Goal: Information Seeking & Learning: Learn about a topic

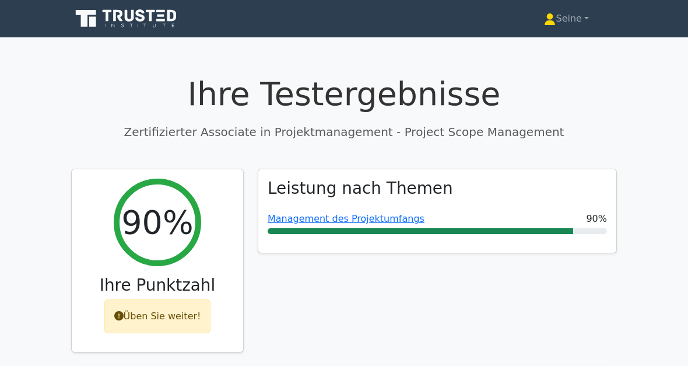
click at [579, 20] on font "Seine" at bounding box center [569, 18] width 26 height 11
click at [552, 47] on link "Profil" at bounding box center [563, 46] width 92 height 19
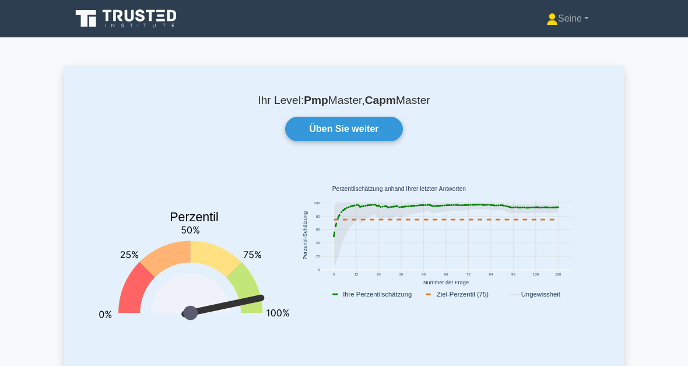
click at [354, 128] on link "Üben Sie weiter" at bounding box center [343, 129] width 117 height 24
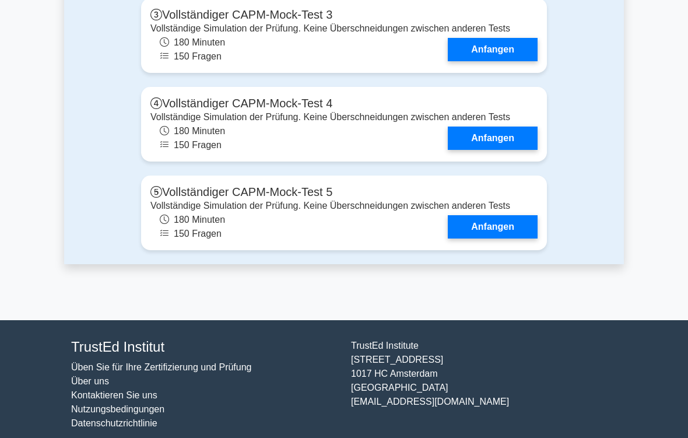
scroll to position [3641, 0]
click at [495, 61] on link "Anfangen" at bounding box center [493, 49] width 90 height 23
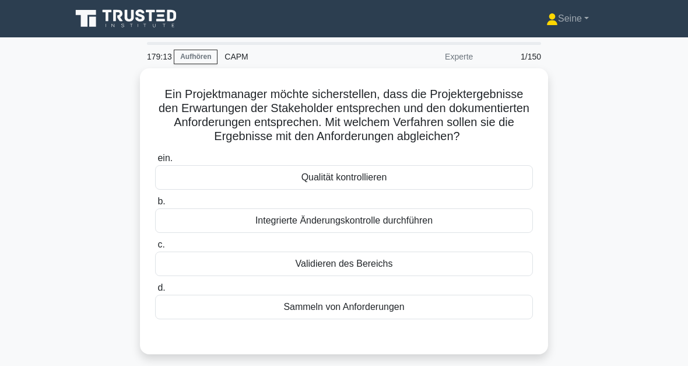
click at [390, 276] on div "Validieren des Bereichs" at bounding box center [344, 263] width 378 height 24
click at [155, 248] on input "c. Validieren des Bereichs" at bounding box center [155, 245] width 0 height 8
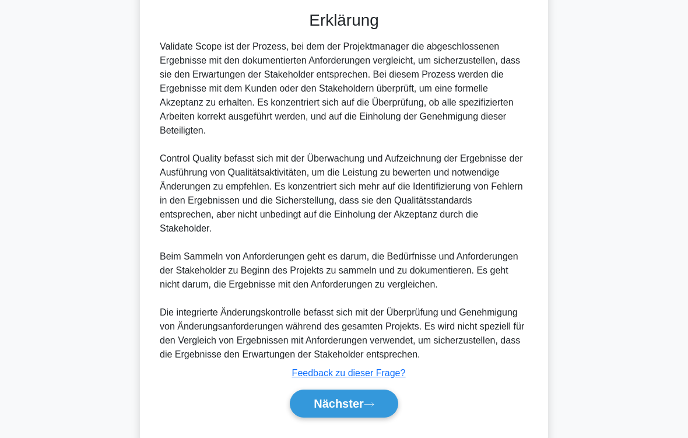
scroll to position [407, 0]
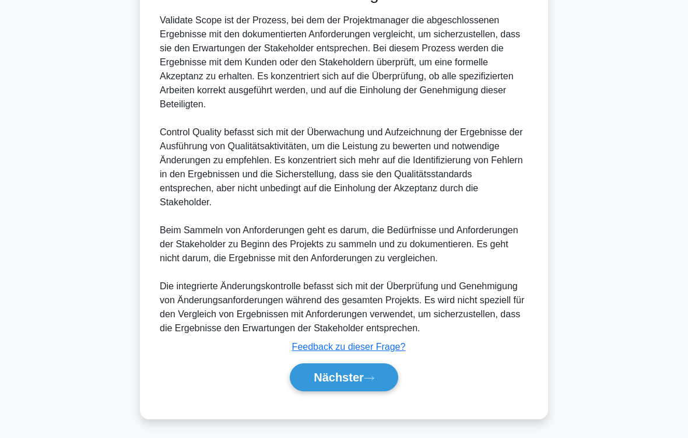
click at [367, 365] on button "Nächster" at bounding box center [344, 377] width 108 height 28
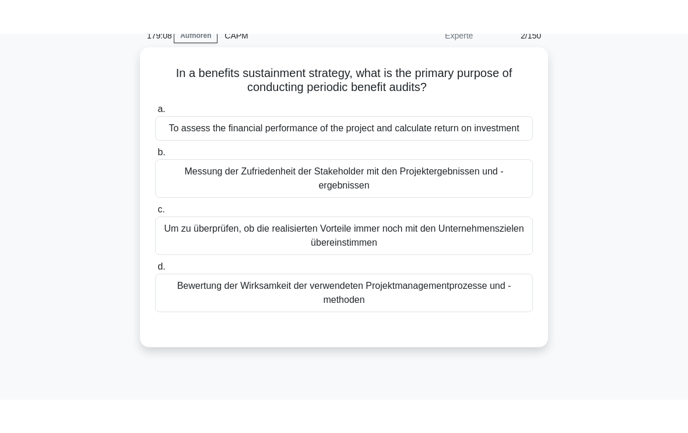
scroll to position [8, 0]
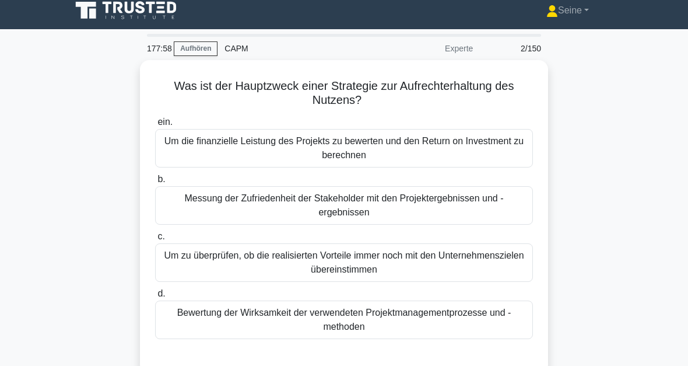
click at [388, 269] on div "Um zu überprüfen, ob die realisierten Vorteile immer noch mit den Unternehmensz…" at bounding box center [344, 262] width 378 height 38
click at [155, 240] on input "c. Um zu überprüfen, ob die realisierten Vorteile immer noch mit den Unternehme…" at bounding box center [155, 237] width 0 height 8
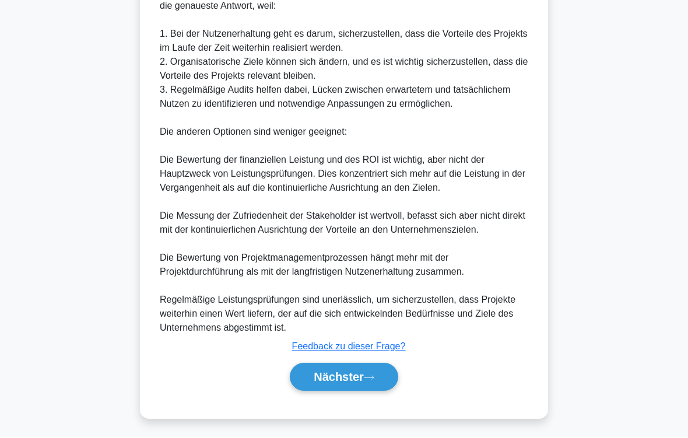
scroll to position [477, 0]
click at [356, 365] on font "Nächster" at bounding box center [339, 377] width 50 height 13
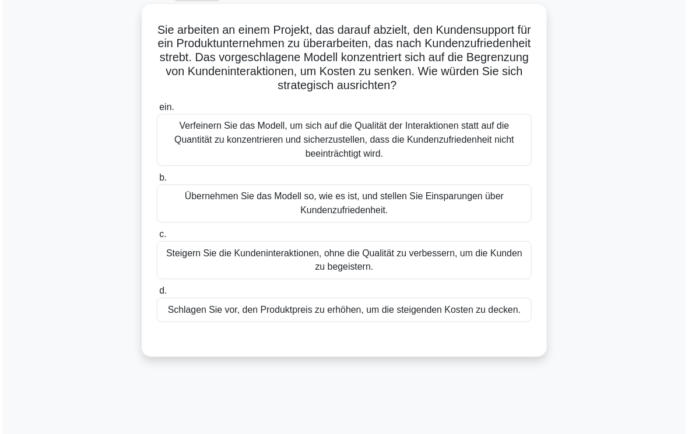
scroll to position [64, 0]
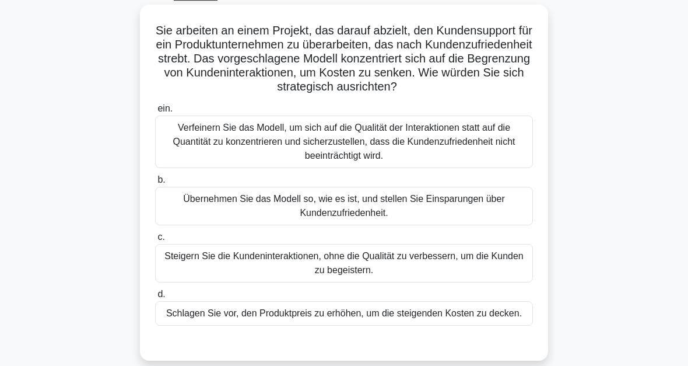
click at [344, 149] on div "Verfeinern Sie das Modell, um sich auf die Qualität der Interaktionen statt auf…" at bounding box center [344, 141] width 378 height 52
click at [155, 113] on input "ein. Verfeinern Sie das Modell, um sich auf die Qualität der Interaktionen stat…" at bounding box center [155, 109] width 0 height 8
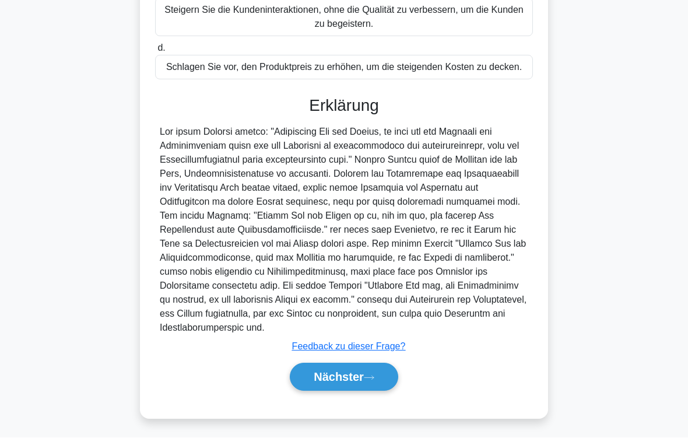
scroll to position [351, 0]
click at [364, 365] on font "Nächster" at bounding box center [339, 377] width 50 height 13
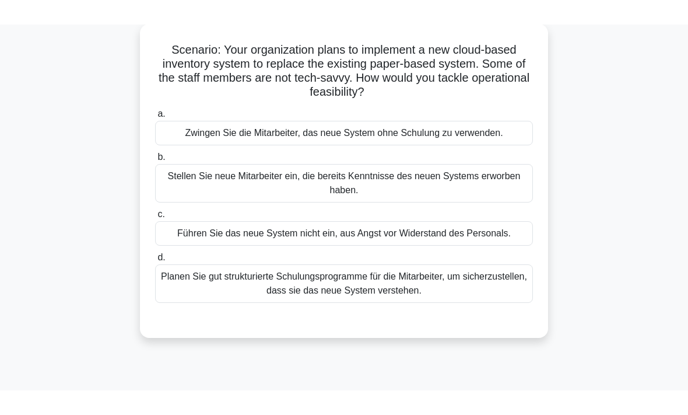
scroll to position [39, 0]
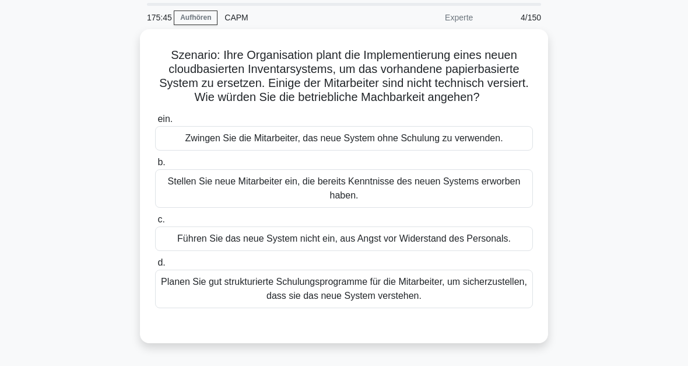
click at [427, 308] on div "Planen Sie gut strukturierte Schulungsprogramme für die Mitarbeiter, um sicherz…" at bounding box center [344, 288] width 378 height 38
click at [155, 267] on input "d. Planen Sie gut strukturierte Schulungsprogramme für die Mitarbeiter, um sich…" at bounding box center [155, 263] width 0 height 8
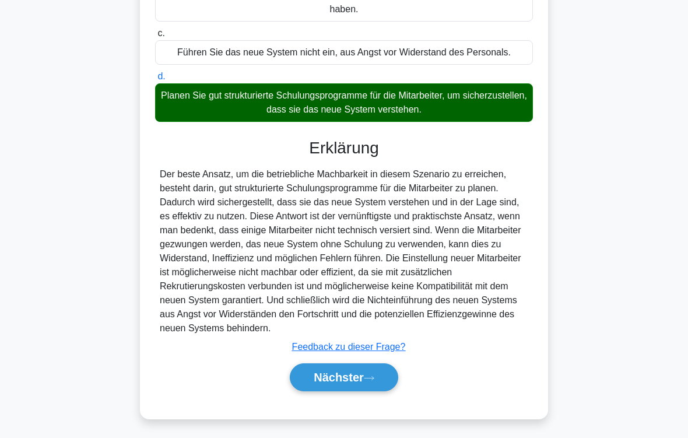
scroll to position [281, 0]
click at [357, 365] on font "Nächster" at bounding box center [339, 377] width 50 height 13
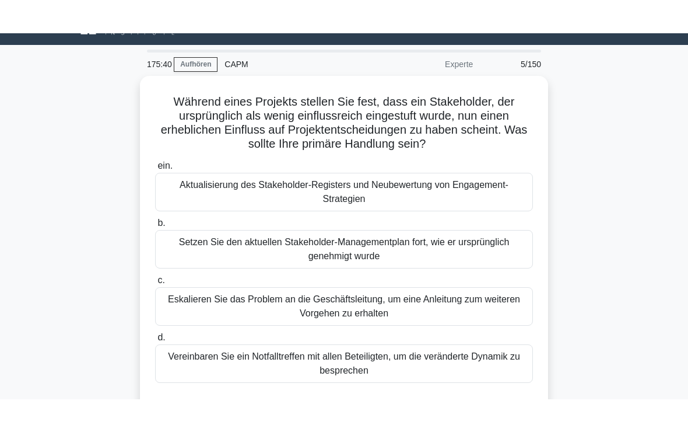
scroll to position [26, 0]
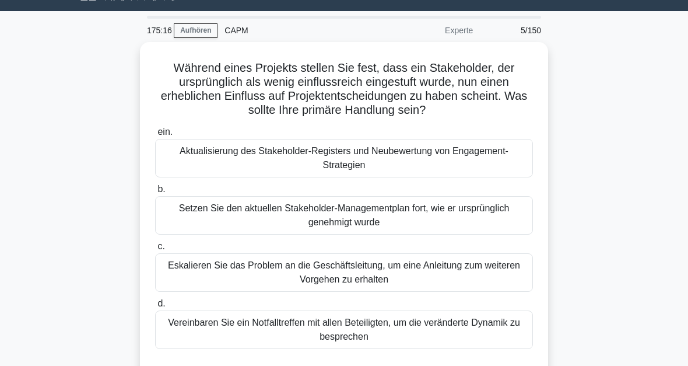
click at [349, 166] on div "Aktualisierung des Stakeholder-Registers und Neubewertung von Engagement-Strate…" at bounding box center [344, 158] width 378 height 38
click at [155, 136] on input "ein. Aktualisierung des Stakeholder-Registers und Neubewertung von Engagement-S…" at bounding box center [155, 132] width 0 height 8
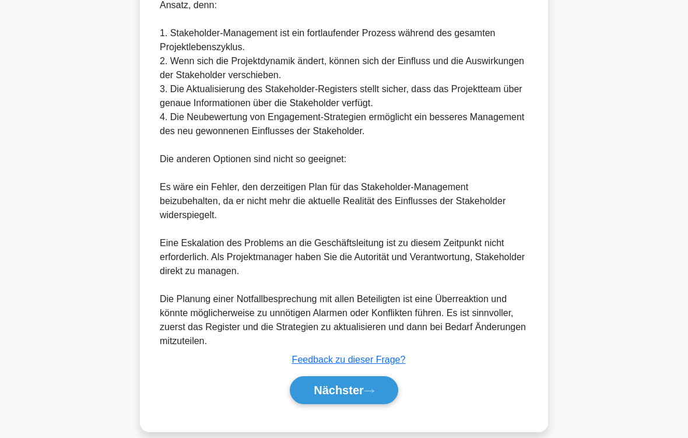
scroll to position [463, 0]
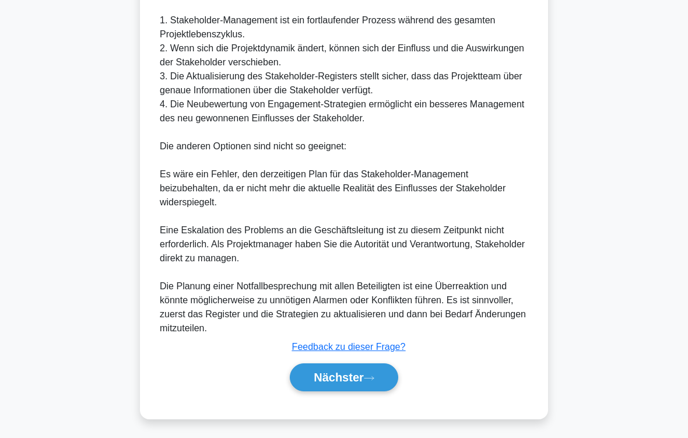
click at [362, 365] on font "Nächster" at bounding box center [339, 377] width 50 height 13
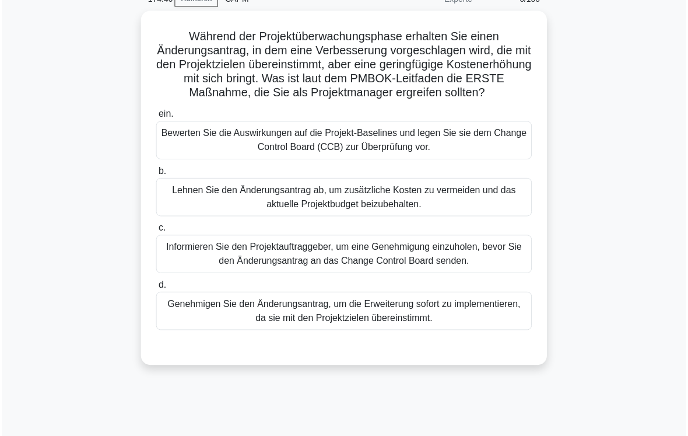
scroll to position [58, 0]
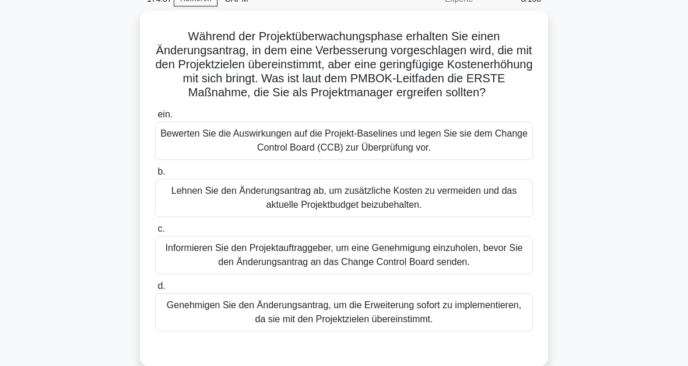
click at [377, 157] on div "Bewerten Sie die Auswirkungen auf die Projekt-Baselines und legen Sie sie dem C…" at bounding box center [344, 140] width 378 height 38
click at [155, 118] on input "ein. Bewerten Sie die Auswirkungen auf die Projekt-Baselines und legen Sie sie …" at bounding box center [155, 115] width 0 height 8
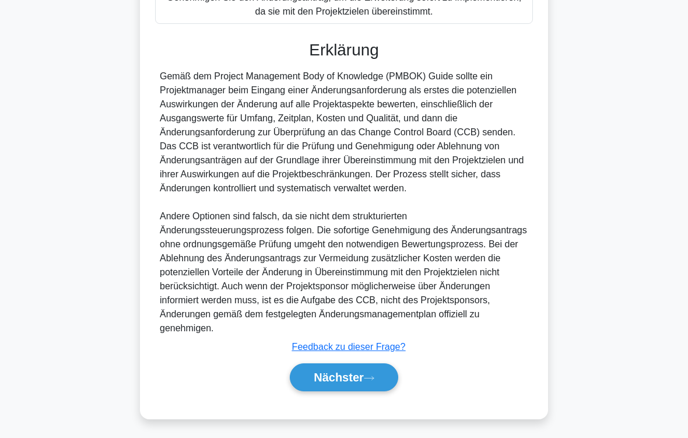
scroll to position [407, 0]
click at [356, 365] on font "Nächster" at bounding box center [339, 377] width 50 height 13
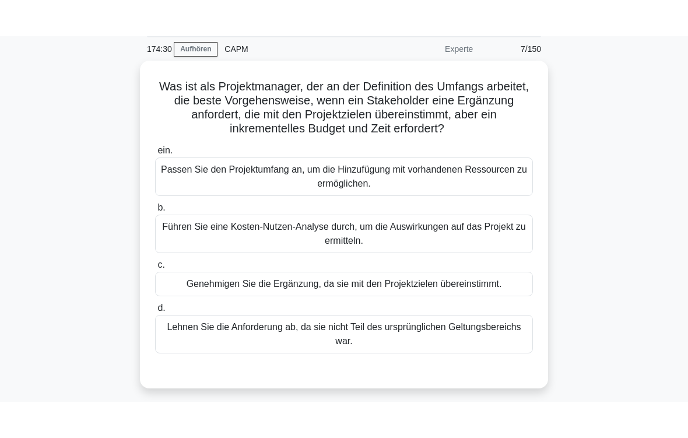
scroll to position [44, 0]
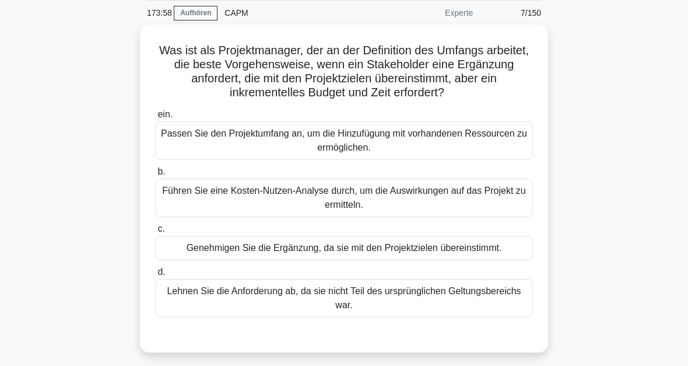
click at [370, 197] on div "Führen Sie eine Kosten-Nutzen-Analyse durch, um die Auswirkungen auf das Projek…" at bounding box center [344, 197] width 378 height 38
click at [155, 176] on input "b. Führen Sie eine Kosten-Nutzen-Analyse durch, um die Auswirkungen auf das Pro…" at bounding box center [155, 172] width 0 height 8
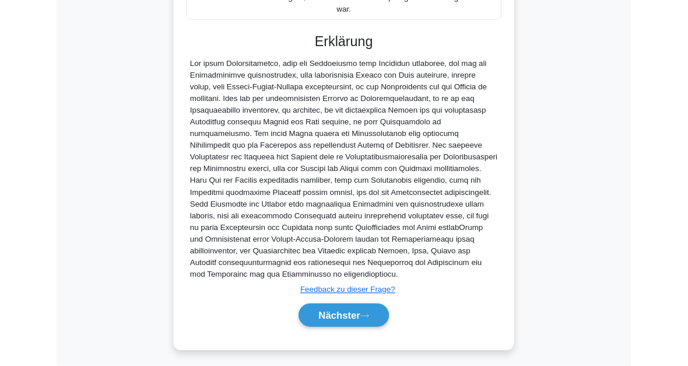
scroll to position [451, 0]
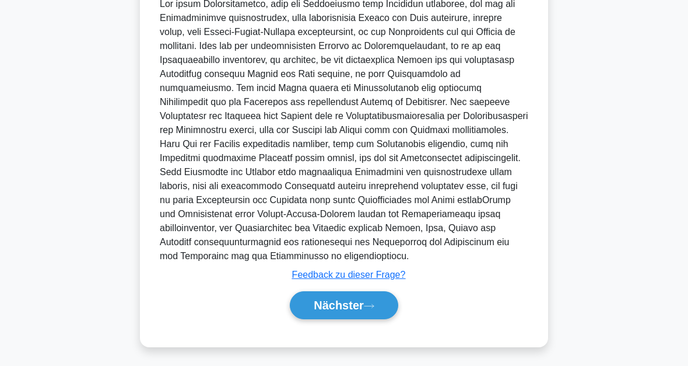
click at [574, 206] on div "Was ist als Projektmanager, der an der Definition des Umfangs arbeitet, die bes…" at bounding box center [344, 10] width 560 height 702
click at [377, 293] on button "Nächster" at bounding box center [344, 305] width 108 height 28
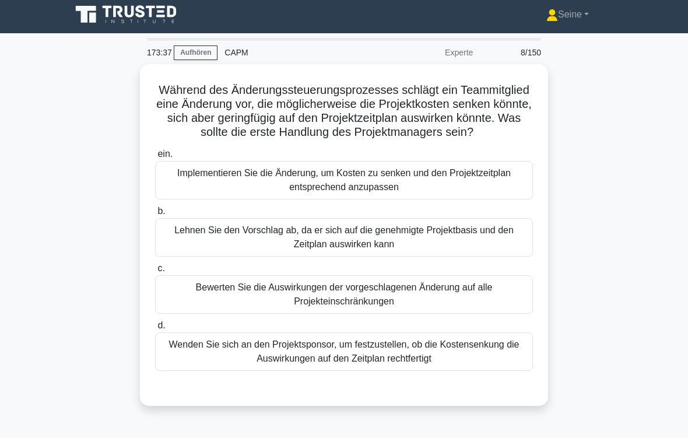
scroll to position [4, 0]
click at [380, 310] on div "Bewerten Sie die Auswirkungen der vorgeschlagenen Änderung auf alle Projekteins…" at bounding box center [344, 294] width 378 height 38
click at [155, 272] on input "c. Bewerten Sie die Auswirkungen der vorgeschlagenen Änderung auf alle Projekte…" at bounding box center [155, 269] width 0 height 8
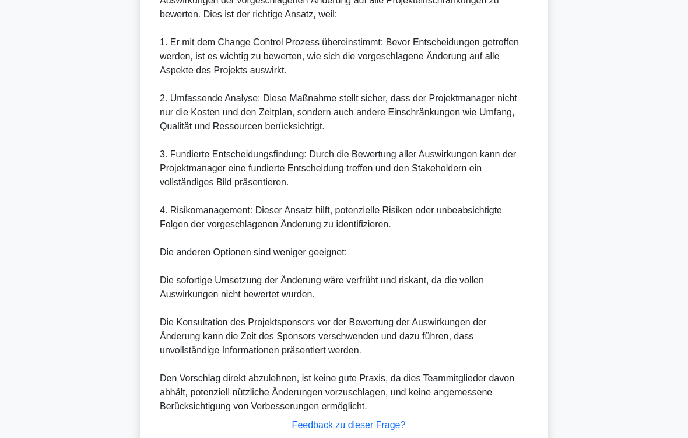
scroll to position [533, 0]
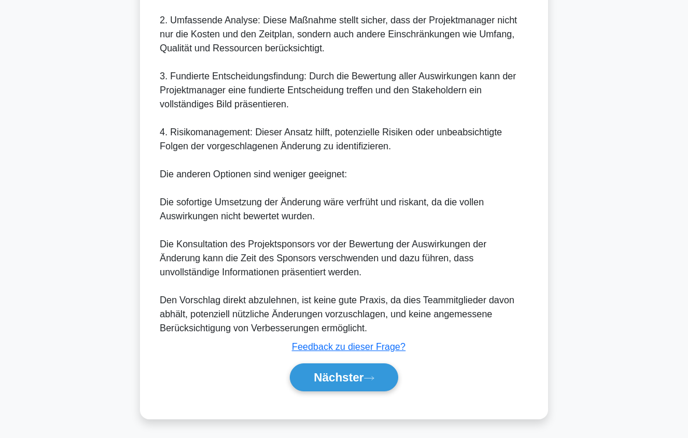
click at [349, 365] on font "Nächster" at bounding box center [339, 377] width 50 height 13
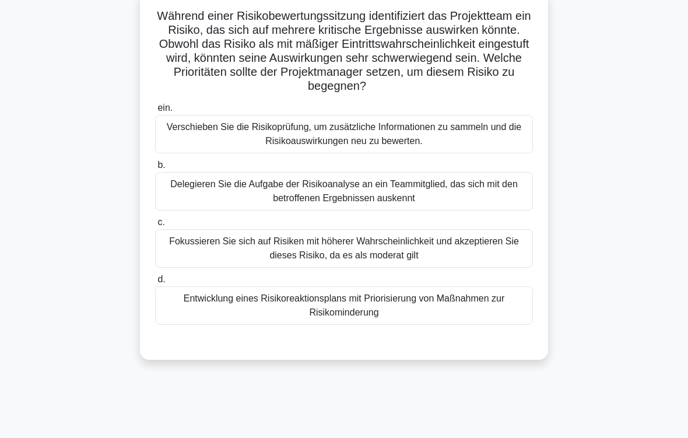
scroll to position [78, 0]
click at [374, 317] on div "Entwicklung eines Risikoreaktionsplans mit Priorisierung von Maßnahmen zur Risi…" at bounding box center [344, 306] width 378 height 38
click at [155, 284] on input "d. Entwicklung eines Risikoreaktionsplans mit Priorisierung von Maßnahmen zur R…" at bounding box center [155, 280] width 0 height 8
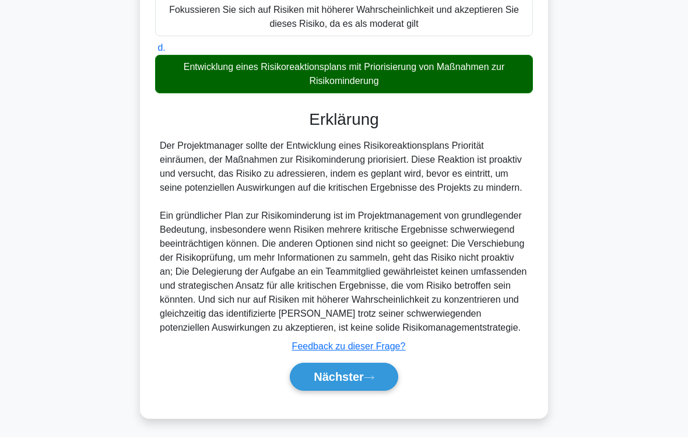
scroll to position [365, 0]
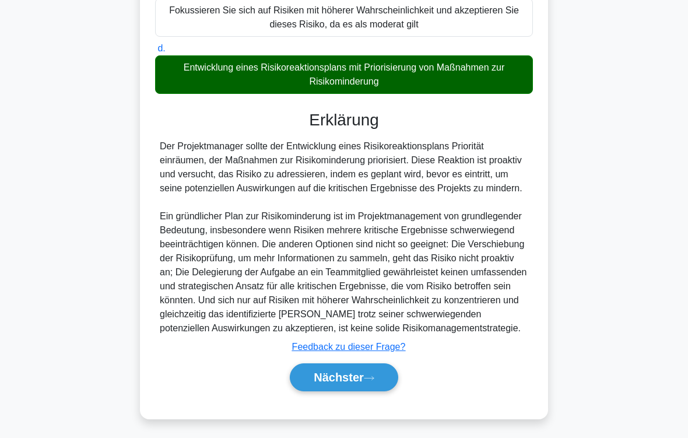
click at [357, 365] on font "Nächster" at bounding box center [339, 377] width 50 height 13
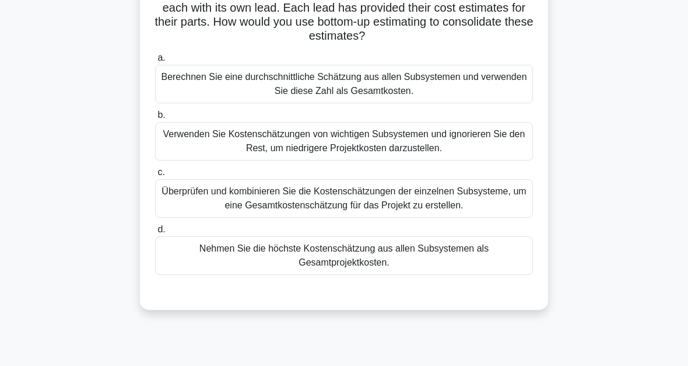
scroll to position [68, 0]
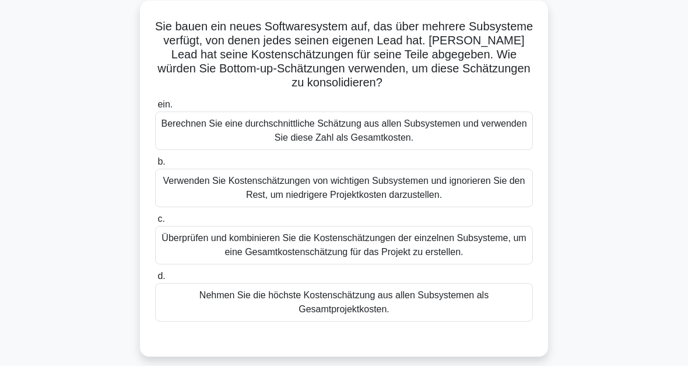
click at [418, 244] on div "Überprüfen und kombinieren Sie die Kostenschätzungen der einzelnen Subsysteme, …" at bounding box center [344, 245] width 378 height 38
click at [155, 223] on input "c. Überprüfen und kombinieren Sie die Kostenschätzungen der einzelnen Subsystem…" at bounding box center [155, 219] width 0 height 8
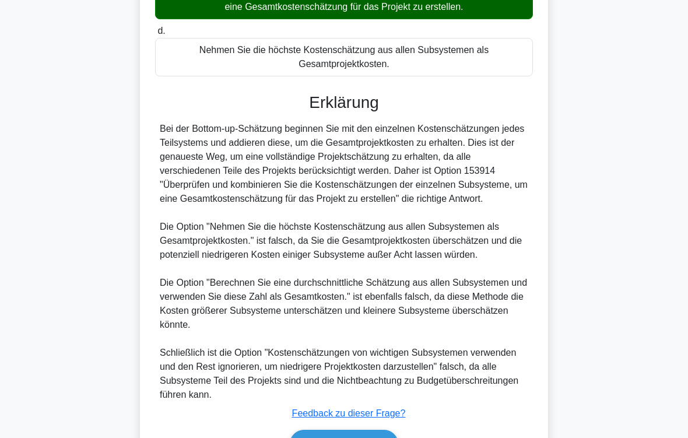
scroll to position [407, 0]
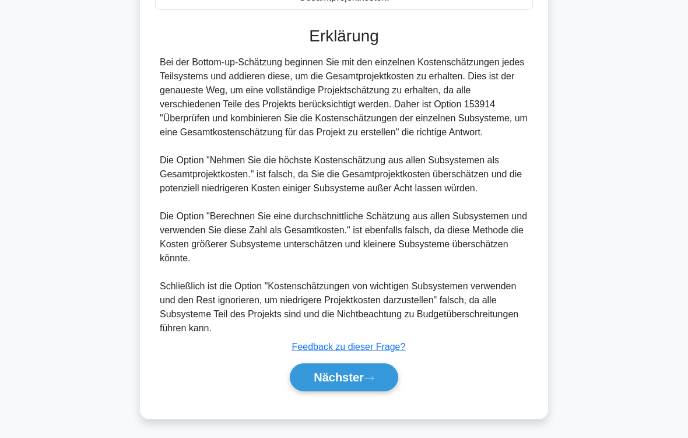
click at [363, 365] on font "Nächster" at bounding box center [339, 377] width 50 height 13
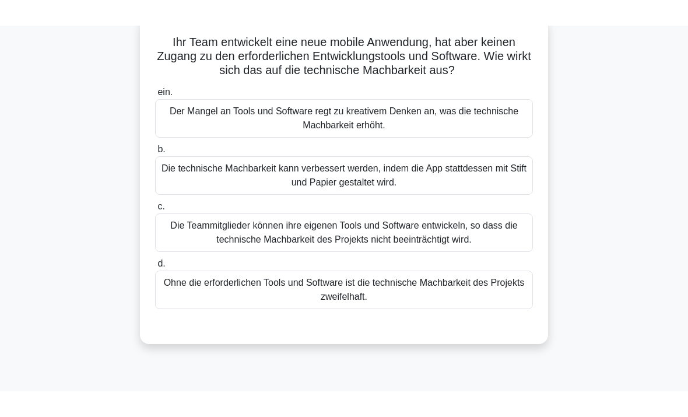
scroll to position [78, 0]
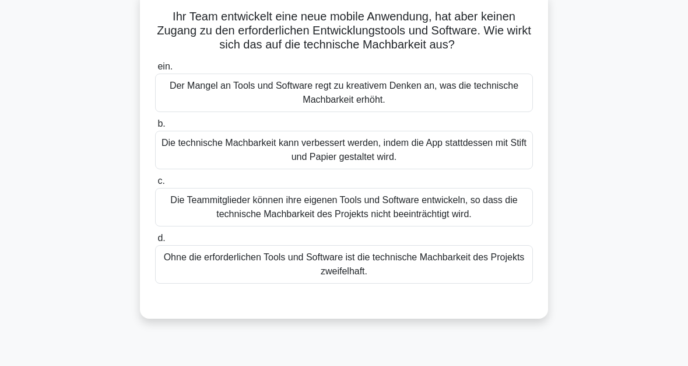
click at [370, 276] on div "Ohne die erforderlichen Tools und Software ist die technische Machbarkeit des P…" at bounding box center [344, 264] width 378 height 38
click at [155, 242] on input "d. Ohne die erforderlichen Tools und Software ist die technische Machbarkeit de…" at bounding box center [155, 238] width 0 height 8
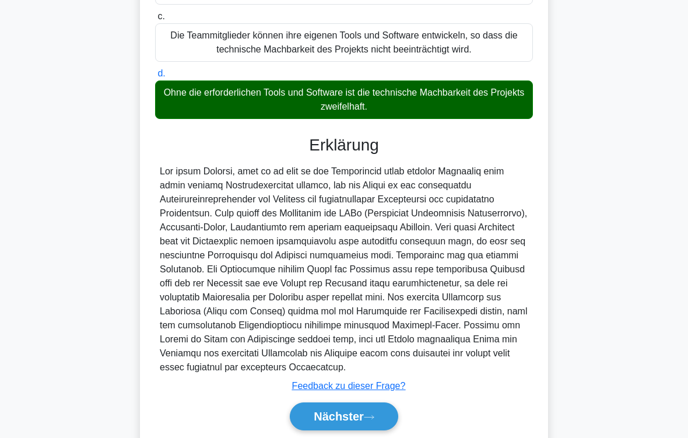
scroll to position [323, 0]
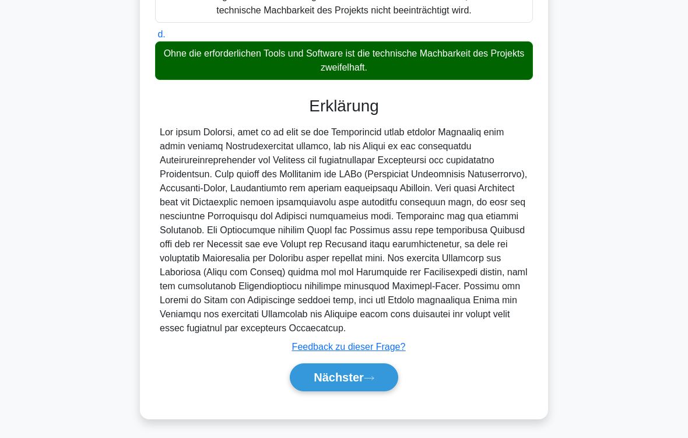
click at [360, 365] on font "Nächster" at bounding box center [339, 377] width 50 height 13
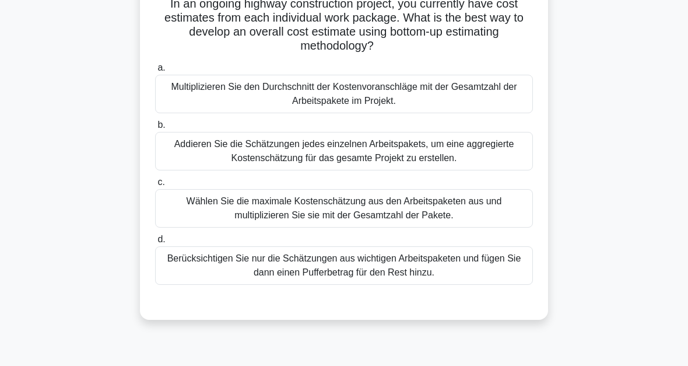
scroll to position [69, 0]
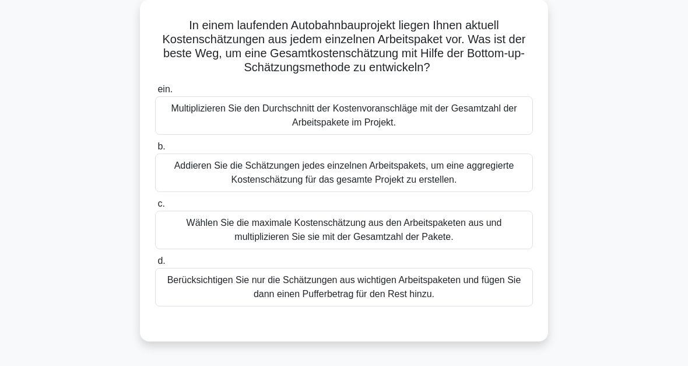
click at [420, 179] on div "Addieren Sie die Schätzungen jedes einzelnen Arbeitspakets, um eine aggregierte…" at bounding box center [344, 172] width 378 height 38
click at [155, 150] on input "b. Addieren Sie die Schätzungen jedes einzelnen Arbeitspakets, um eine aggregie…" at bounding box center [155, 147] width 0 height 8
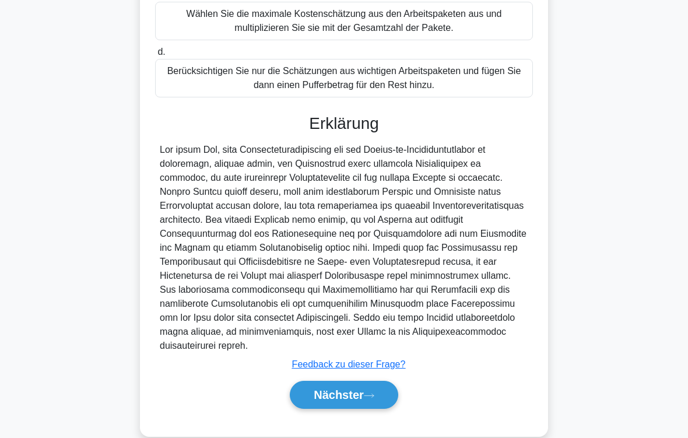
scroll to position [323, 0]
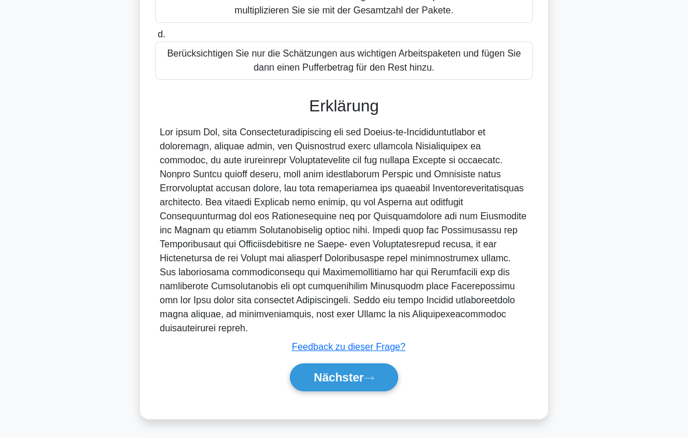
click at [357, 365] on font "Nächster" at bounding box center [339, 377] width 50 height 13
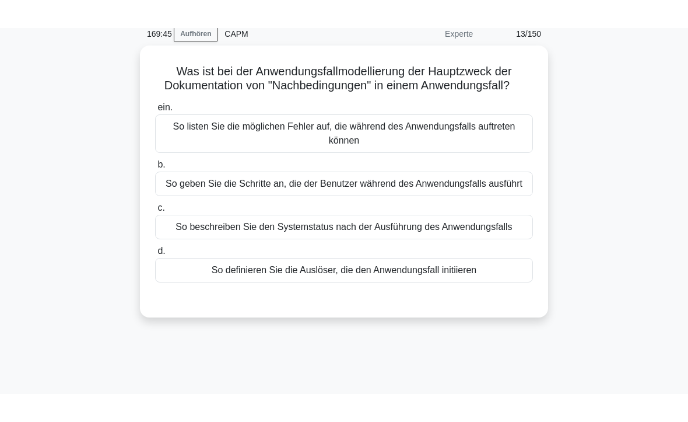
scroll to position [49, 0]
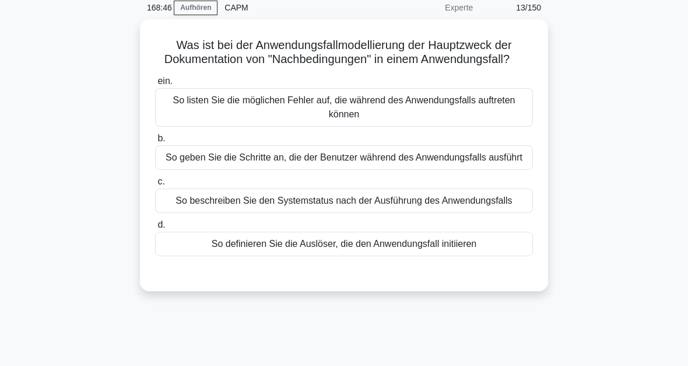
click at [417, 256] on div "So definieren Sie die Auslöser, die den Anwendungsfall initiieren" at bounding box center [344, 244] width 378 height 24
click at [155, 229] on input "d. So definieren Sie die Auslöser, die den Anwendungsfall initiieren" at bounding box center [155, 225] width 0 height 8
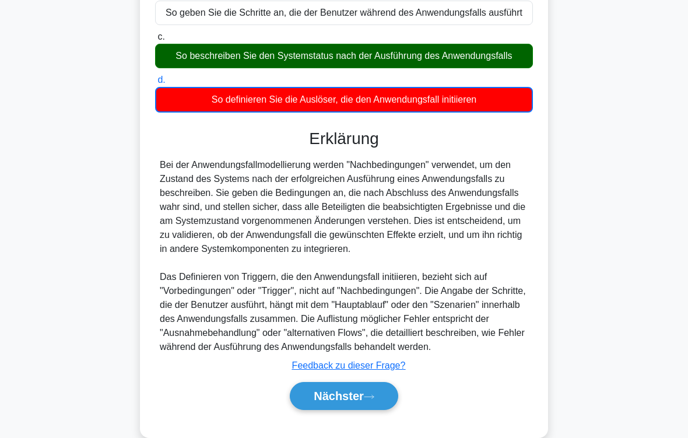
scroll to position [282, 0]
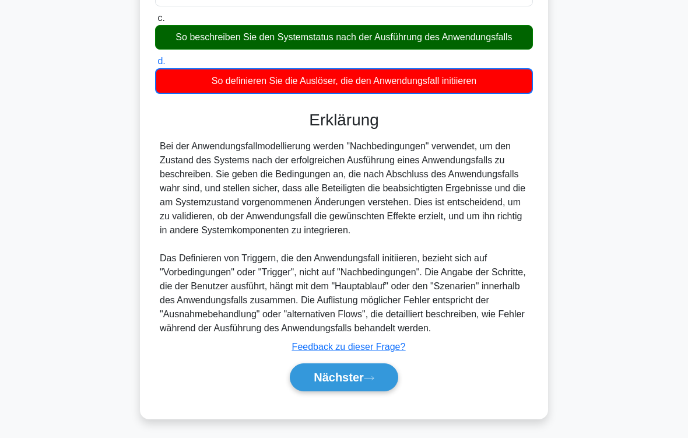
click at [370, 365] on icon at bounding box center [369, 378] width 10 height 6
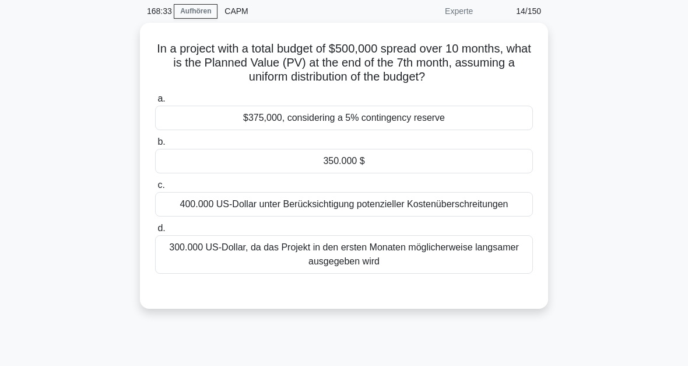
scroll to position [0, 0]
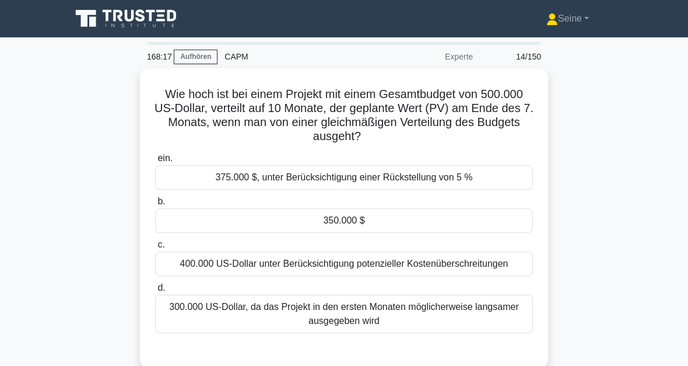
click at [362, 220] on div "350.000 $" at bounding box center [344, 220] width 378 height 24
click at [155, 205] on input "b. 350.000 $" at bounding box center [155, 202] width 0 height 8
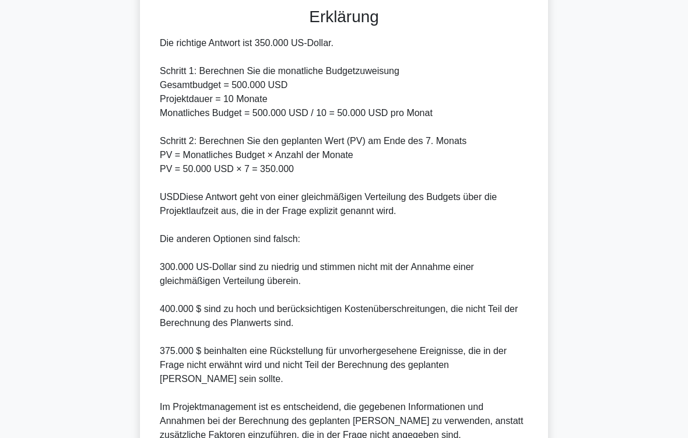
scroll to position [477, 0]
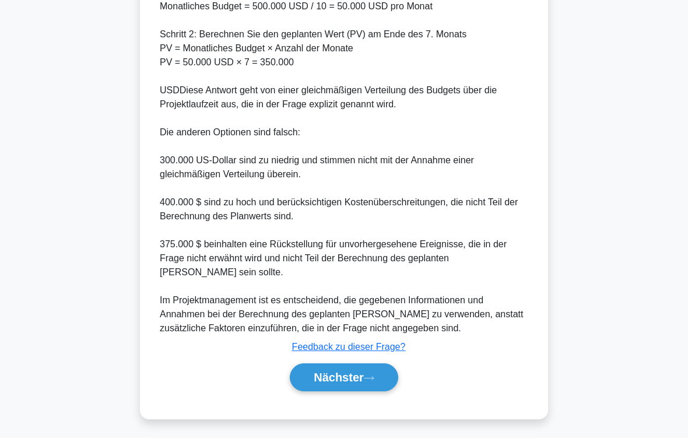
click at [366, 365] on button "Nächster" at bounding box center [344, 377] width 108 height 28
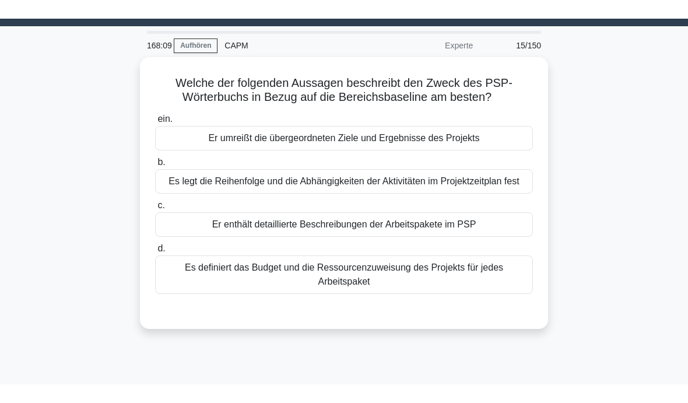
scroll to position [30, 0]
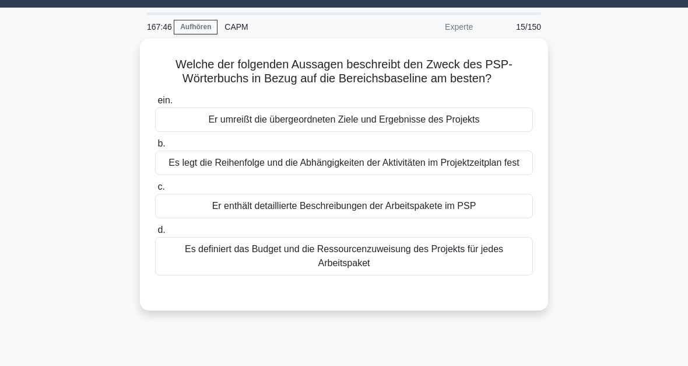
click at [469, 218] on div "Er enthält detaillierte Beschreibungen der Arbeitspakete im PSP" at bounding box center [344, 206] width 378 height 24
click at [155, 191] on input "c. Er enthält detaillierte Beschreibungen der Arbeitspakete im PSP" at bounding box center [155, 187] width 0 height 8
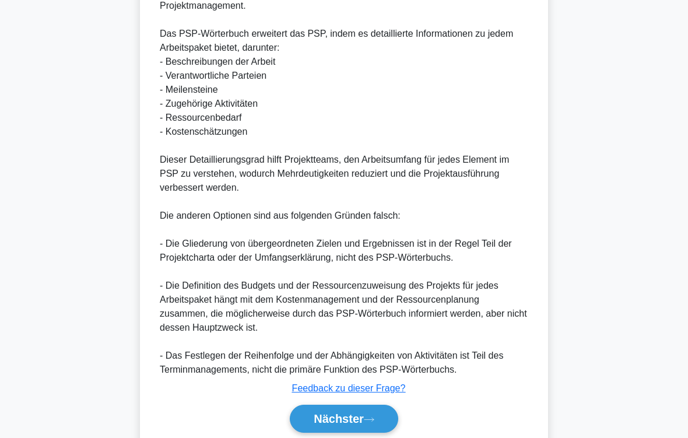
scroll to position [463, 0]
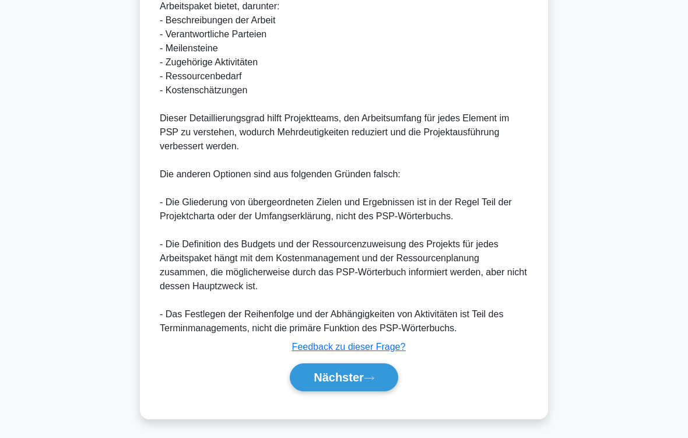
click at [368, 365] on icon at bounding box center [369, 378] width 10 height 6
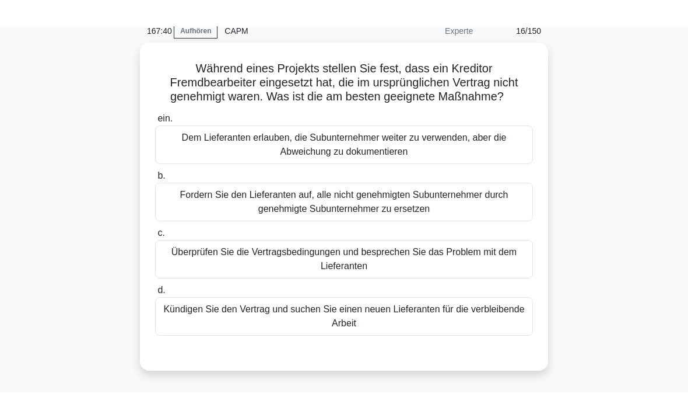
scroll to position [52, 0]
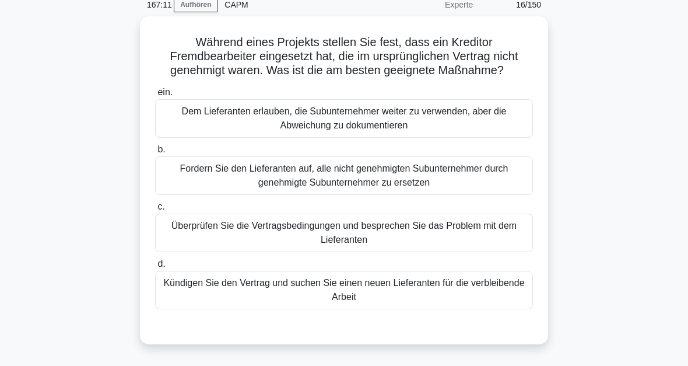
click at [350, 246] on div "Überprüfen Sie die Vertragsbedingungen und besprechen Sie das Problem mit dem L…" at bounding box center [344, 232] width 378 height 38
click at [155, 211] on input "c. Überprüfen Sie die Vertragsbedingungen und besprechen Sie das Problem mit de…" at bounding box center [155, 207] width 0 height 8
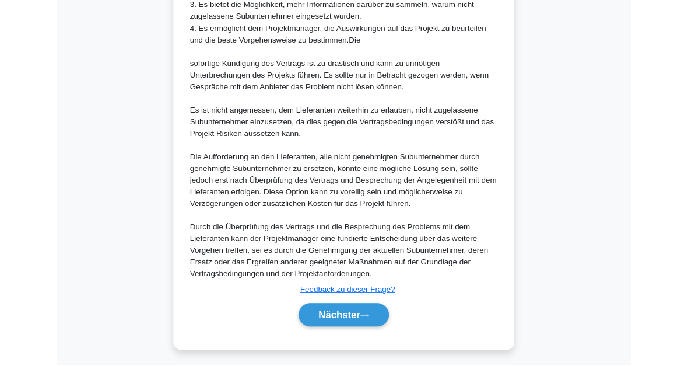
scroll to position [647, 0]
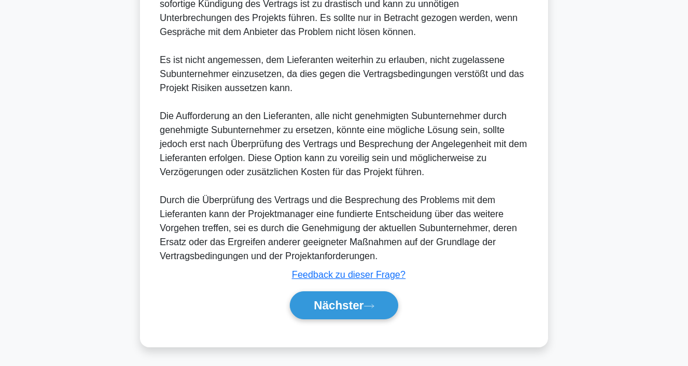
click at [325, 304] on font "Nächster" at bounding box center [339, 305] width 50 height 13
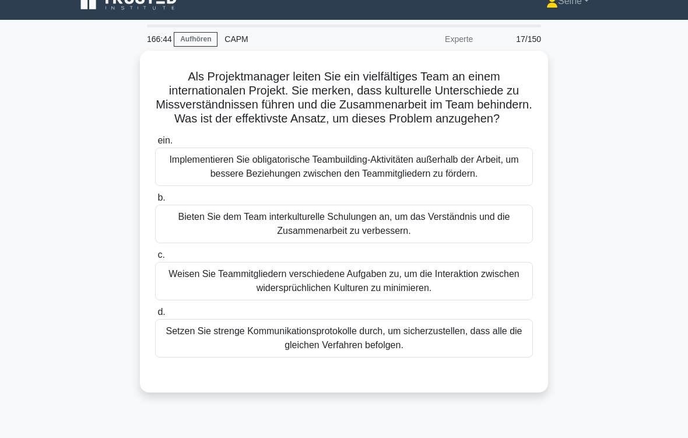
scroll to position [21, 0]
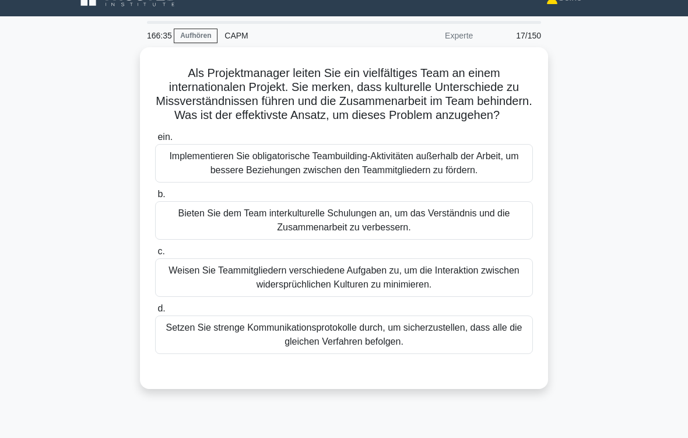
click at [399, 240] on div "Bieten Sie dem Team interkulturelle Schulungen an, um das Verständnis und die Z…" at bounding box center [344, 220] width 378 height 38
click at [155, 198] on input "b. Bieten Sie dem Team interkulturelle Schulungen an, um das Verständnis und di…" at bounding box center [155, 195] width 0 height 8
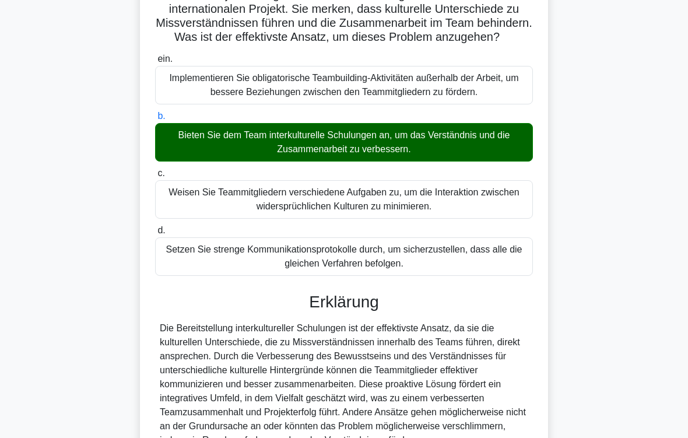
scroll to position [239, 0]
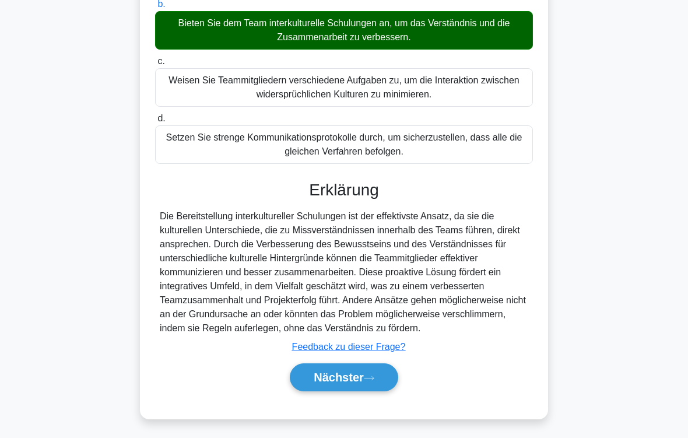
click at [356, 365] on font "Nächster" at bounding box center [339, 377] width 50 height 13
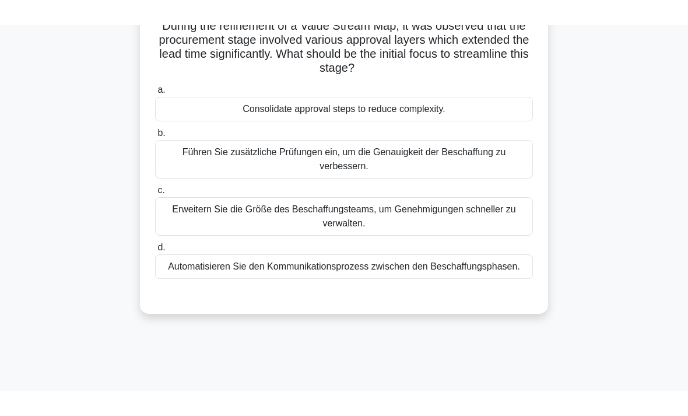
scroll to position [22, 0]
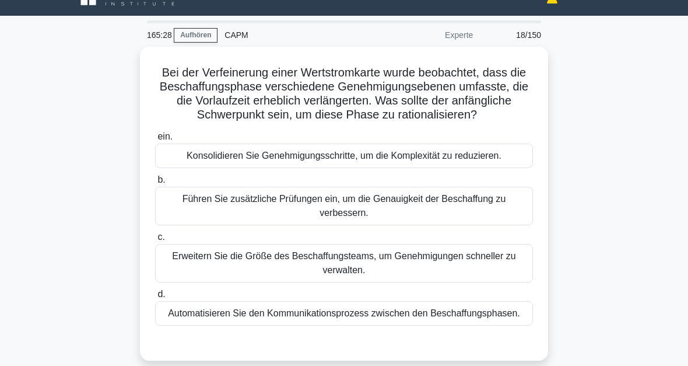
click at [419, 168] on div "Konsolidieren Sie Genehmigungsschritte, um die Komplexität zu reduzieren." at bounding box center [344, 155] width 378 height 24
click at [155, 141] on input "ein. Konsolidieren Sie Genehmigungsschritte, um die Komplexität zu reduzieren." at bounding box center [155, 137] width 0 height 8
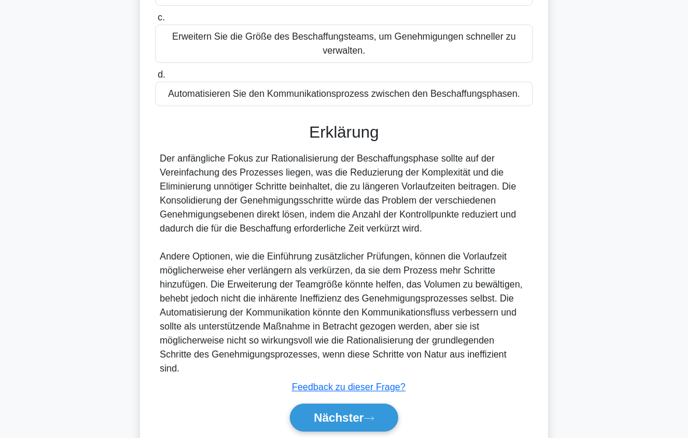
scroll to position [323, 0]
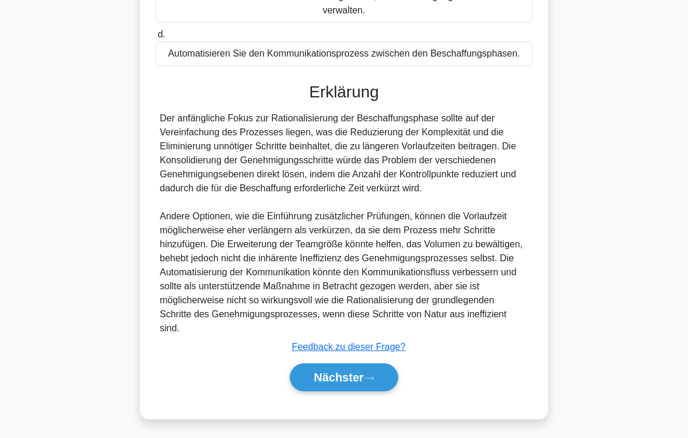
click at [355, 365] on font "Nächster" at bounding box center [339, 377] width 50 height 13
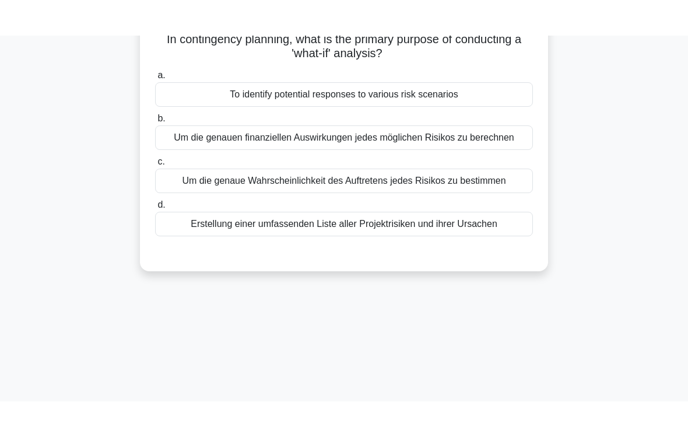
scroll to position [40, 0]
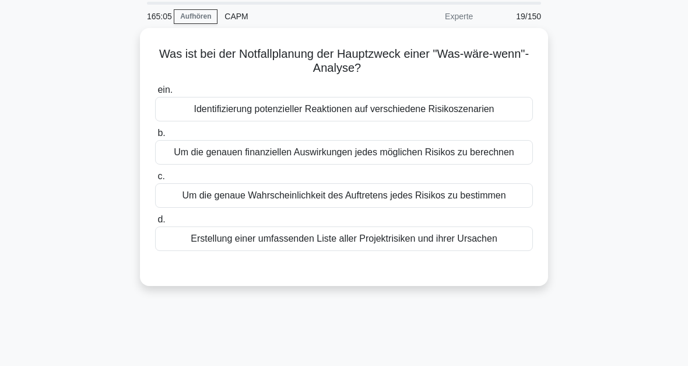
click at [503, 109] on div "Identifizierung potenzieller Reaktionen auf verschiedene Risikoszenarien" at bounding box center [344, 109] width 378 height 24
click at [155, 94] on input "ein. Identifizierung potenzieller Reaktionen auf verschiedene Risikoszenarien" at bounding box center [155, 90] width 0 height 8
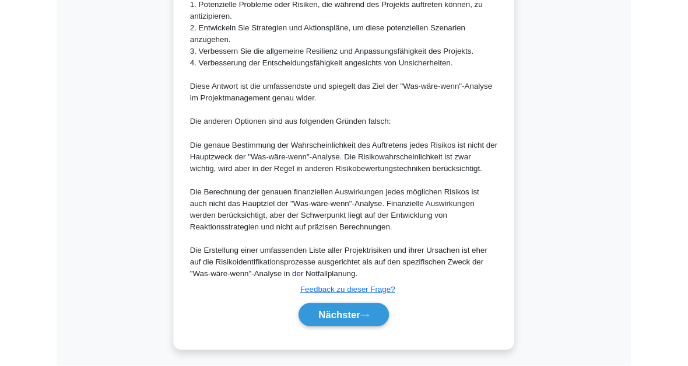
scroll to position [507, 0]
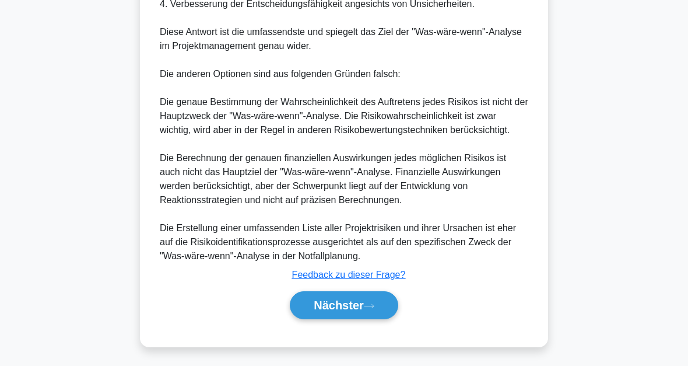
click at [369, 294] on button "Nächster" at bounding box center [344, 305] width 108 height 28
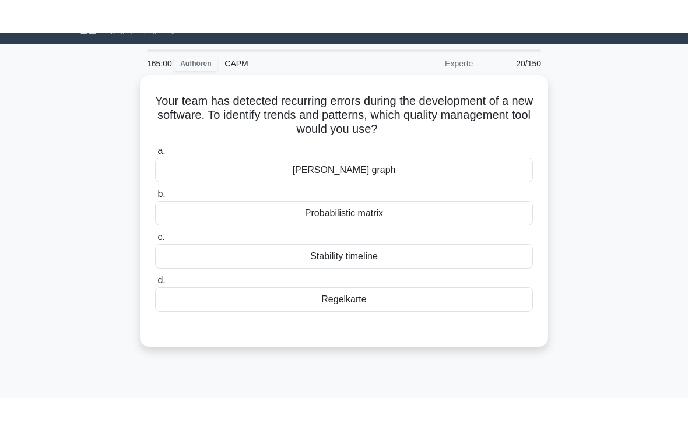
scroll to position [0, 0]
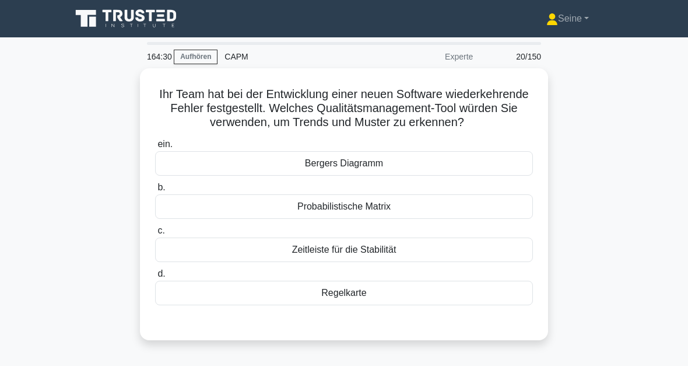
click at [368, 305] on div "Regelkarte" at bounding box center [344, 293] width 378 height 24
click at [155, 278] on input "d. Regelkarte" at bounding box center [155, 274] width 0 height 8
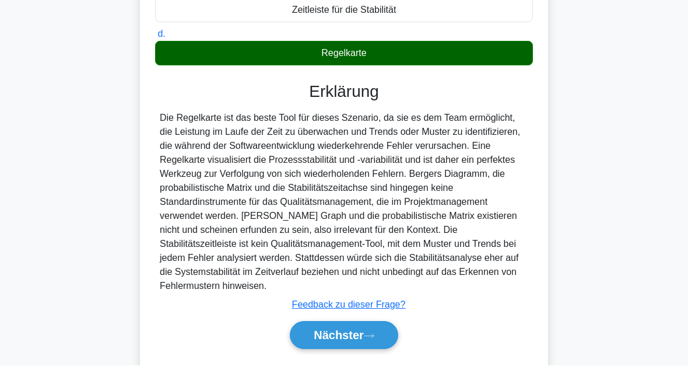
scroll to position [311, 0]
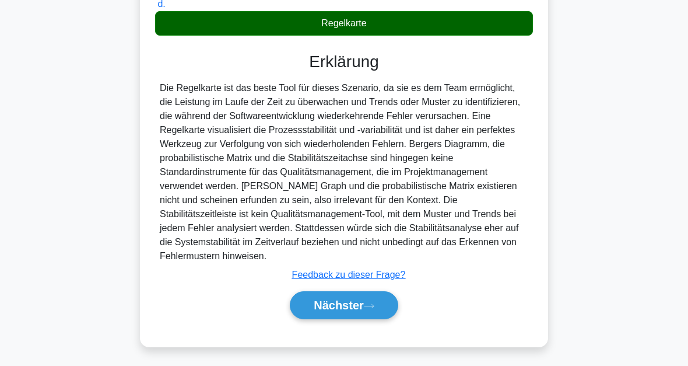
click at [355, 304] on font "Nächster" at bounding box center [339, 305] width 50 height 13
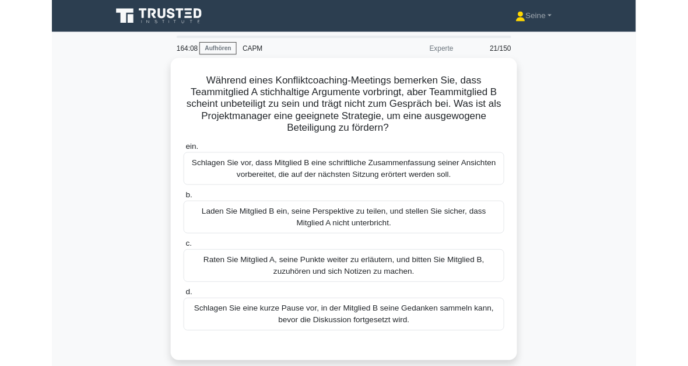
scroll to position [65, 0]
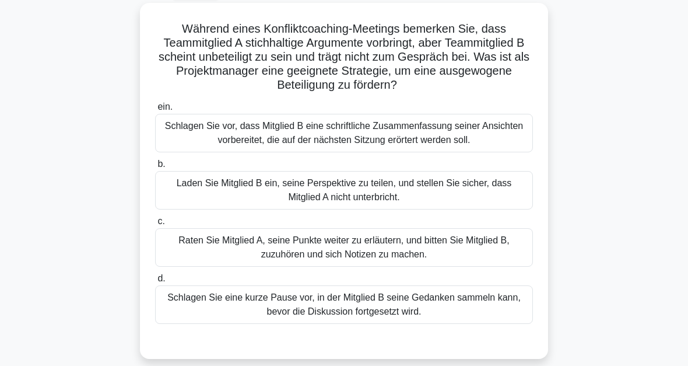
click at [419, 306] on div "Schlagen Sie eine kurze Pause vor, in der Mitglied B seine Gedanken sammeln kan…" at bounding box center [344, 304] width 378 height 38
click at [155, 282] on input "d. Schlagen Sie eine kurze Pause vor, in der Mitglied B seine Gedanken sammeln …" at bounding box center [155, 279] width 0 height 8
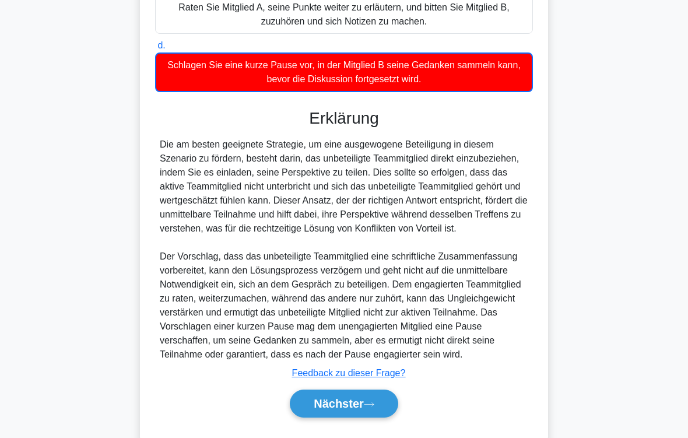
scroll to position [366, 0]
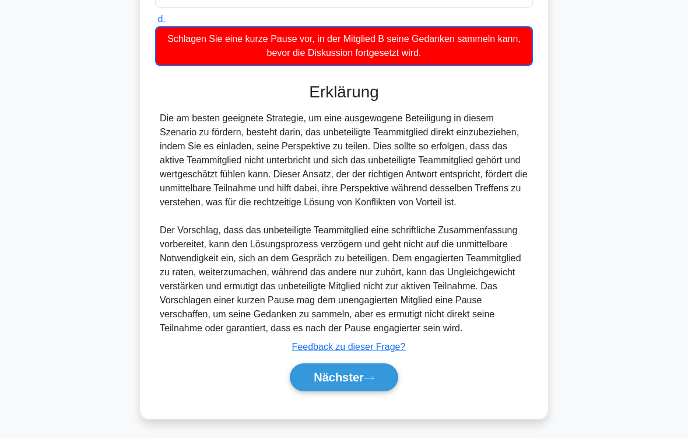
click at [362, 365] on font "Nächster" at bounding box center [339, 377] width 50 height 13
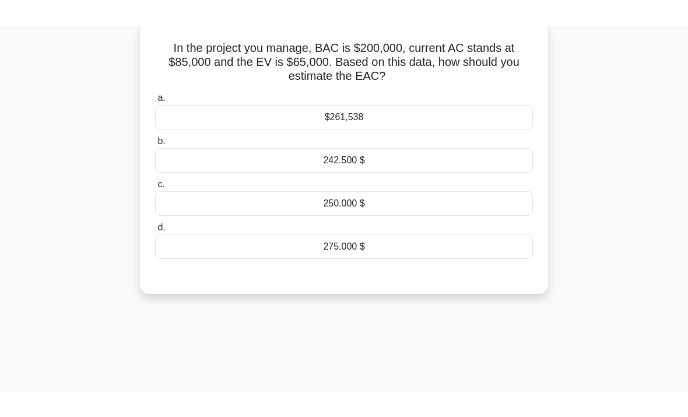
scroll to position [57, 0]
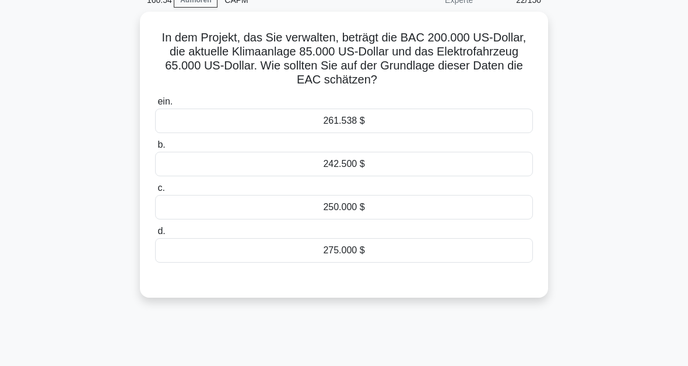
click at [360, 162] on div "242.500 $" at bounding box center [344, 164] width 378 height 24
click at [155, 149] on input "b. 242.500 $" at bounding box center [155, 145] width 0 height 8
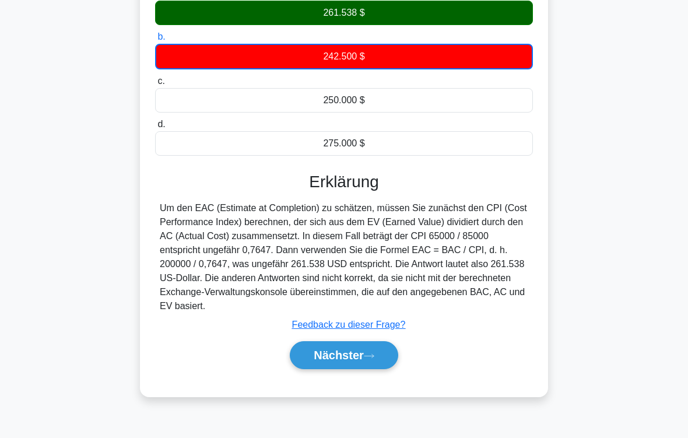
scroll to position [192, 0]
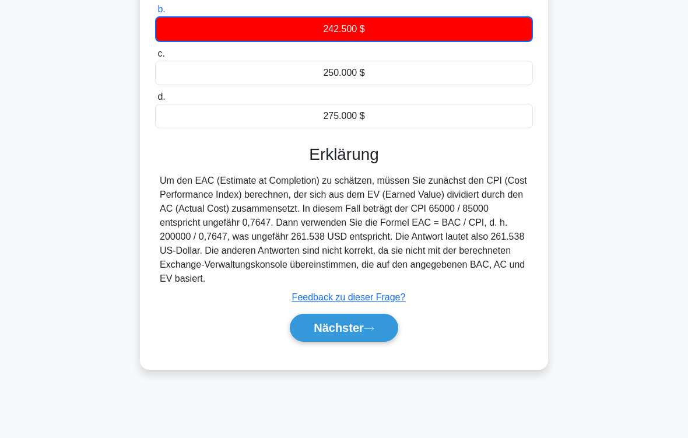
click at [367, 332] on icon at bounding box center [369, 328] width 10 height 6
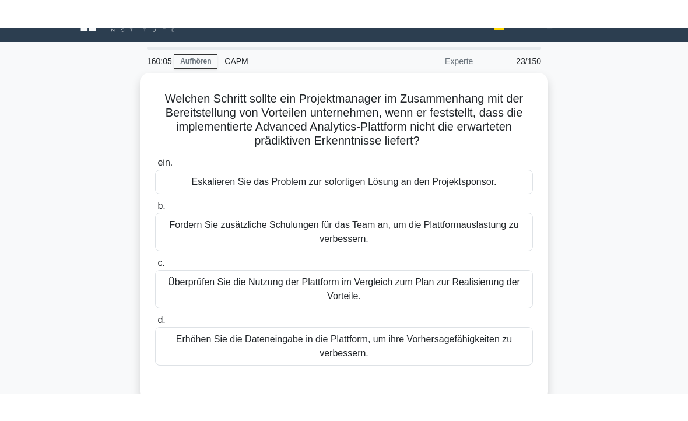
scroll to position [23, 0]
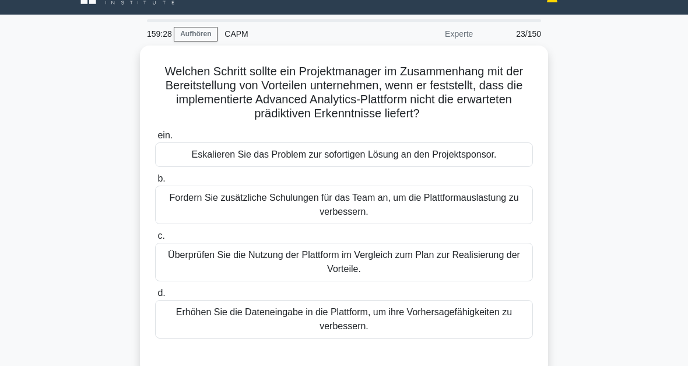
click at [437, 268] on div "Überprüfen Sie die Nutzung der Plattform im Vergleich zum Plan zur Realisierung…" at bounding box center [344, 262] width 378 height 38
click at [155, 240] on input "c. Überprüfen Sie die Nutzung der Plattform im Vergleich zum Plan zur Realisier…" at bounding box center [155, 236] width 0 height 8
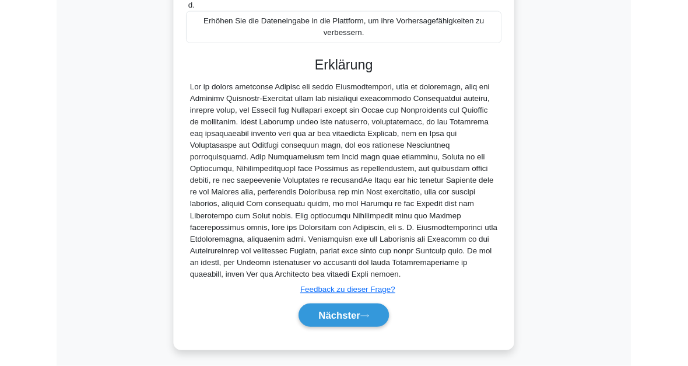
scroll to position [423, 0]
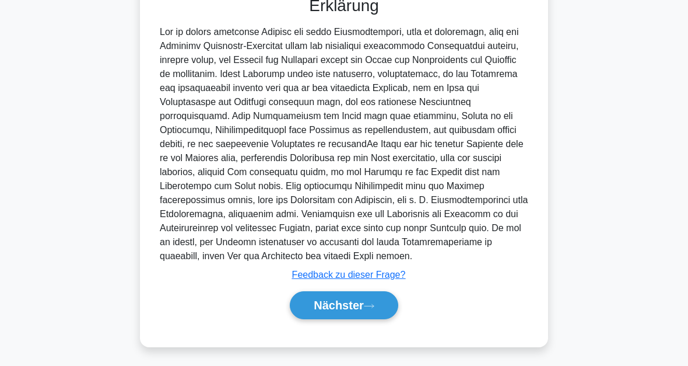
click at [359, 307] on font "Nächster" at bounding box center [339, 305] width 50 height 13
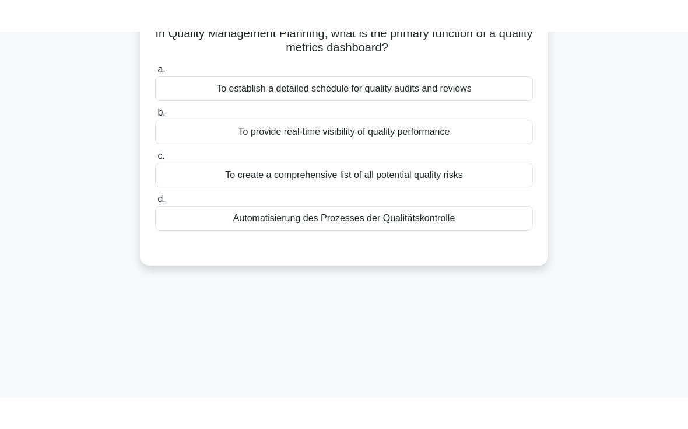
scroll to position [0, 0]
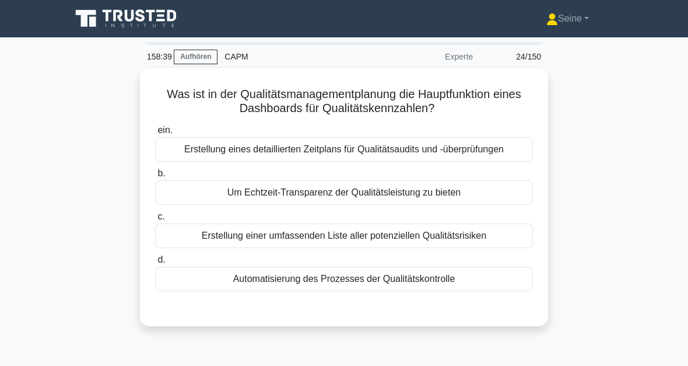
click at [388, 195] on div "Um Echtzeit-Transparenz der Qualitätsleistung zu bieten" at bounding box center [344, 192] width 378 height 24
click at [155, 177] on input "b. Um Echtzeit-Transparenz der Qualitätsleistung zu bieten" at bounding box center [155, 174] width 0 height 8
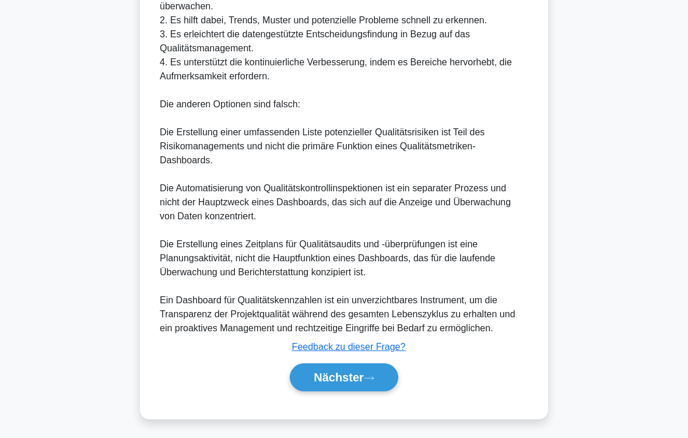
scroll to position [435, 0]
click at [366, 365] on icon at bounding box center [369, 378] width 10 height 6
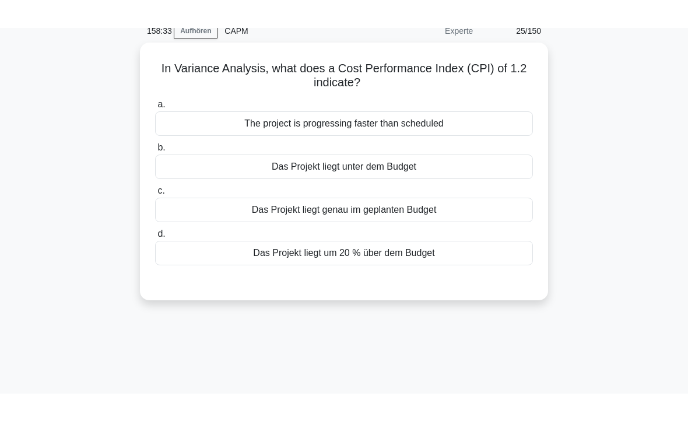
scroll to position [34, 0]
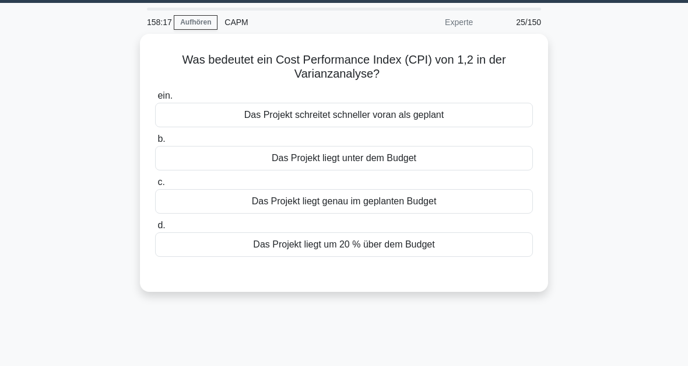
click at [367, 166] on div "Das Projekt liegt unter dem Budget" at bounding box center [344, 158] width 378 height 24
click at [155, 143] on input "b. Das Projekt liegt unter dem Budget" at bounding box center [155, 139] width 0 height 8
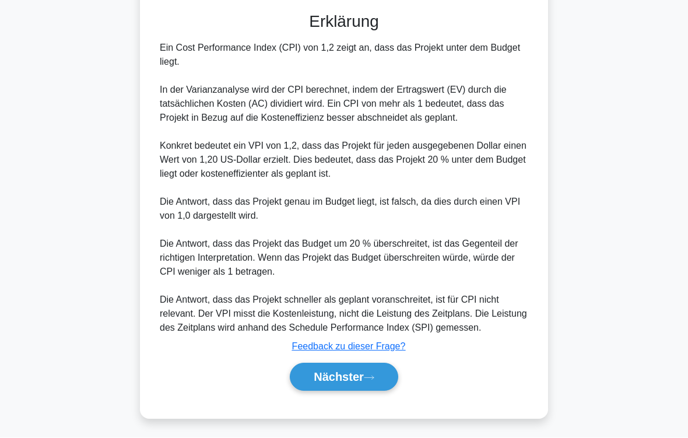
scroll to position [323, 0]
click at [367, 365] on icon at bounding box center [369, 378] width 10 height 6
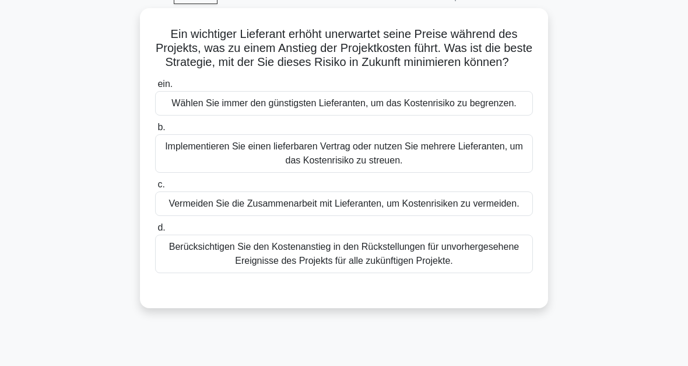
scroll to position [60, 0]
click at [385, 273] on div "Berücksichtigen Sie den Kostenanstieg in den Rückstellungen für unvorhergesehen…" at bounding box center [344, 253] width 378 height 38
click at [155, 232] on input "d. Berücksichtigen Sie den Kostenanstieg in den Rückstellungen für unvorhergese…" at bounding box center [155, 228] width 0 height 8
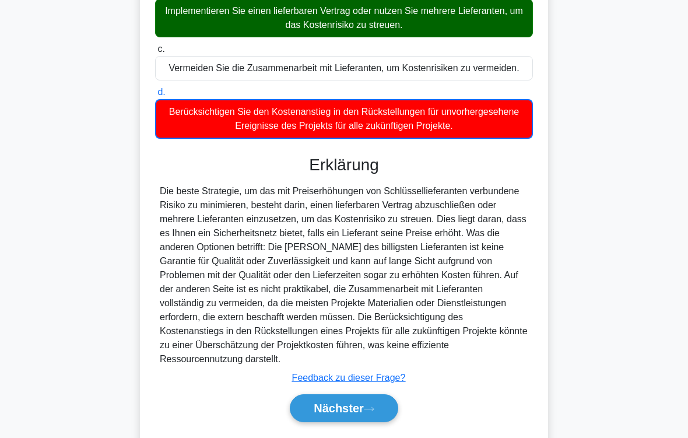
scroll to position [282, 0]
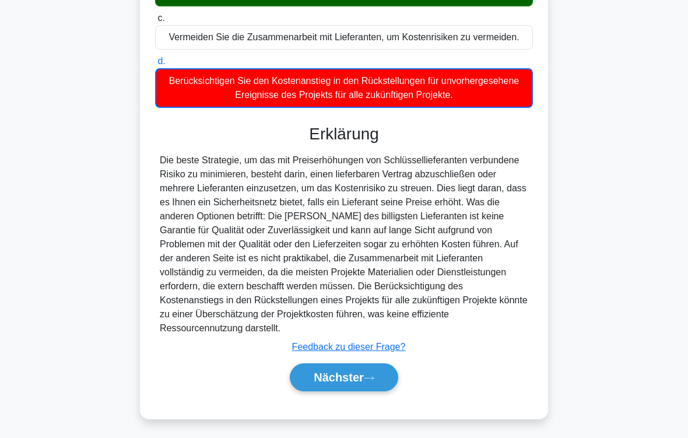
click at [369, 365] on icon at bounding box center [369, 378] width 10 height 6
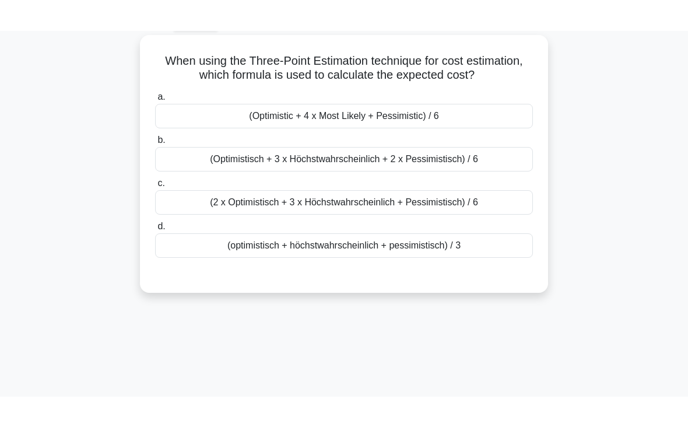
scroll to position [50, 0]
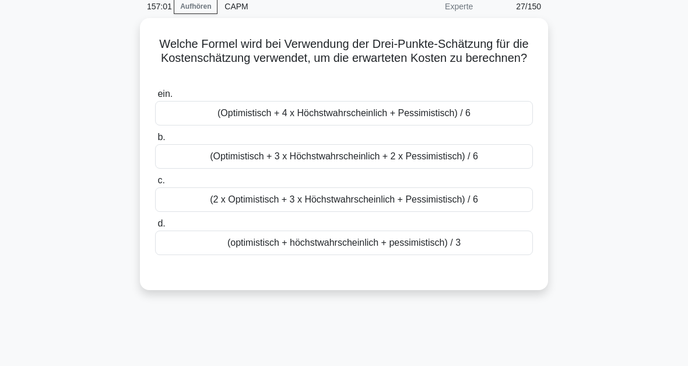
click at [334, 114] on div "(Optimistisch + 4 x Höchstwahrscheinlich + Pessimistisch) / 6" at bounding box center [344, 113] width 378 height 24
click at [155, 98] on input "ein. (Optimistisch + 4 x Höchstwahrscheinlich + Pessimistisch) / 6" at bounding box center [155, 94] width 0 height 8
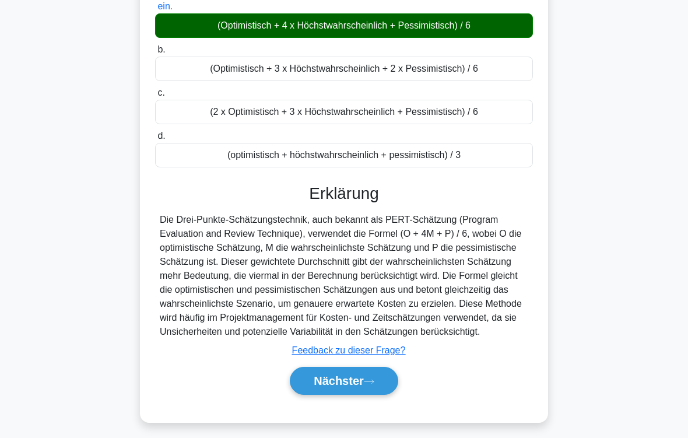
scroll to position [192, 0]
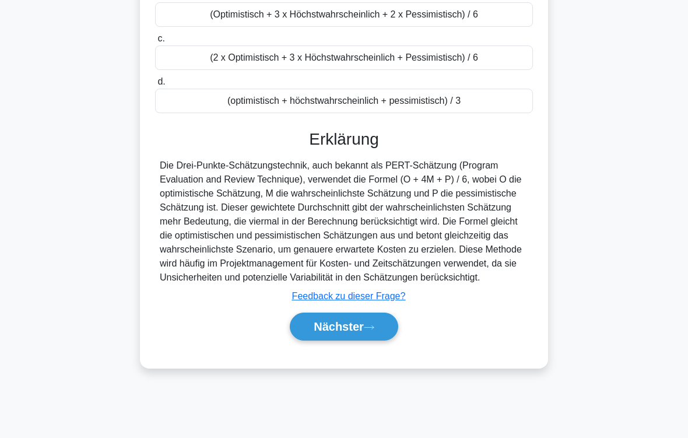
click at [358, 333] on font "Nächster" at bounding box center [339, 326] width 50 height 13
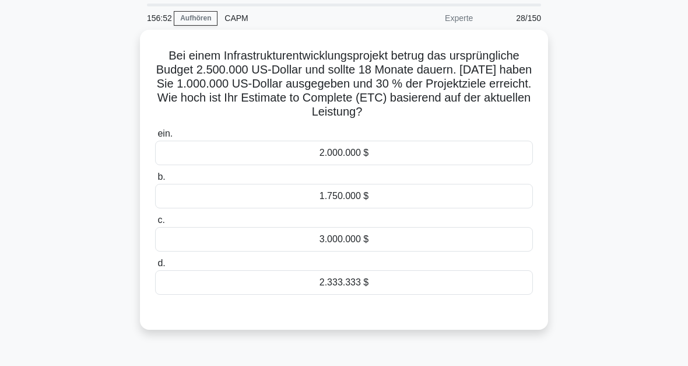
scroll to position [38, 0]
click at [360, 295] on div "2.333.333 $" at bounding box center [344, 282] width 378 height 24
click at [155, 267] on input "d. 2.333.333 $" at bounding box center [155, 264] width 0 height 8
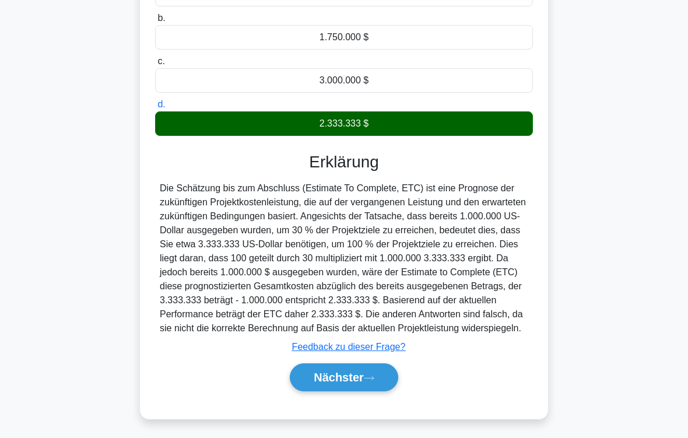
scroll to position [239, 0]
click at [377, 365] on button "Nächster" at bounding box center [344, 377] width 108 height 28
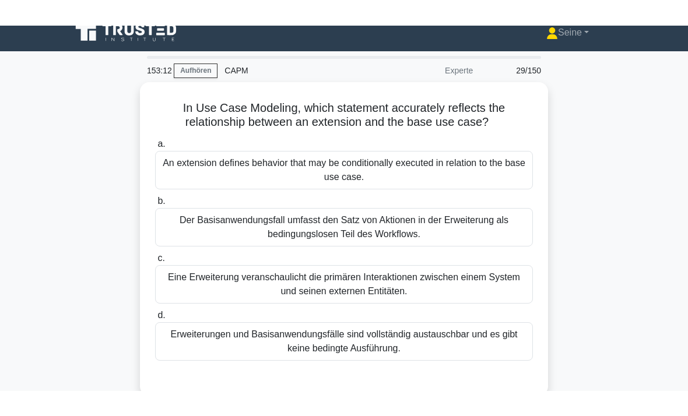
scroll to position [0, 0]
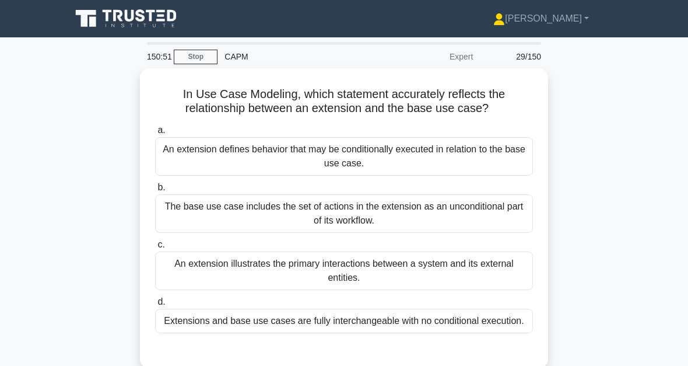
click at [385, 268] on div "An extension illustrates the primary interactions between a system and its exte…" at bounding box center [344, 270] width 378 height 38
click at [155, 248] on input "c. An extension illustrates the primary interactions between a system and its e…" at bounding box center [155, 245] width 0 height 8
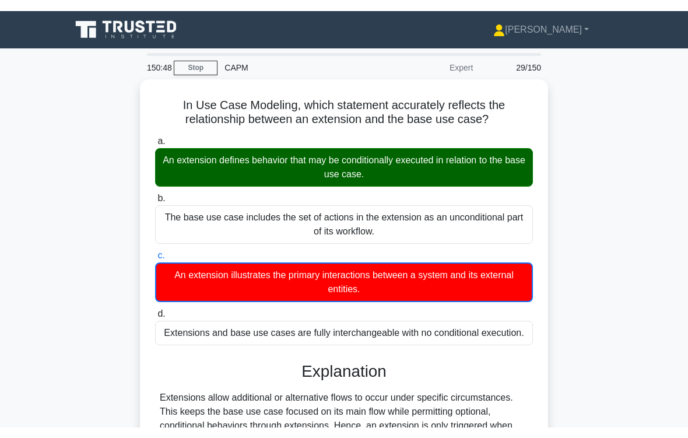
scroll to position [192, 0]
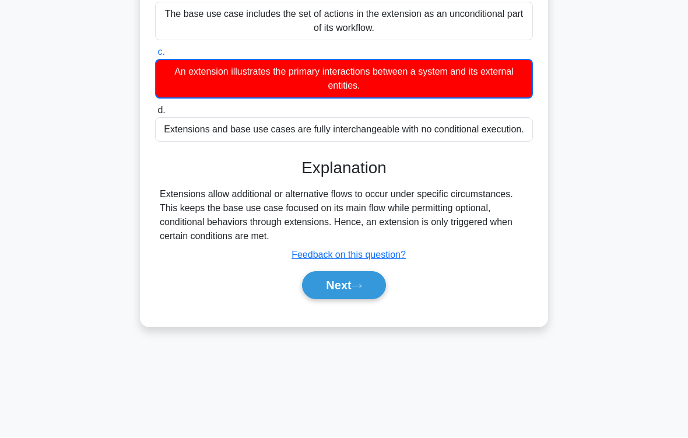
click at [357, 300] on button "Next" at bounding box center [343, 286] width 83 height 28
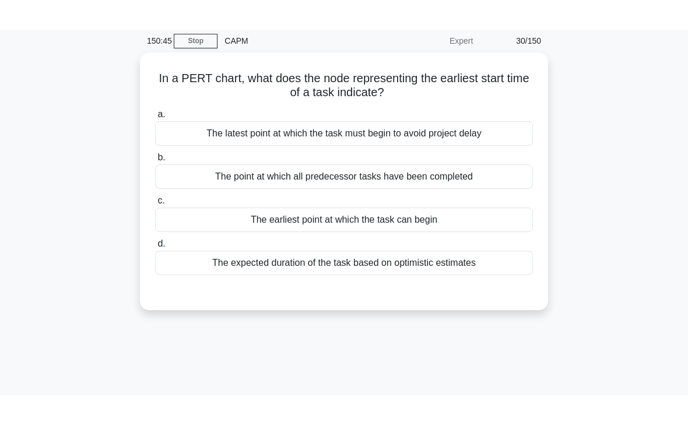
scroll to position [0, 0]
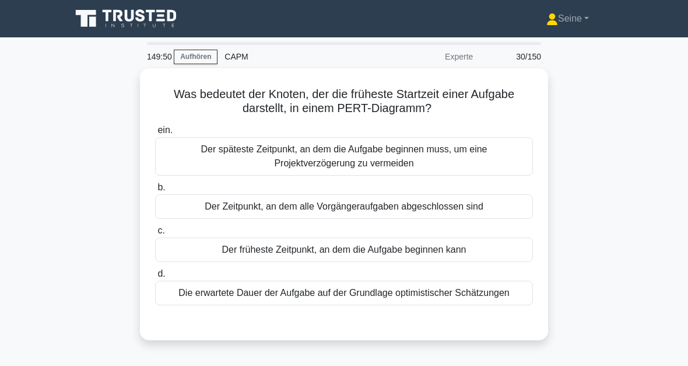
click at [348, 208] on div "Der Zeitpunkt, an dem alle Vorgängeraufgaben abgeschlossen sind" at bounding box center [344, 206] width 378 height 24
click at [155, 191] on input "b. Der Zeitpunkt, an dem alle Vorgängeraufgaben abgeschlossen sind" at bounding box center [155, 188] width 0 height 8
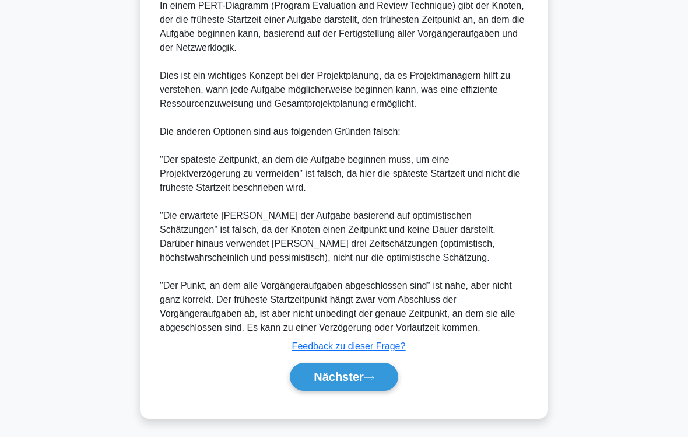
scroll to position [436, 0]
click at [367, 365] on icon at bounding box center [369, 378] width 10 height 6
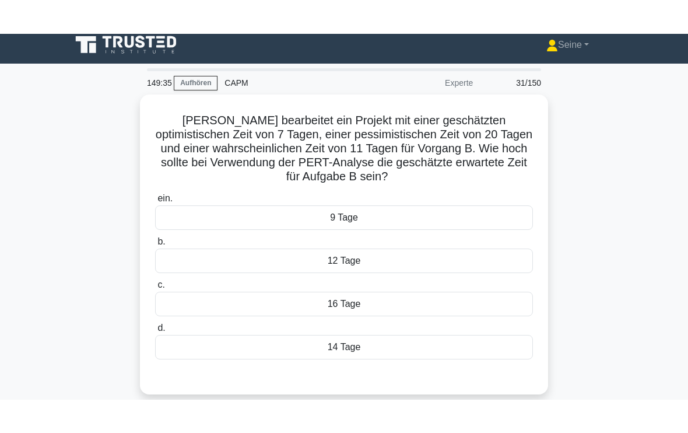
scroll to position [8, 0]
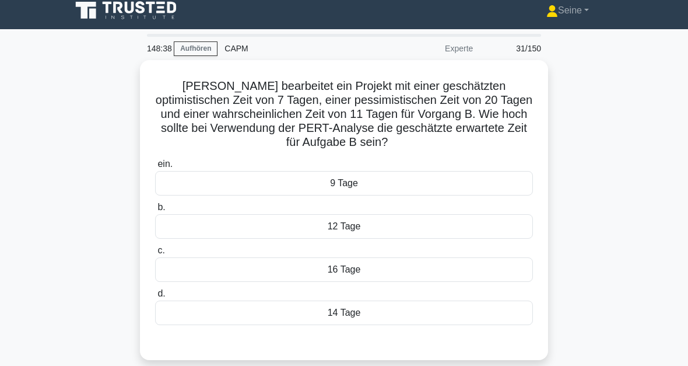
click at [365, 232] on div "12 Tage" at bounding box center [344, 226] width 378 height 24
click at [155, 211] on input "b. 12 Tage" at bounding box center [155, 208] width 0 height 8
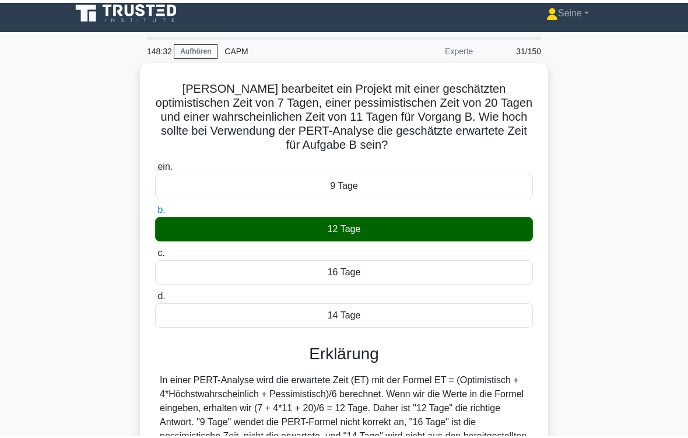
scroll to position [192, 0]
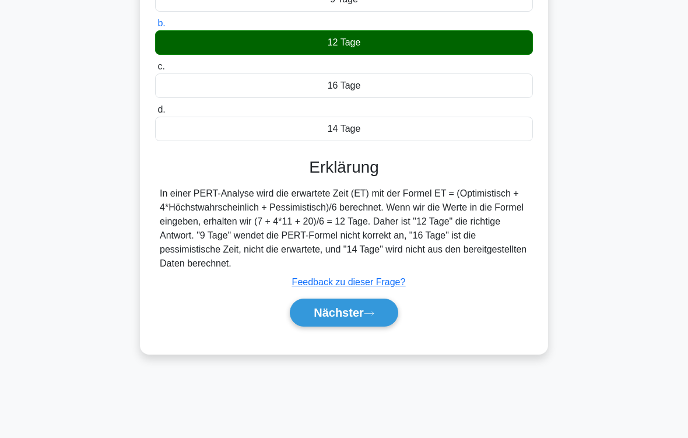
click at [372, 317] on icon at bounding box center [369, 313] width 10 height 6
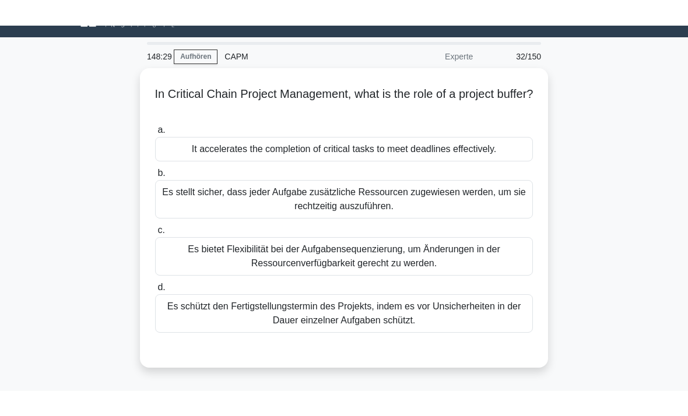
scroll to position [2, 0]
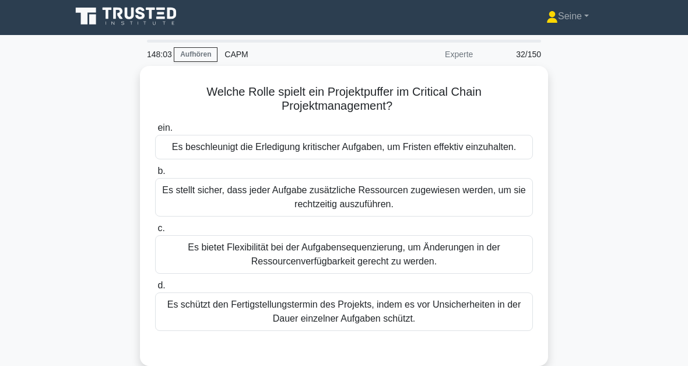
click at [375, 271] on div "Es bietet Flexibilität bei der Aufgabensequenzierung, um Änderungen in der Ress…" at bounding box center [344, 254] width 378 height 38
click at [155, 232] on input "c. Es bietet Flexibilität bei der Aufgabensequenzierung, um Änderungen in der R…" at bounding box center [155, 229] width 0 height 8
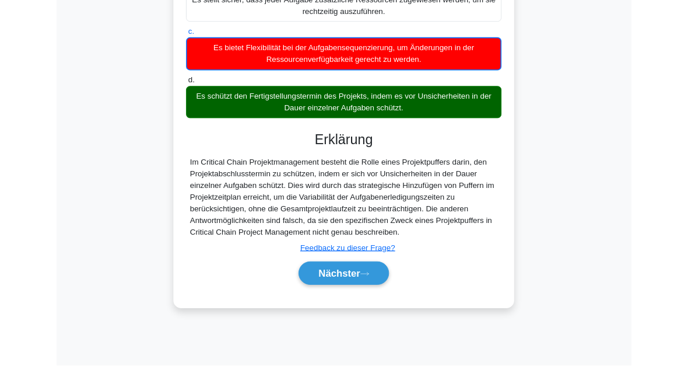
scroll to position [264, 0]
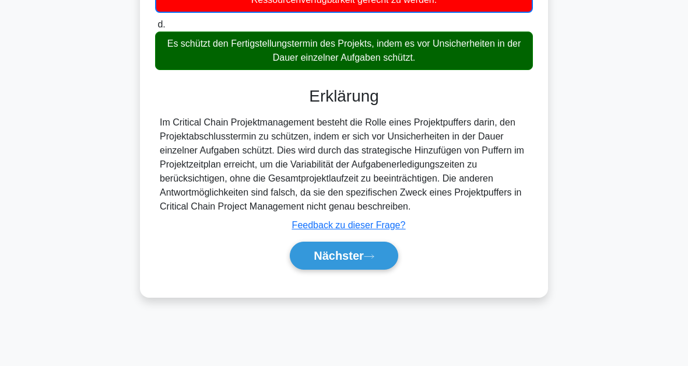
click at [350, 262] on font "Nächster" at bounding box center [339, 255] width 50 height 13
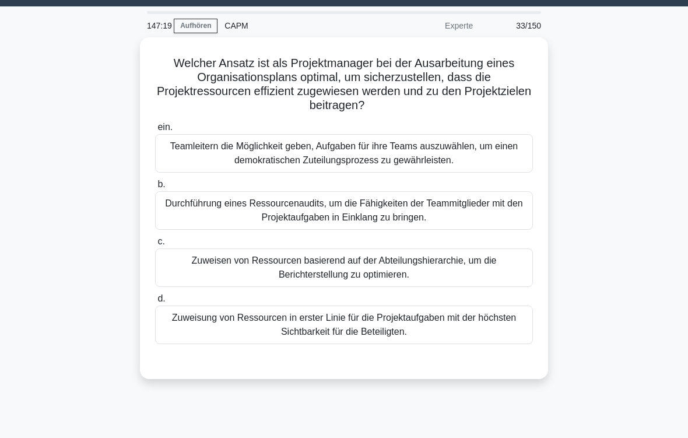
scroll to position [31, 0]
click at [386, 216] on div "Durchführung eines Ressourcenaudits, um die Fähigkeiten der Teammitglieder mit …" at bounding box center [344, 210] width 378 height 38
click at [155, 188] on input "b. Durchführung eines Ressourcenaudits, um die Fähigkeiten der Teammitglieder m…" at bounding box center [155, 185] width 0 height 8
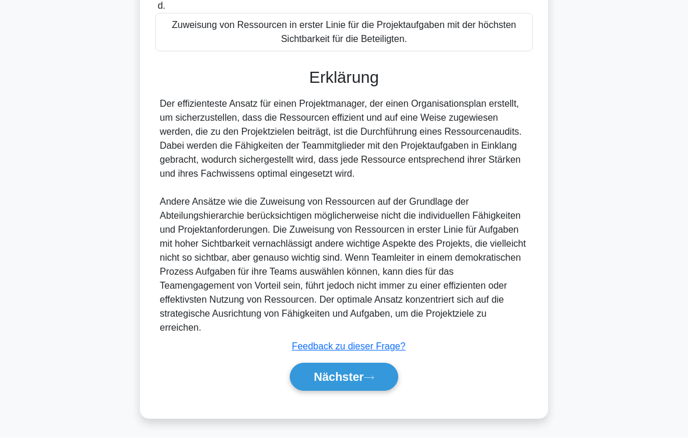
scroll to position [351, 0]
click at [380, 365] on button "Nächster" at bounding box center [344, 377] width 108 height 28
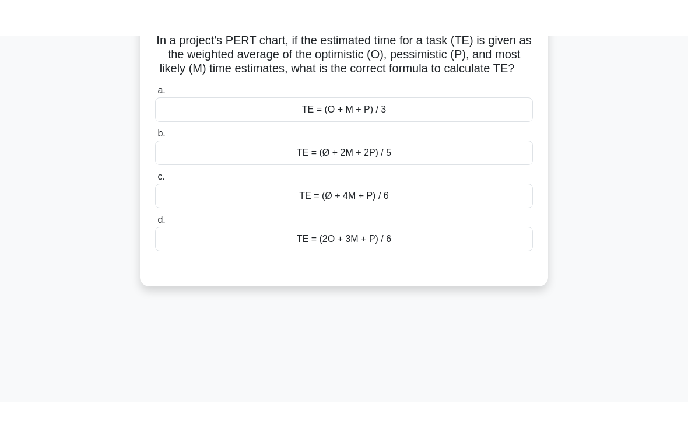
scroll to position [57, 0]
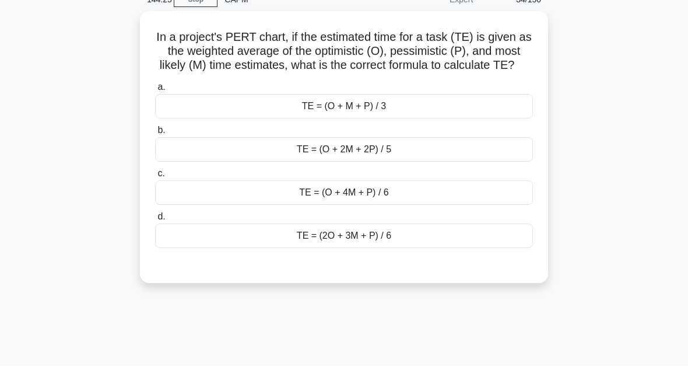
click at [363, 205] on div "TE = (O + 4M + P) / 6" at bounding box center [344, 192] width 378 height 24
click at [155, 177] on input "c. TE = (O + 4M + P) / 6" at bounding box center [155, 174] width 0 height 8
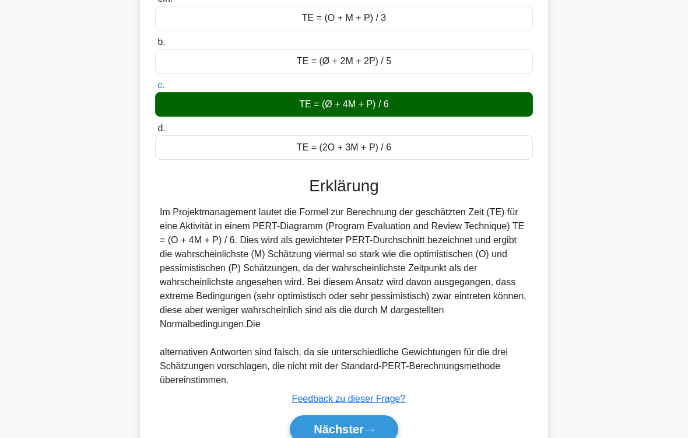
scroll to position [239, 0]
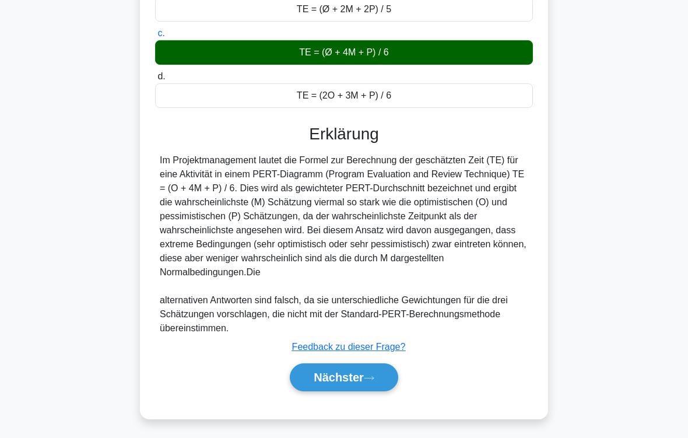
click at [365, 365] on icon at bounding box center [369, 378] width 10 height 6
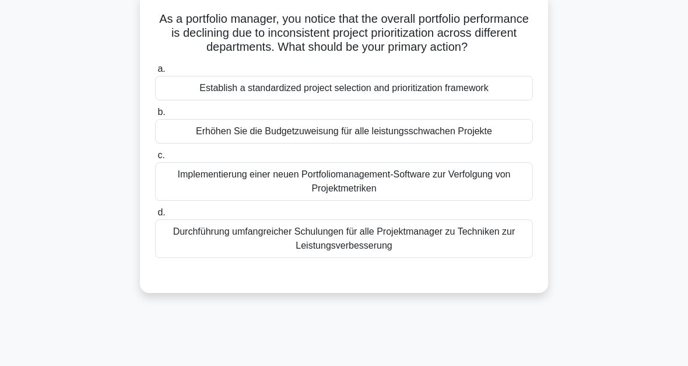
scroll to position [14, 0]
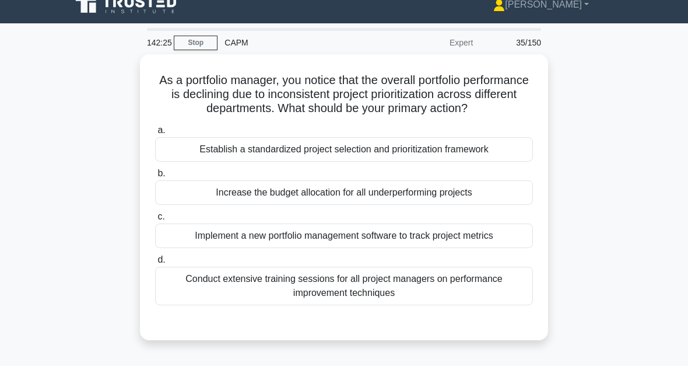
click at [365, 299] on div "Conduct extensive training sessions for all project managers on performance imp…" at bounding box center [344, 286] width 378 height 38
click at [155, 264] on input "d. Conduct extensive training sessions for all project managers on performance …" at bounding box center [155, 260] width 0 height 8
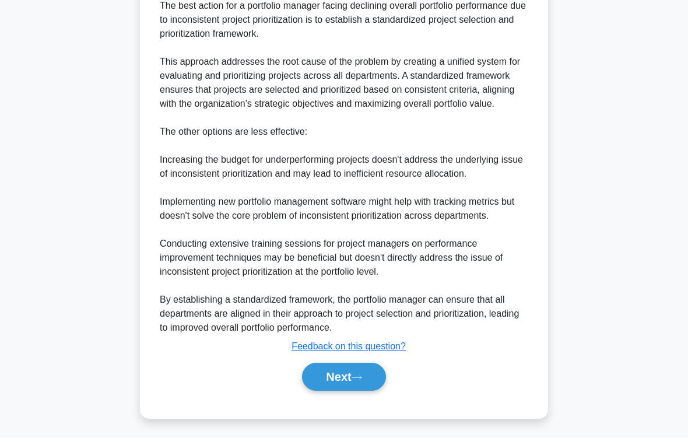
scroll to position [422, 0]
click at [370, 365] on button "Next" at bounding box center [343, 377] width 83 height 28
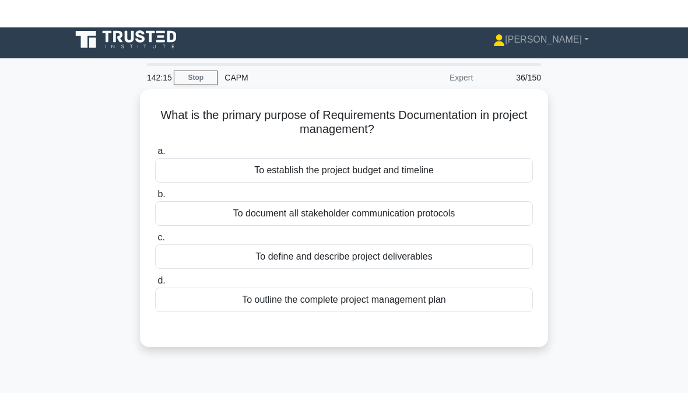
scroll to position [0, 0]
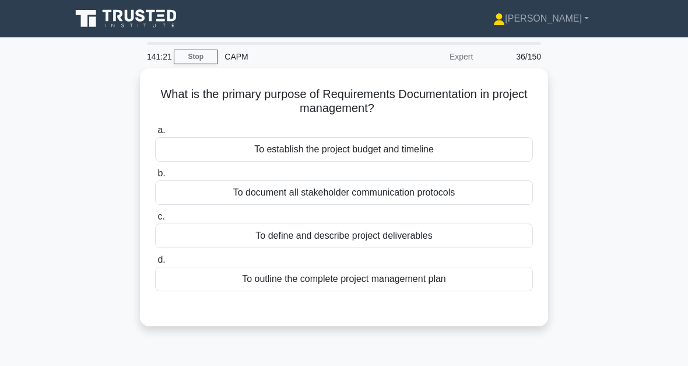
click at [423, 240] on div "To define and describe project deliverables" at bounding box center [344, 235] width 378 height 24
click at [155, 220] on input "c. To define and describe project deliverables" at bounding box center [155, 217] width 0 height 8
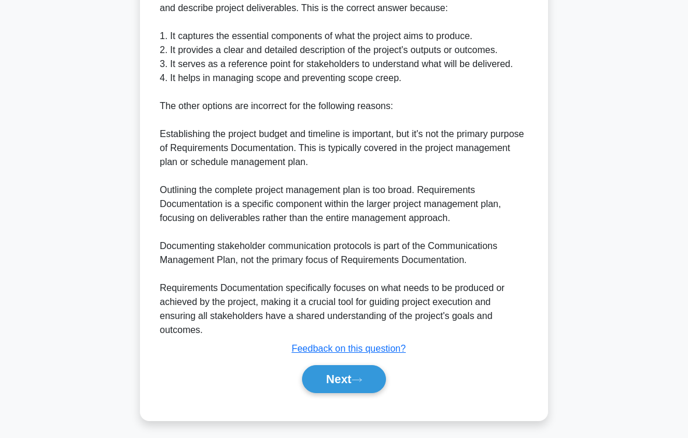
scroll to position [407, 0]
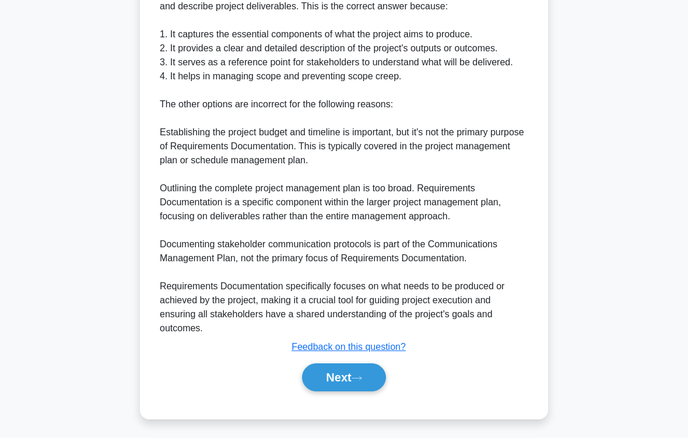
click at [360, 365] on button "Next" at bounding box center [343, 377] width 83 height 28
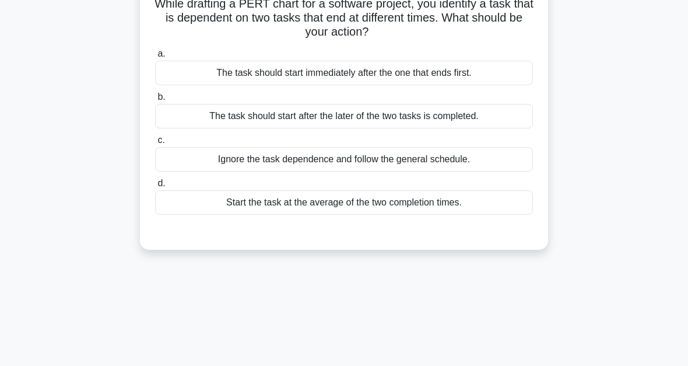
scroll to position [41, 0]
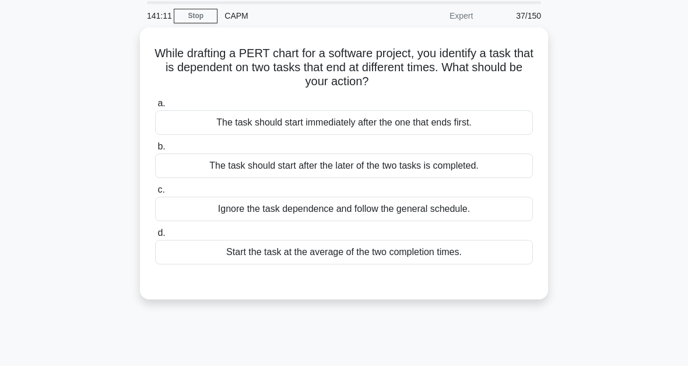
click at [655, 1] on main "141:11 Stop CAPM Expert 37/150 While drafting a PERT chart for a software proje…" at bounding box center [344, 293] width 688 height 593
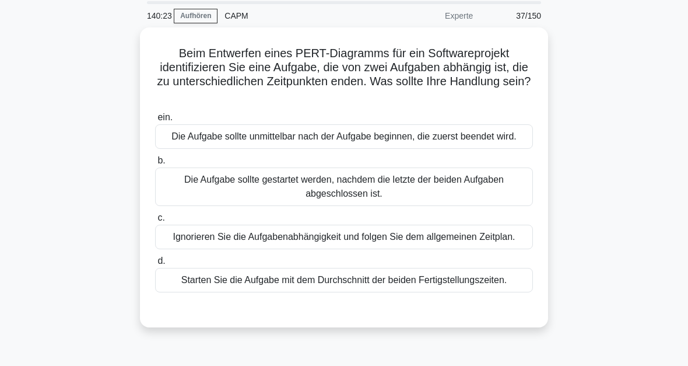
click at [366, 199] on div "Die Aufgabe sollte gestartet werden, nachdem die letzte der beiden Aufgaben abg…" at bounding box center [344, 186] width 378 height 38
click at [155, 164] on input "b. Die Aufgabe sollte gestartet werden, nachdem die letzte der beiden Aufgaben …" at bounding box center [155, 161] width 0 height 8
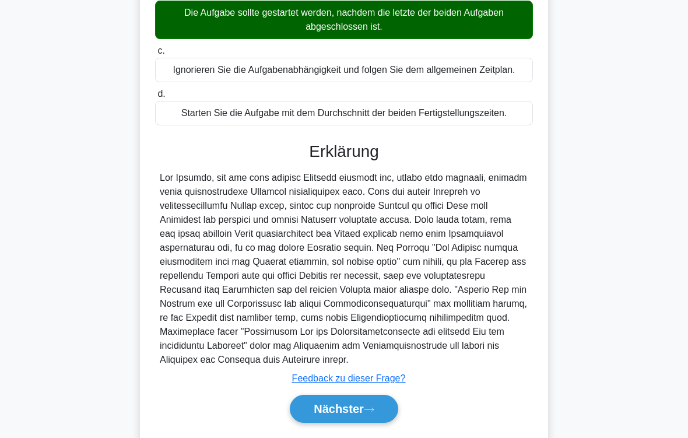
scroll to position [309, 0]
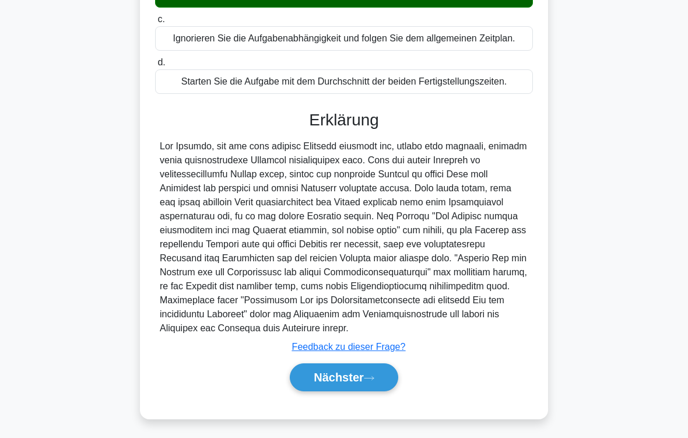
click at [374, 365] on icon at bounding box center [369, 378] width 10 height 6
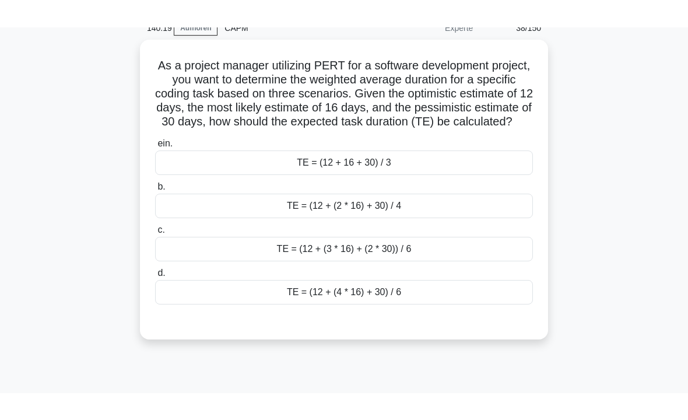
scroll to position [40, 0]
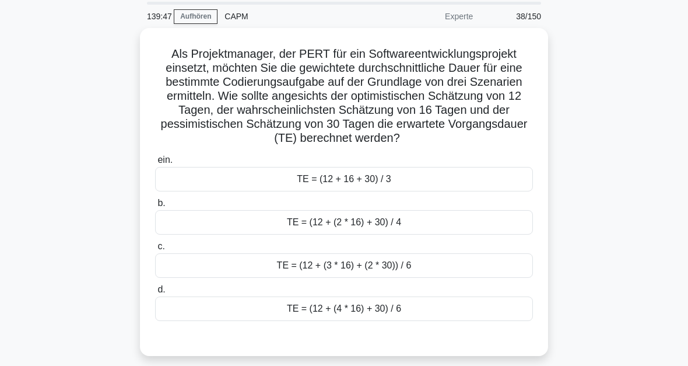
click at [372, 321] on div "TE = (12 + (4 * 16) + 30) / 6" at bounding box center [344, 308] width 378 height 24
click at [155, 293] on input "d. TE = (12 + (4 * 16) + 30) / 6" at bounding box center [155, 290] width 0 height 8
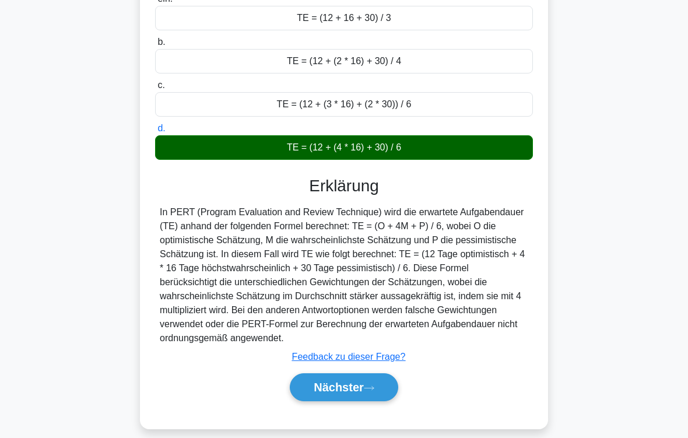
scroll to position [239, 0]
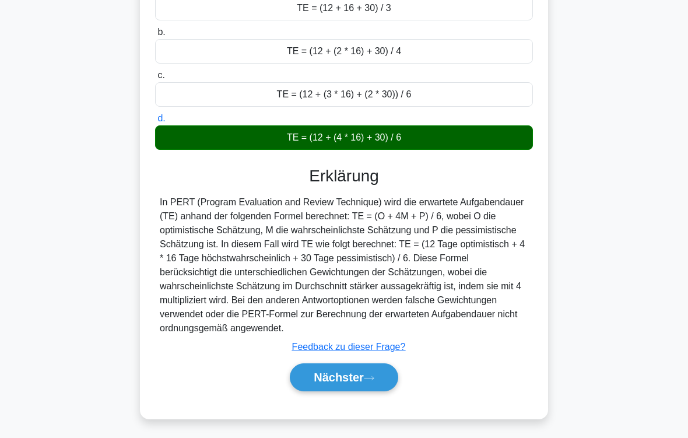
click at [372, 365] on icon at bounding box center [369, 378] width 10 height 6
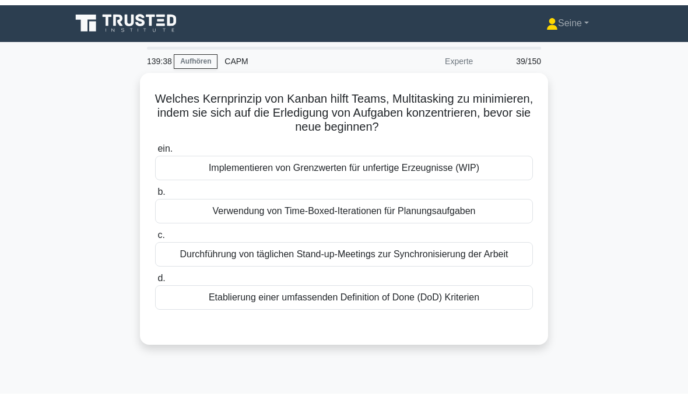
scroll to position [23, 0]
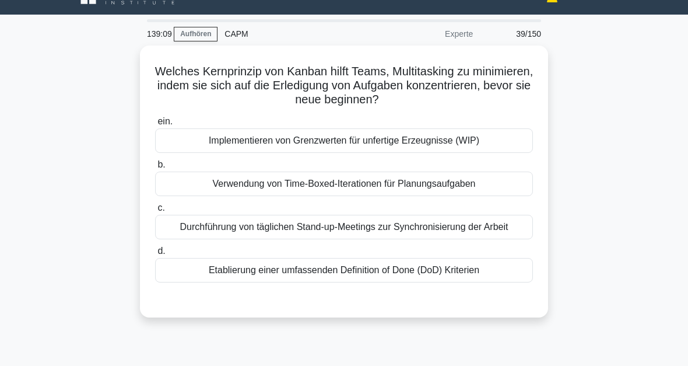
click at [367, 143] on div "Implementieren von Grenzwerten für unfertige Erzeugnisse (WIP)" at bounding box center [344, 140] width 378 height 24
click at [155, 125] on input "ein. Implementieren von Grenzwerten für unfertige Erzeugnisse (WIP)" at bounding box center [155, 122] width 0 height 8
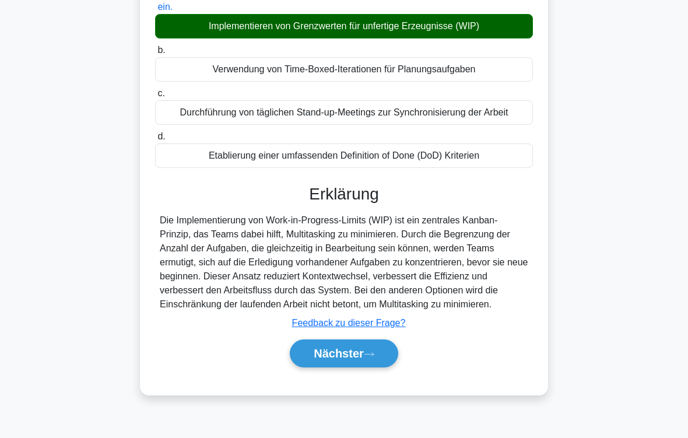
scroll to position [192, 0]
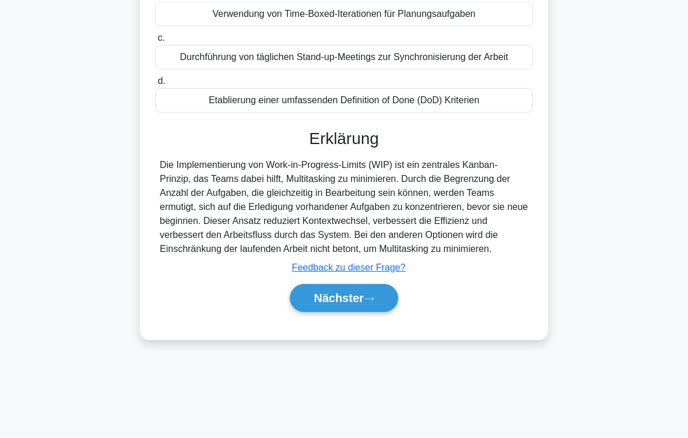
click at [373, 313] on button "Nächster" at bounding box center [344, 299] width 108 height 28
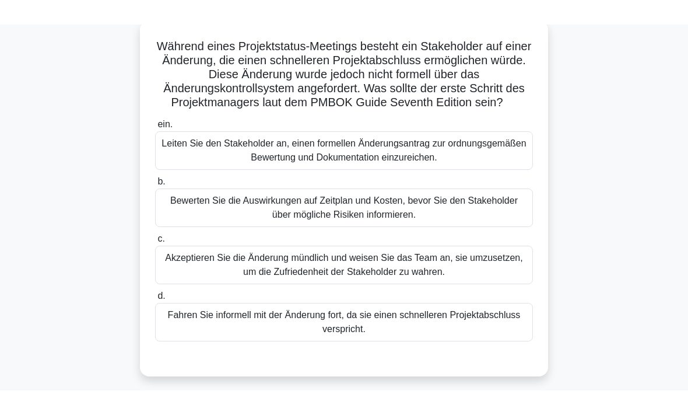
scroll to position [72, 0]
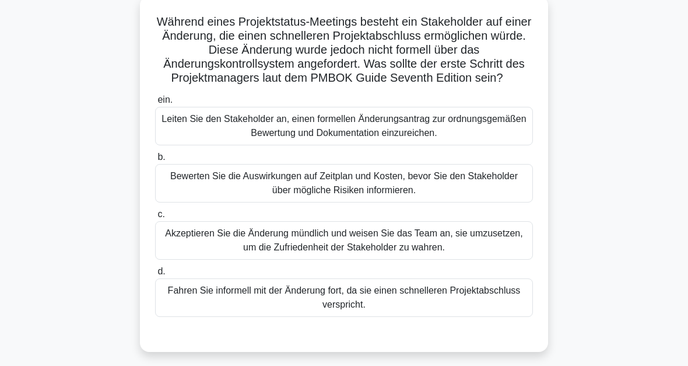
click at [353, 141] on div "Leiten Sie den Stakeholder an, einen formellen Änderungsantrag zur ordnungsgemä…" at bounding box center [344, 126] width 378 height 38
click at [155, 104] on input "ein. Leiten Sie den Stakeholder an, einen formellen Änderungsantrag zur ordnung…" at bounding box center [155, 100] width 0 height 8
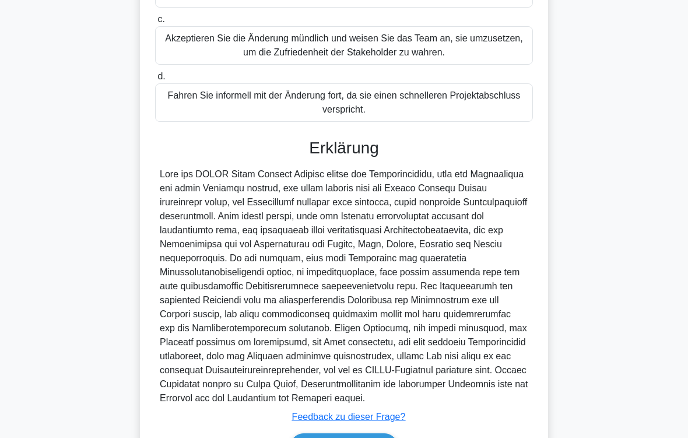
scroll to position [393, 0]
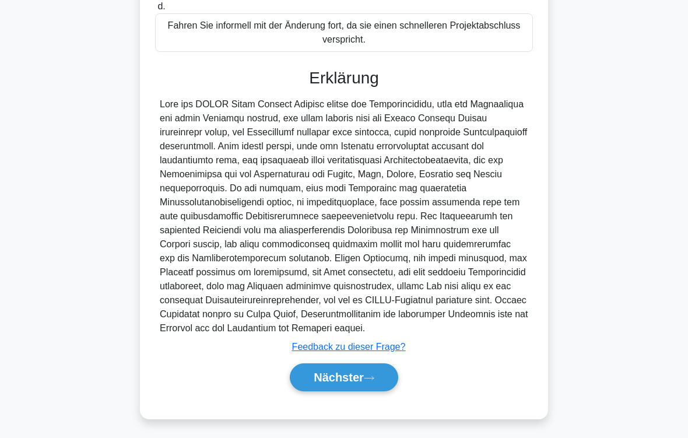
click at [370, 365] on button "Nächster" at bounding box center [344, 377] width 108 height 28
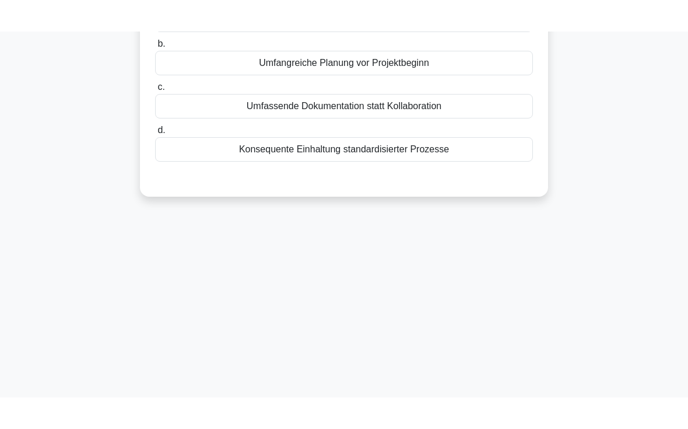
scroll to position [0, 0]
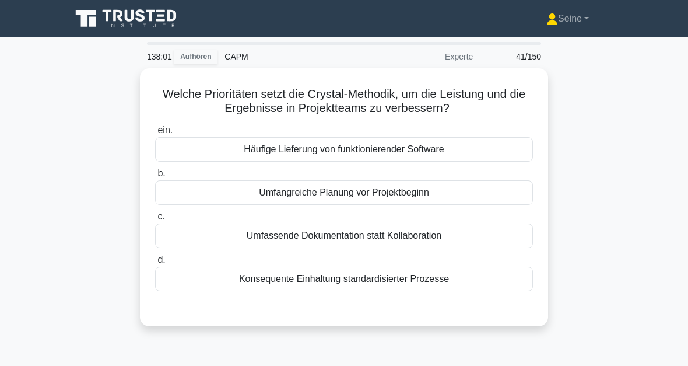
click at [389, 150] on div "Häufige Lieferung von funktionierender Software" at bounding box center [344, 149] width 378 height 24
click at [155, 134] on input "ein. Häufige Lieferung von funktionierender Software" at bounding box center [155, 131] width 0 height 8
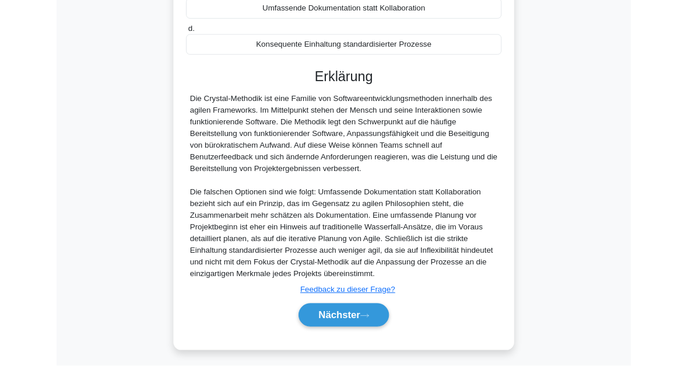
scroll to position [325, 0]
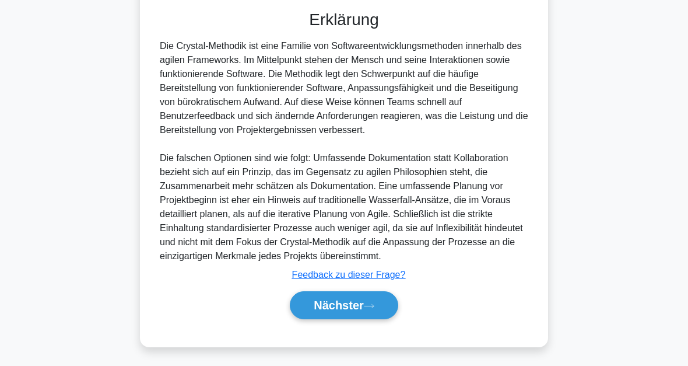
click at [374, 303] on icon at bounding box center [369, 306] width 10 height 6
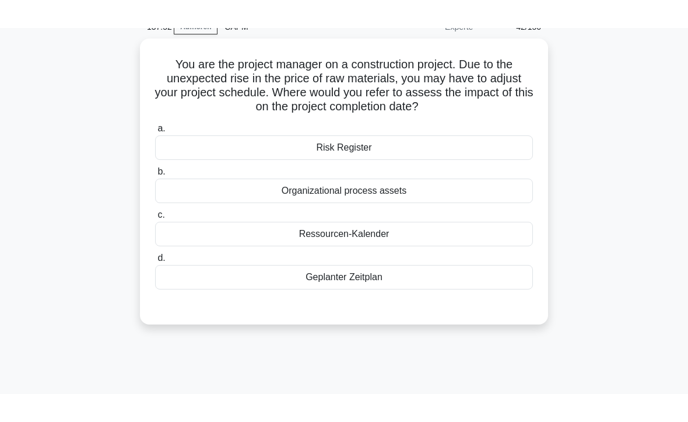
scroll to position [35, 0]
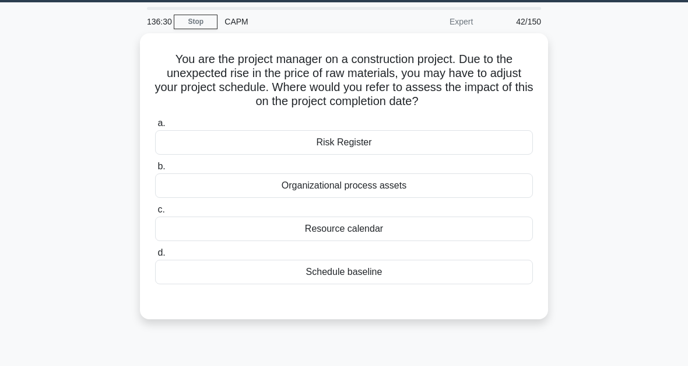
click at [384, 278] on div "Schedule baseline" at bounding box center [344, 272] width 378 height 24
click at [155, 257] on input "d. Schedule baseline" at bounding box center [155, 253] width 0 height 8
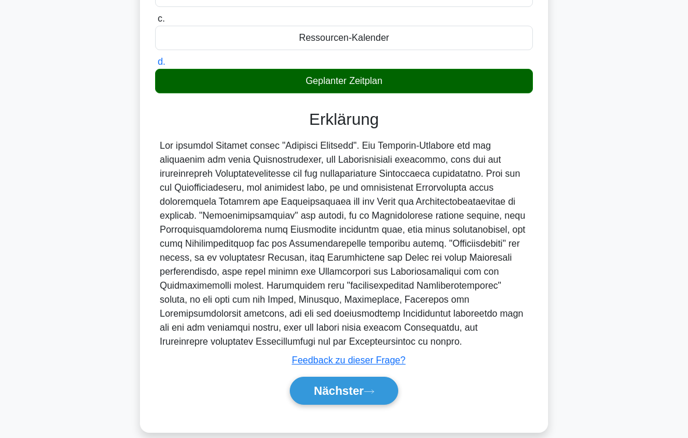
scroll to position [281, 0]
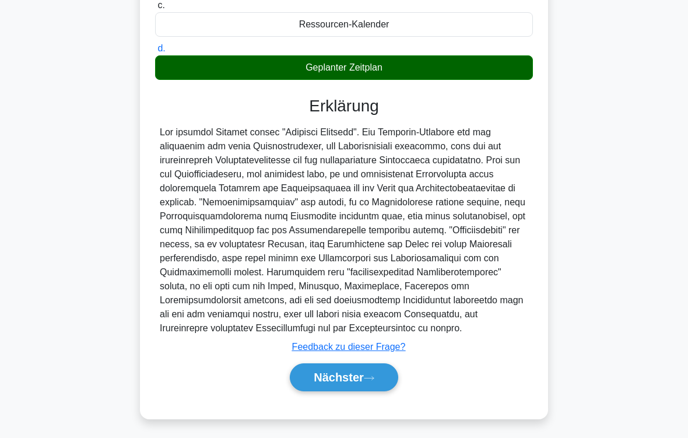
click at [362, 365] on font "Nächster" at bounding box center [339, 377] width 50 height 13
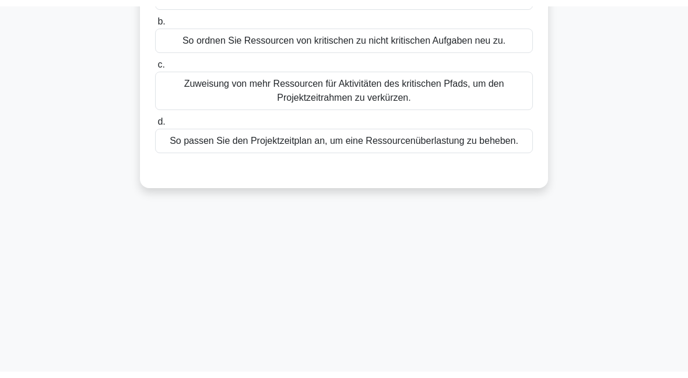
scroll to position [28, 0]
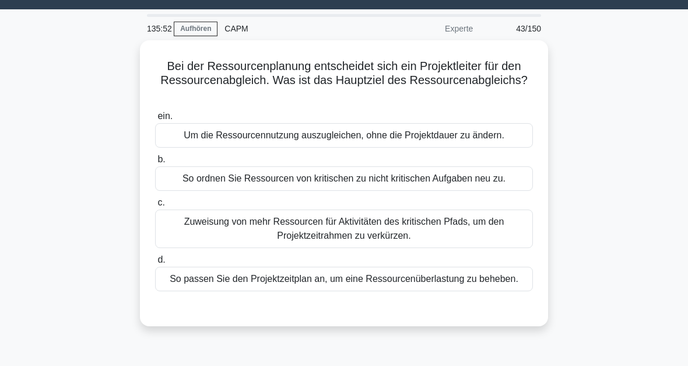
click at [352, 290] on div "So passen Sie den Projektzeitplan an, um eine Ressourcenüberlastung zu beheben." at bounding box center [344, 279] width 378 height 24
click at [155, 264] on input "d. So passen Sie den Projektzeitplan an, um eine Ressourcenüberlastung zu beheb…" at bounding box center [155, 260] width 0 height 8
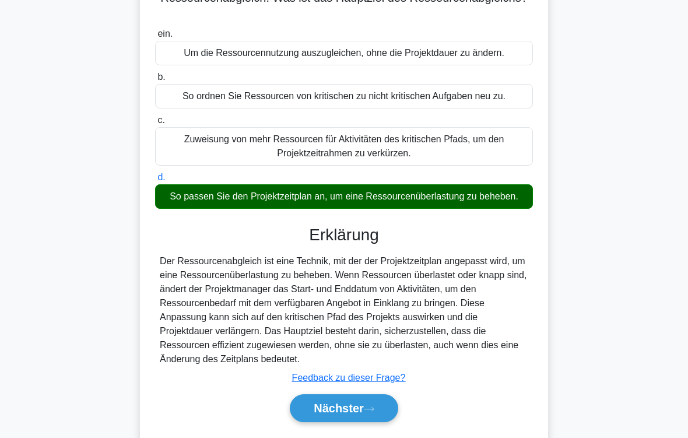
scroll to position [192, 0]
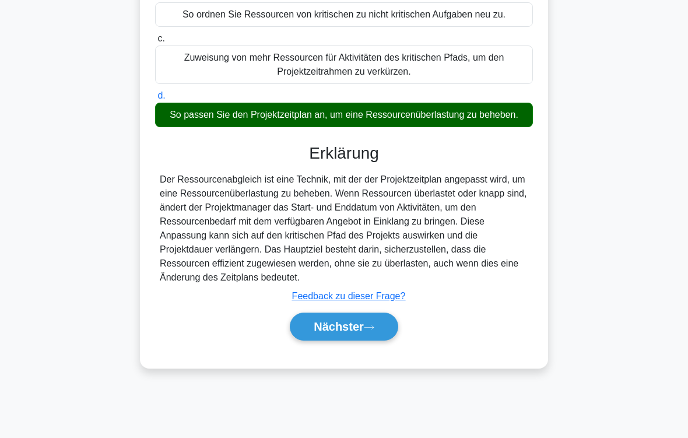
click at [358, 333] on font "Nächster" at bounding box center [339, 326] width 50 height 13
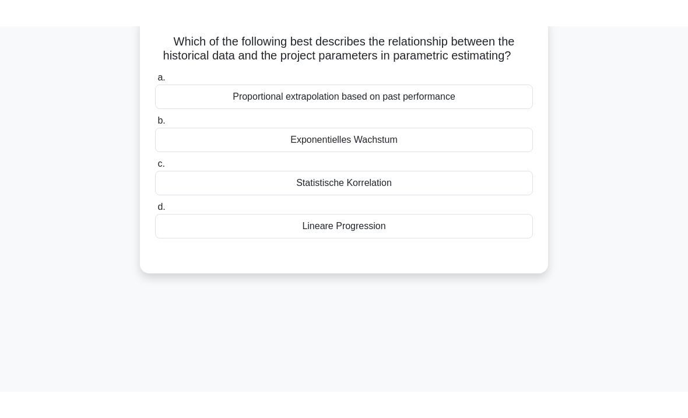
scroll to position [39, 0]
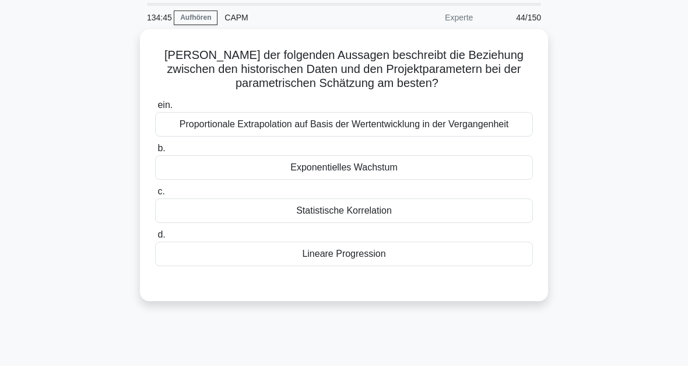
click at [365, 136] on div "Proportionale Extrapolation auf Basis der Wertentwicklung in der Vergangenheit" at bounding box center [344, 124] width 378 height 24
click at [155, 109] on input "ein. Proportionale Extrapolation auf Basis der Wertentwicklung in der Vergangen…" at bounding box center [155, 105] width 0 height 8
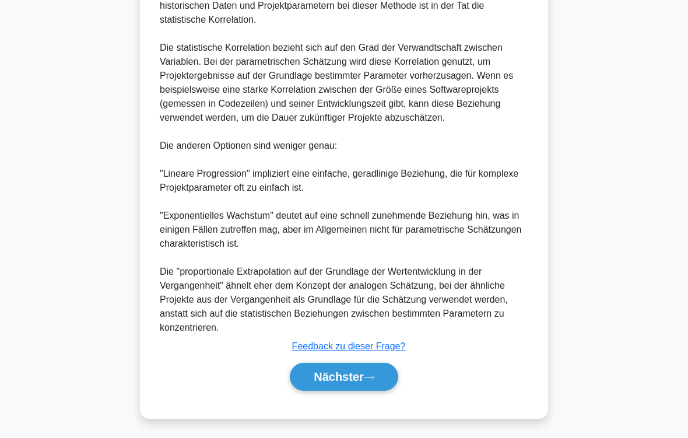
scroll to position [450, 0]
click at [362, 365] on font "Nächster" at bounding box center [339, 377] width 50 height 13
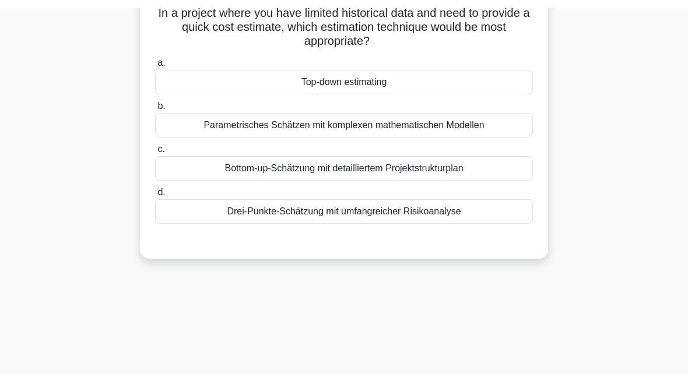
scroll to position [30, 0]
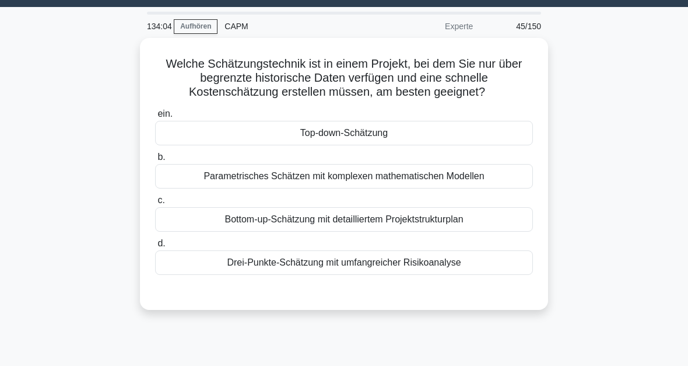
click at [363, 137] on div "Top-down-Schätzung" at bounding box center [344, 133] width 378 height 24
click at [155, 118] on input "ein. Top-down-Schätzung" at bounding box center [155, 114] width 0 height 8
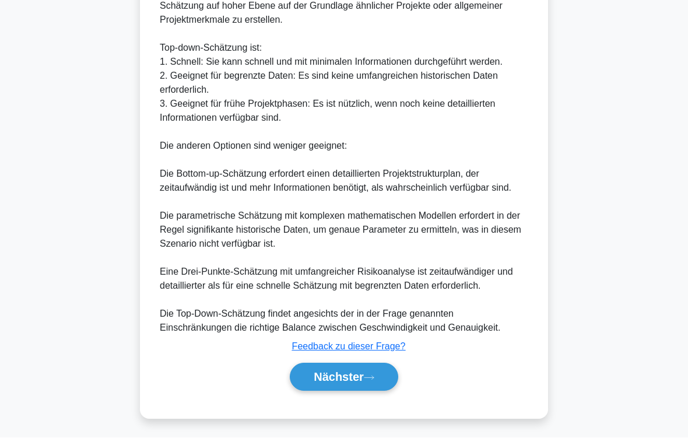
scroll to position [491, 0]
click at [358, 365] on button "Nächster" at bounding box center [344, 377] width 108 height 28
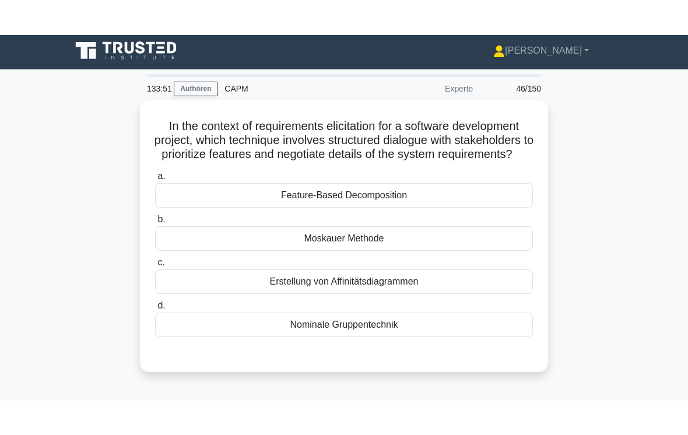
scroll to position [0, 0]
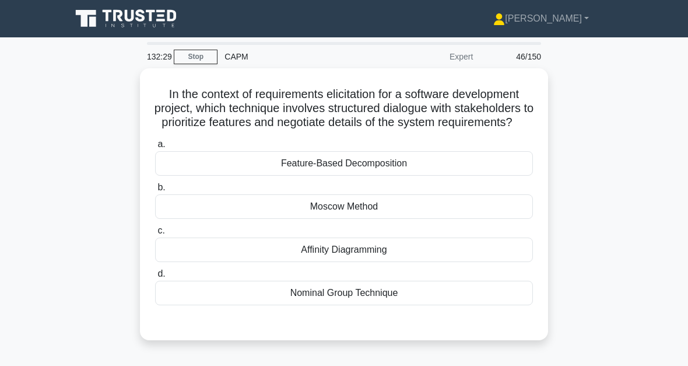
click at [490, 176] on div "Feature-Based Decomposition" at bounding box center [344, 163] width 378 height 24
click at [155, 148] on input "a. Feature-Based Decomposition" at bounding box center [155, 145] width 0 height 8
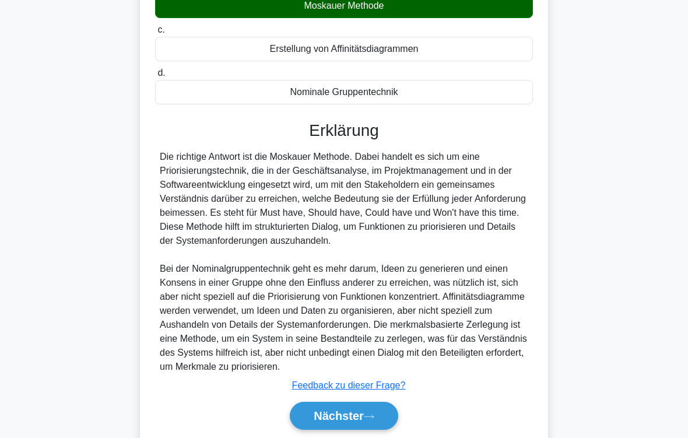
scroll to position [296, 0]
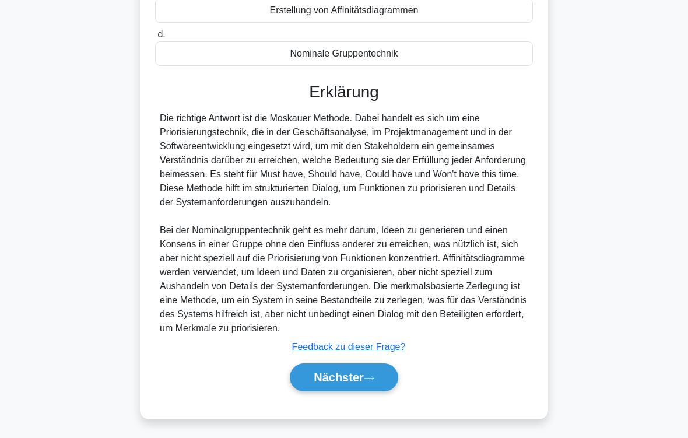
click at [373, 365] on button "Nächster" at bounding box center [344, 377] width 108 height 28
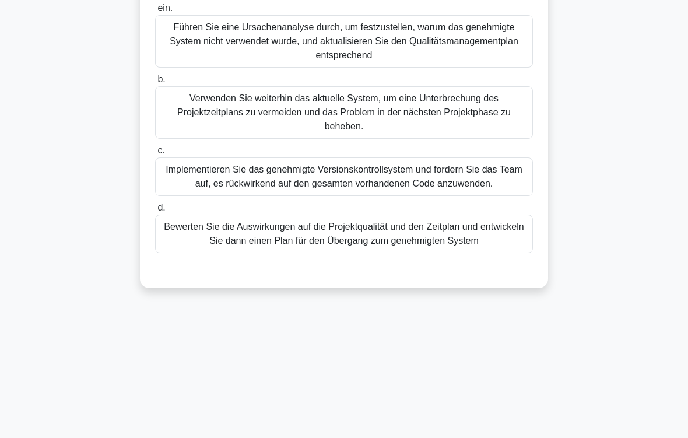
scroll to position [150, 0]
click at [496, 253] on div "Bewerten Sie die Auswirkungen auf die Projektqualität und den Zeitplan und entw…" at bounding box center [344, 234] width 378 height 38
click at [155, 212] on input "d. Bewerten Sie die Auswirkungen auf die Projektqualität und den Zeitplan und e…" at bounding box center [155, 208] width 0 height 8
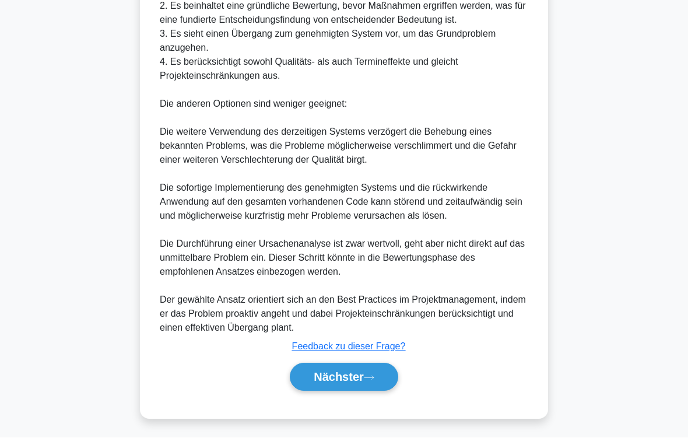
scroll to position [603, 0]
click at [367, 365] on button "Nächster" at bounding box center [344, 377] width 108 height 28
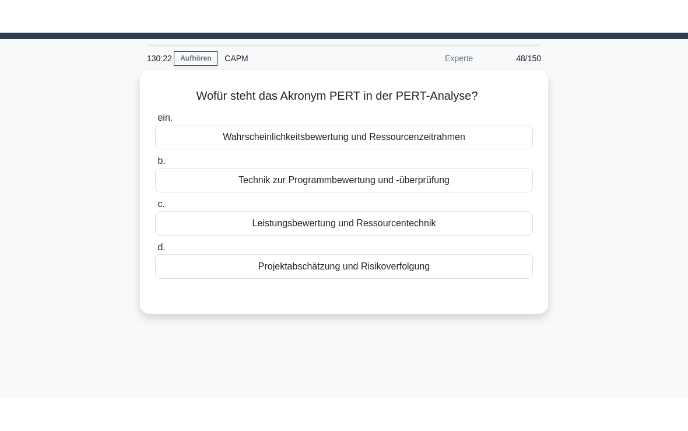
scroll to position [31, 0]
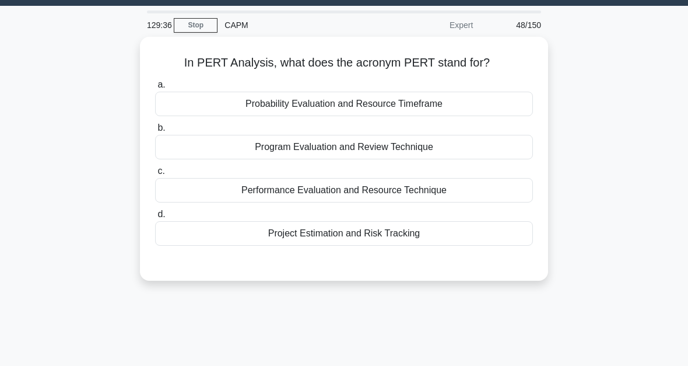
click at [373, 243] on div "Project Estimation and Risk Tracking" at bounding box center [344, 233] width 378 height 24
click at [155, 218] on input "d. Project Estimation and Risk Tracking" at bounding box center [155, 215] width 0 height 8
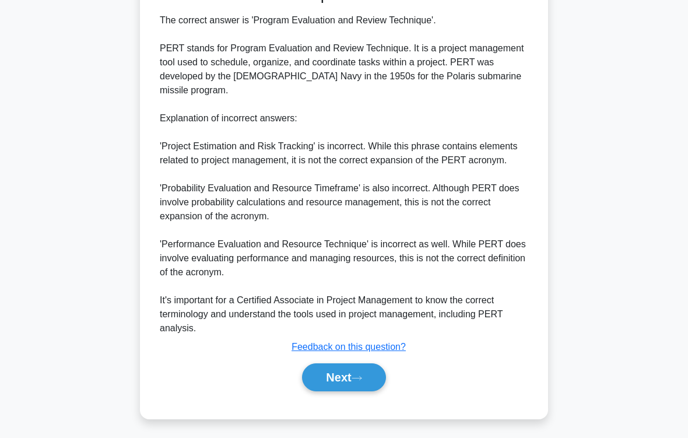
scroll to position [324, 0]
click at [356, 365] on button "Next" at bounding box center [343, 377] width 83 height 28
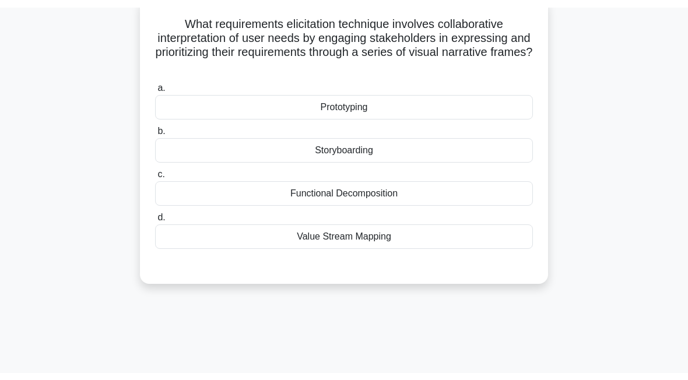
scroll to position [57, 0]
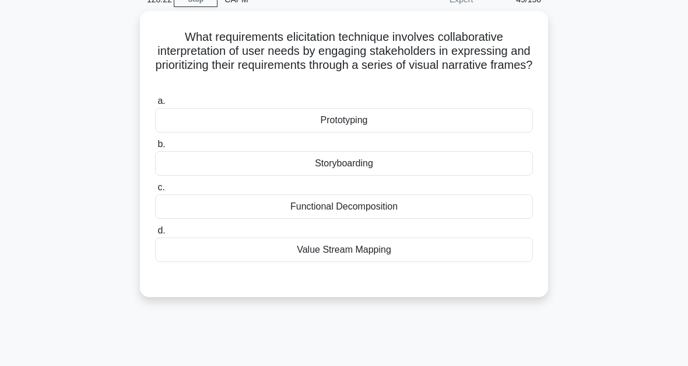
click at [434, 167] on div "Storyboarding" at bounding box center [344, 163] width 378 height 24
click at [155, 148] on input "b. Storyboarding" at bounding box center [155, 145] width 0 height 8
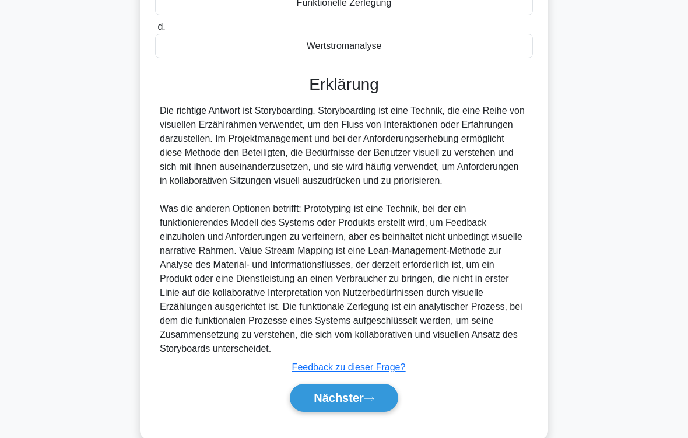
scroll to position [323, 0]
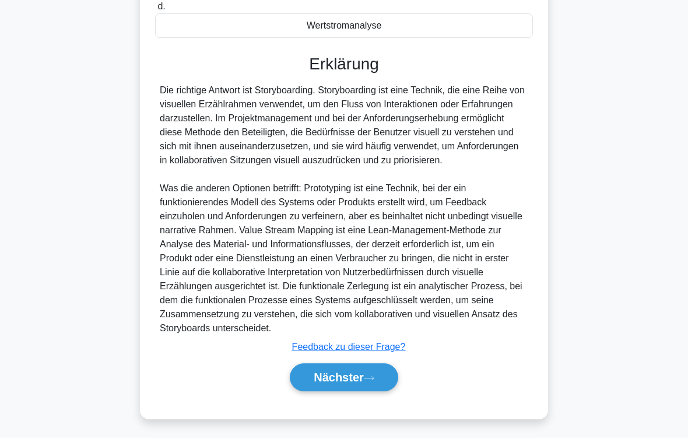
click at [357, 365] on font "Nächster" at bounding box center [339, 377] width 50 height 13
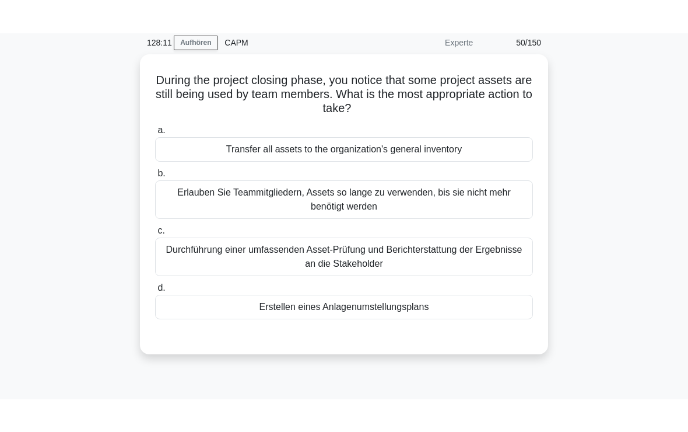
scroll to position [0, 0]
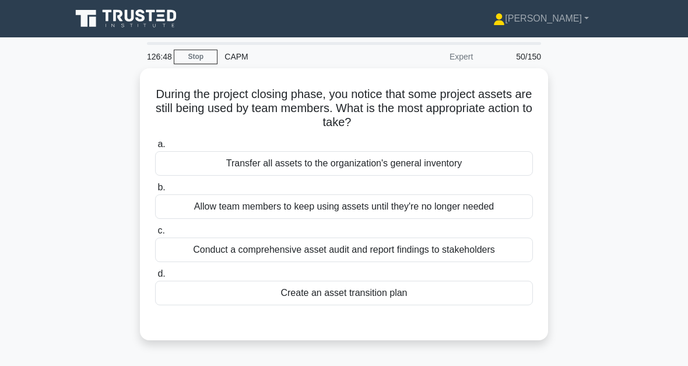
click at [363, 170] on div "Transfer all assets to the organization's general inventory" at bounding box center [344, 163] width 378 height 24
click at [155, 148] on input "a. Transfer all assets to the organization's general inventory" at bounding box center [155, 145] width 0 height 8
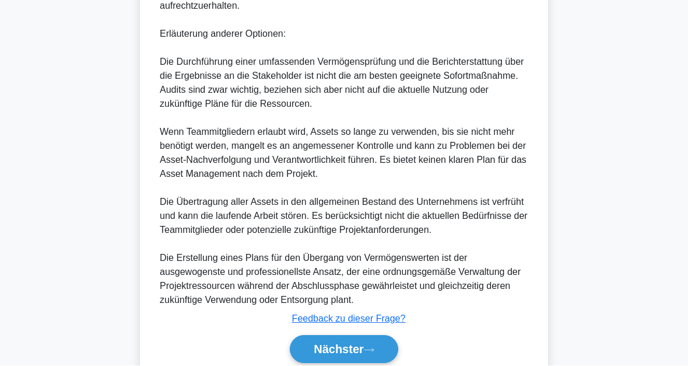
scroll to position [607, 0]
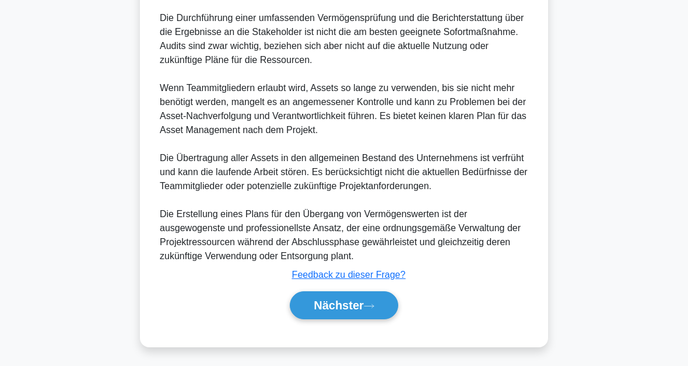
click at [360, 302] on font "Nächster" at bounding box center [339, 305] width 50 height 13
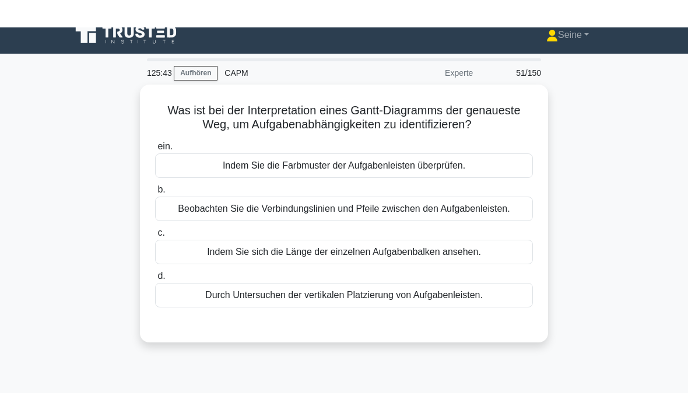
scroll to position [12, 0]
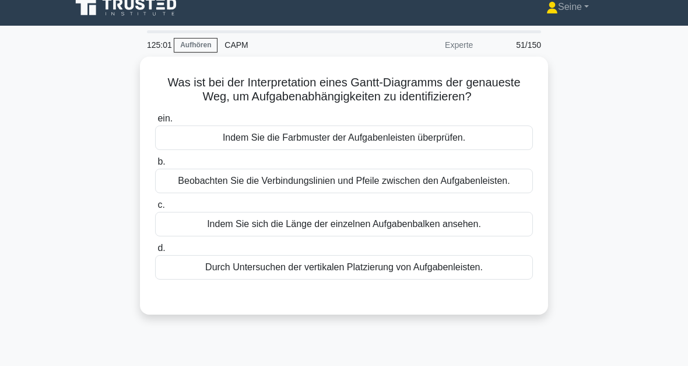
click at [356, 193] on div "Beobachten Sie die Verbindungslinien und Pfeile zwischen den Aufgabenleisten." at bounding box center [344, 181] width 378 height 24
click at [155, 166] on input "b. Beobachten Sie die Verbindungslinien und Pfeile zwischen den Aufgabenleisten." at bounding box center [155, 162] width 0 height 8
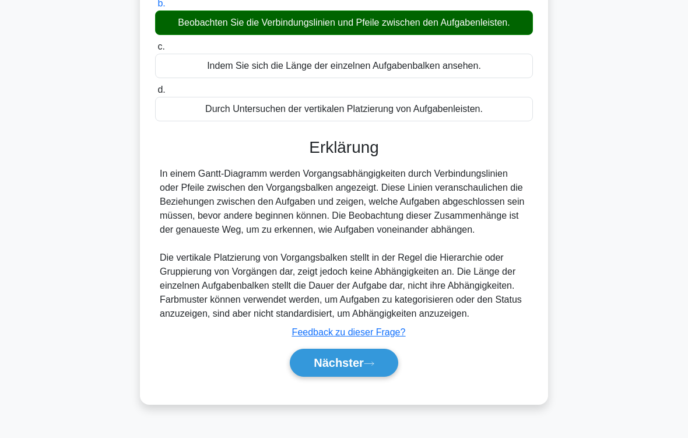
scroll to position [211, 0]
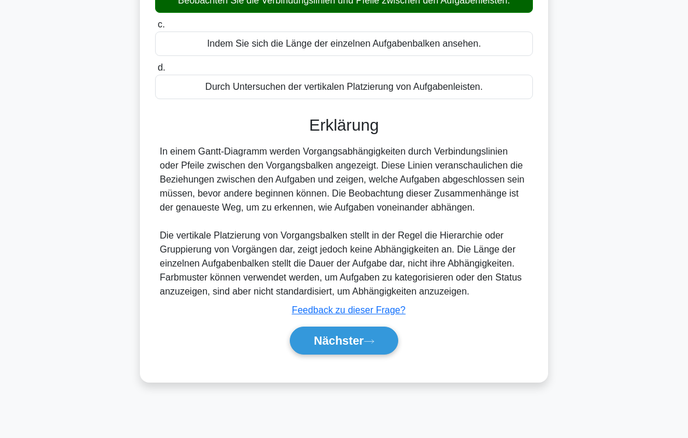
click at [371, 355] on button "Nächster" at bounding box center [344, 341] width 108 height 28
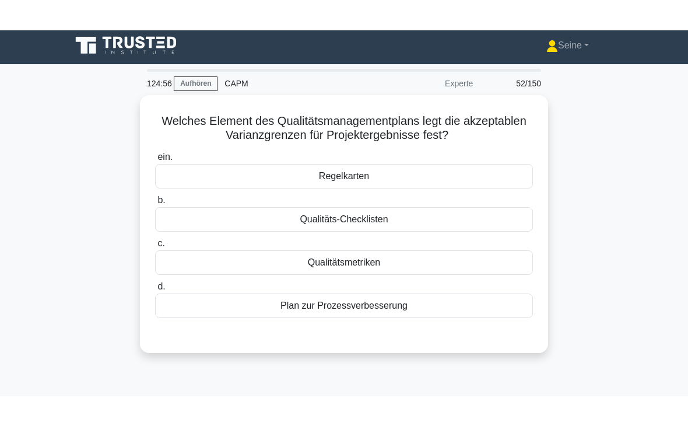
scroll to position [4, 0]
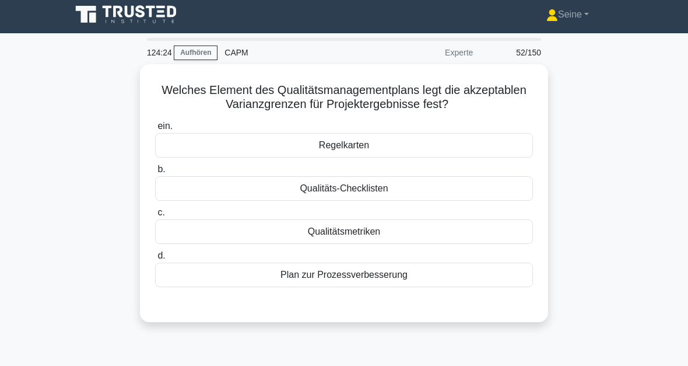
click at [357, 152] on div "Regelkarten" at bounding box center [344, 145] width 378 height 24
click at [155, 130] on input "ein. Regelkarten" at bounding box center [155, 126] width 0 height 8
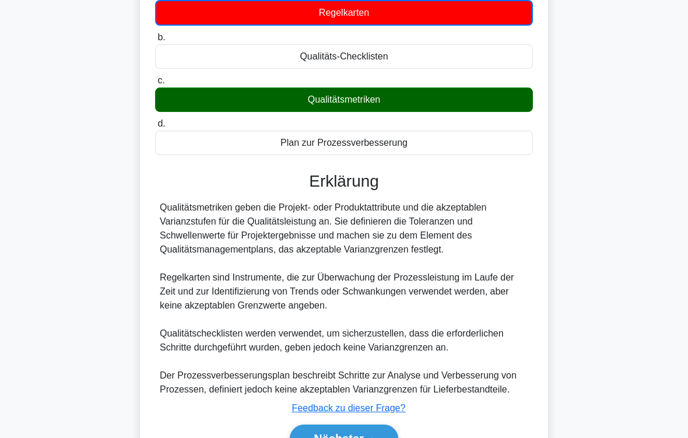
scroll to position [240, 0]
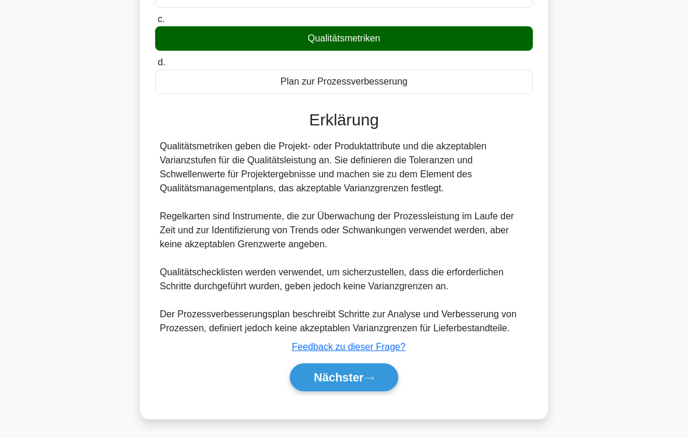
click at [369, 365] on button "Nächster" at bounding box center [344, 377] width 108 height 28
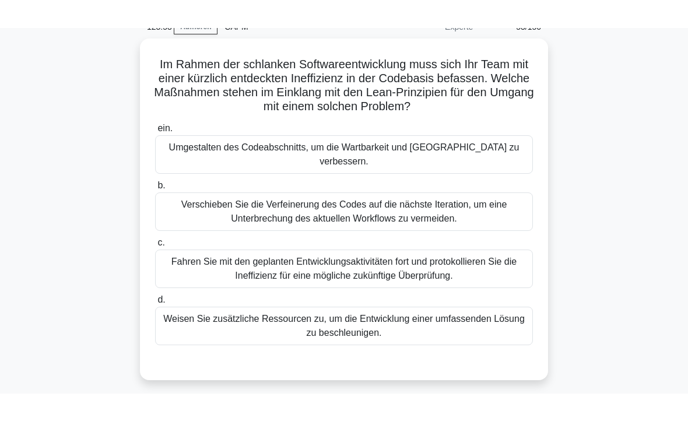
scroll to position [58, 0]
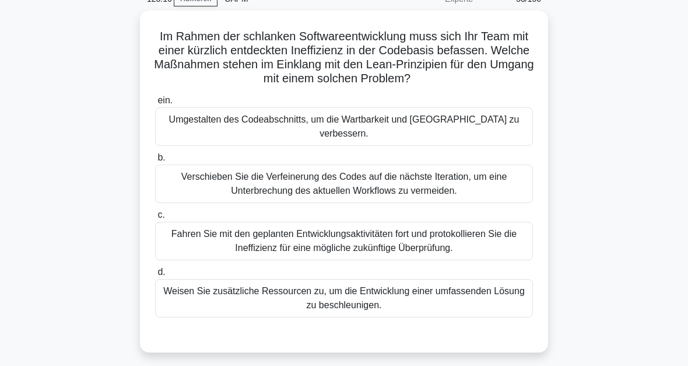
click at [458, 122] on div "Umgestalten des Codeabschnitts, um die Wartbarkeit und [GEOGRAPHIC_DATA] zu ver…" at bounding box center [344, 126] width 378 height 38
click at [155, 104] on input "ein. Umgestalten des Codeabschnitts, um die Wartbarkeit und [GEOGRAPHIC_DATA] z…" at bounding box center [155, 101] width 0 height 8
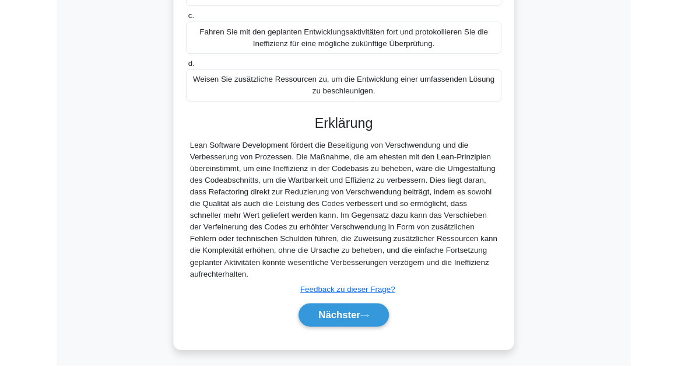
scroll to position [339, 0]
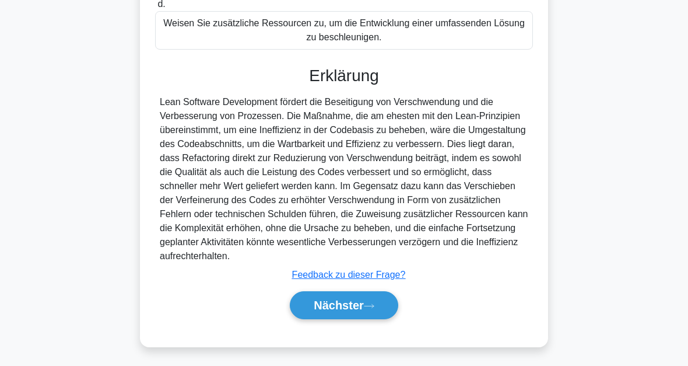
click at [378, 301] on button "Nächster" at bounding box center [344, 305] width 108 height 28
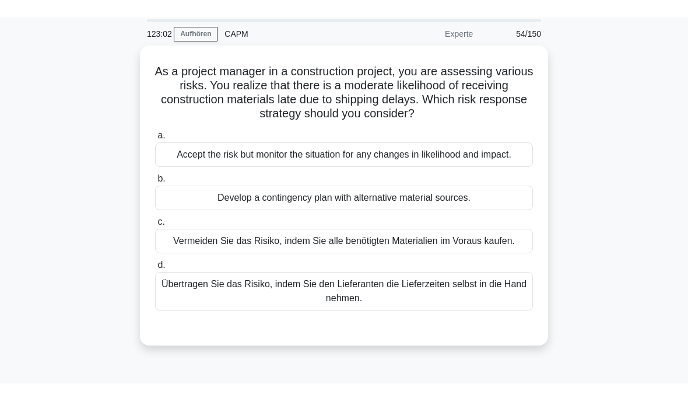
scroll to position [40, 0]
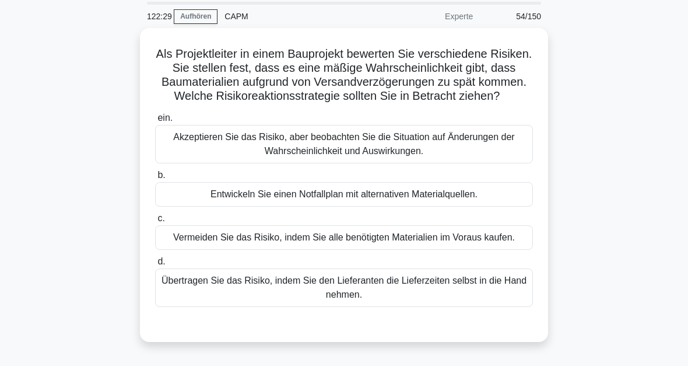
click at [406, 163] on div "Akzeptieren Sie das Risiko, aber beobachten Sie die Situation auf Änderungen de…" at bounding box center [344, 144] width 378 height 38
click at [155, 122] on input "ein. Akzeptieren Sie das Risiko, aber beobachten Sie die Situation auf Änderung…" at bounding box center [155, 118] width 0 height 8
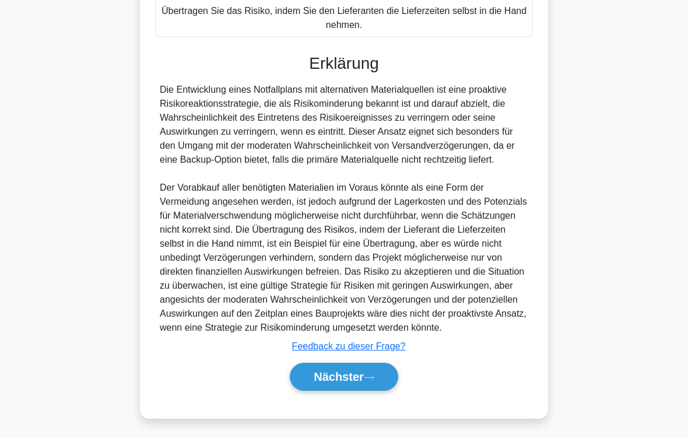
scroll to position [380, 0]
click at [365, 365] on icon at bounding box center [369, 378] width 10 height 6
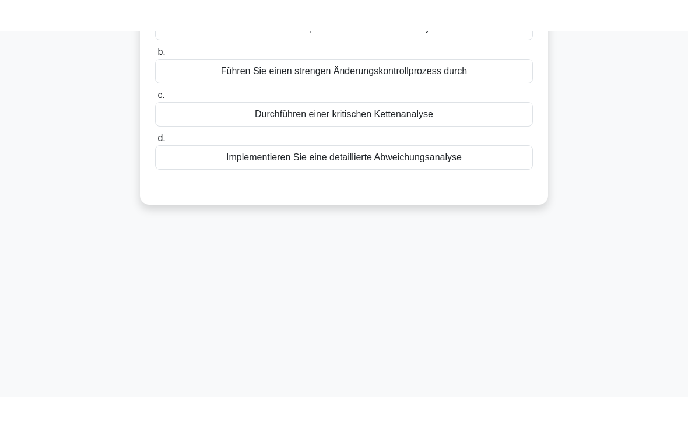
scroll to position [0, 0]
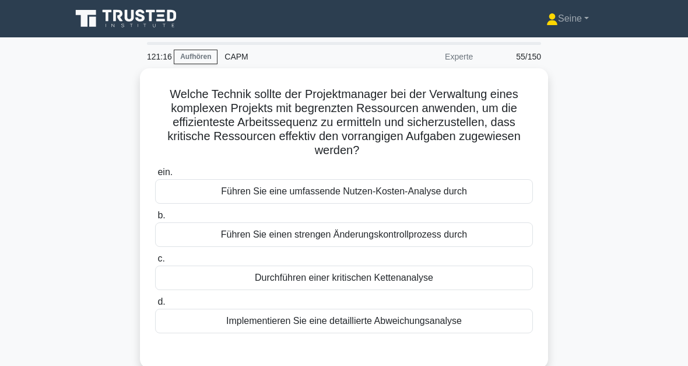
click at [384, 278] on div "Durchführen einer kritischen Kettenanalyse" at bounding box center [344, 277] width 378 height 24
click at [155, 262] on input "c. Durchführen einer kritischen Kettenanalyse" at bounding box center [155, 259] width 0 height 8
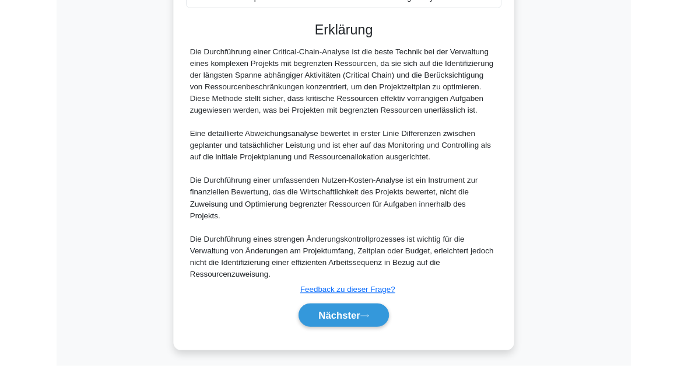
scroll to position [423, 0]
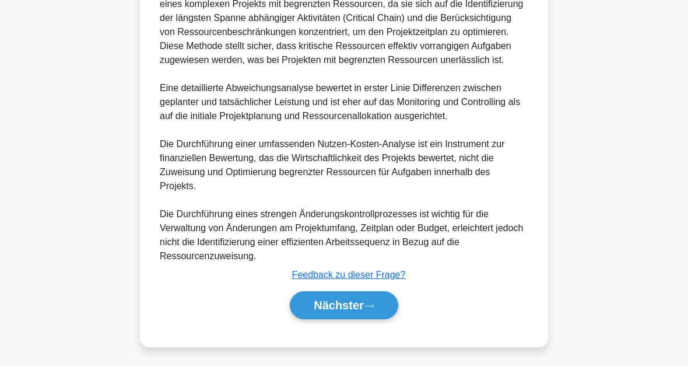
click at [360, 303] on font "Nächster" at bounding box center [339, 305] width 50 height 13
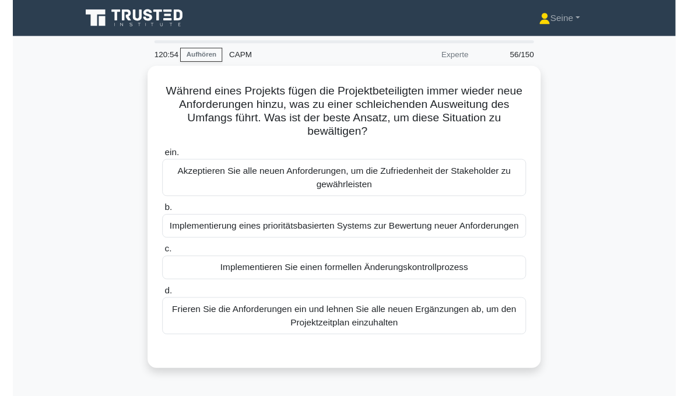
scroll to position [46, 0]
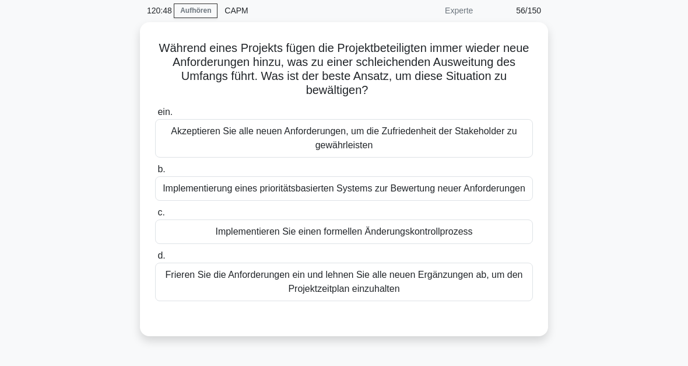
click at [490, 244] on div "Implementieren Sie einen formellen Änderungskontrollprozess" at bounding box center [344, 231] width 378 height 24
click at [155, 216] on input "c. Implementieren Sie einen formellen Änderungskontrollprozess" at bounding box center [155, 213] width 0 height 8
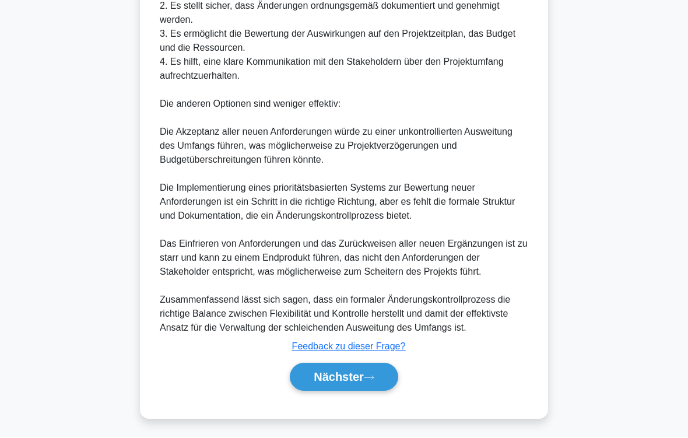
scroll to position [575, 0]
click at [355, 365] on font "Nächster" at bounding box center [339, 377] width 50 height 13
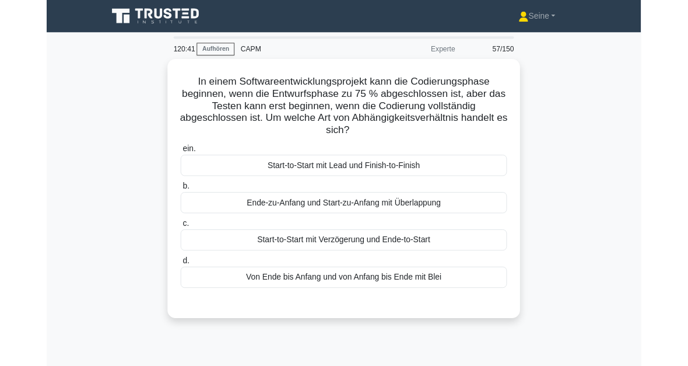
scroll to position [58, 0]
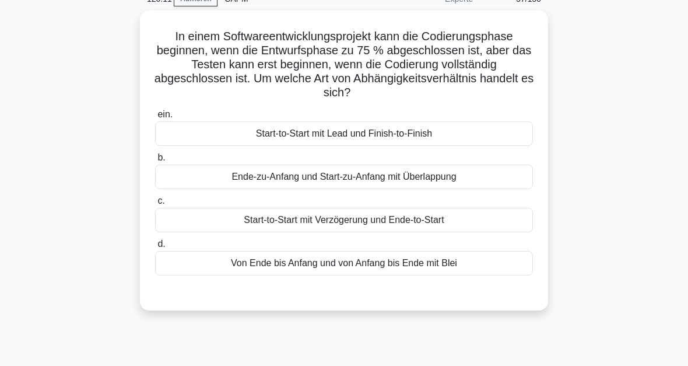
click at [381, 229] on div "Start-to-Start mit Verzögerung und Ende-to-Start" at bounding box center [344, 220] width 378 height 24
click at [155, 205] on input "c. Start-to-Start mit Verzögerung und Ende-to-Start" at bounding box center [155, 201] width 0 height 8
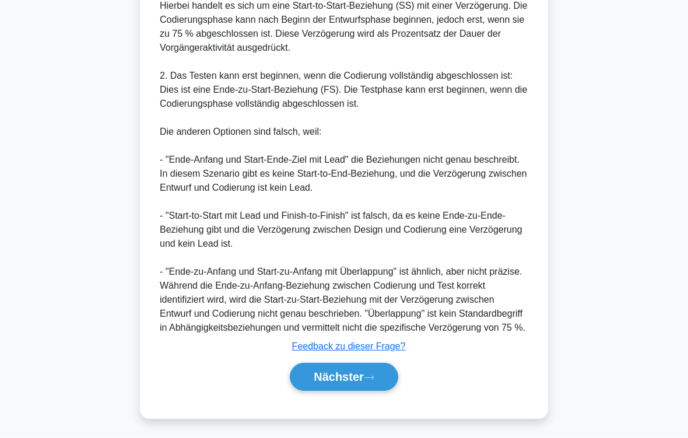
scroll to position [519, 0]
click at [363, 365] on font "Nächster" at bounding box center [339, 377] width 50 height 13
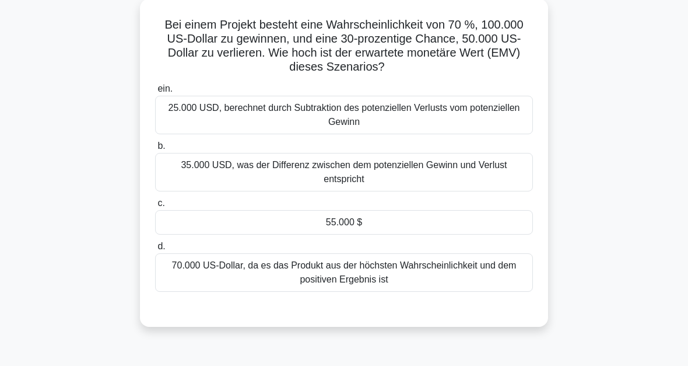
scroll to position [61, 0]
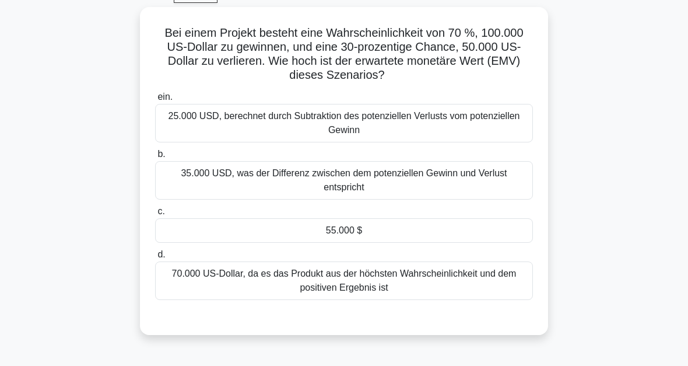
click at [651, 175] on main "120:06 Aufhören CAPM Experte 58/150 Bei einem Projekt besteht eine Wahrscheinli…" at bounding box center [344, 272] width 688 height 593
click at [401, 232] on div "55.000 $" at bounding box center [344, 230] width 378 height 24
click at [155, 215] on input "c. 55.000 $" at bounding box center [155, 212] width 0 height 8
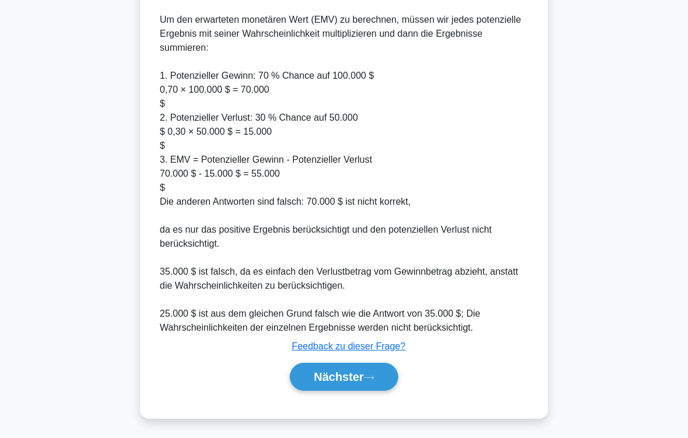
scroll to position [435, 0]
click at [367, 365] on icon at bounding box center [369, 378] width 10 height 6
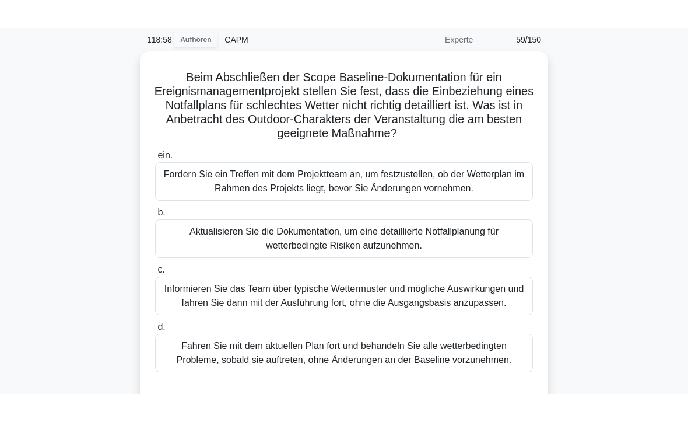
scroll to position [44, 0]
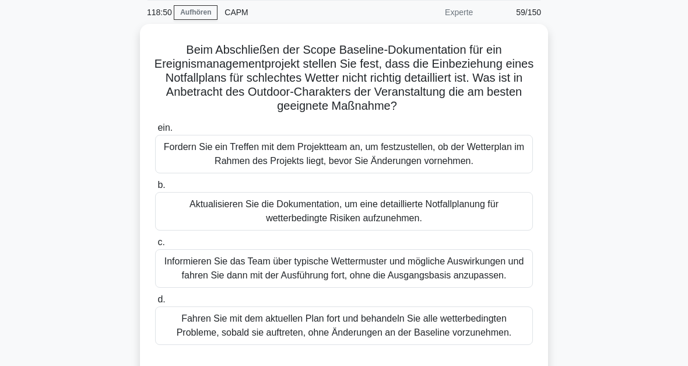
click at [481, 222] on div "Aktualisieren Sie die Dokumentation, um eine detaillierte Notfallplanung für we…" at bounding box center [344, 211] width 378 height 38
click at [155, 189] on input "b. Aktualisieren Sie die Dokumentation, um eine detaillierte Notfallplanung für…" at bounding box center [155, 185] width 0 height 8
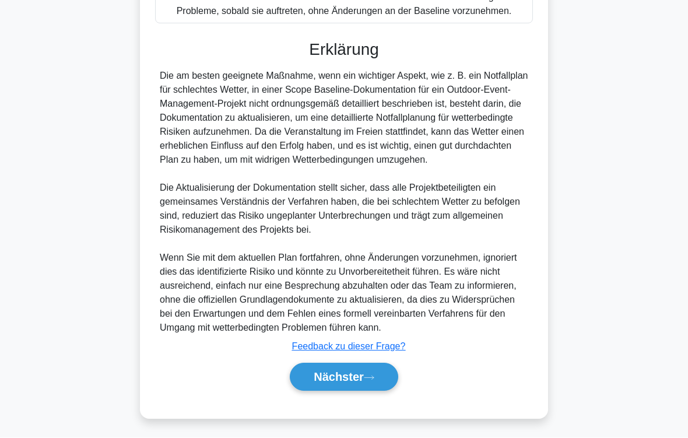
scroll to position [435, 0]
click at [373, 365] on icon at bounding box center [368, 377] width 9 height 3
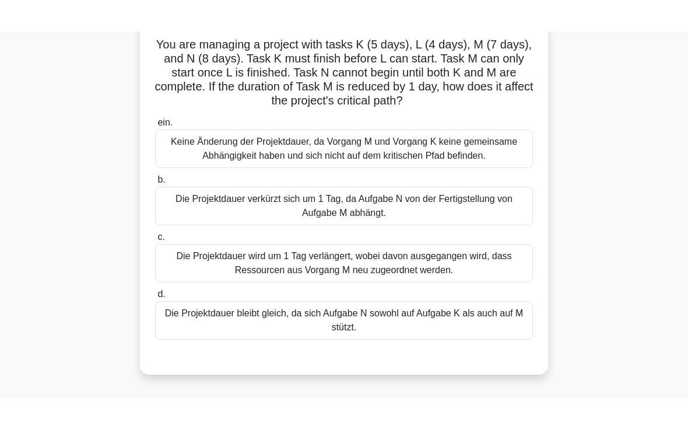
scroll to position [0, 0]
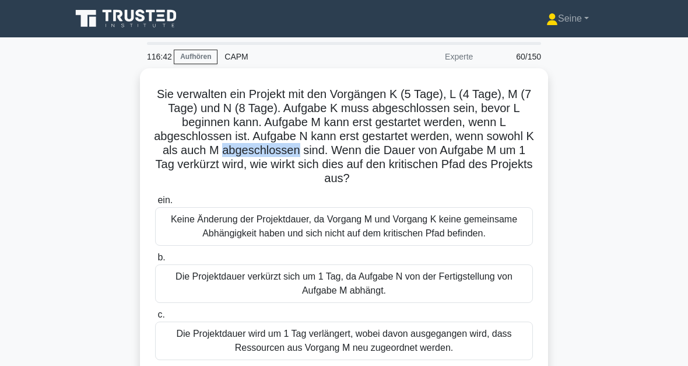
click at [89, 188] on div "Sie verwalten ein Projekt mit den Vorgängen K (5 Tage), L (4 Tage), M (7 Tage) …" at bounding box center [344, 267] width 560 height 398
click at [504, 138] on font "Sie verwalten ein Projekt mit den Vorgängen K (5 Tage), L (4 Tage), M (7 Tage) …" at bounding box center [344, 135] width 380 height 97
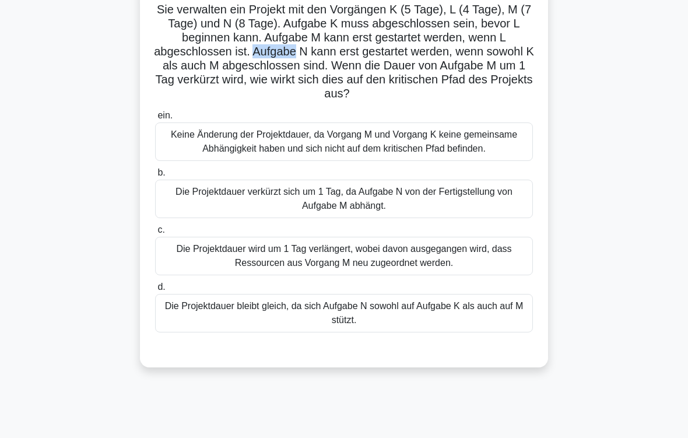
scroll to position [85, 0]
click at [368, 218] on div "Die Projektdauer verkürzt sich um 1 Tag, da Aufgabe N von der Fertigstellung vo…" at bounding box center [344, 199] width 378 height 38
click at [155, 177] on input "b. Die Projektdauer verkürzt sich um 1 Tag, da Aufgabe N von der Fertigstellung…" at bounding box center [155, 173] width 0 height 8
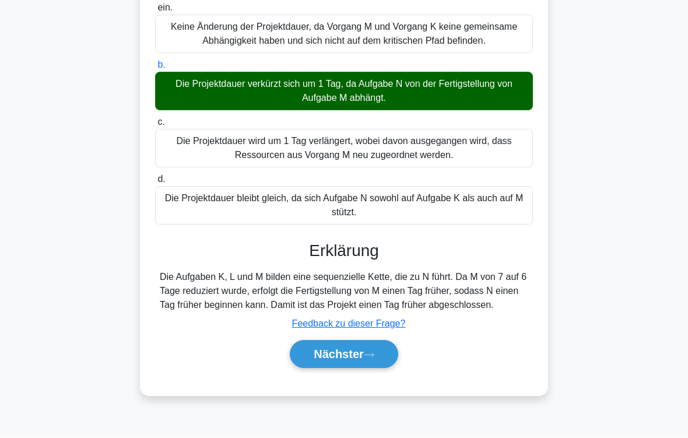
scroll to position [211, 0]
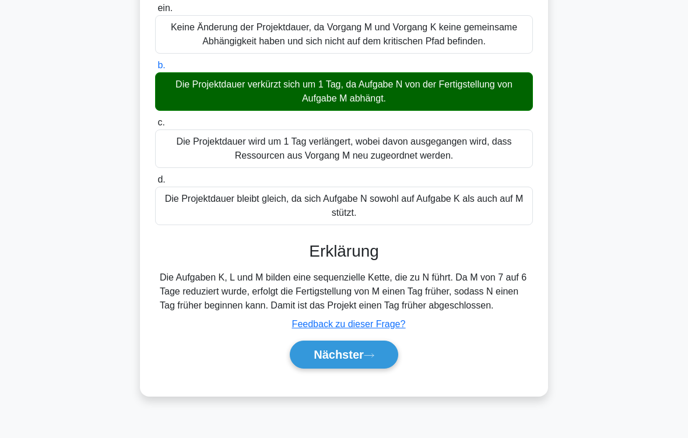
click at [371, 359] on icon at bounding box center [369, 355] width 10 height 6
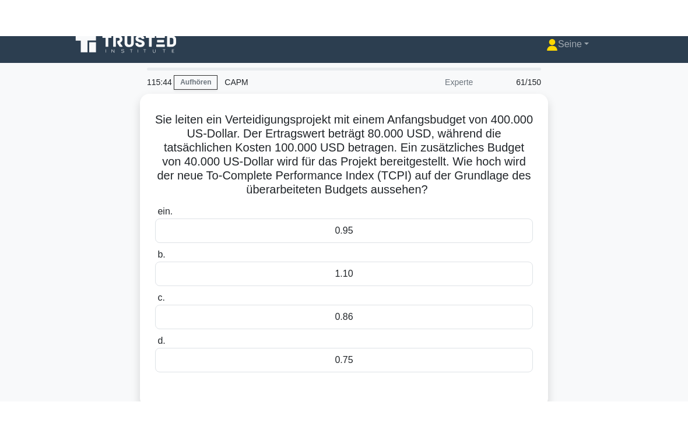
scroll to position [11, 0]
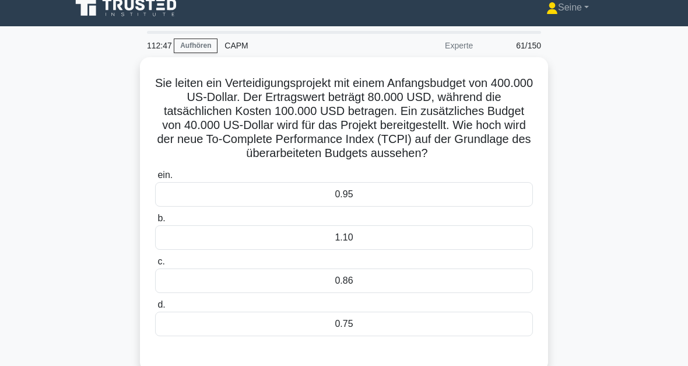
click at [387, 250] on div "1.10" at bounding box center [344, 237] width 378 height 24
click at [155, 222] on input "b. 1.10" at bounding box center [155, 219] width 0 height 8
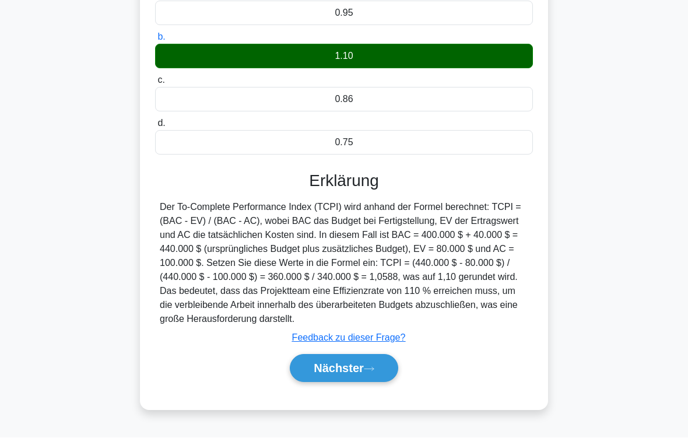
scroll to position [211, 0]
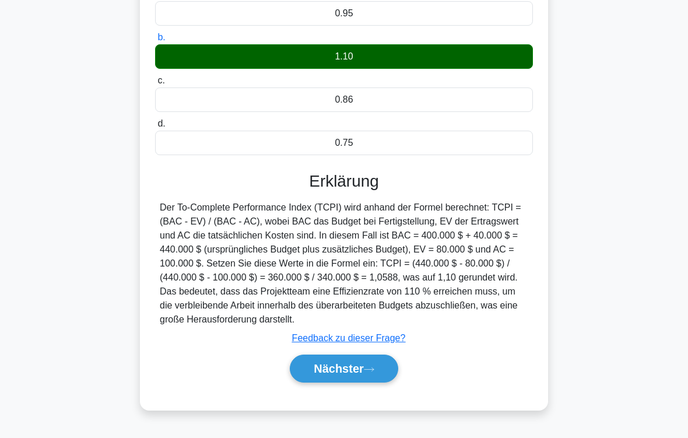
click at [370, 365] on button "Nächster" at bounding box center [344, 369] width 108 height 28
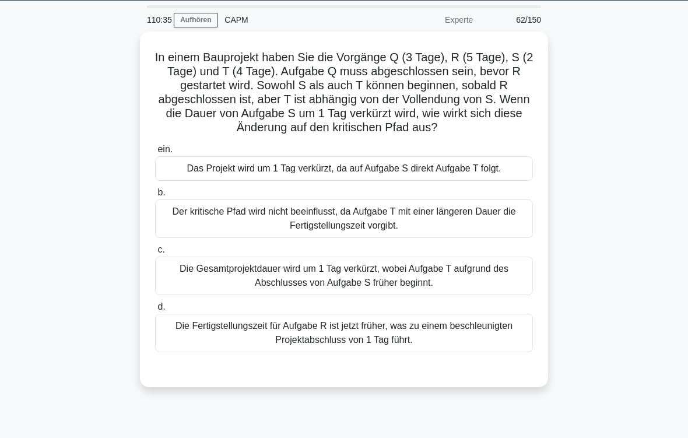
scroll to position [37, 0]
click at [443, 292] on div "Die Gesamtprojektdauer wird um 1 Tag verkürzt, wobei Aufgabe T aufgrund des Abs…" at bounding box center [344, 276] width 378 height 38
click at [155, 254] on input "c. Die Gesamtprojektdauer wird um 1 Tag verkürzt, wobei Aufgabe T aufgrund des …" at bounding box center [155, 250] width 0 height 8
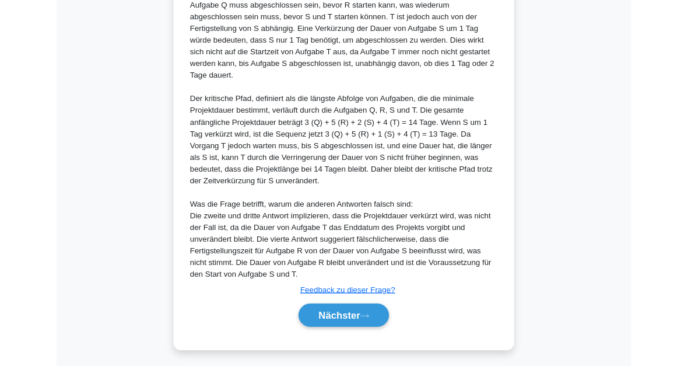
scroll to position [662, 0]
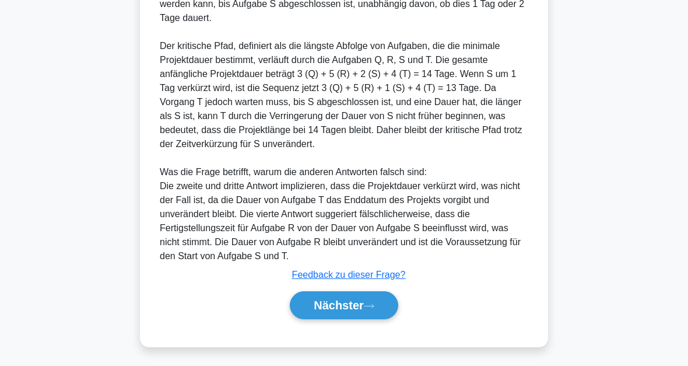
click at [340, 299] on font "Nächster" at bounding box center [339, 305] width 50 height 13
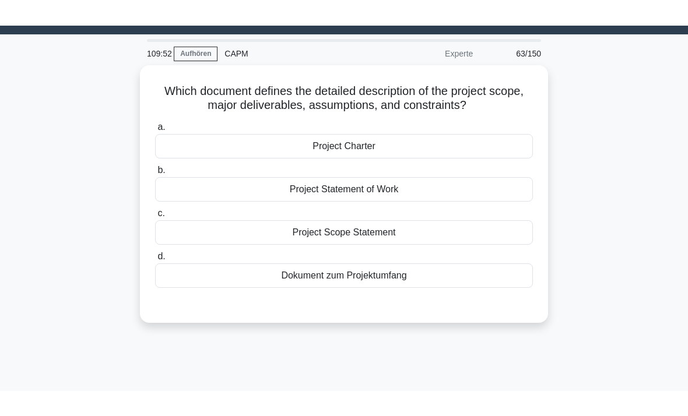
scroll to position [0, 0]
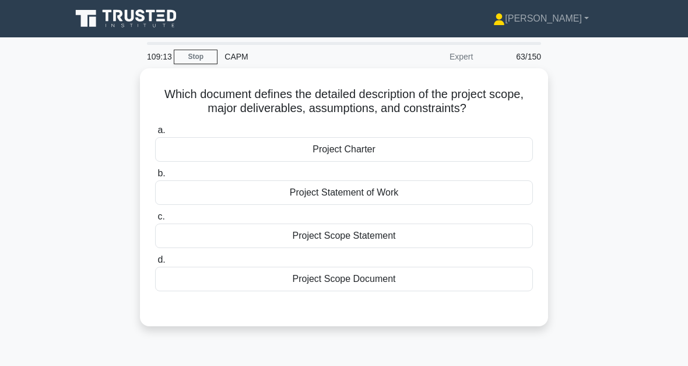
click at [369, 236] on div "Project Scope Statement" at bounding box center [344, 235] width 378 height 24
click at [155, 220] on input "c. Project Scope Statement" at bounding box center [155, 217] width 0 height 8
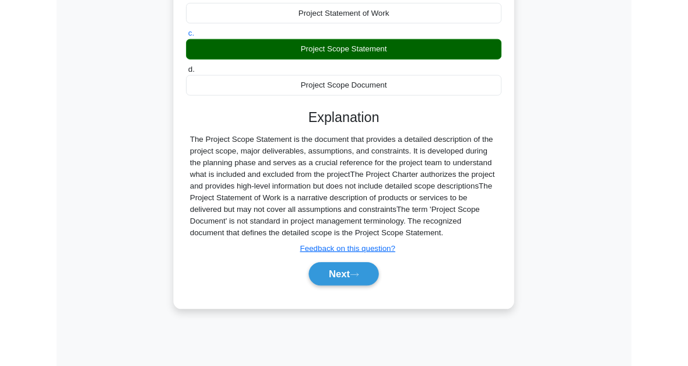
scroll to position [192, 0]
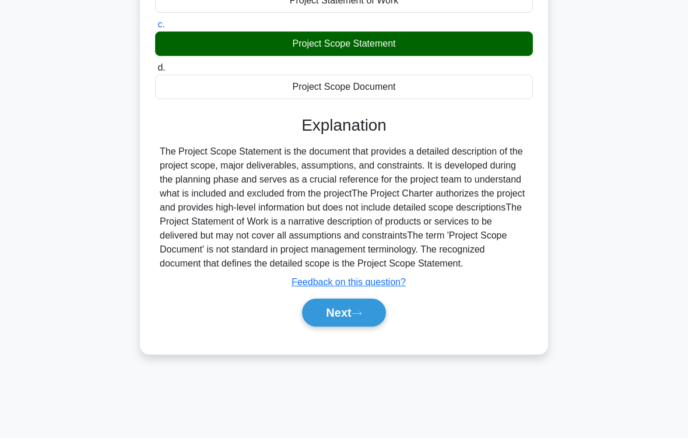
click at [348, 327] on button "Next" at bounding box center [343, 313] width 83 height 28
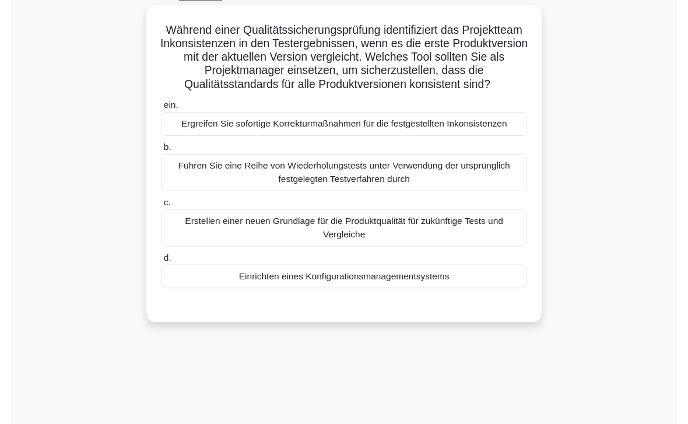
scroll to position [65, 0]
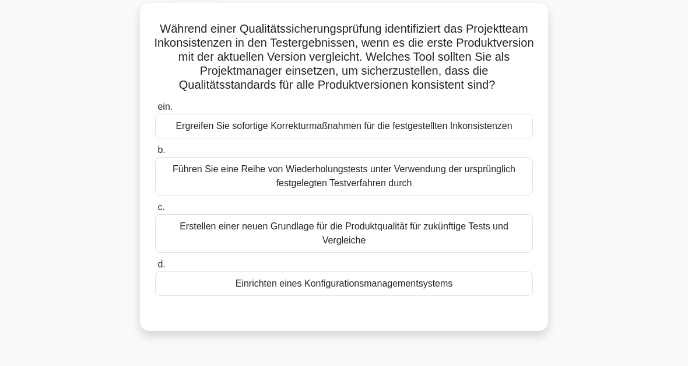
click at [384, 296] on div "Einrichten eines Konfigurationsmanagementsystems" at bounding box center [344, 283] width 378 height 24
click at [155, 268] on input "d. Einrichten eines Konfigurationsmanagementsystems" at bounding box center [155, 265] width 0 height 8
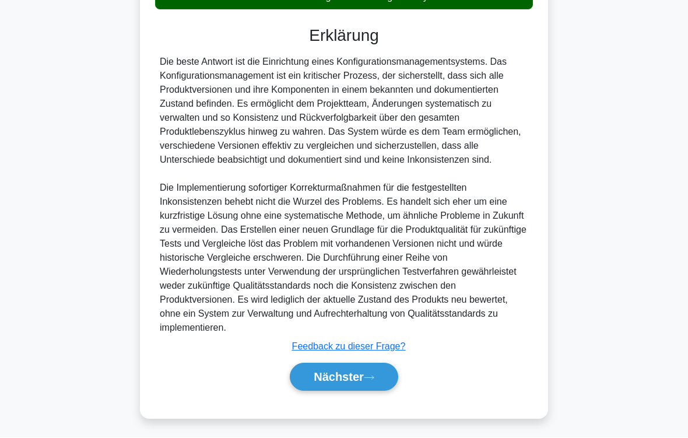
scroll to position [421, 0]
click at [363, 365] on font "Nächster" at bounding box center [339, 377] width 50 height 13
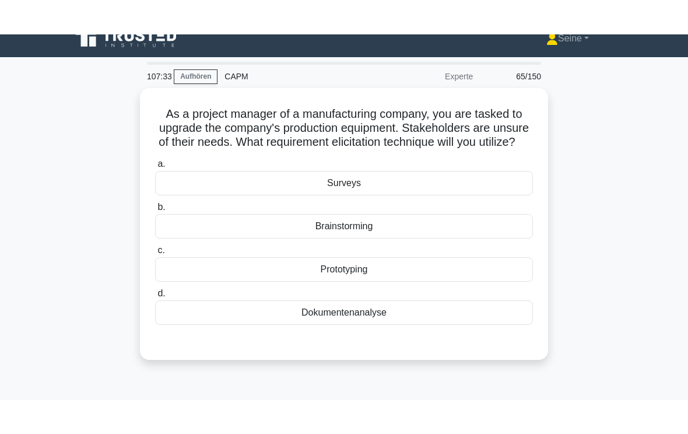
scroll to position [0, 0]
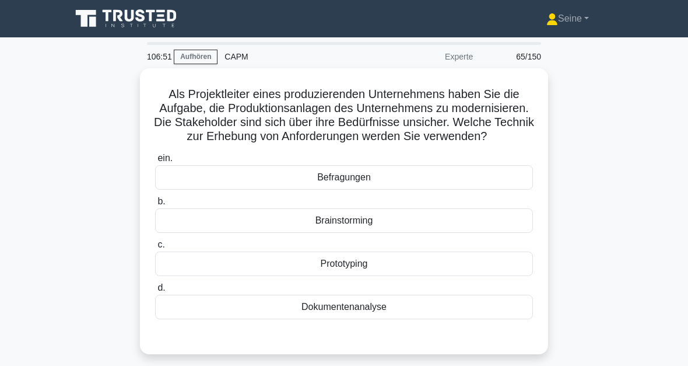
click at [402, 190] on div "Befragungen" at bounding box center [344, 177] width 378 height 24
click at [155, 162] on input "ein. Befragungen" at bounding box center [155, 159] width 0 height 8
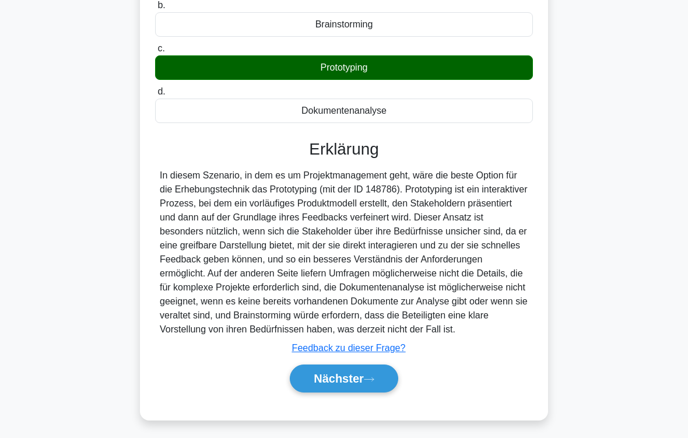
scroll to position [240, 0]
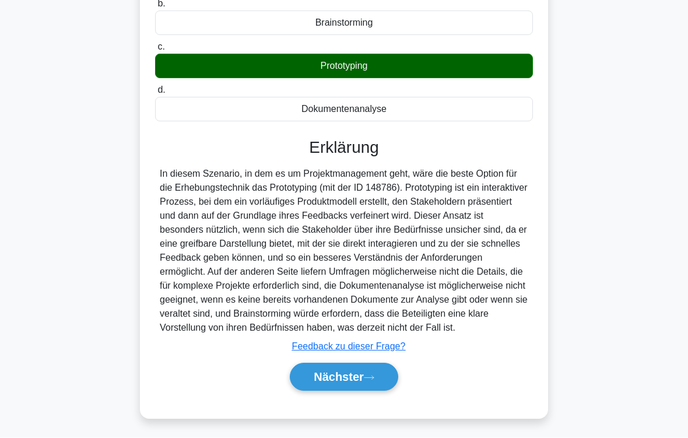
click at [363, 365] on button "Nächster" at bounding box center [344, 377] width 108 height 28
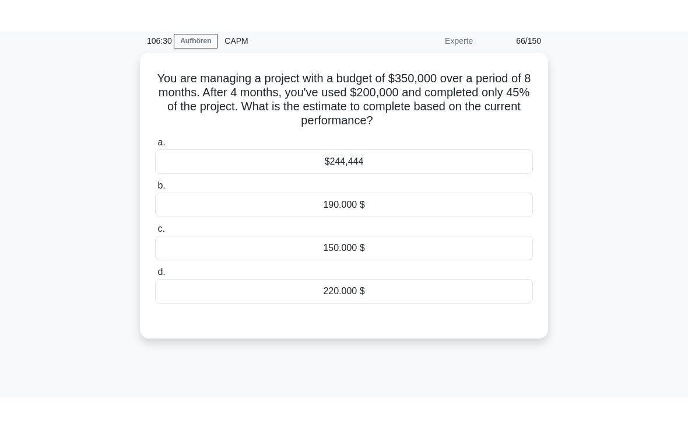
scroll to position [0, 0]
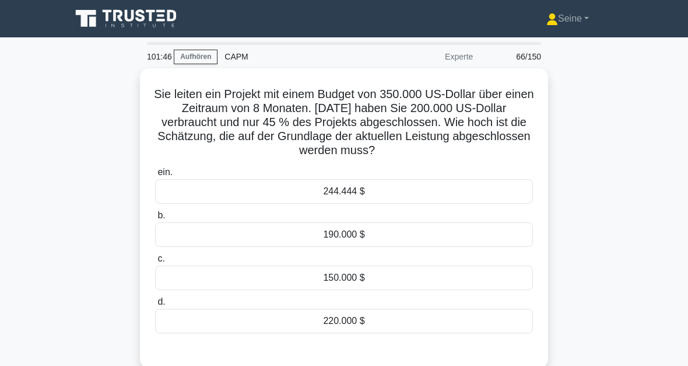
click at [374, 204] on div "244.444 $" at bounding box center [344, 191] width 378 height 24
click at [155, 176] on input "ein. 244.444 $" at bounding box center [155, 173] width 0 height 8
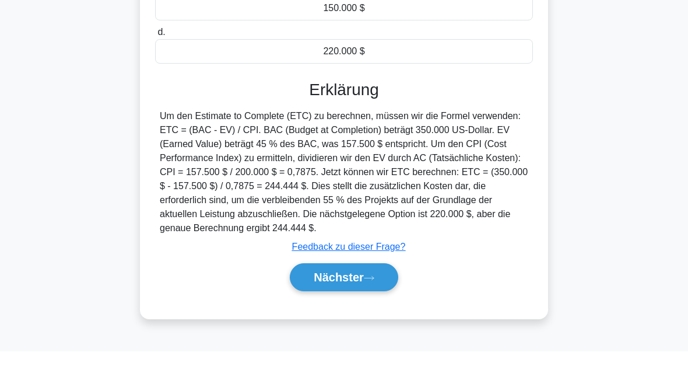
scroll to position [269, 0]
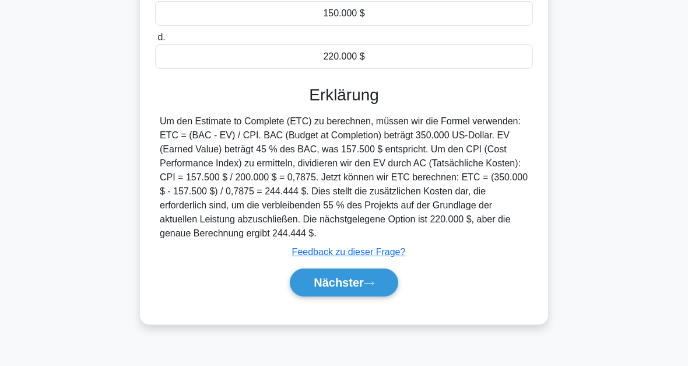
click at [370, 296] on button "Nächster" at bounding box center [344, 282] width 108 height 28
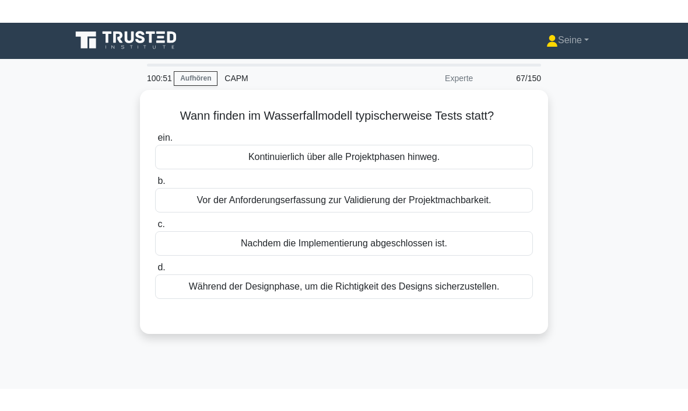
scroll to position [0, 0]
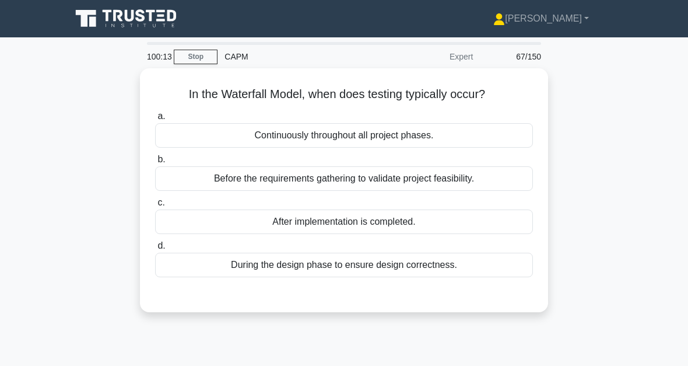
click at [457, 224] on div "After implementation is completed." at bounding box center [344, 221] width 378 height 24
click at [155, 206] on input "c. After implementation is completed." at bounding box center [155, 203] width 0 height 8
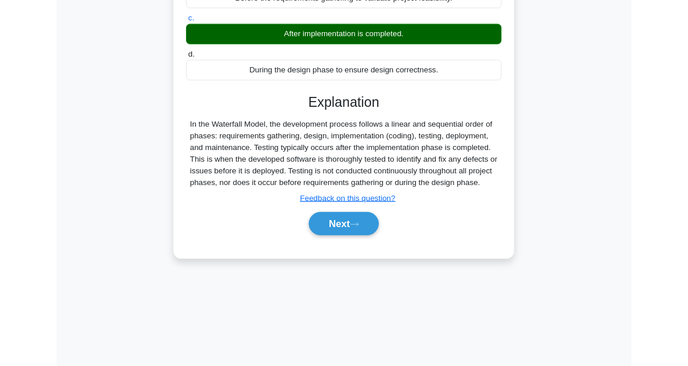
scroll to position [192, 0]
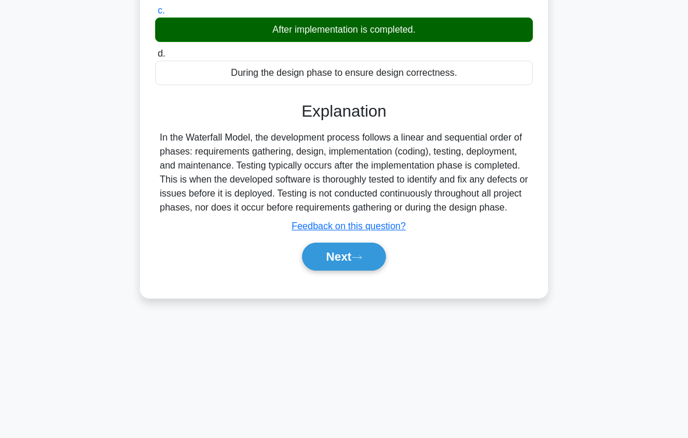
click at [357, 261] on icon at bounding box center [357, 257] width 10 height 6
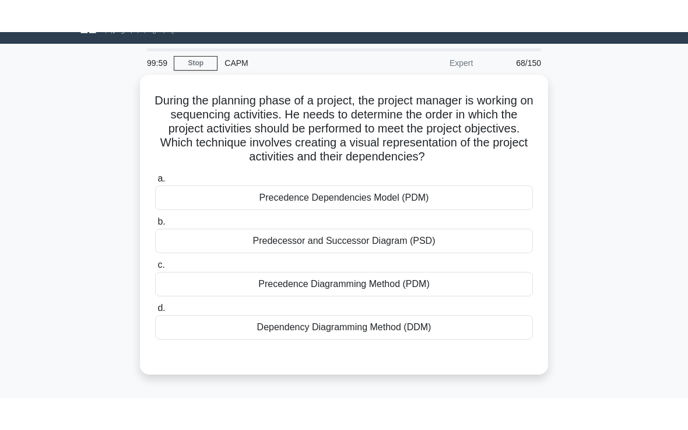
scroll to position [18, 0]
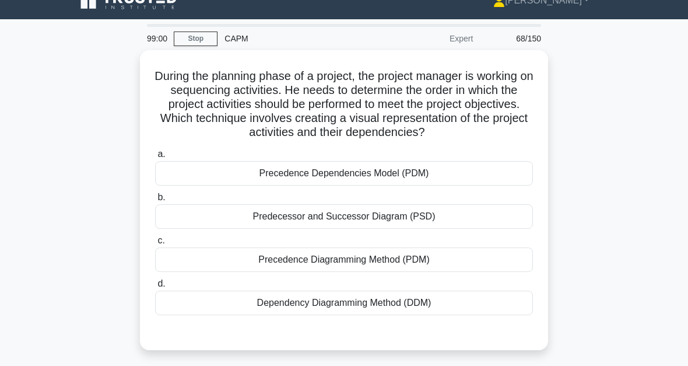
click at [339, 272] on div "Precedence Diagramming Method (PDM)" at bounding box center [344, 259] width 378 height 24
click at [155, 244] on input "c. Precedence Diagramming Method (PDM)" at bounding box center [155, 241] width 0 height 8
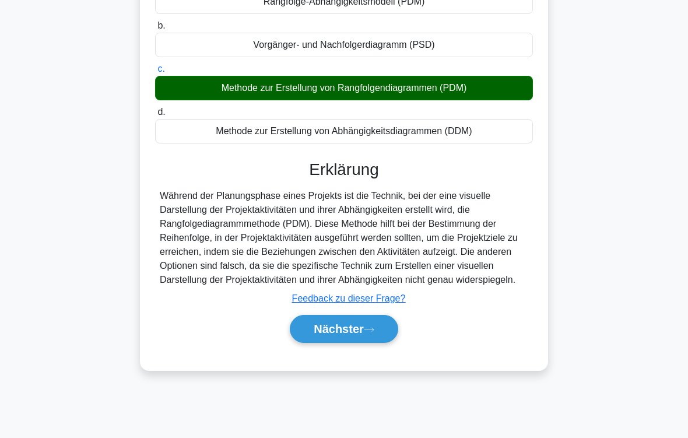
scroll to position [192, 0]
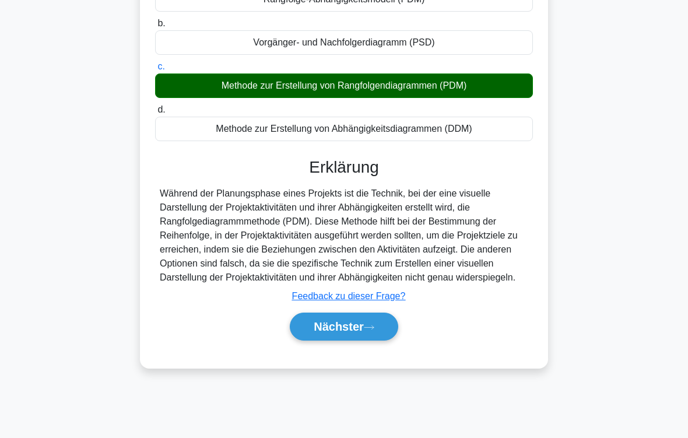
click at [359, 333] on font "Nächster" at bounding box center [339, 326] width 50 height 13
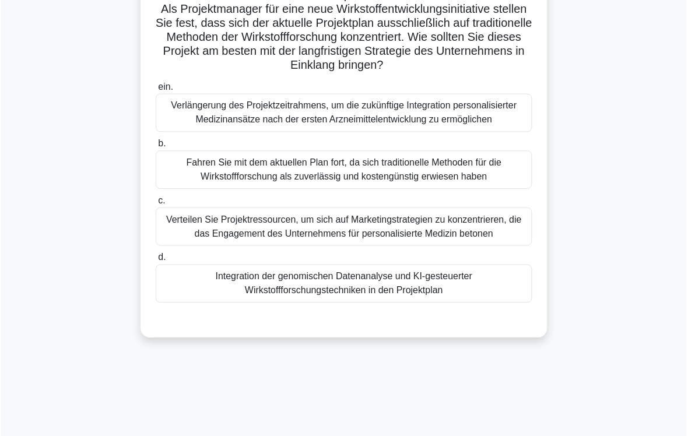
scroll to position [117, 0]
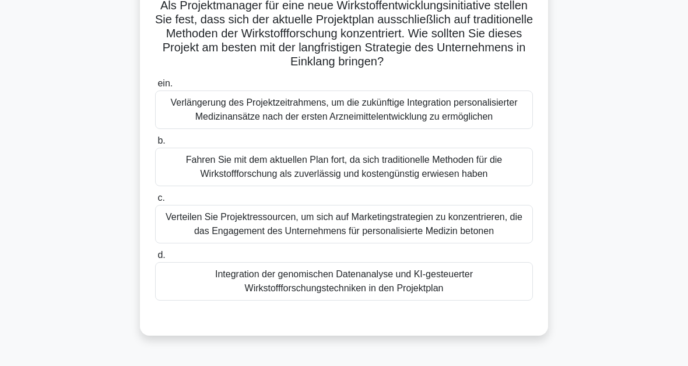
click at [383, 300] on div "Integration der genomischen Datenanalyse und KI-gesteuerter Wirkstoffforschungs…" at bounding box center [344, 281] width 378 height 38
click at [155, 259] on input "d. Integration der genomischen Datenanalyse und KI-gesteuerter Wirkstoffforschu…" at bounding box center [155, 255] width 0 height 8
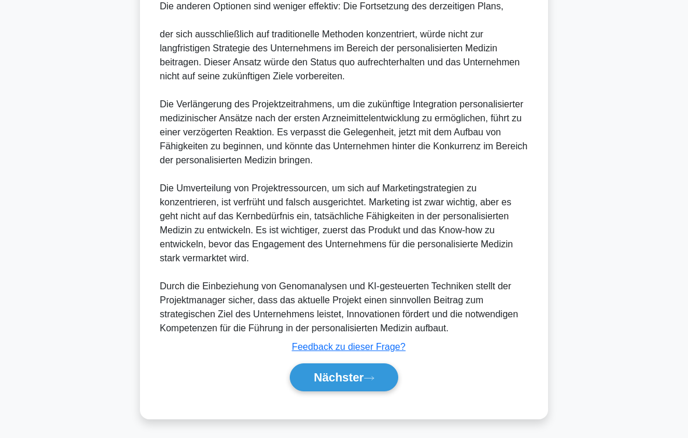
scroll to position [729, 0]
click at [359, 365] on font "Nächster" at bounding box center [339, 377] width 50 height 13
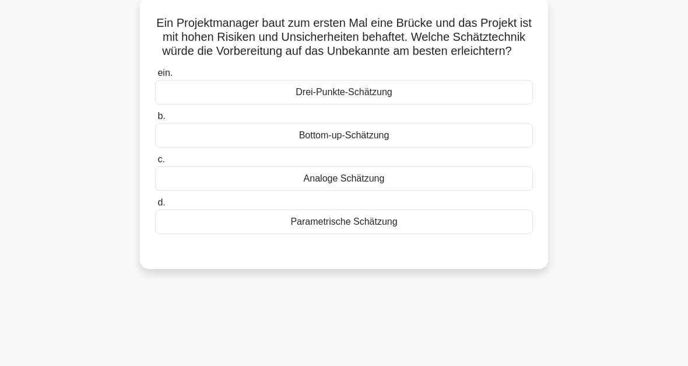
scroll to position [71, 0]
click at [395, 191] on div "Analoge Schätzung" at bounding box center [344, 178] width 378 height 24
click at [155, 163] on input "c. Analoge Schätzung" at bounding box center [155, 160] width 0 height 8
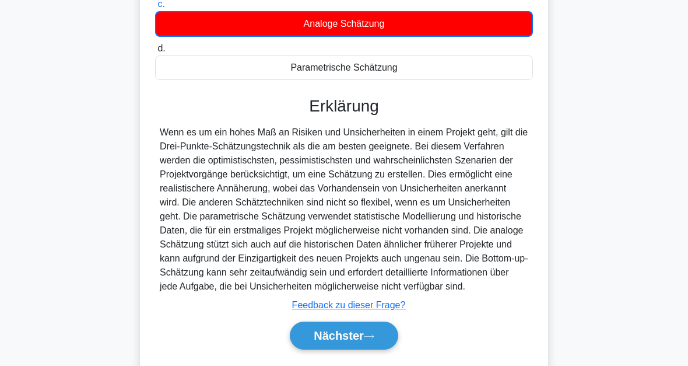
scroll to position [299, 0]
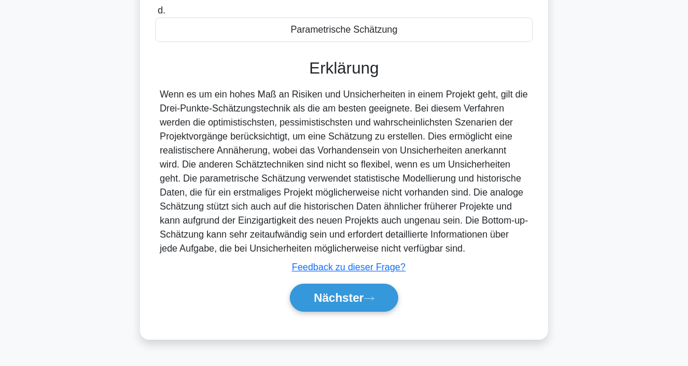
click at [367, 302] on icon at bounding box center [369, 298] width 10 height 6
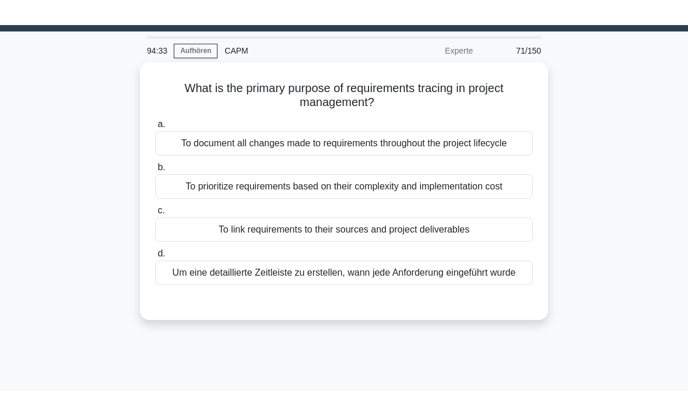
scroll to position [0, 0]
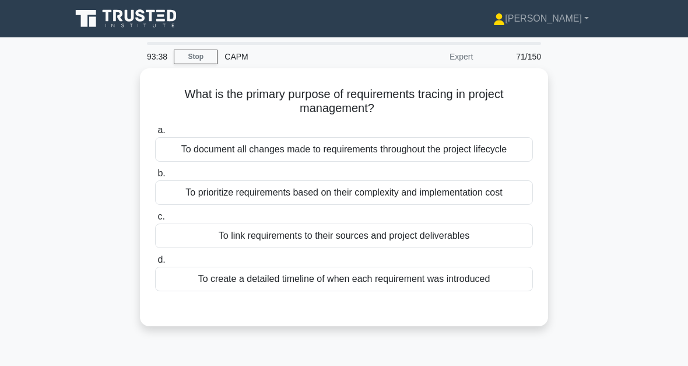
click at [457, 151] on div "To document all changes made to requirements throughout the project lifecycle" at bounding box center [344, 149] width 378 height 24
click at [155, 134] on input "a. To document all changes made to requirements throughout the project lifecycle" at bounding box center [155, 131] width 0 height 8
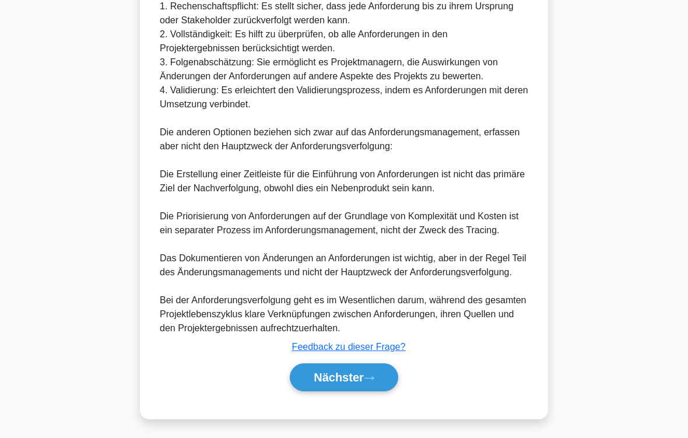
scroll to position [492, 0]
click at [358, 365] on font "Nächster" at bounding box center [339, 377] width 50 height 13
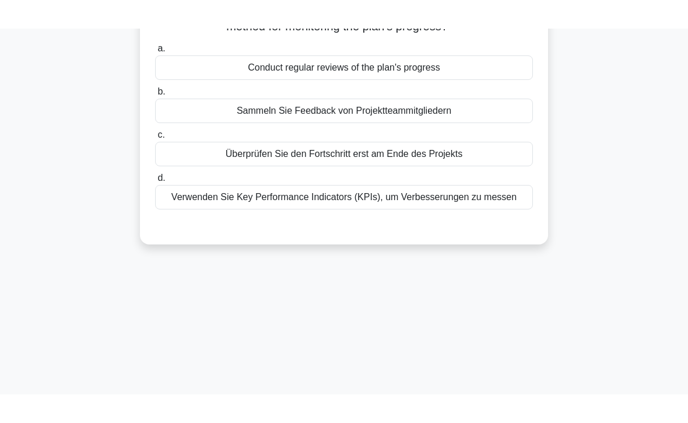
scroll to position [0, 0]
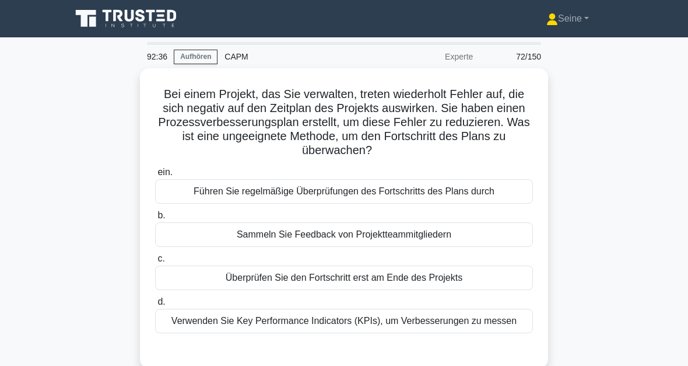
click at [355, 333] on div "Verwenden Sie Key Performance Indicators (KPIs), um Verbesserungen zu messen" at bounding box center [344, 321] width 378 height 24
click at [155, 306] on input "d. Verwenden Sie Key Performance Indicators (KPIs), um Verbesserungen zu messen" at bounding box center [155, 302] width 0 height 8
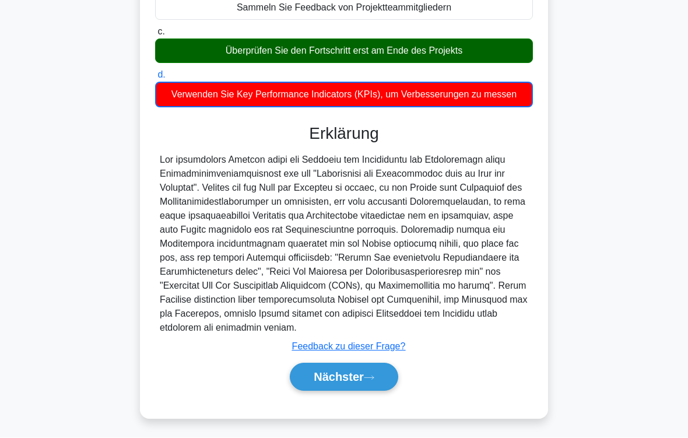
scroll to position [268, 0]
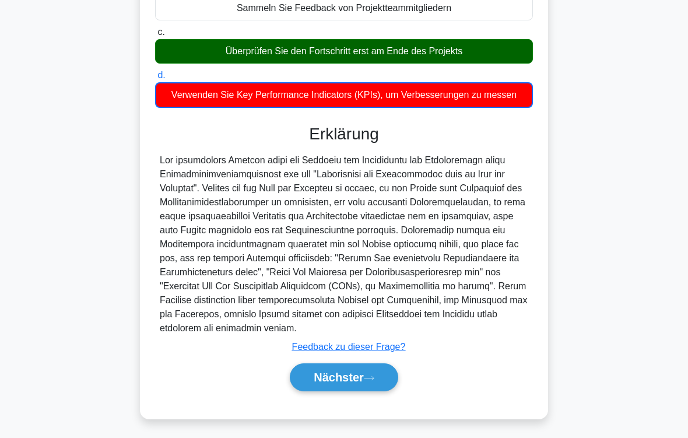
click at [369, 365] on button "Nächster" at bounding box center [344, 377] width 108 height 28
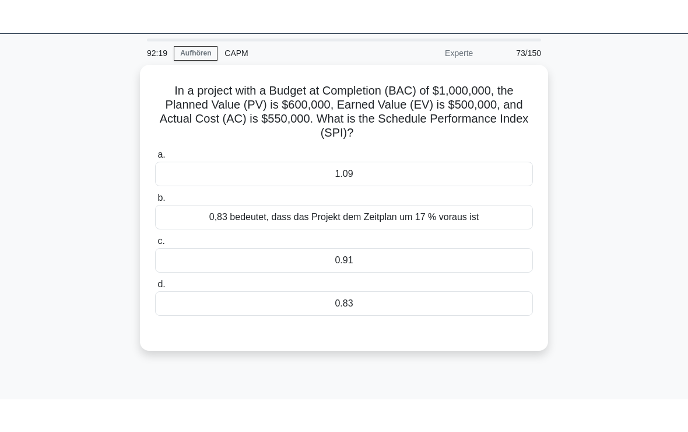
scroll to position [0, 0]
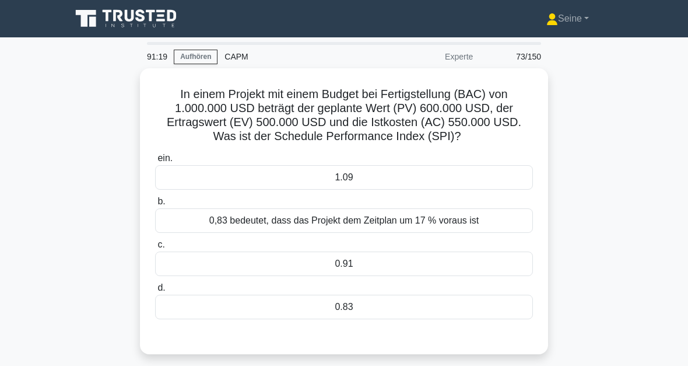
click at [340, 319] on div "0.83" at bounding box center [344, 307] width 378 height 24
click at [155, 292] on input "d. 0.83" at bounding box center [155, 288] width 0 height 8
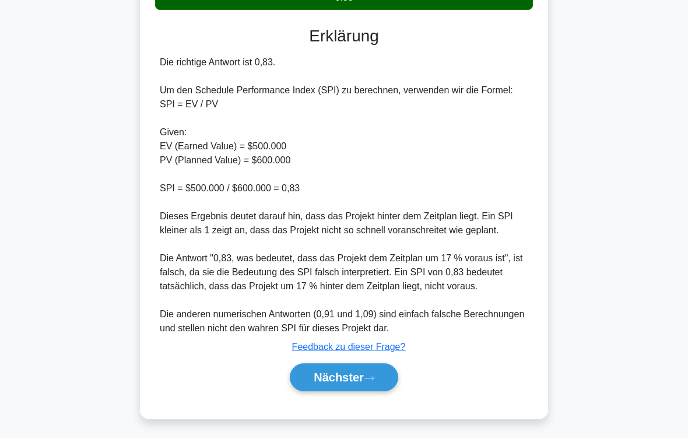
scroll to position [365, 0]
click at [360, 365] on font "Nächster" at bounding box center [339, 377] width 50 height 13
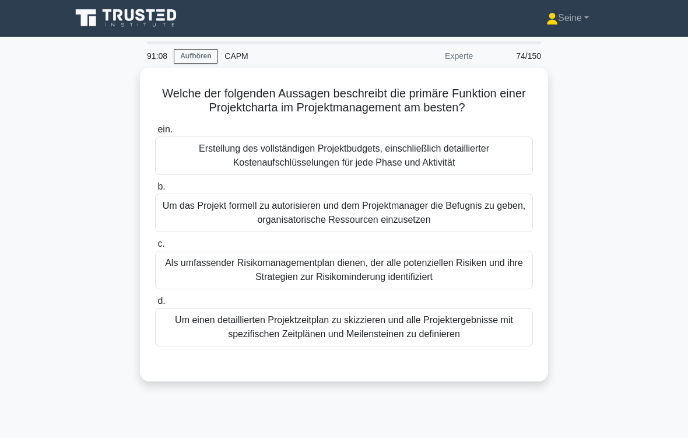
scroll to position [0, 0]
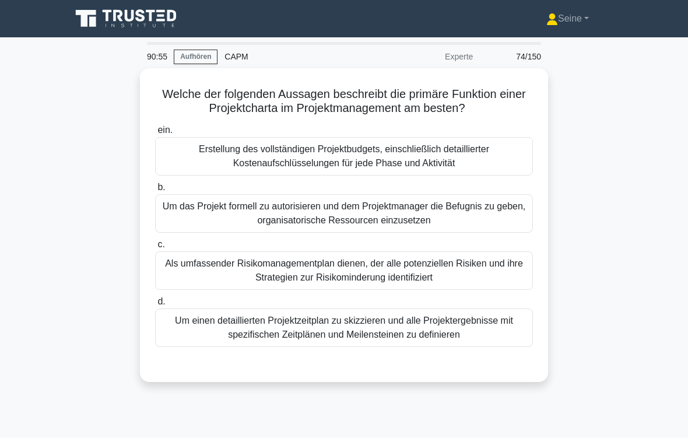
click at [416, 211] on div "Um das Projekt formell zu autorisieren und dem Projektmanager die Befugnis zu g…" at bounding box center [344, 213] width 378 height 38
click at [155, 191] on input "b. Um das Projekt formell zu autorisieren und dem Projektmanager die Befugnis z…" at bounding box center [155, 188] width 0 height 8
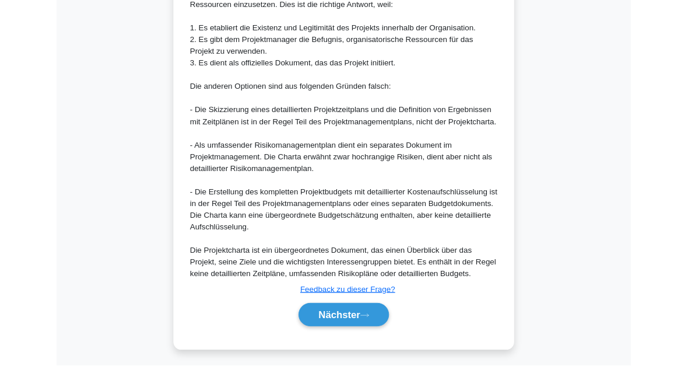
scroll to position [549, 0]
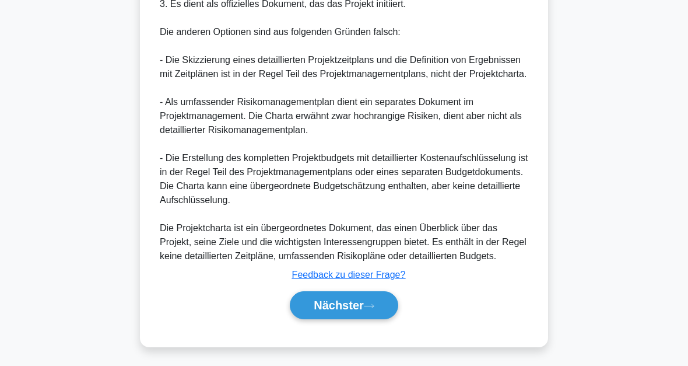
click at [381, 300] on button "Nächster" at bounding box center [344, 305] width 108 height 28
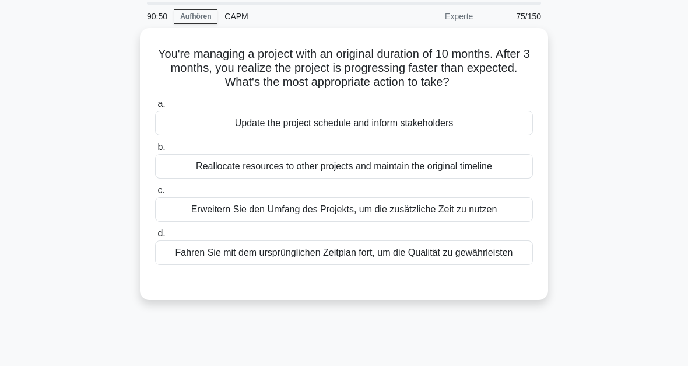
scroll to position [16, 0]
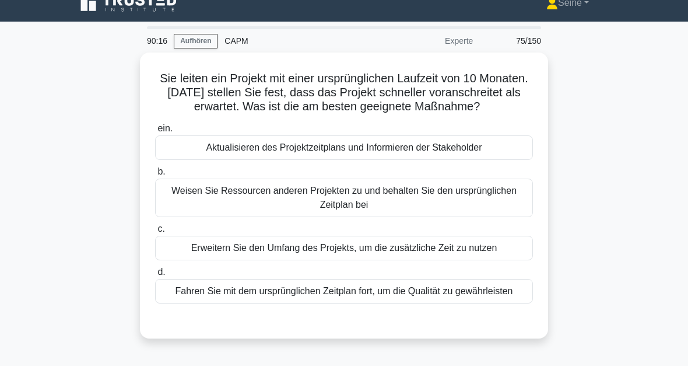
click at [399, 160] on div "Aktualisieren des Projektzeitplans und Informieren der Stakeholder" at bounding box center [344, 147] width 378 height 24
click at [155, 132] on input "ein. Aktualisieren des Projektzeitplans und Informieren der Stakeholder" at bounding box center [155, 129] width 0 height 8
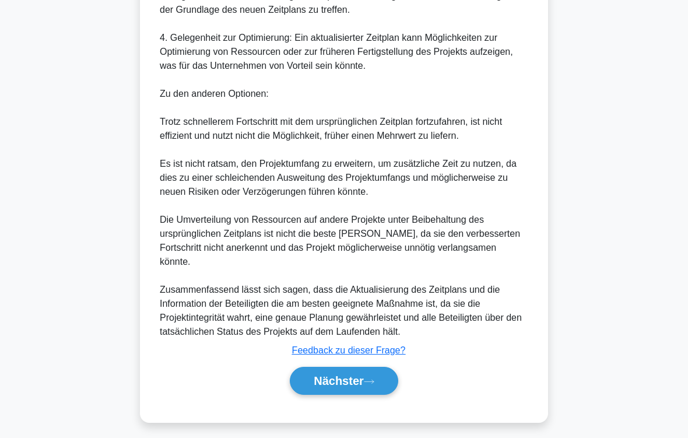
scroll to position [645, 0]
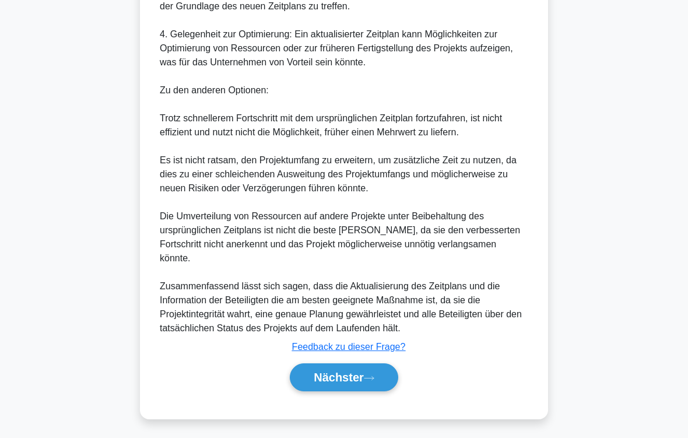
click at [377, 365] on button "Nächster" at bounding box center [344, 377] width 108 height 28
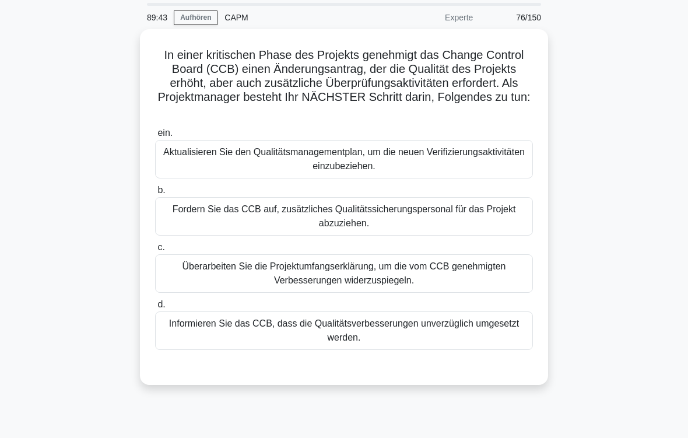
scroll to position [39, 0]
click at [370, 277] on div "Überarbeiten Sie die Projektumfangserklärung, um die vom CCB genehmigten Verbes…" at bounding box center [344, 273] width 378 height 38
click at [155, 251] on input "c. Überarbeiten Sie die Projektumfangserklärung, um die vom CCB genehmigten Ver…" at bounding box center [155, 248] width 0 height 8
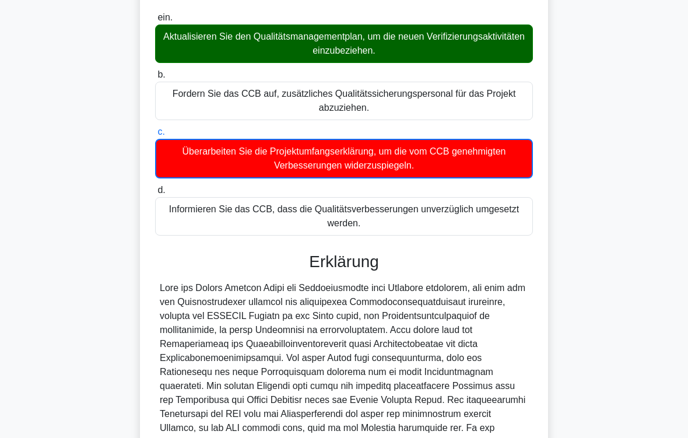
scroll to position [366, 0]
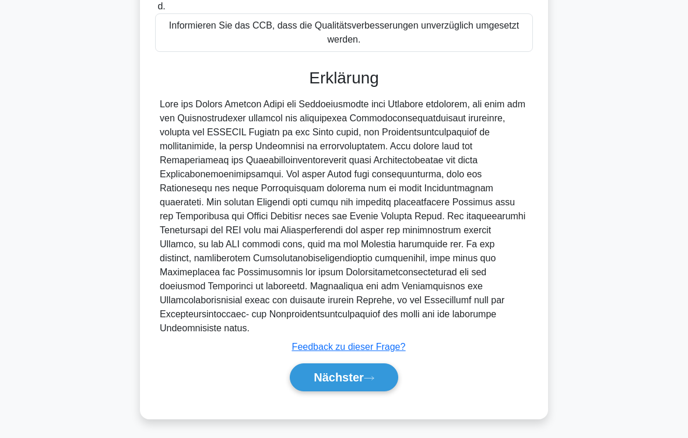
click at [367, 365] on icon at bounding box center [369, 378] width 10 height 6
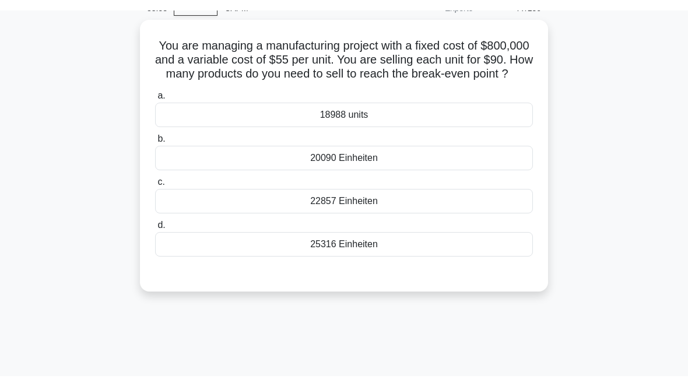
scroll to position [16, 0]
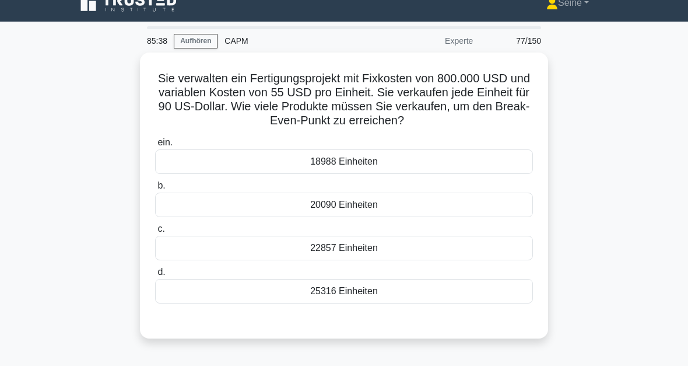
click at [313, 260] on div "22857 Einheiten" at bounding box center [344, 248] width 378 height 24
click at [155, 233] on input "c. 22857 Einheiten" at bounding box center [155, 229] width 0 height 8
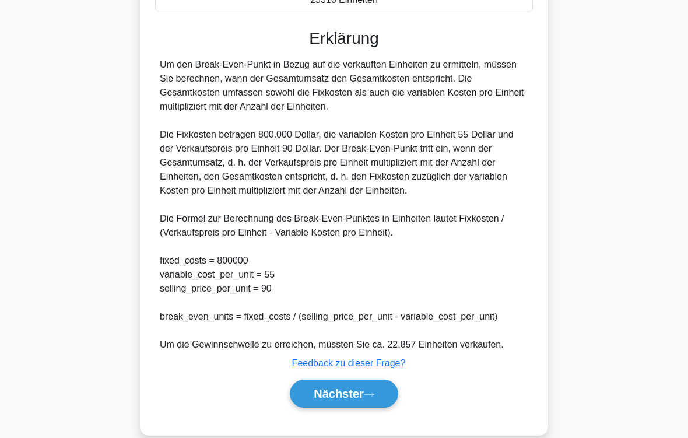
scroll to position [379, 0]
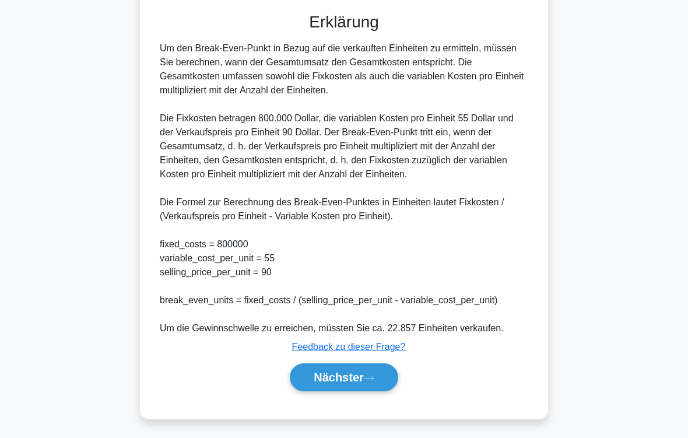
click at [359, 365] on font "Nächster" at bounding box center [339, 377] width 50 height 13
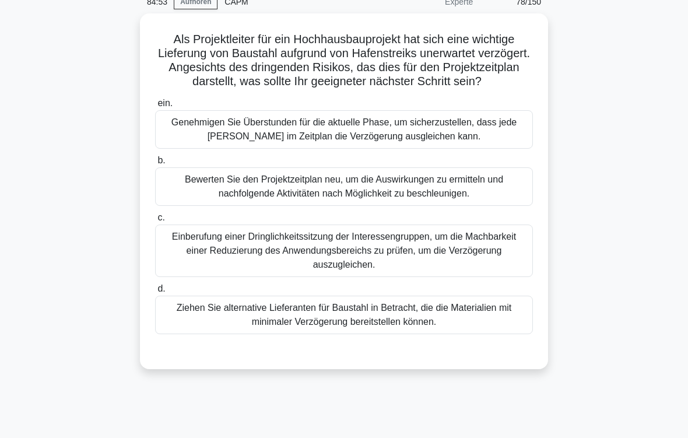
scroll to position [55, 0]
click at [406, 200] on div "Bewerten Sie den Projektzeitplan neu, um die Auswirkungen zu ermitteln und nach…" at bounding box center [344, 186] width 378 height 38
click at [155, 164] on input "b. Bewerten Sie den Projektzeitplan neu, um die Auswirkungen zu ermitteln und n…" at bounding box center [155, 160] width 0 height 8
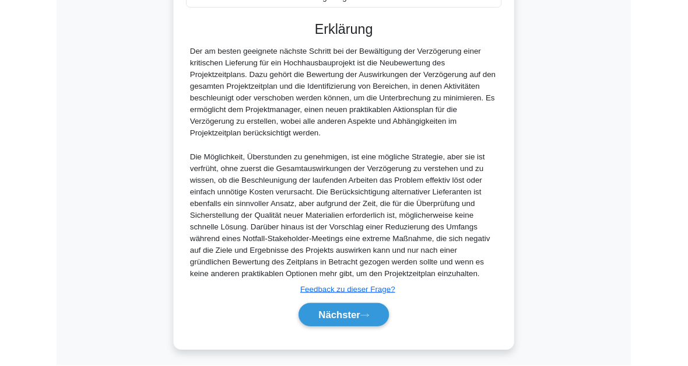
scroll to position [507, 0]
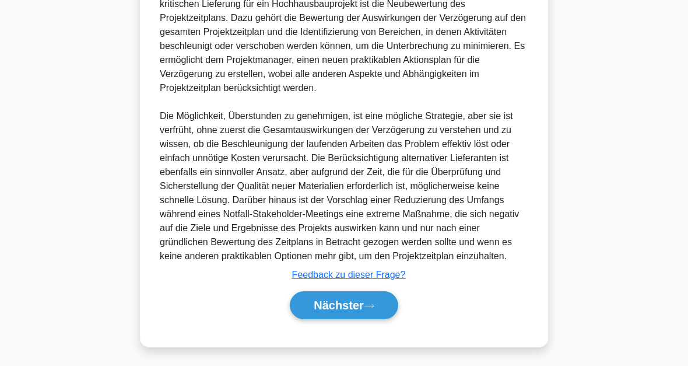
click at [378, 303] on button "Nächster" at bounding box center [344, 305] width 108 height 28
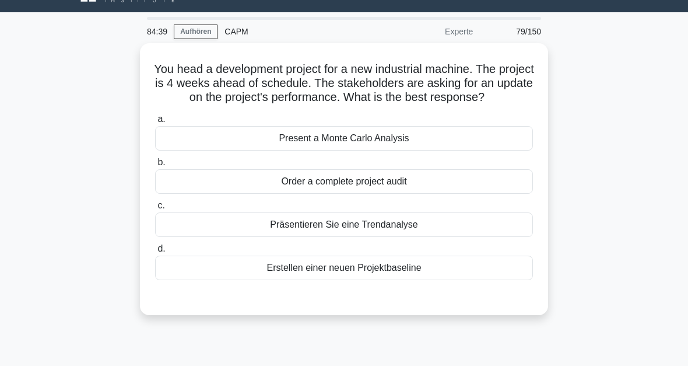
scroll to position [0, 0]
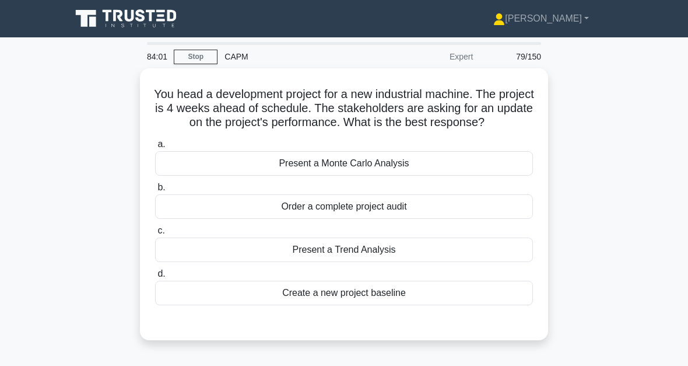
click at [384, 262] on div "Present a Trend Analysis" at bounding box center [344, 249] width 378 height 24
click at [155, 234] on input "c. Present a Trend Analysis" at bounding box center [155, 231] width 0 height 8
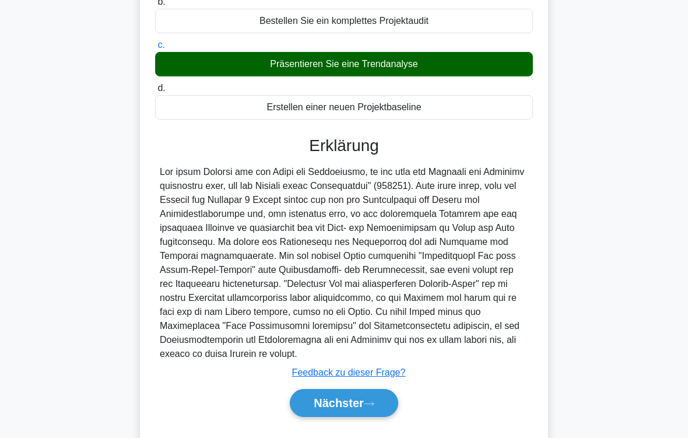
scroll to position [239, 0]
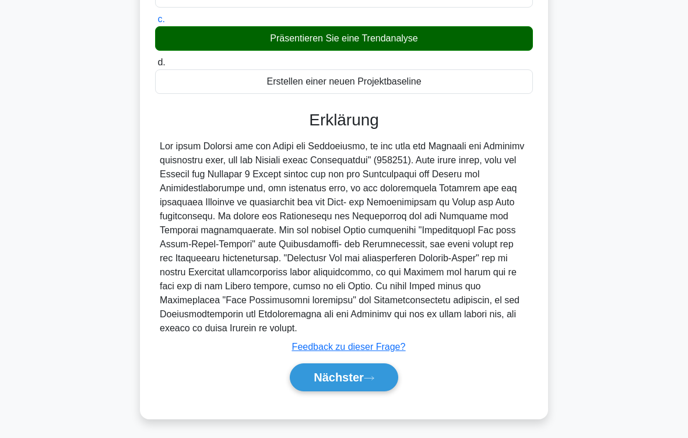
click at [364, 365] on font "Nächster" at bounding box center [339, 377] width 50 height 13
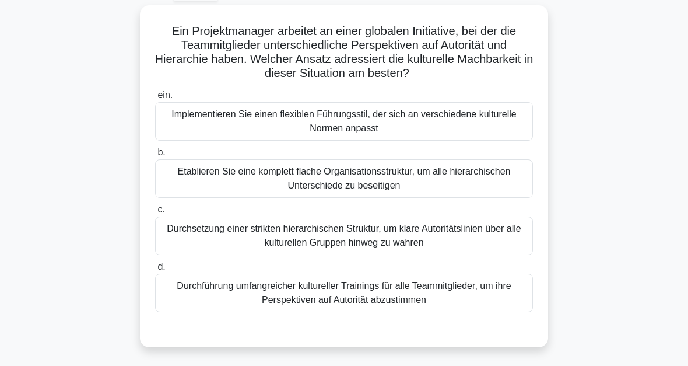
scroll to position [46, 0]
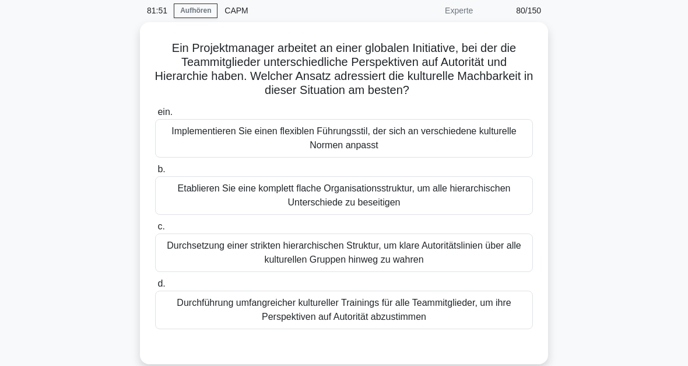
click at [376, 309] on div "Durchführung umfangreicher kultureller Trainings für alle Teammitglieder, um ih…" at bounding box center [344, 309] width 378 height 38
click at [155, 288] on input "d. Durchführung umfangreicher kultureller Trainings für alle Teammitglieder, um…" at bounding box center [155, 284] width 0 height 8
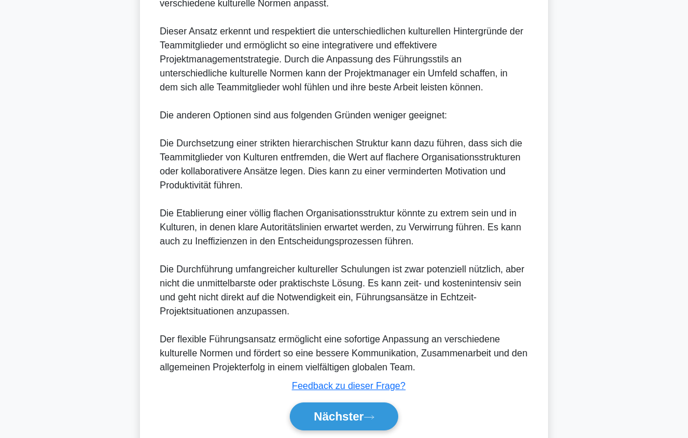
scroll to position [548, 0]
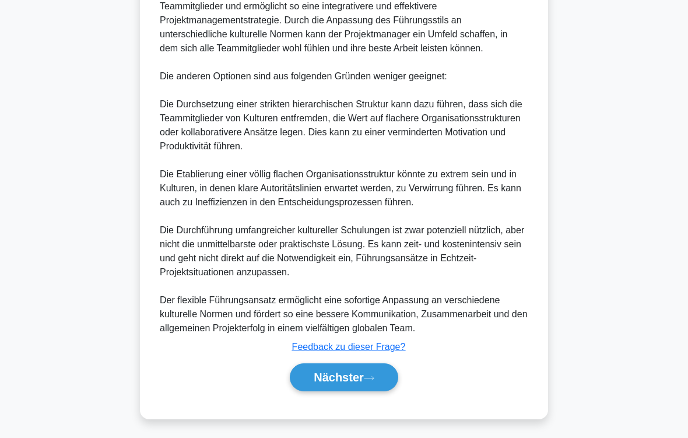
click at [369, 365] on icon at bounding box center [369, 378] width 10 height 6
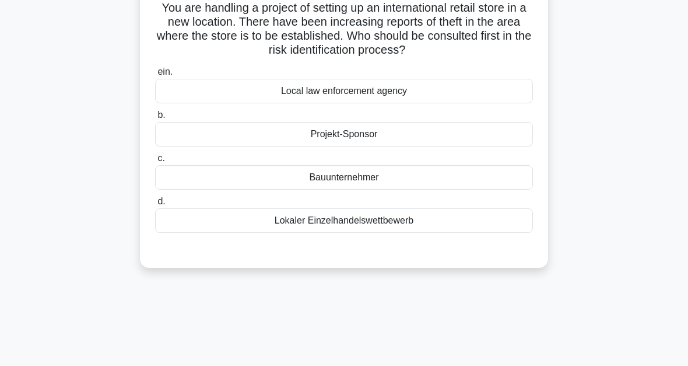
scroll to position [18, 0]
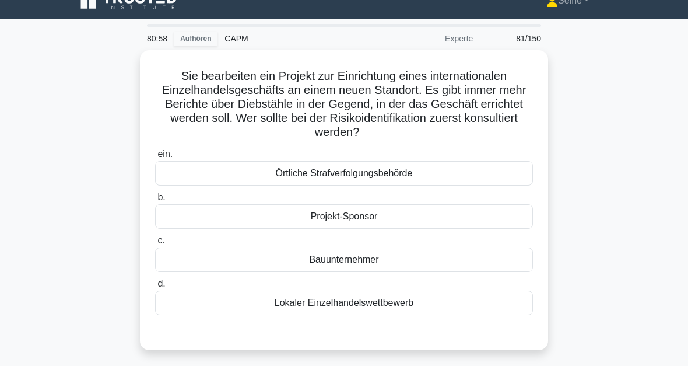
click at [373, 173] on div "Örtliche Strafverfolgungsbehörde" at bounding box center [344, 173] width 378 height 24
click at [155, 158] on input "ein. Örtliche Strafverfolgungsbehörde" at bounding box center [155, 154] width 0 height 8
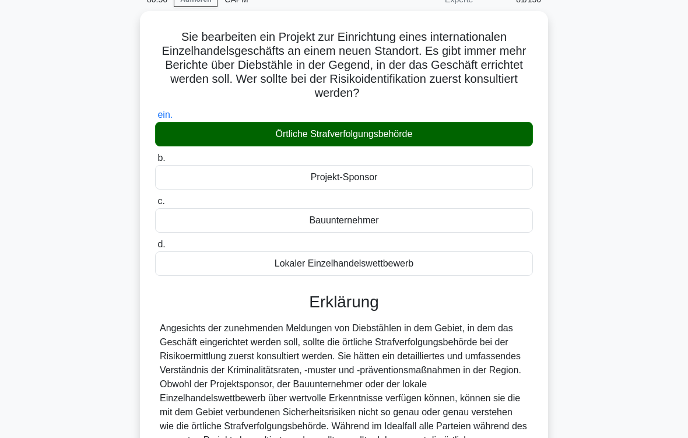
scroll to position [211, 0]
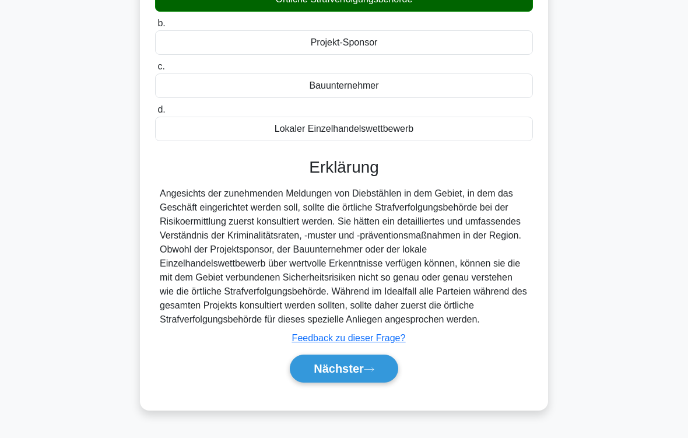
click at [372, 365] on button "Nächster" at bounding box center [344, 369] width 108 height 28
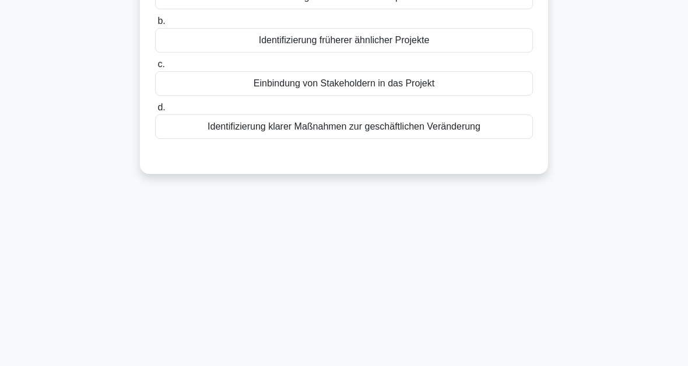
scroll to position [71, 0]
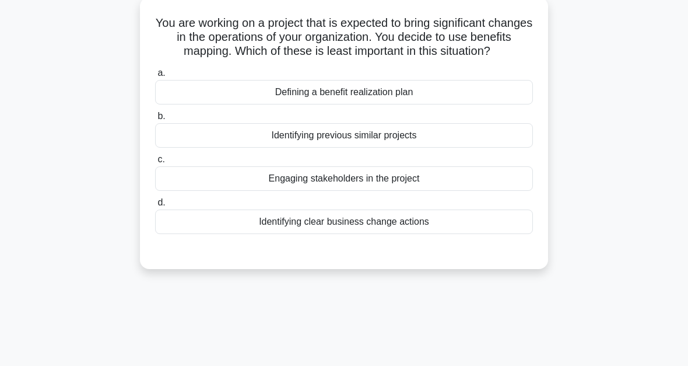
click at [385, 148] on div "Identifying previous similar projects" at bounding box center [344, 135] width 378 height 24
click at [155, 120] on input "b. Identifying previous similar projects" at bounding box center [155, 117] width 0 height 8
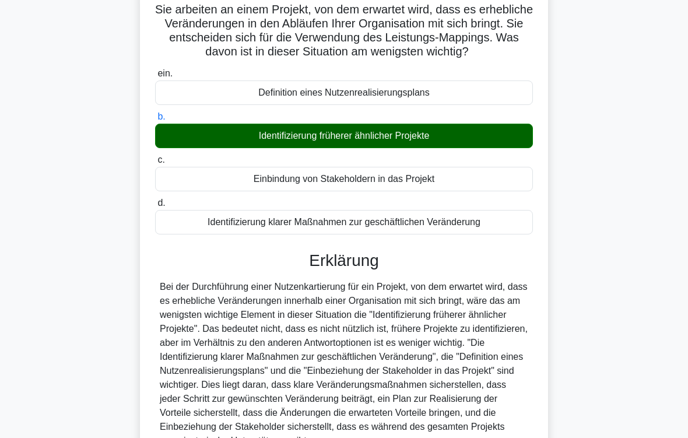
scroll to position [239, 0]
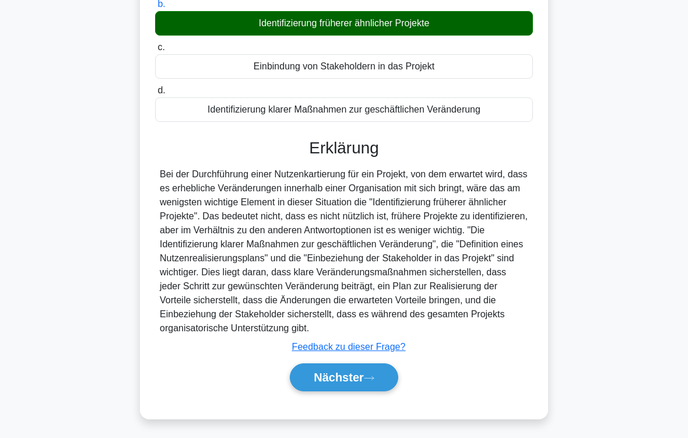
click at [359, 365] on font "Nächster" at bounding box center [339, 377] width 50 height 13
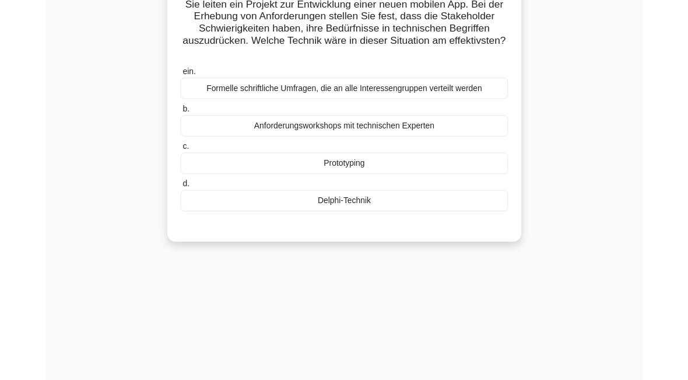
scroll to position [87, 0]
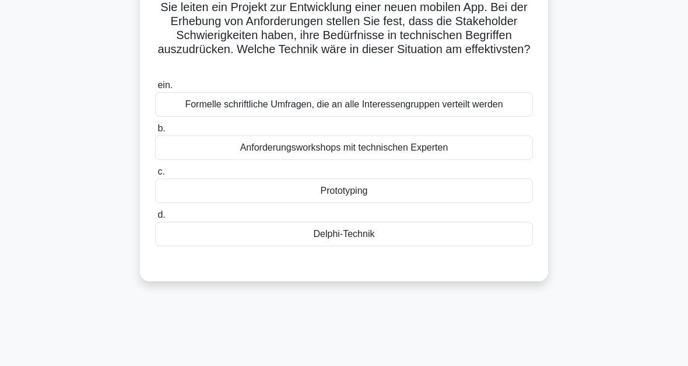
click at [370, 191] on div "Prototyping" at bounding box center [344, 190] width 378 height 24
click at [155, 176] on input "c. Prototyping" at bounding box center [155, 172] width 0 height 8
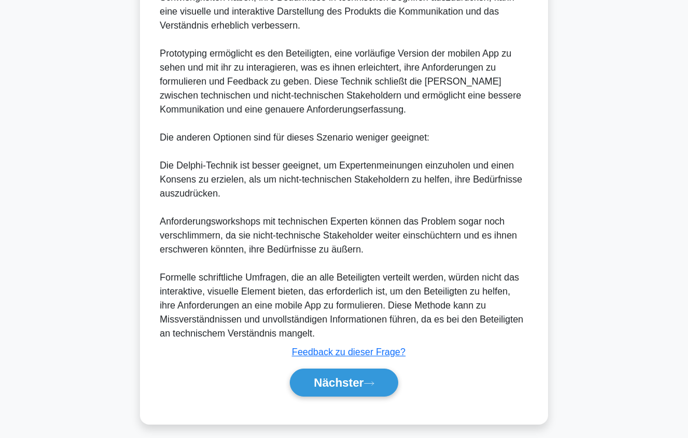
scroll to position [435, 0]
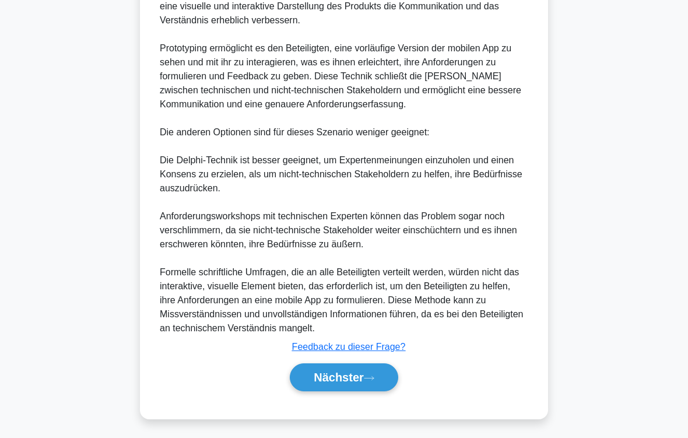
click at [369, 365] on icon at bounding box center [369, 378] width 10 height 6
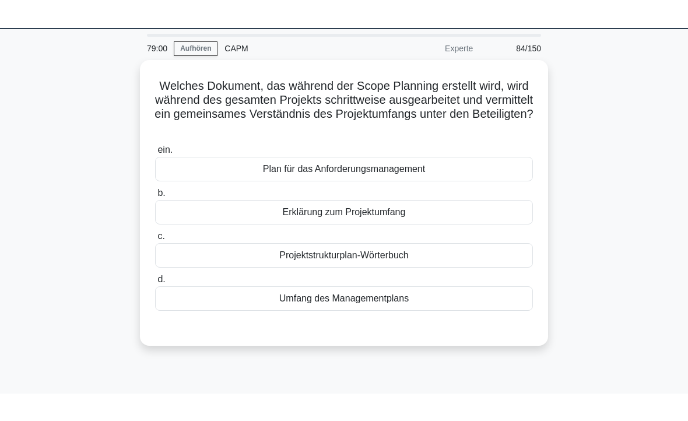
scroll to position [28, 0]
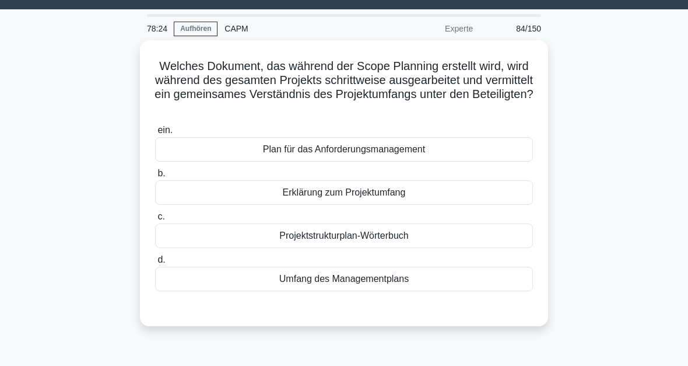
click at [393, 247] on div "ein. Plan für das Anforderungsmanagement b. Erklärung zum Projektumfang c. Proj…" at bounding box center [344, 207] width 392 height 173
click at [423, 230] on div "Projektstrukturplan-Wörterbuch" at bounding box center [344, 235] width 378 height 24
click at [155, 220] on input "c. Projektstrukturplan-Wörterbuch" at bounding box center [155, 217] width 0 height 8
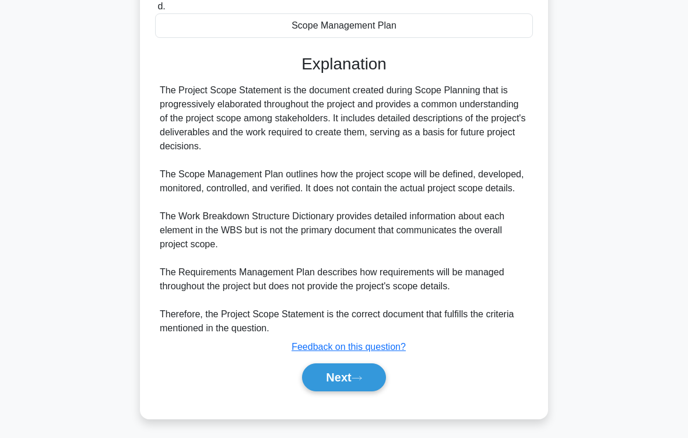
scroll to position [310, 0]
click at [351, 365] on font "Next" at bounding box center [338, 377] width 25 height 13
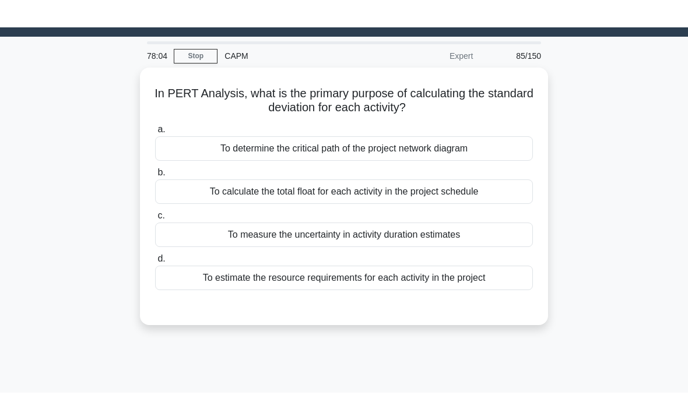
scroll to position [28, 0]
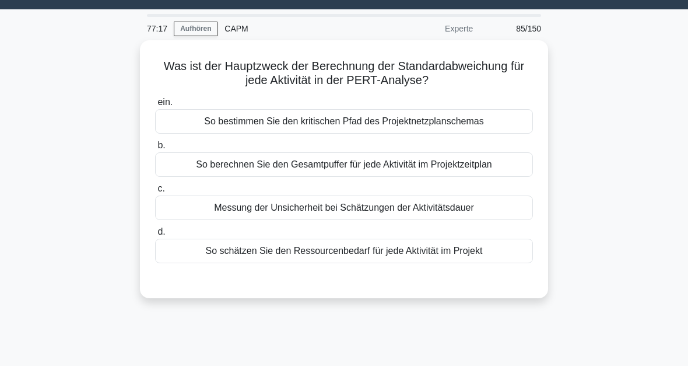
click at [413, 209] on div "Messung der Unsicherheit bei Schätzungen der Aktivitätsdauer" at bounding box center [344, 207] width 378 height 24
click at [155, 192] on input "c. Messung der Unsicherheit bei Schätzungen der Aktivitätsdauer" at bounding box center [155, 189] width 0 height 8
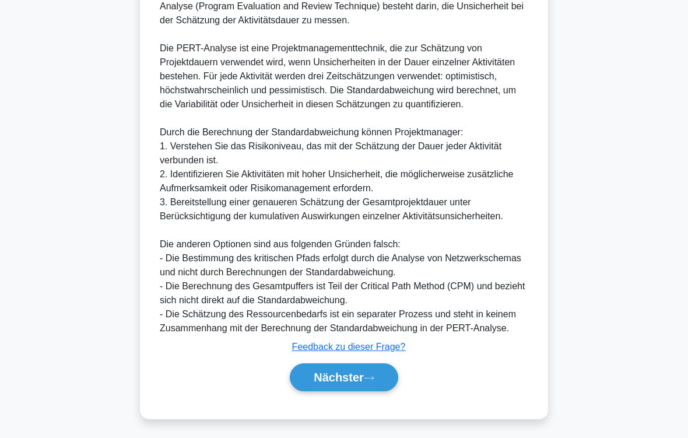
scroll to position [393, 0]
click at [354, 365] on font "Nächster" at bounding box center [339, 377] width 50 height 13
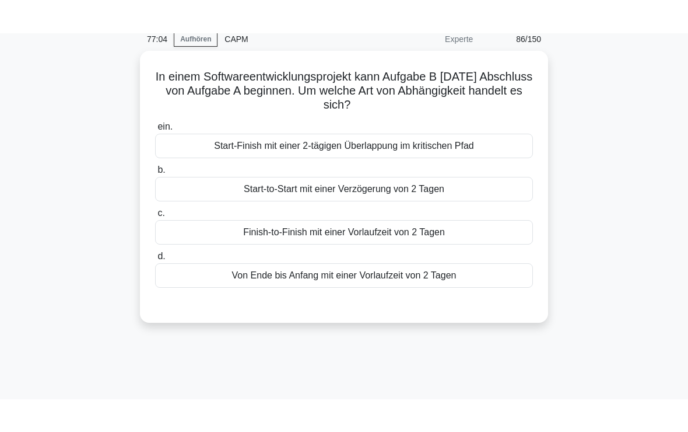
scroll to position [51, 0]
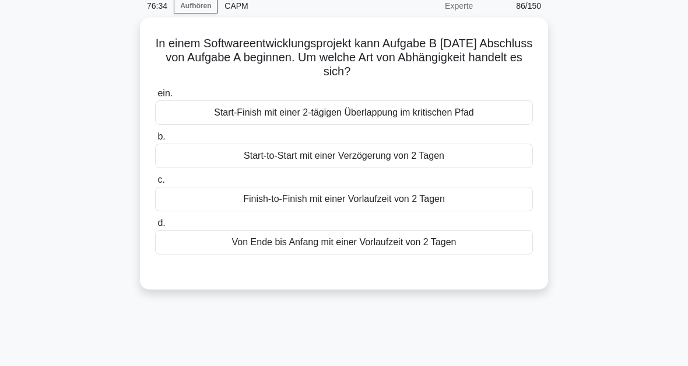
click at [389, 245] on div "Von Ende bis Anfang mit einer Vorlaufzeit von 2 Tagen" at bounding box center [344, 242] width 378 height 24
click at [155, 227] on input "d. Von Ende bis Anfang mit einer Vorlaufzeit von 2 Tagen" at bounding box center [155, 223] width 0 height 8
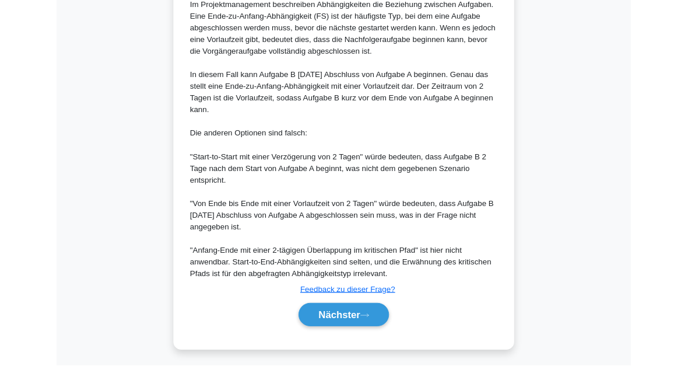
scroll to position [493, 0]
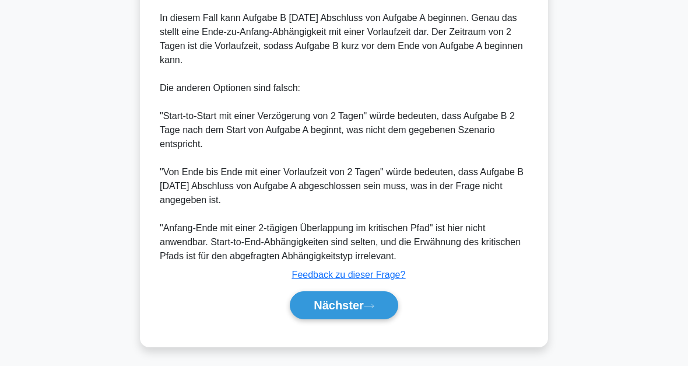
click at [370, 303] on icon at bounding box center [369, 306] width 10 height 6
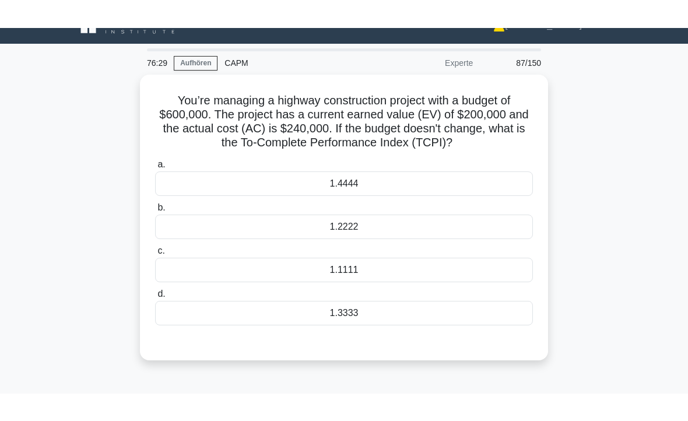
scroll to position [0, 0]
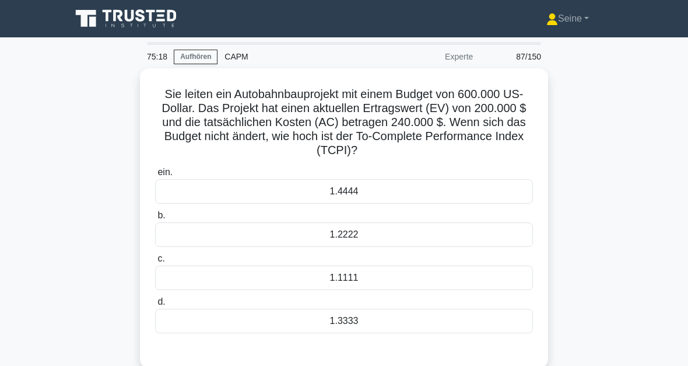
click at [327, 278] on div "1.1111" at bounding box center [344, 277] width 378 height 24
click at [155, 262] on input "c. 1.1111" at bounding box center [155, 259] width 0 height 8
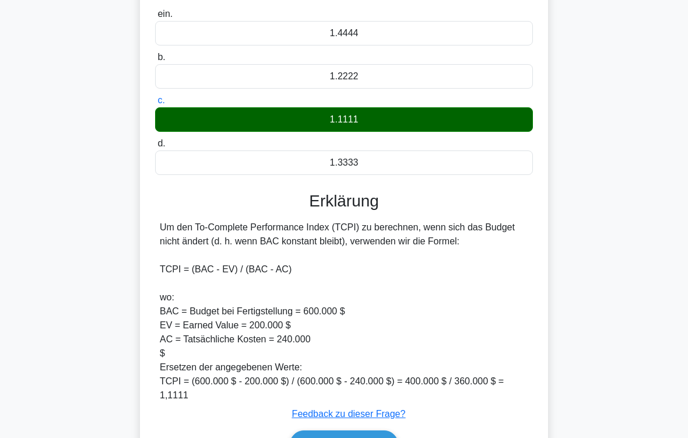
scroll to position [239, 0]
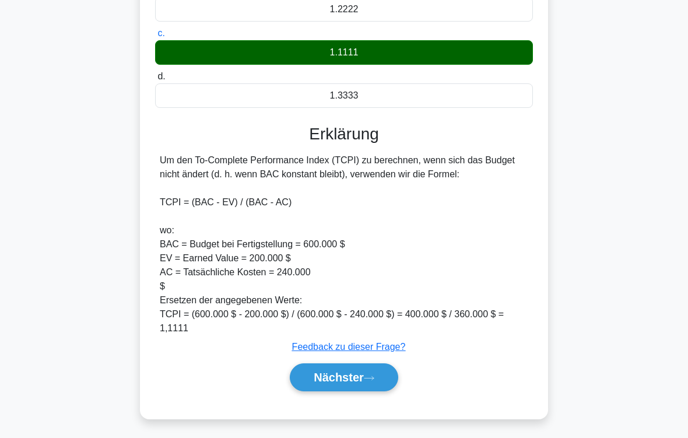
click at [373, 365] on icon at bounding box center [369, 378] width 10 height 6
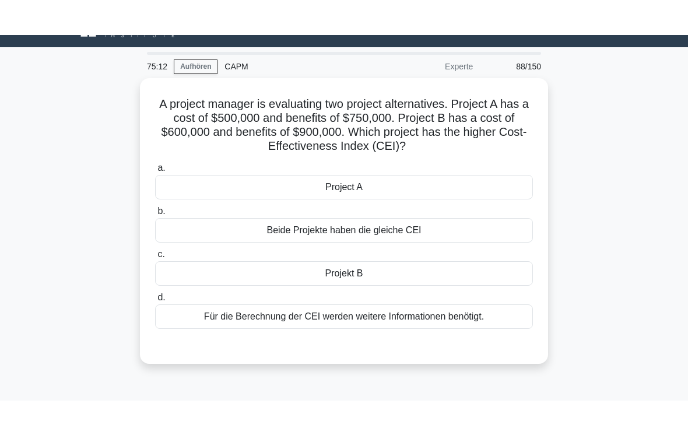
scroll to position [0, 0]
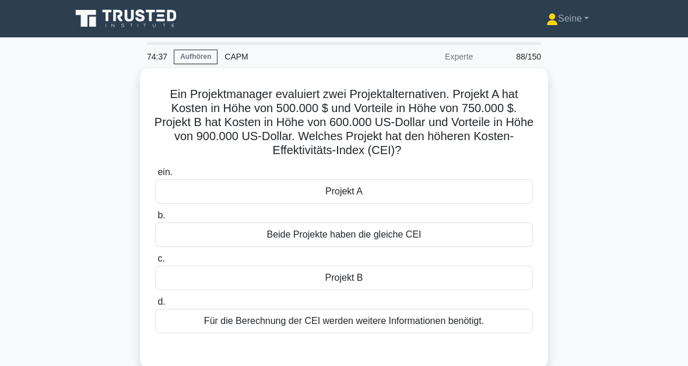
click at [405, 234] on div "Beide Projekte haben die gleiche CEI" at bounding box center [344, 234] width 378 height 24
click at [155, 219] on input "b. Beide Projekte haben die gleiche CEI" at bounding box center [155, 216] width 0 height 8
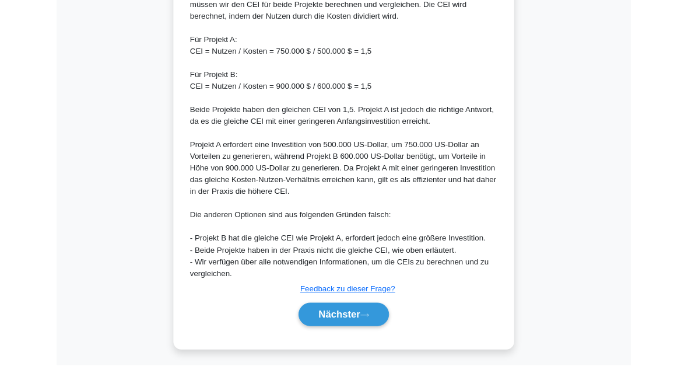
scroll to position [509, 0]
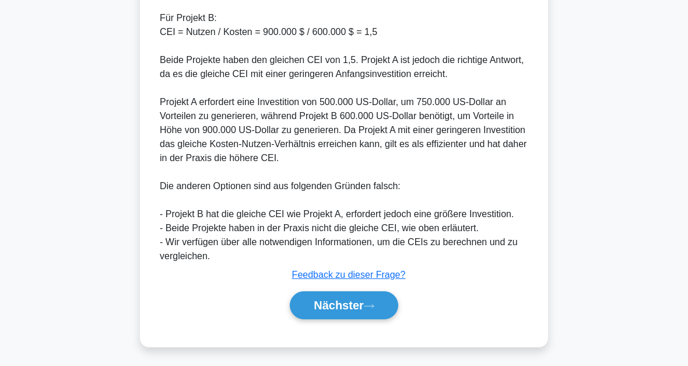
click at [352, 311] on button "Nächster" at bounding box center [344, 305] width 108 height 28
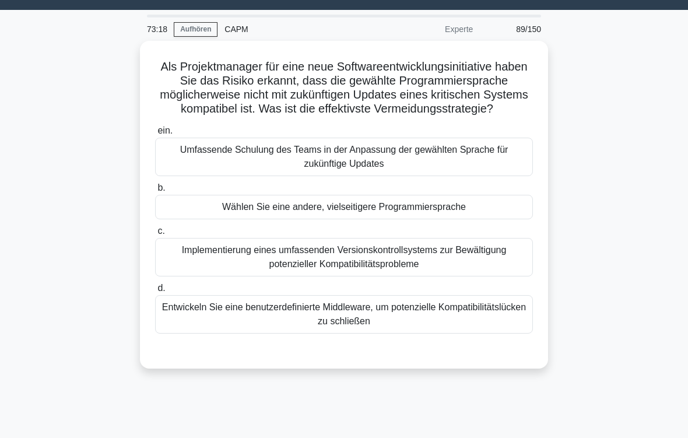
scroll to position [27, 0]
click at [386, 170] on div "Umfassende Schulung des Teams in der Anpassung der gewählten Sprache für zukünf…" at bounding box center [344, 157] width 378 height 38
click at [155, 135] on input "ein. Umfassende Schulung des Teams in der Anpassung der gewählten Sprache für z…" at bounding box center [155, 131] width 0 height 8
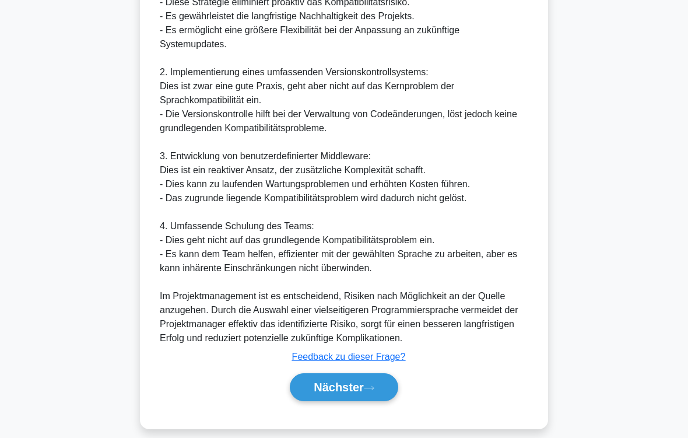
scroll to position [576, 0]
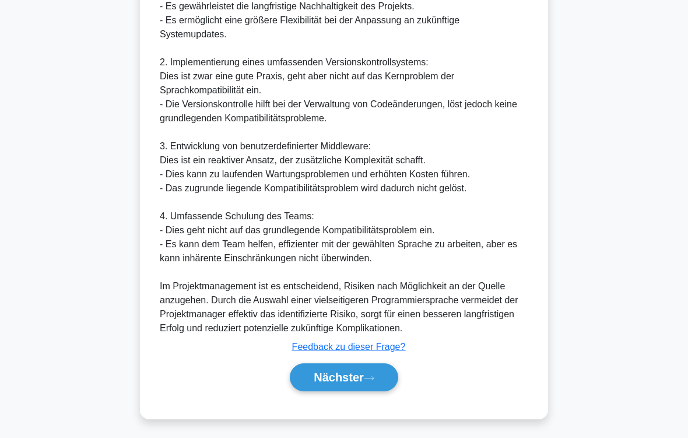
click at [359, 365] on font "Nächster" at bounding box center [339, 377] width 50 height 13
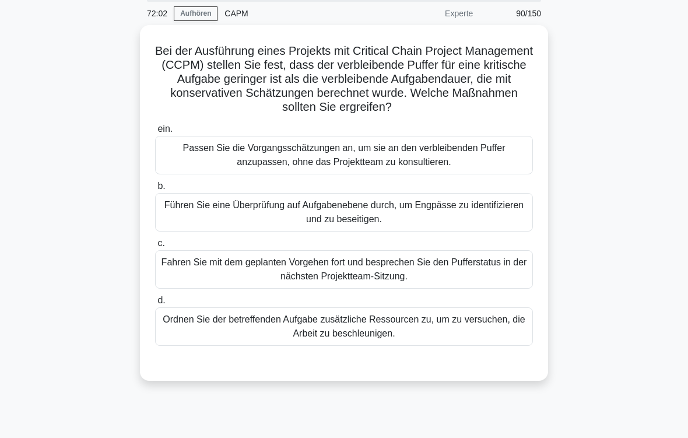
scroll to position [43, 0]
click at [382, 227] on div "Führen Sie eine Überprüfung auf Aufgabenebene durch, um Engpässe zu identifizie…" at bounding box center [344, 212] width 378 height 38
click at [155, 190] on input "b. Führen Sie eine Überprüfung auf Aufgabenebene durch, um Engpässe zu identifi…" at bounding box center [155, 187] width 0 height 8
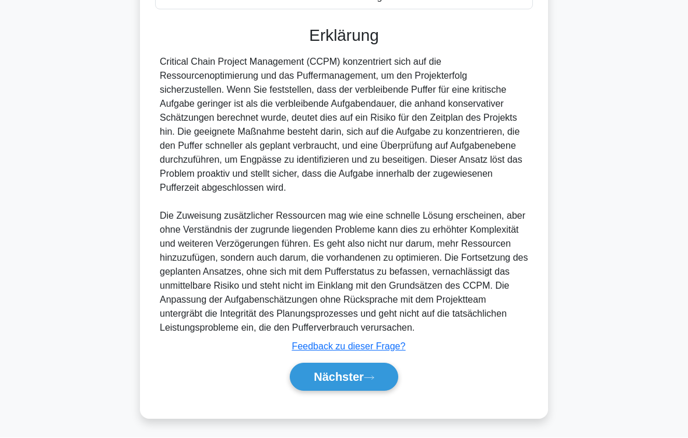
scroll to position [421, 0]
click at [362, 365] on font "Nächster" at bounding box center [339, 377] width 50 height 13
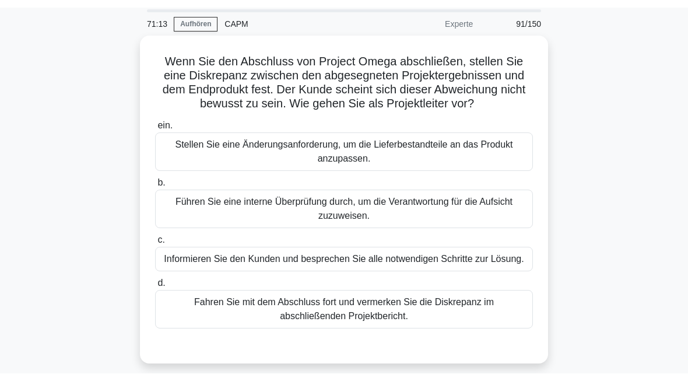
scroll to position [40, 0]
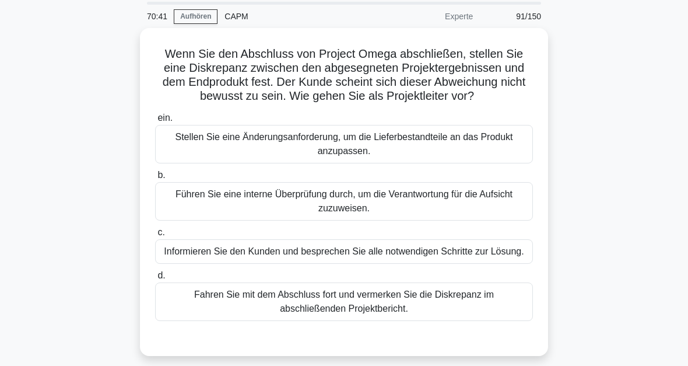
click at [370, 159] on div "Stellen Sie eine Änderungsanforderung, um die Lieferbestandteile an das Produkt…" at bounding box center [344, 144] width 378 height 38
click at [155, 122] on input "ein. Stellen Sie eine Änderungsanforderung, um die Lieferbestandteile an das Pr…" at bounding box center [155, 118] width 0 height 8
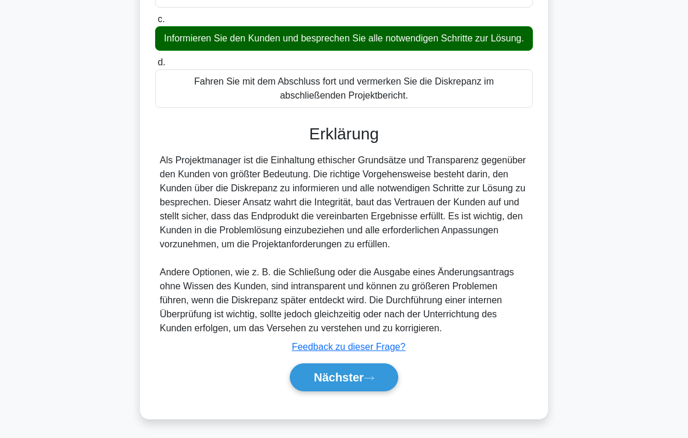
scroll to position [310, 0]
click at [362, 365] on font "Nächster" at bounding box center [339, 377] width 50 height 13
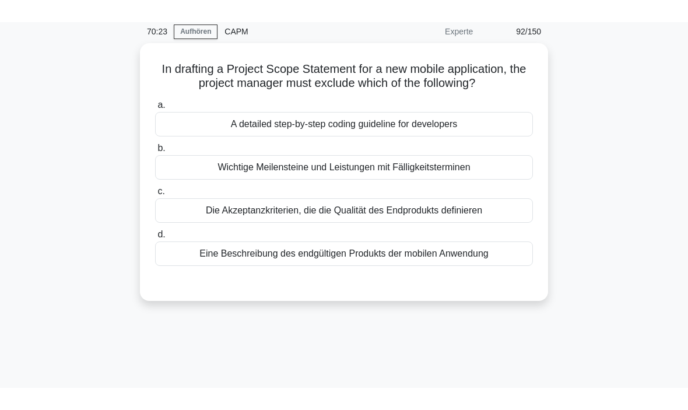
scroll to position [29, 0]
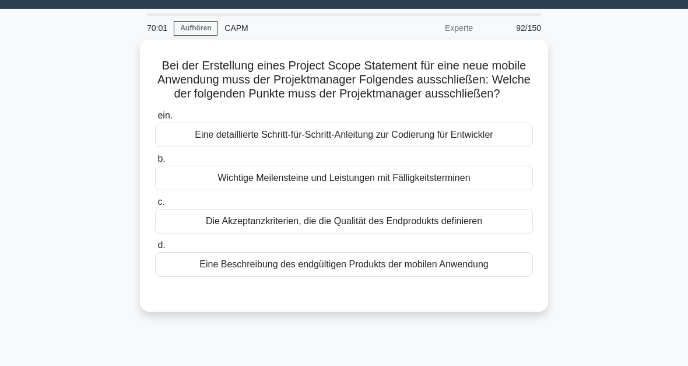
click at [378, 143] on div "Eine detaillierte Schritt-für-Schritt-Anleitung zur Codierung für Entwickler" at bounding box center [344, 134] width 378 height 24
click at [155, 120] on input "ein. Eine detaillierte Schritt-für-Schritt-Anleitung zur Codierung für Entwickl…" at bounding box center [155, 116] width 0 height 8
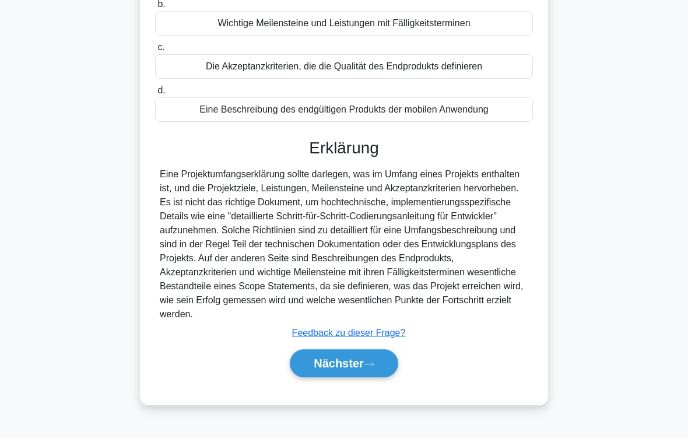
scroll to position [197, 0]
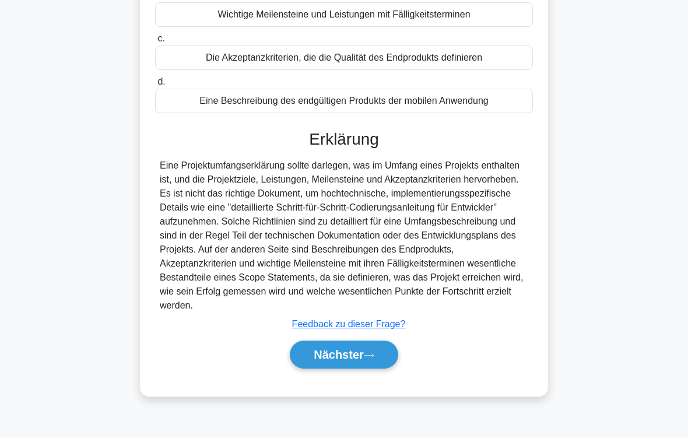
click at [362, 361] on font "Nächster" at bounding box center [339, 354] width 50 height 13
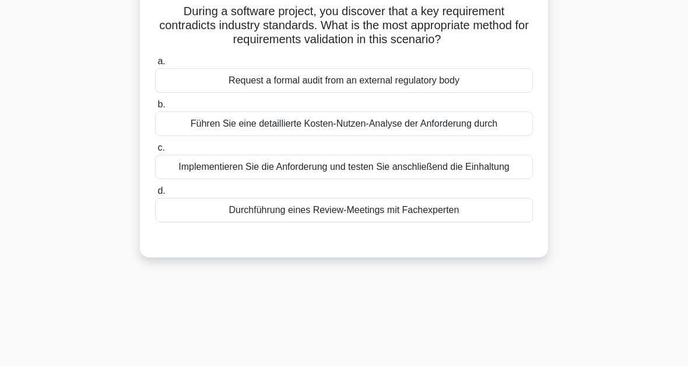
scroll to position [55, 0]
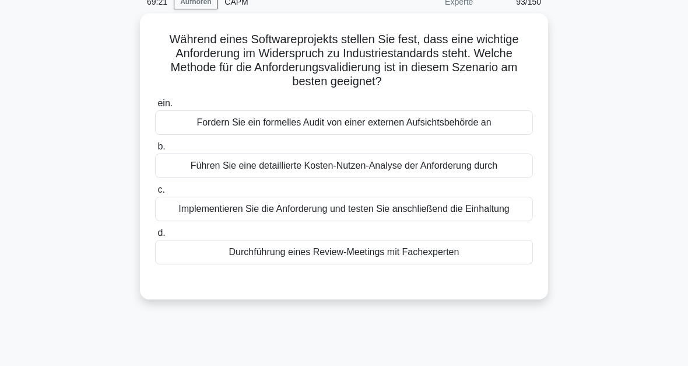
click at [379, 264] on div "Durchführung eines Review-Meetings mit Fachexperten" at bounding box center [344, 252] width 378 height 24
click at [155, 237] on input "d. Durchführung eines Review-Meetings mit Fachexperten" at bounding box center [155, 233] width 0 height 8
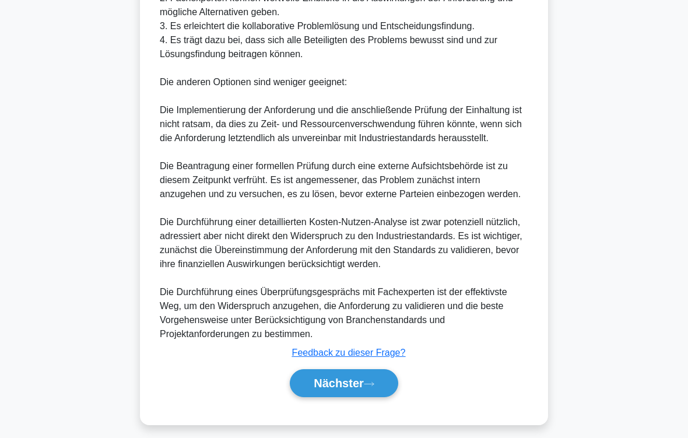
scroll to position [519, 0]
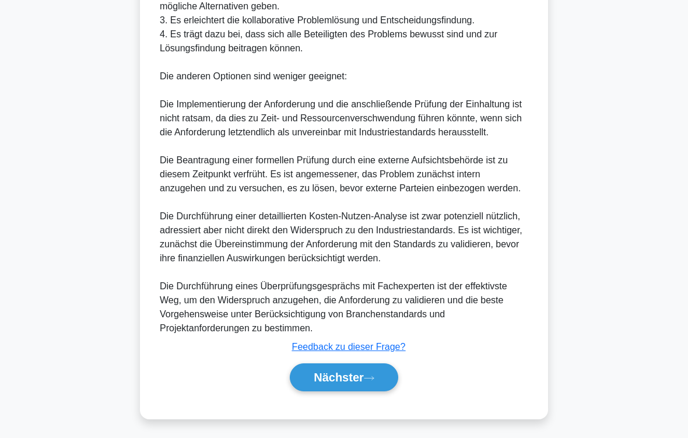
click at [373, 365] on icon at bounding box center [369, 378] width 10 height 6
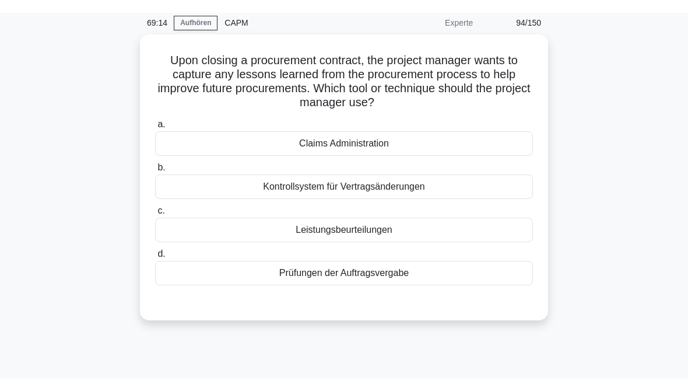
scroll to position [9, 0]
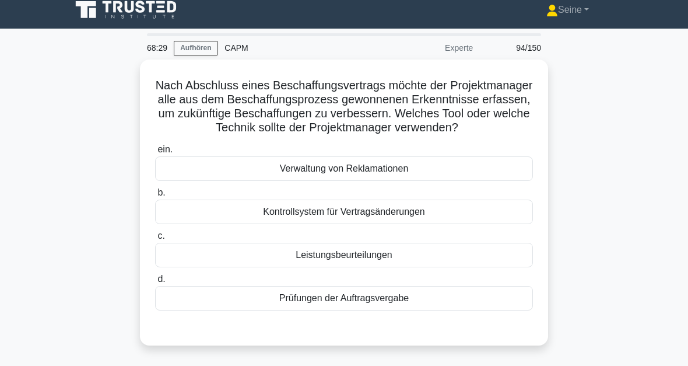
click at [363, 310] on div "Prüfungen der Auftragsvergabe" at bounding box center [344, 298] width 378 height 24
click at [155, 283] on input "d. Prüfungen der Auftragsvergabe" at bounding box center [155, 279] width 0 height 8
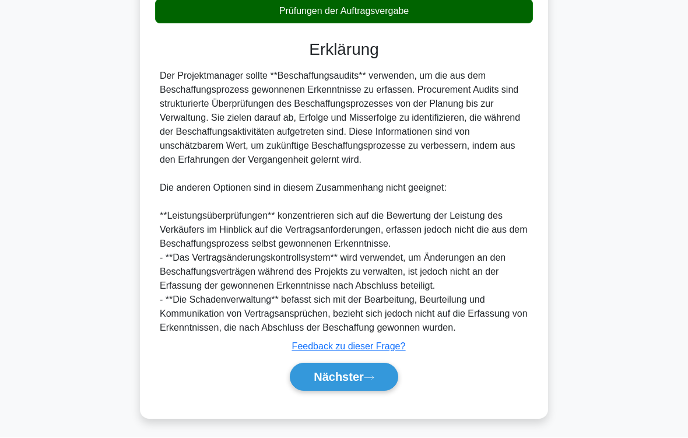
scroll to position [365, 0]
click at [364, 365] on font "Nächster" at bounding box center [339, 377] width 50 height 13
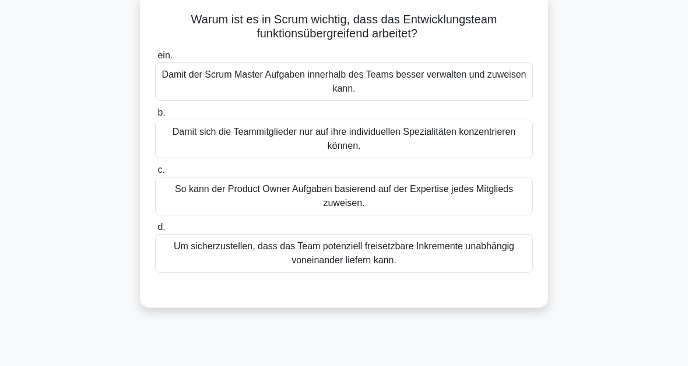
scroll to position [75, 0]
click at [356, 81] on div "Damit der Scrum Master Aufgaben innerhalb des Teams besser verwalten und zuweis…" at bounding box center [344, 81] width 378 height 38
click at [155, 59] on input "ein. Damit der Scrum Master Aufgaben innerhalb des Teams besser verwalten und z…" at bounding box center [155, 56] width 0 height 8
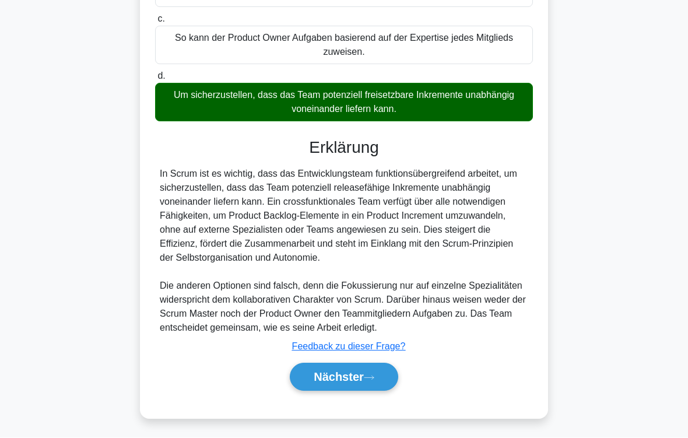
scroll to position [254, 0]
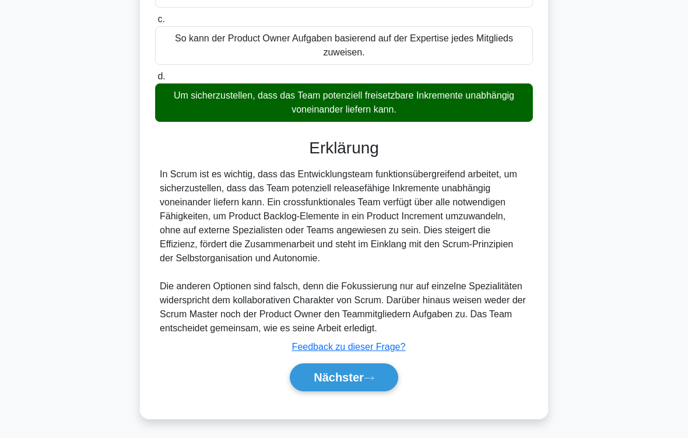
click at [379, 365] on button "Nächster" at bounding box center [344, 377] width 108 height 28
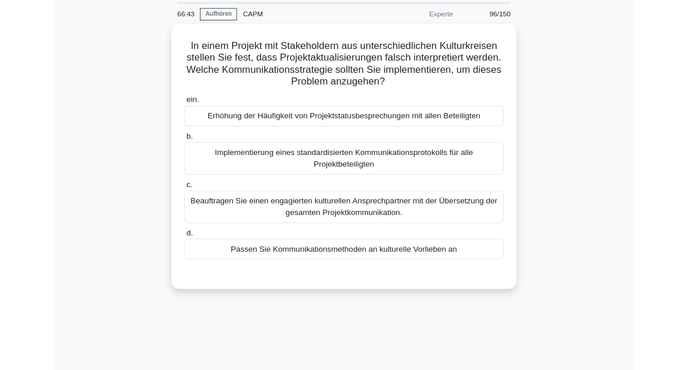
scroll to position [40, 0]
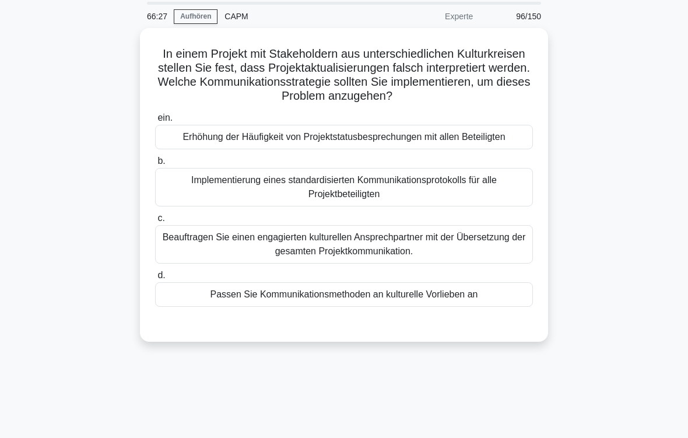
click at [353, 201] on div "Implementierung eines standardisierten Kommunikationsprotokolls für alle Projek…" at bounding box center [344, 187] width 378 height 38
click at [155, 165] on input "b. Implementierung eines standardisierten Kommunikationsprotokolls für alle Pro…" at bounding box center [155, 161] width 0 height 8
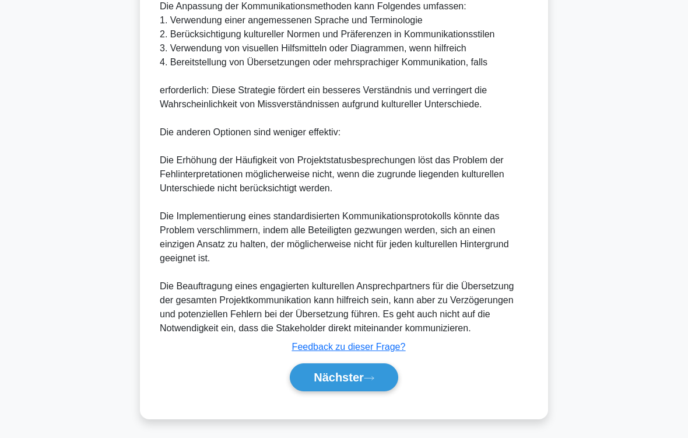
scroll to position [534, 0]
click at [364, 365] on font "Nächster" at bounding box center [339, 377] width 50 height 13
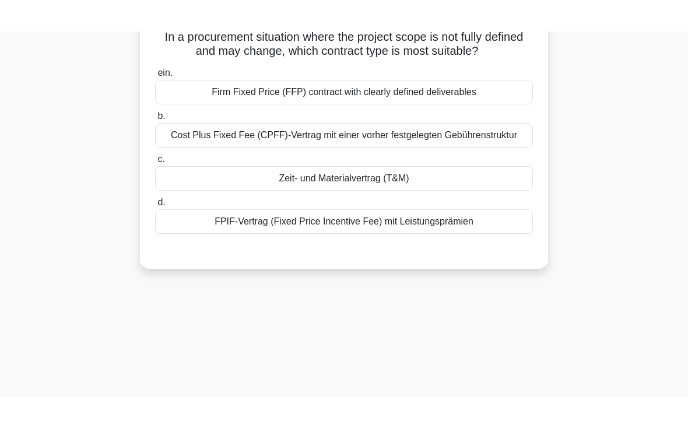
scroll to position [45, 0]
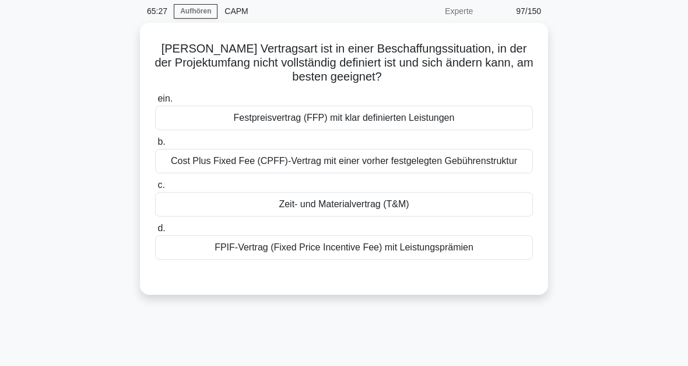
click at [383, 216] on div "Zeit- und Materialvertrag (T&M)" at bounding box center [344, 204] width 378 height 24
click at [155, 189] on input "c. Zeit- und Materialvertrag (T&M)" at bounding box center [155, 185] width 0 height 8
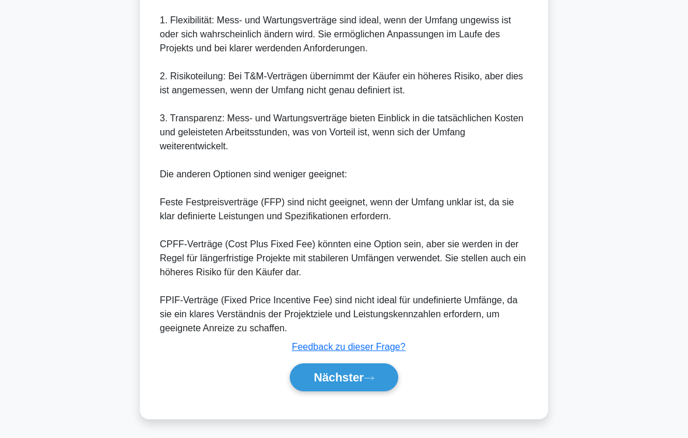
scroll to position [407, 0]
click at [362, 365] on font "Nächster" at bounding box center [339, 377] width 50 height 13
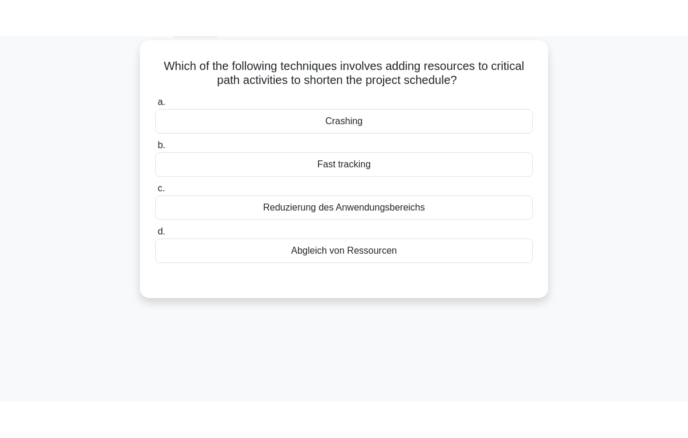
scroll to position [0, 0]
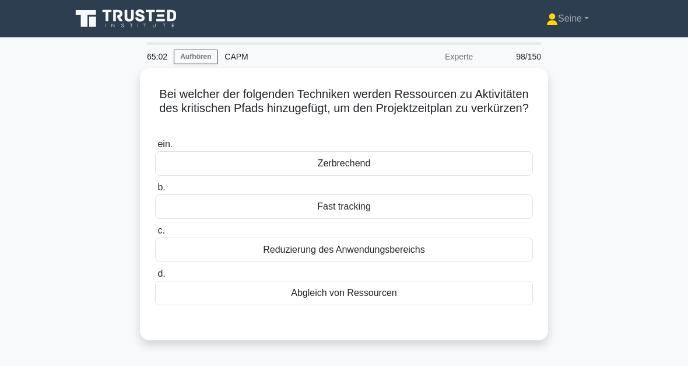
click at [360, 163] on div "Zerbrechend" at bounding box center [344, 163] width 378 height 24
click at [155, 148] on input "ein. Zerbrechend" at bounding box center [155, 145] width 0 height 8
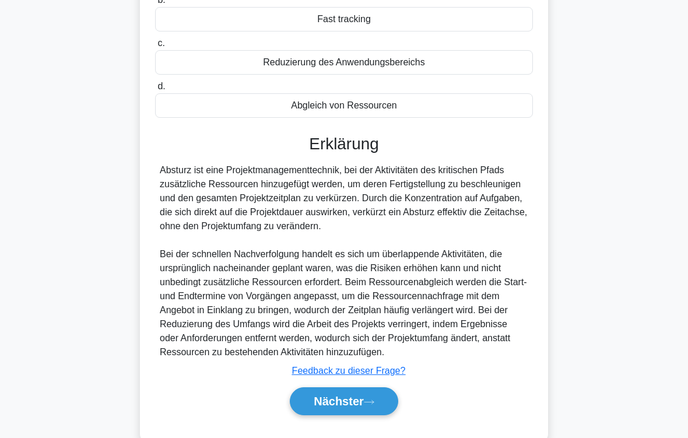
scroll to position [239, 0]
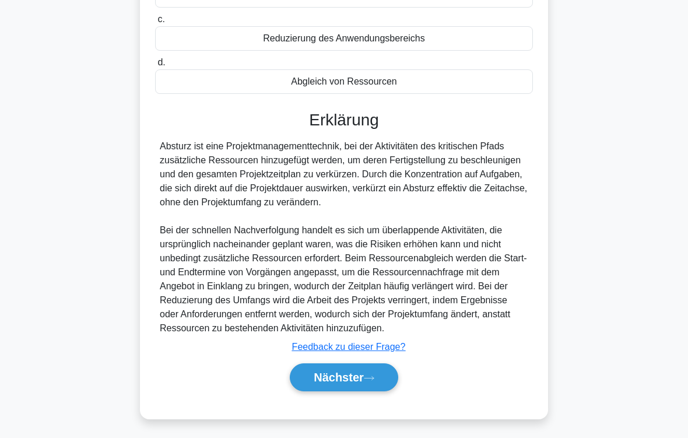
click at [370, 365] on button "Nächster" at bounding box center [344, 377] width 108 height 28
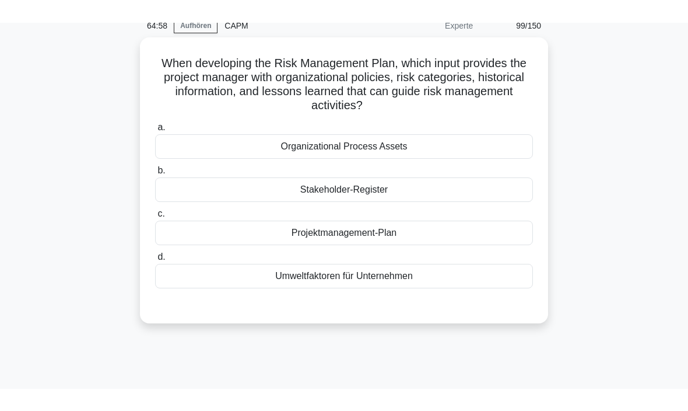
scroll to position [0, 0]
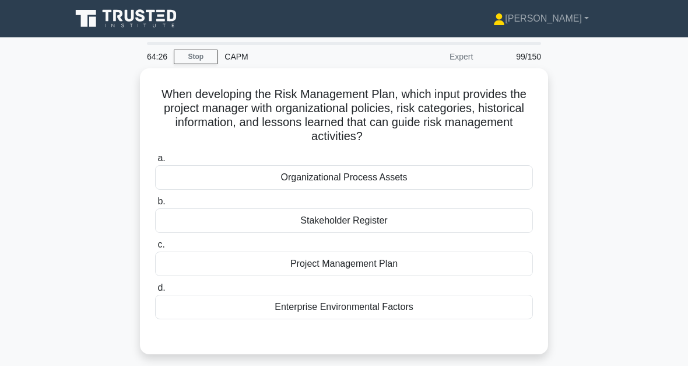
click at [388, 179] on div "Organizational Process Assets" at bounding box center [344, 177] width 378 height 24
click at [155, 162] on input "a. Organizational Process Assets" at bounding box center [155, 159] width 0 height 8
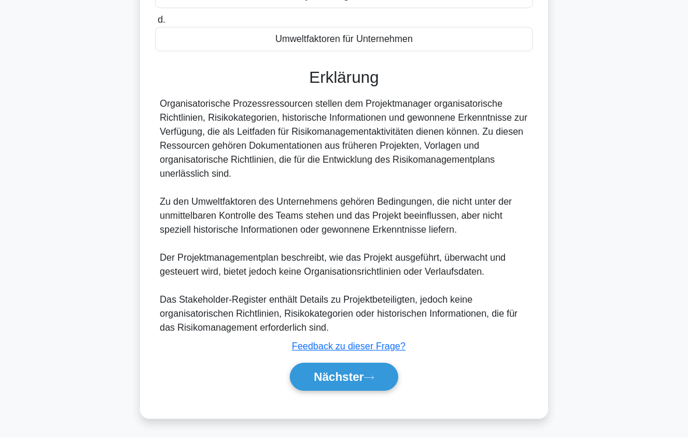
scroll to position [313, 0]
click at [362, 365] on font "Nächster" at bounding box center [339, 377] width 50 height 13
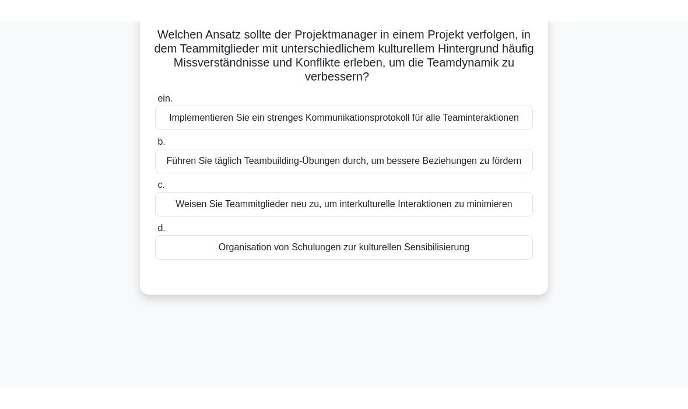
scroll to position [81, 0]
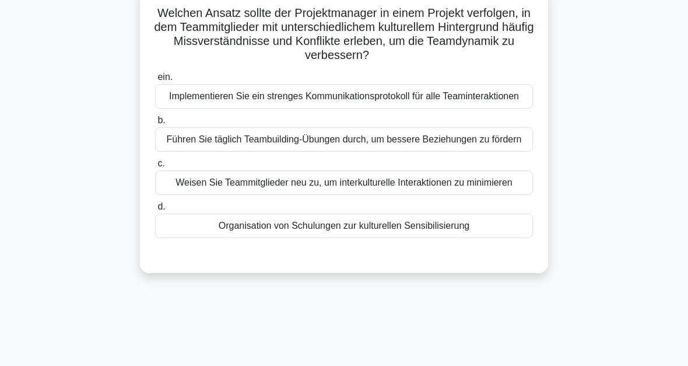
click at [412, 238] on div "Organisation von Schulungen zur kulturellen Sensibilisierung" at bounding box center [344, 225] width 378 height 24
click at [155, 211] on input "d. Organisation von Schulungen zur kulturellen Sensibilisierung" at bounding box center [155, 207] width 0 height 8
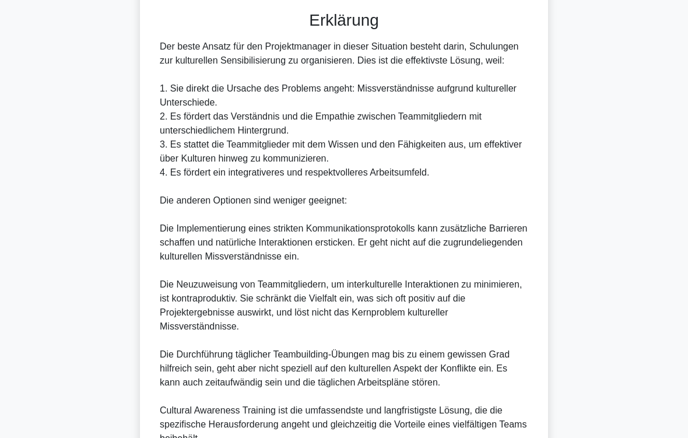
scroll to position [505, 0]
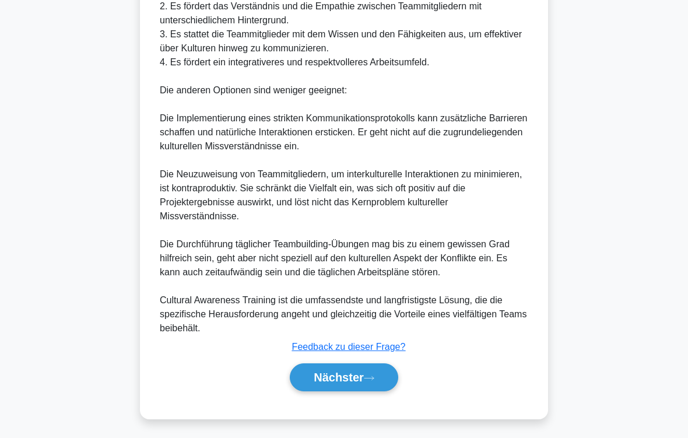
click at [363, 365] on font "Nächster" at bounding box center [339, 377] width 50 height 13
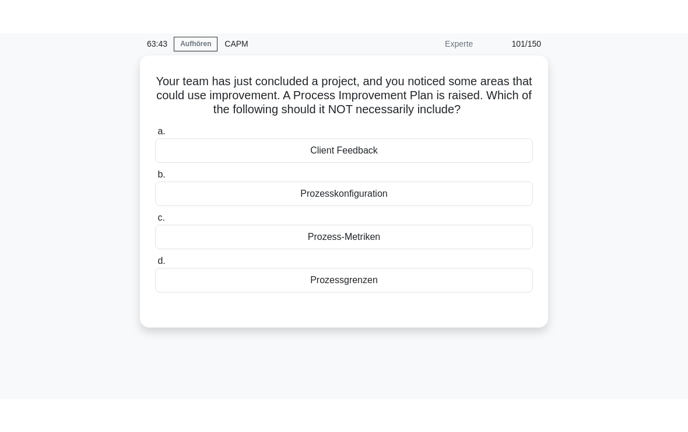
scroll to position [6, 0]
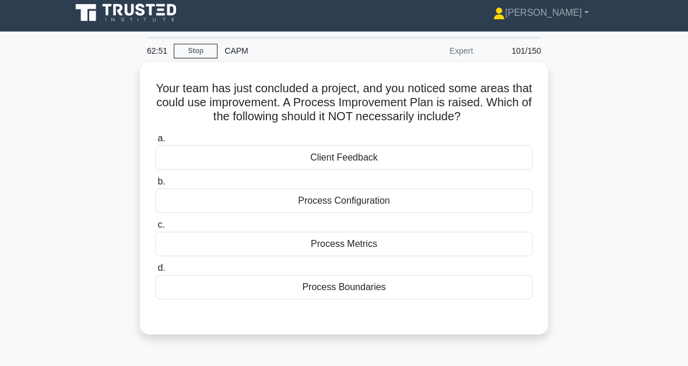
click at [419, 256] on div "Process Metrics" at bounding box center [344, 244] width 378 height 24
click at [155, 229] on input "c. Process Metrics" at bounding box center [155, 225] width 0 height 8
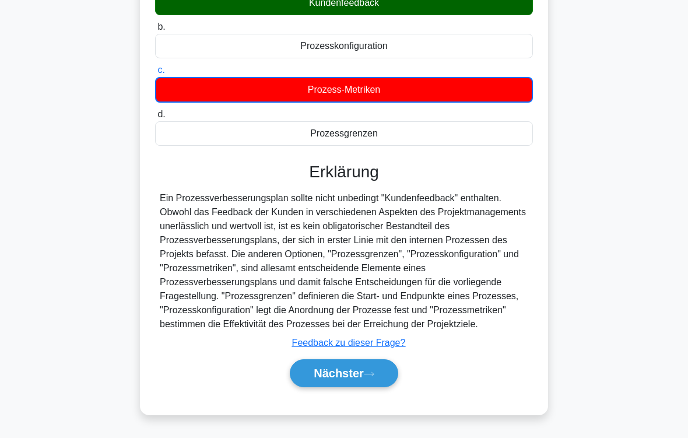
scroll to position [192, 0]
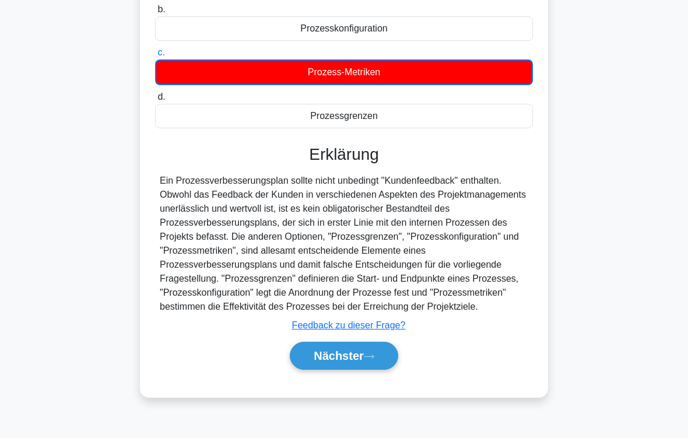
click at [369, 358] on icon at bounding box center [368, 356] width 9 height 3
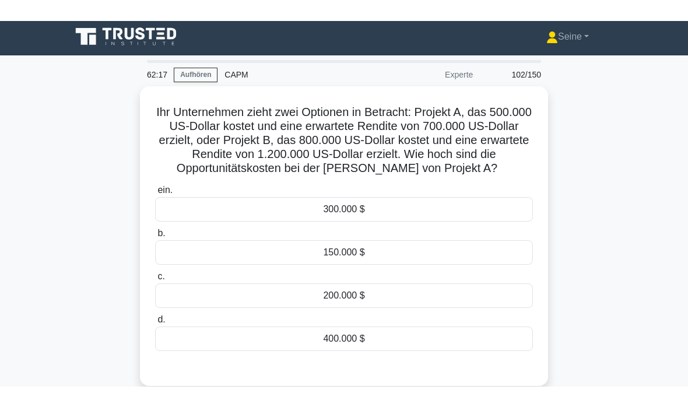
scroll to position [0, 0]
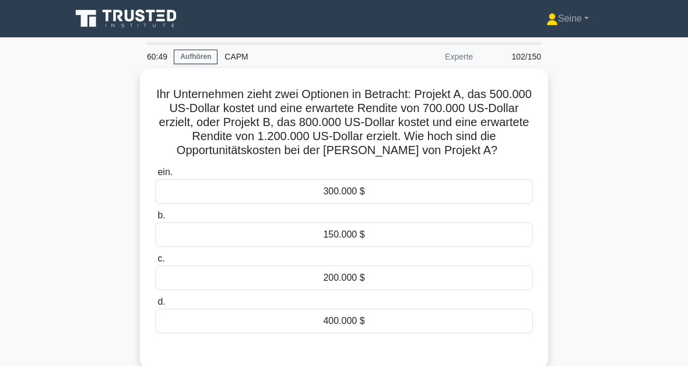
click at [382, 287] on div "200.000 $" at bounding box center [344, 277] width 378 height 24
click at [155, 262] on input "c. 200.000 $" at bounding box center [155, 259] width 0 height 8
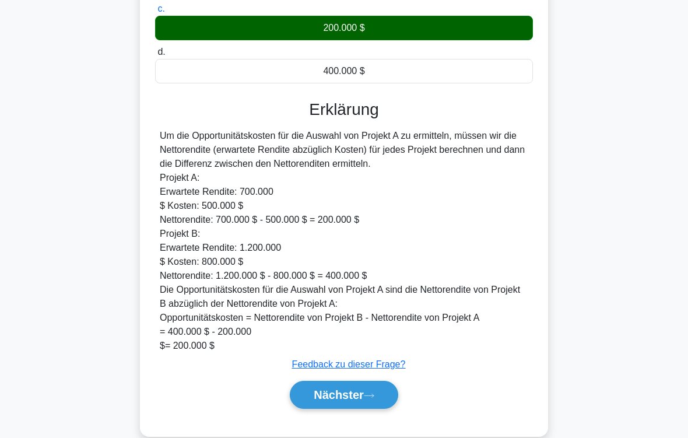
scroll to position [309, 0]
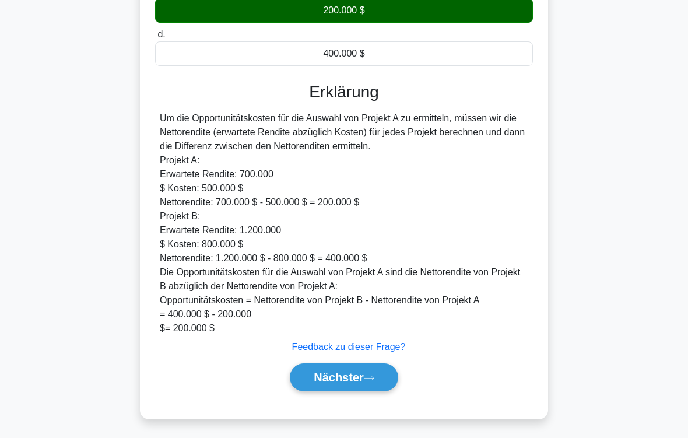
click at [364, 365] on font "Nächster" at bounding box center [339, 377] width 50 height 13
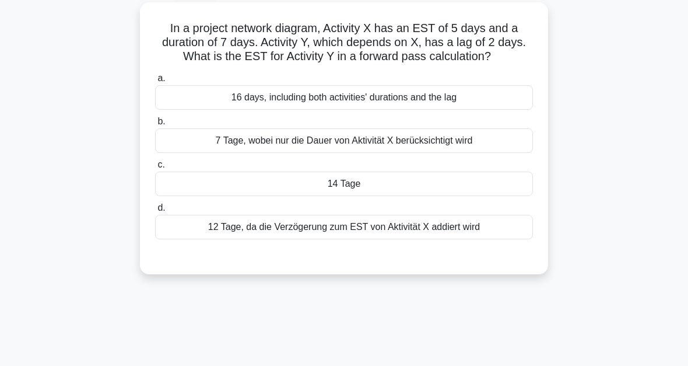
scroll to position [27, 0]
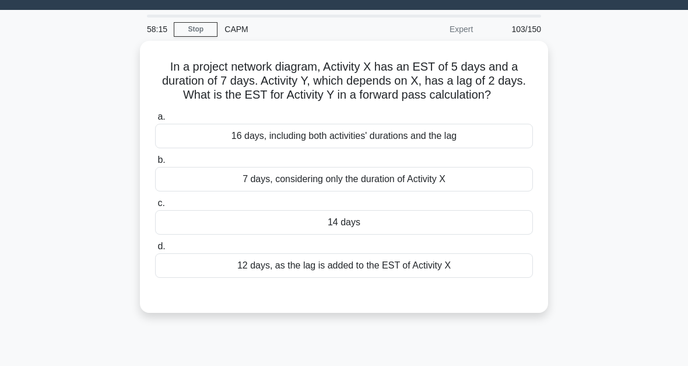
click at [399, 278] on div "12 days, as the lag is added to the EST of Activity X" at bounding box center [344, 265] width 378 height 24
click at [155, 250] on input "d. 12 days, as the lag is added to the EST of Activity X" at bounding box center [155, 247] width 0 height 8
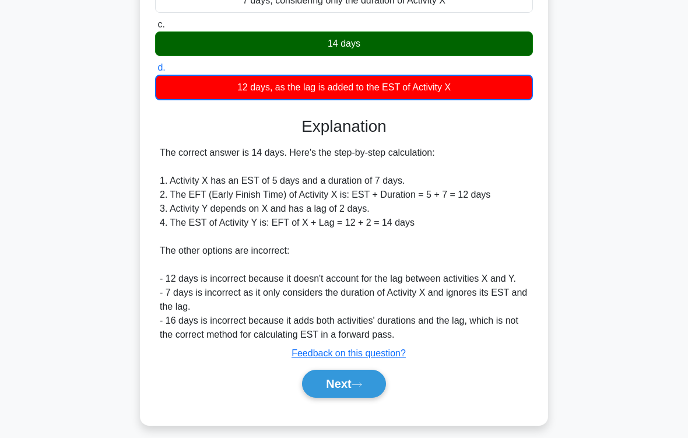
scroll to position [254, 0]
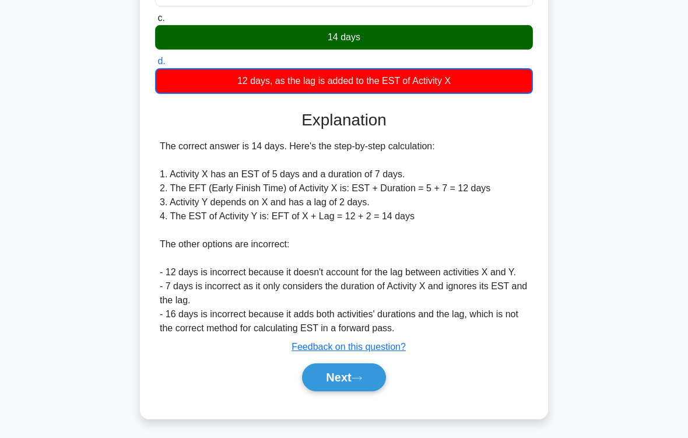
click at [364, 365] on button "Next" at bounding box center [343, 377] width 83 height 28
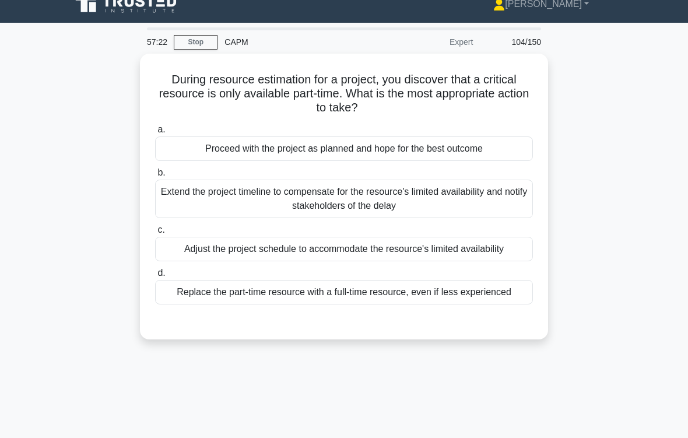
scroll to position [31, 0]
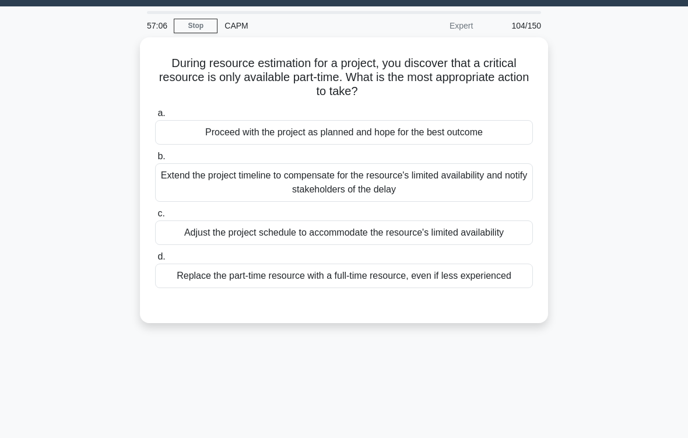
click at [358, 288] on div "Replace the part-time resource with a full-time resource, even if less experien…" at bounding box center [344, 276] width 378 height 24
click at [155, 261] on input "d. Replace the part-time resource with a full-time resource, even if less exper…" at bounding box center [155, 257] width 0 height 8
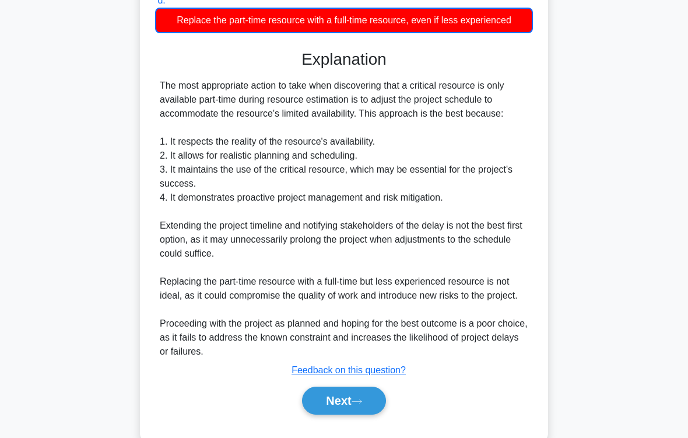
scroll to position [366, 0]
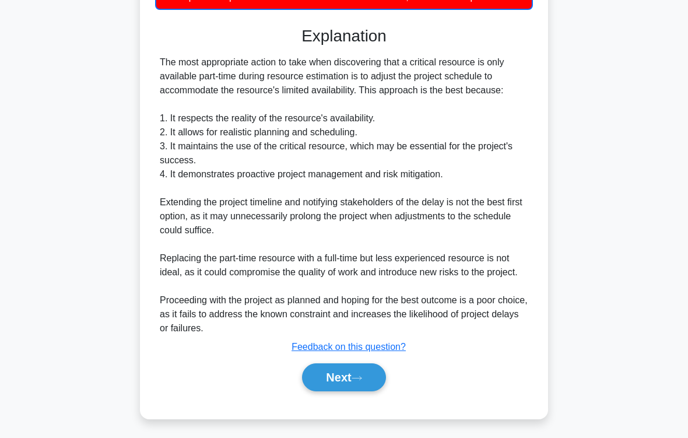
click at [356, 365] on button "Next" at bounding box center [343, 377] width 83 height 28
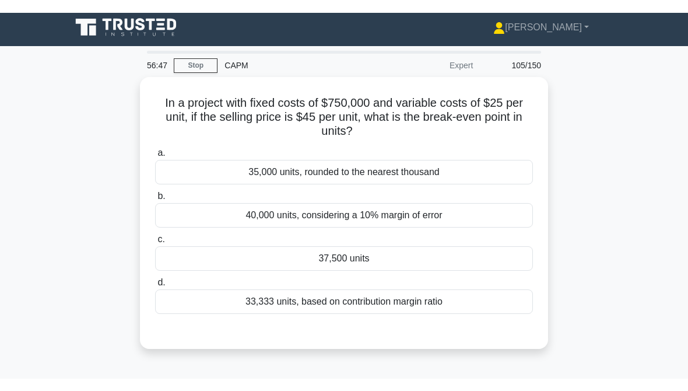
scroll to position [0, 0]
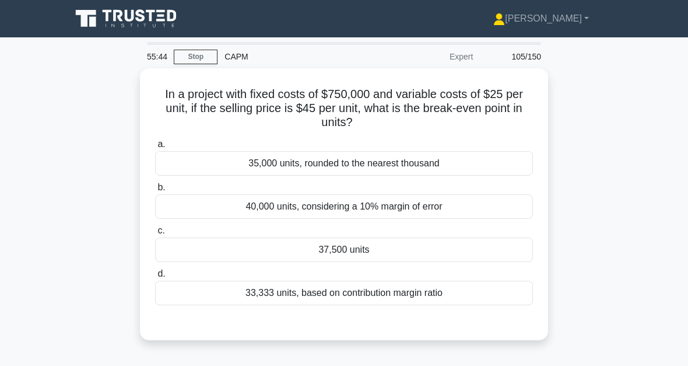
click at [317, 250] on div "37,500 units" at bounding box center [344, 249] width 378 height 24
click at [155, 234] on input "c. 37,500 units" at bounding box center [155, 231] width 0 height 8
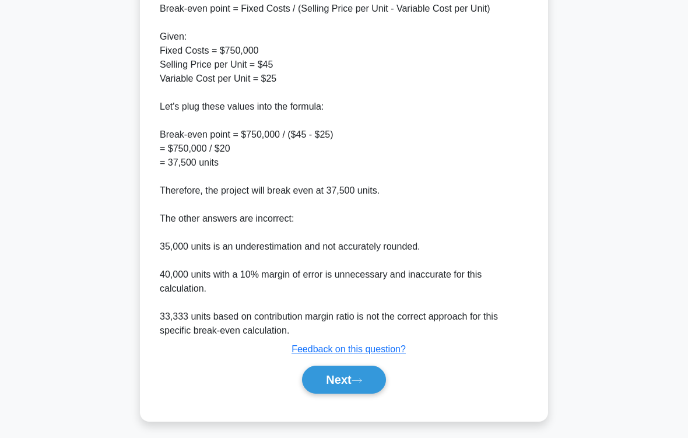
scroll to position [421, 0]
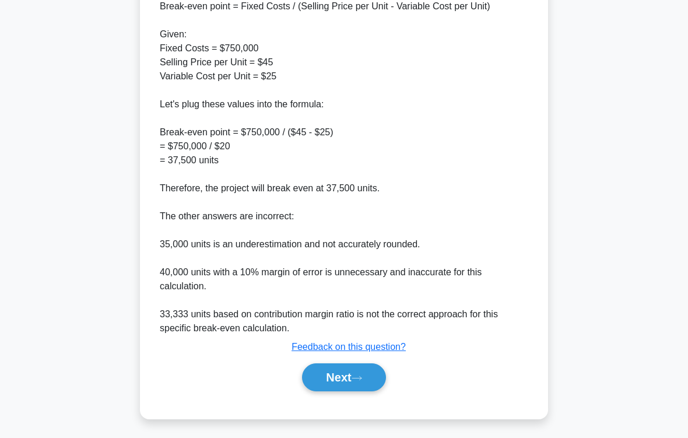
click at [362, 365] on icon at bounding box center [357, 378] width 10 height 6
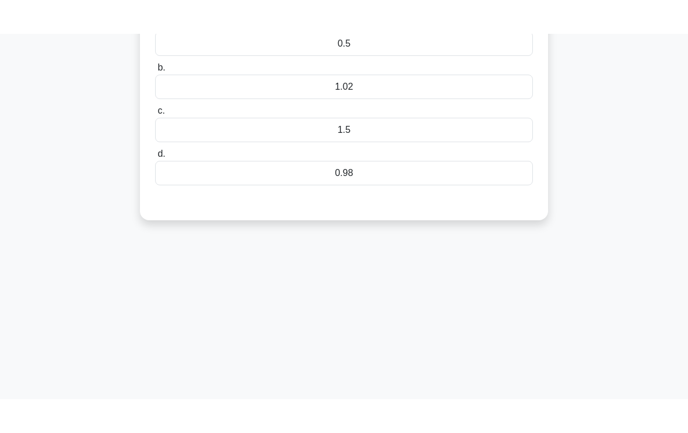
scroll to position [0, 0]
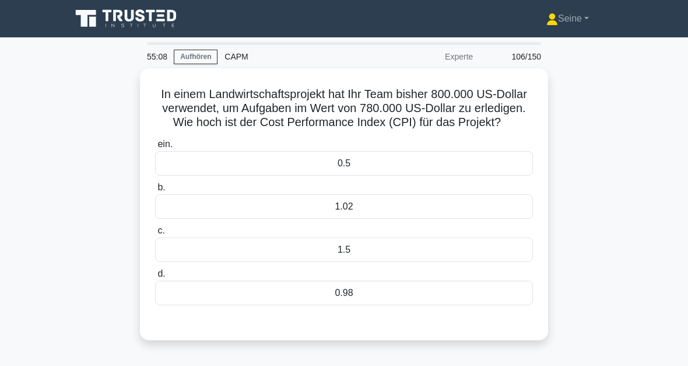
click at [360, 305] on div "0.98" at bounding box center [344, 293] width 378 height 24
click at [155, 278] on input "d. 0.98" at bounding box center [155, 274] width 0 height 8
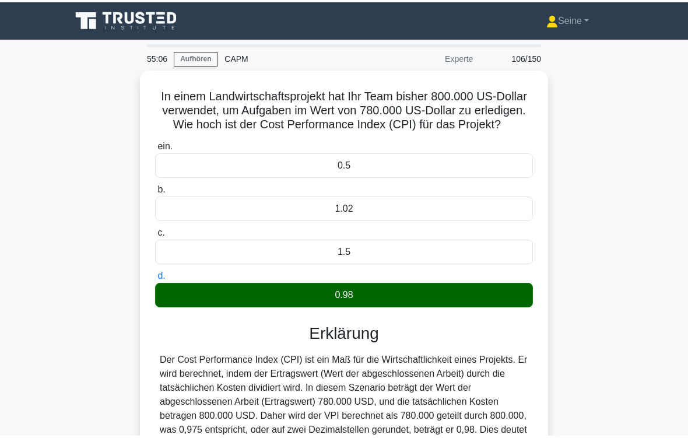
scroll to position [192, 0]
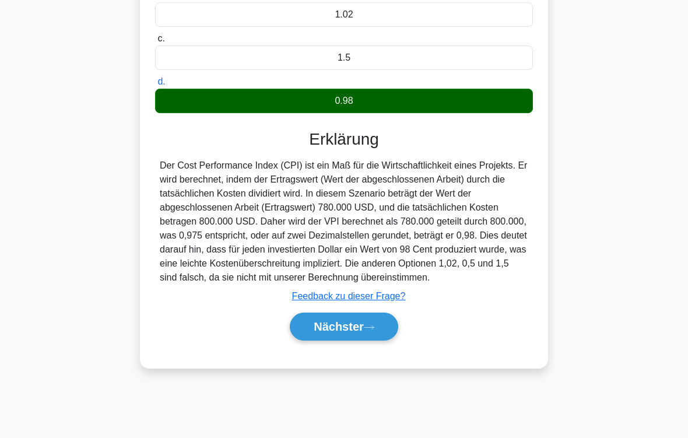
click at [374, 331] on icon at bounding box center [369, 327] width 10 height 6
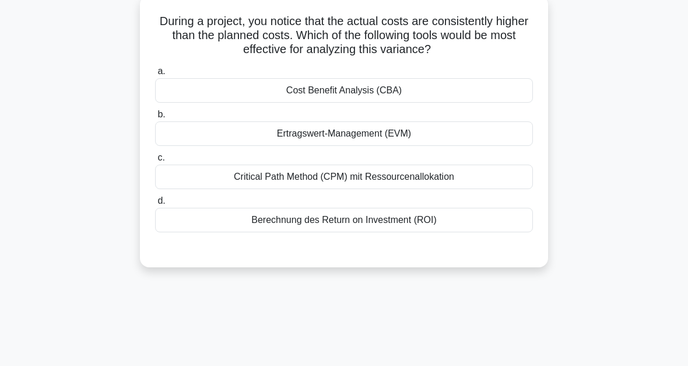
scroll to position [29, 0]
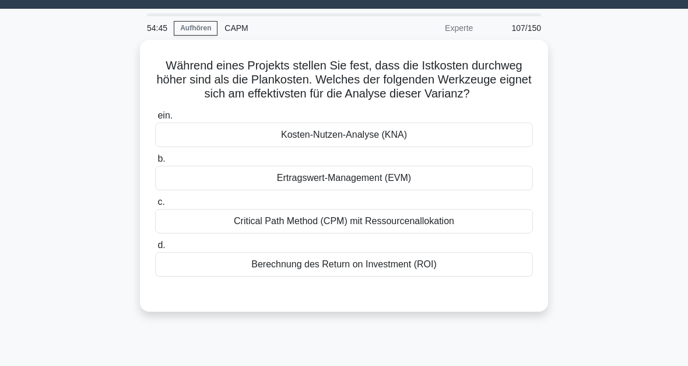
click at [366, 190] on div "Ertragswert-Management (EVM)" at bounding box center [344, 178] width 378 height 24
click at [155, 163] on input "b. Ertragswert-Management (EVM)" at bounding box center [155, 159] width 0 height 8
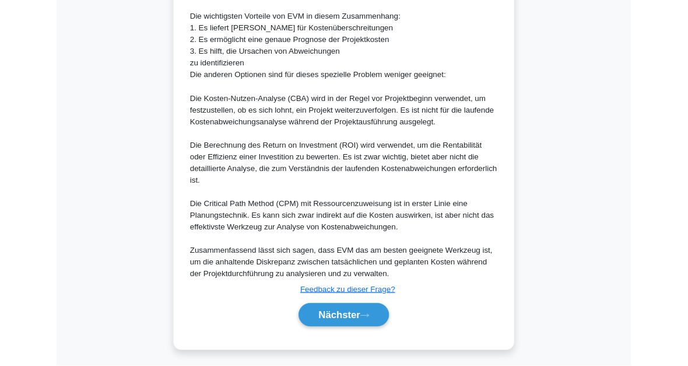
scroll to position [577, 0]
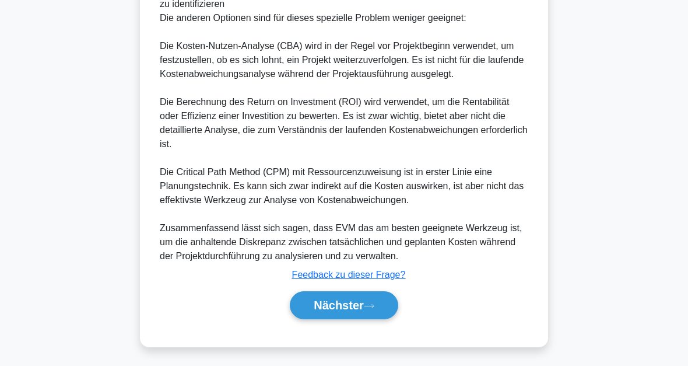
click at [360, 302] on font "Nächster" at bounding box center [339, 305] width 50 height 13
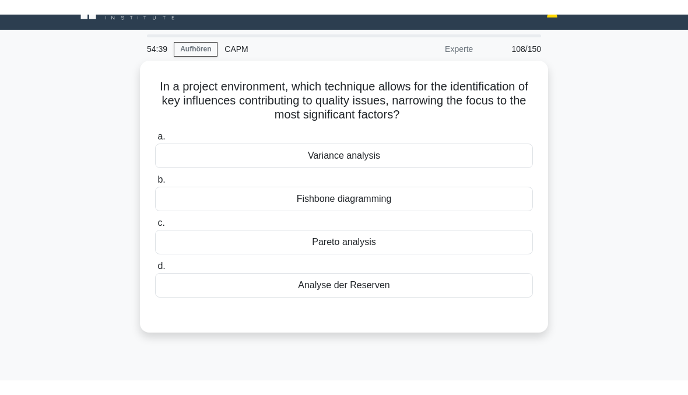
scroll to position [8, 0]
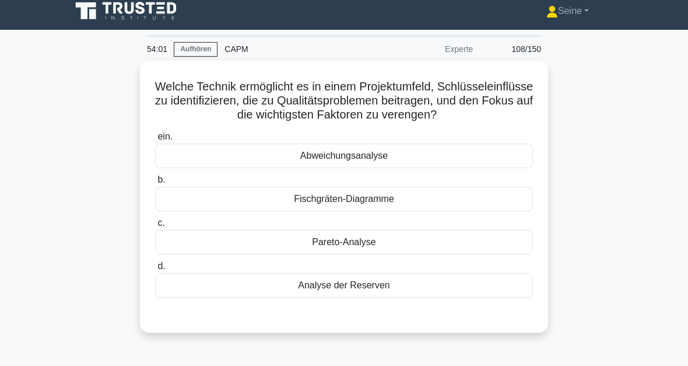
click at [396, 211] on div "Fischgräten-Diagramme" at bounding box center [344, 199] width 378 height 24
click at [155, 184] on input "b. Fischgräten-Diagramme" at bounding box center [155, 180] width 0 height 8
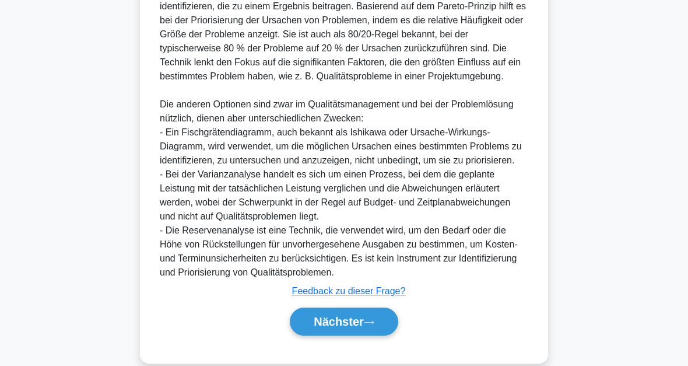
scroll to position [453, 0]
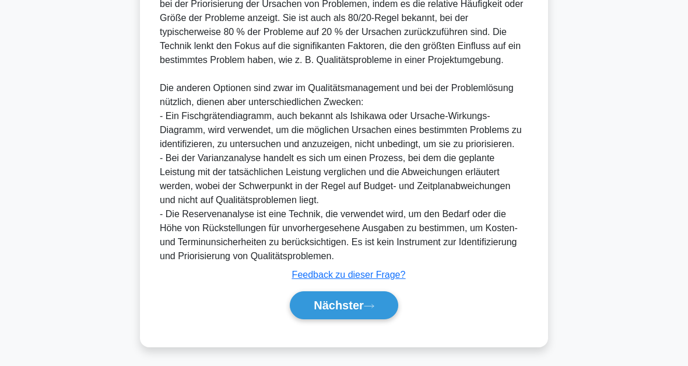
click at [357, 302] on font "Nächster" at bounding box center [339, 305] width 50 height 13
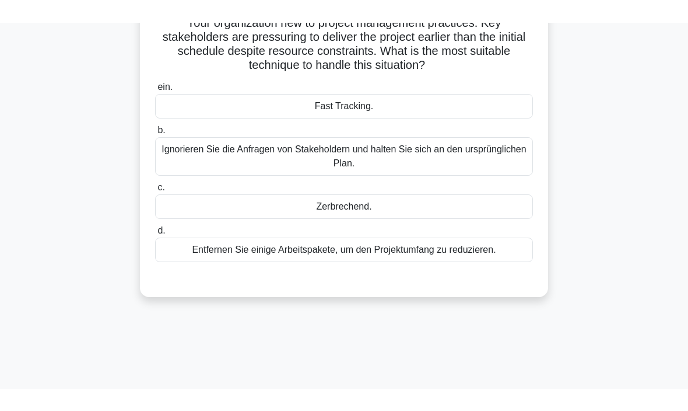
scroll to position [0, 0]
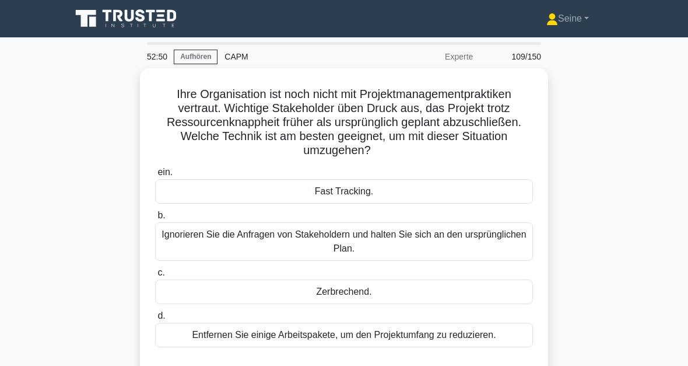
click at [369, 192] on div "Fast Tracking." at bounding box center [344, 191] width 378 height 24
click at [155, 176] on input "ein. Fast Tracking." at bounding box center [155, 173] width 0 height 8
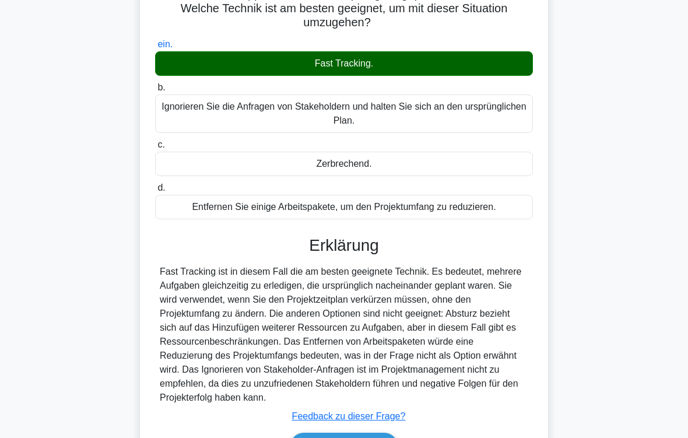
scroll to position [211, 0]
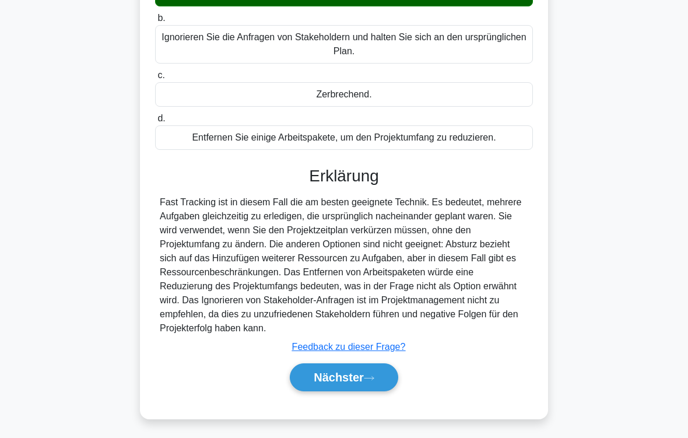
click at [375, 365] on button "Nächster" at bounding box center [344, 377] width 108 height 28
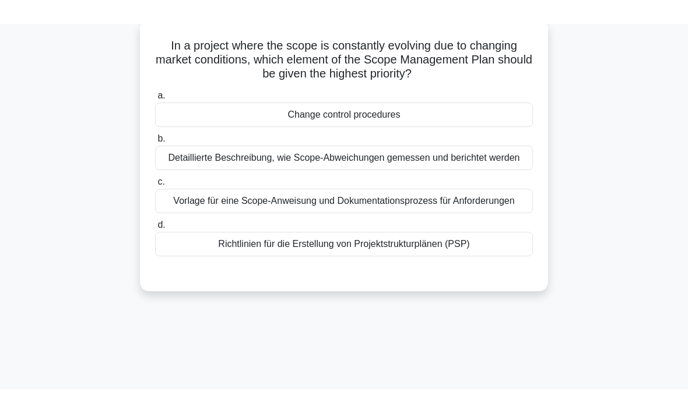
scroll to position [28, 0]
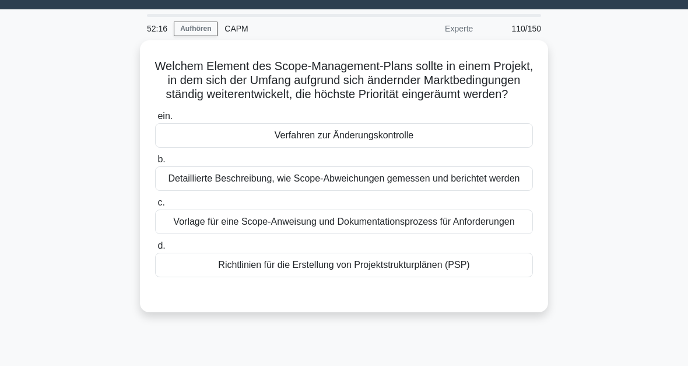
click at [382, 148] on div "Verfahren zur Änderungskontrolle" at bounding box center [344, 135] width 378 height 24
click at [155, 120] on input "ein. Verfahren zur Änderungskontrolle" at bounding box center [155, 117] width 0 height 8
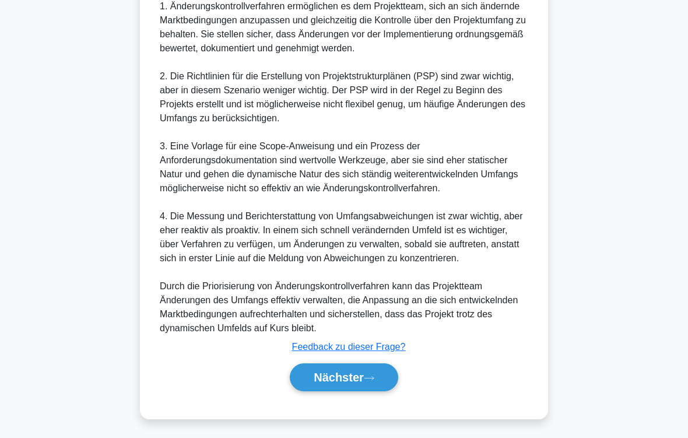
scroll to position [645, 0]
click at [369, 365] on icon at bounding box center [369, 378] width 10 height 6
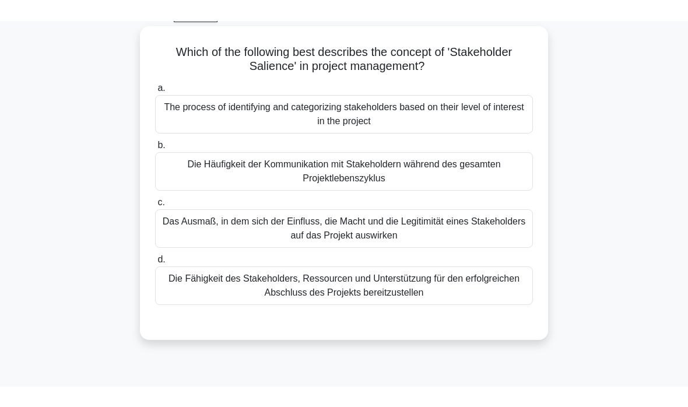
scroll to position [0, 0]
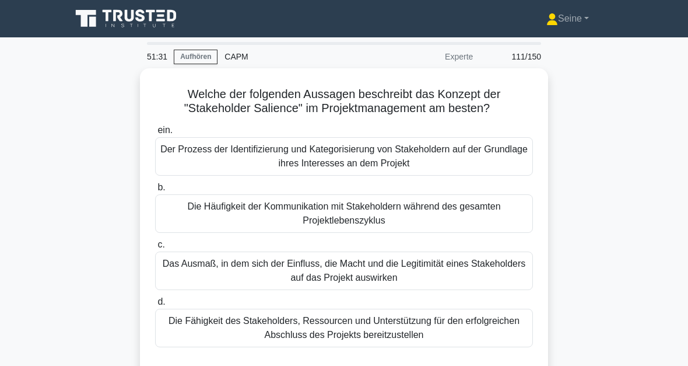
click at [418, 278] on div "Das Ausmaß, in dem sich der Einfluss, die Macht und die Legitimität eines Stake…" at bounding box center [344, 270] width 378 height 38
click at [155, 248] on input "c. Das Ausmaß, in dem sich der Einfluss, die Macht und die Legitimität eines St…" at bounding box center [155, 245] width 0 height 8
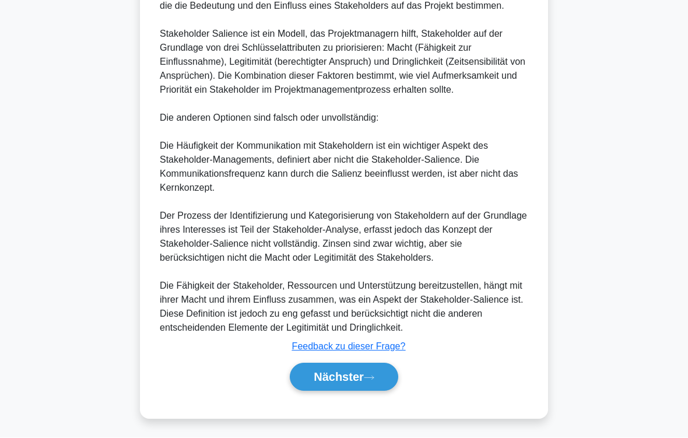
scroll to position [491, 0]
click at [367, 365] on icon at bounding box center [369, 378] width 10 height 6
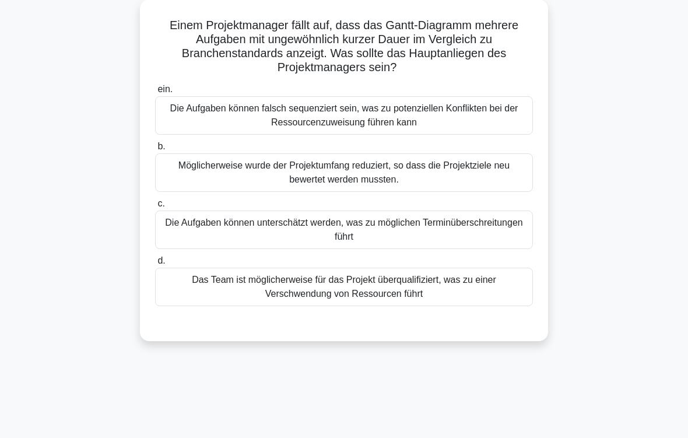
scroll to position [69, 0]
click at [382, 231] on div "Die Aufgaben können unterschätzt werden, was zu möglichen Terminüberschreitunge…" at bounding box center [344, 230] width 378 height 38
click at [155, 208] on input "c. Die Aufgaben können unterschätzt werden, was zu möglichen Terminüberschreitu…" at bounding box center [155, 204] width 0 height 8
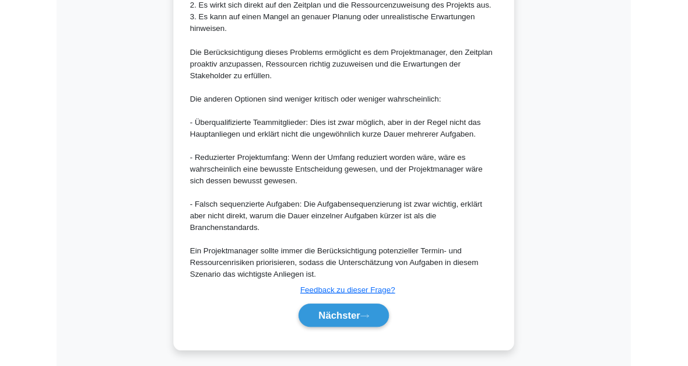
scroll to position [605, 0]
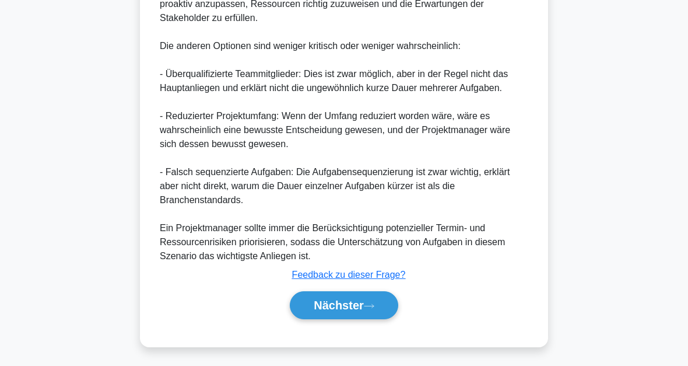
click at [371, 303] on icon at bounding box center [369, 306] width 10 height 6
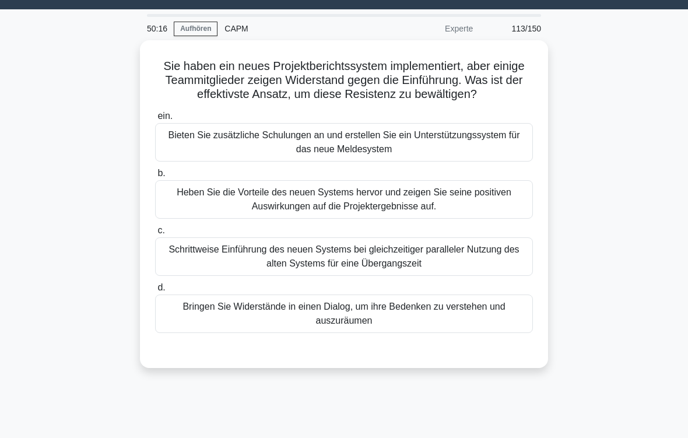
scroll to position [28, 0]
click at [366, 333] on div "Bringen Sie Widerstände in einen Dialog, um ihre Bedenken zu verstehen und ausz…" at bounding box center [344, 314] width 378 height 38
click at [155, 292] on input "d. Bringen Sie Widerstände in einen Dialog, um ihre Bedenken zu verstehen und a…" at bounding box center [155, 288] width 0 height 8
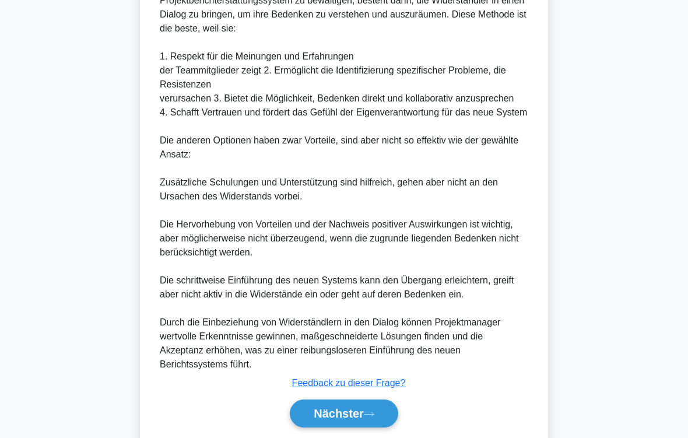
scroll to position [519, 0]
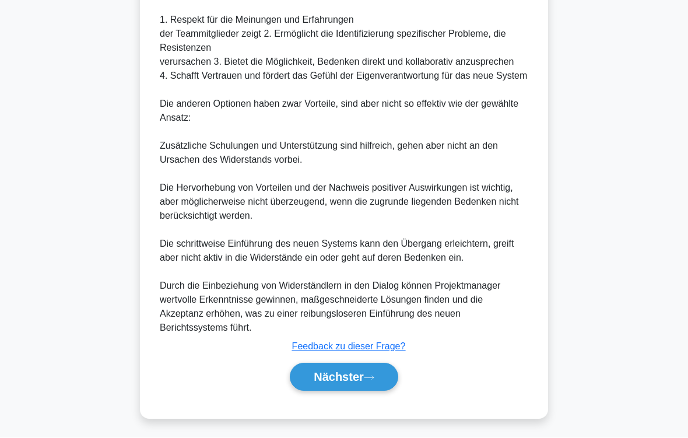
click at [361, 365] on font "Nächster" at bounding box center [339, 377] width 50 height 13
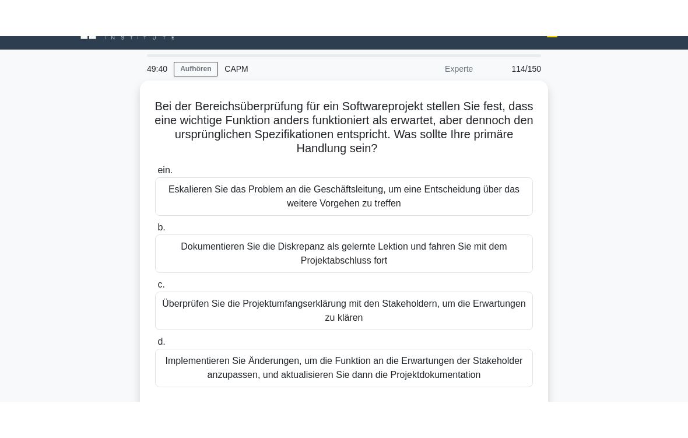
scroll to position [24, 0]
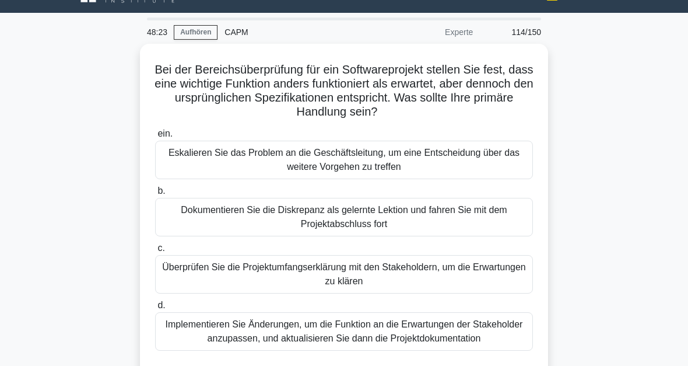
click at [343, 274] on div "Überprüfen Sie die Projektumfangserklärung mit den Stakeholdern, um die Erwartu…" at bounding box center [344, 274] width 378 height 38
click at [155, 252] on input "c. Überprüfen Sie die Projektumfangserklärung mit den Stakeholdern, um die Erwa…" at bounding box center [155, 248] width 0 height 8
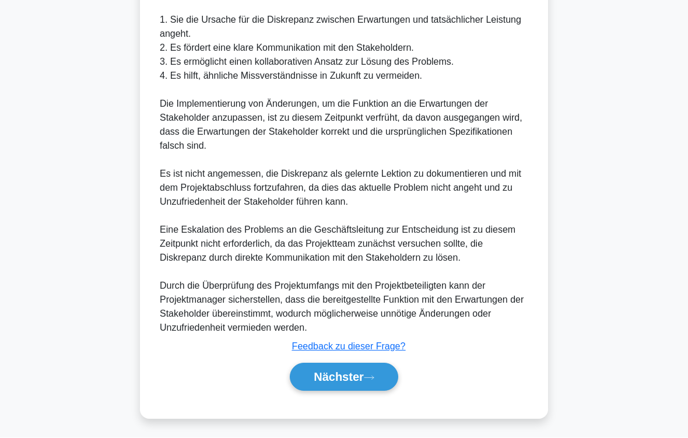
scroll to position [505, 0]
click at [372, 365] on button "Nächster" at bounding box center [344, 377] width 108 height 28
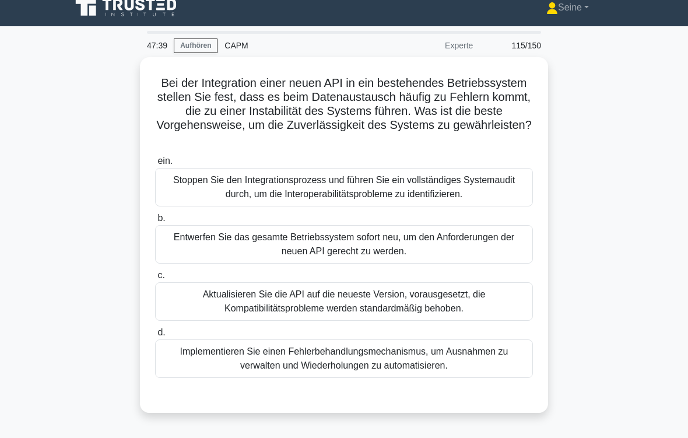
scroll to position [12, 0]
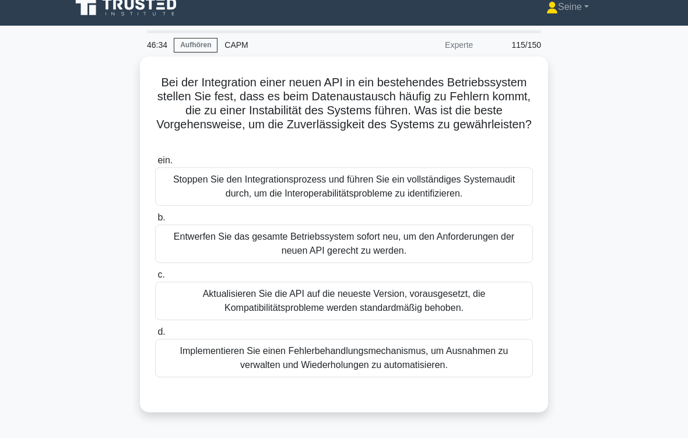
click at [368, 363] on div "Implementieren Sie einen Fehlerbehandlungsmechanismus, um Ausnahmen zu verwalte…" at bounding box center [344, 358] width 378 height 38
click at [155, 336] on input "d. Implementieren Sie einen Fehlerbehandlungsmechanismus, um Ausnahmen zu verwa…" at bounding box center [155, 332] width 0 height 8
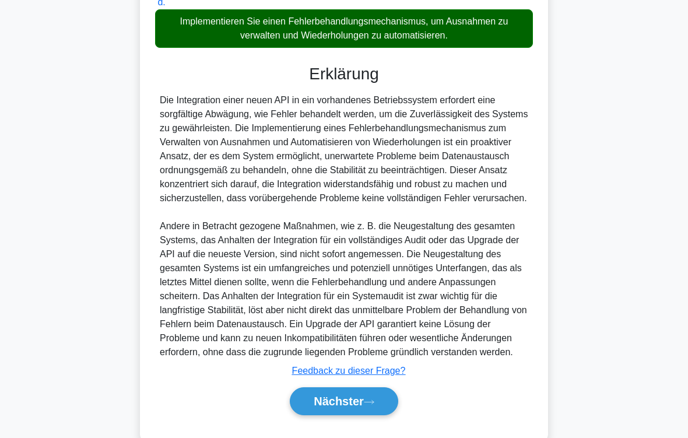
scroll to position [421, 0]
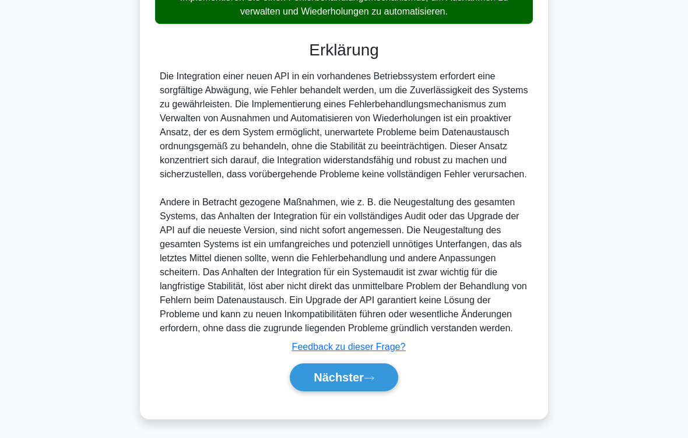
click at [374, 365] on icon at bounding box center [369, 378] width 10 height 6
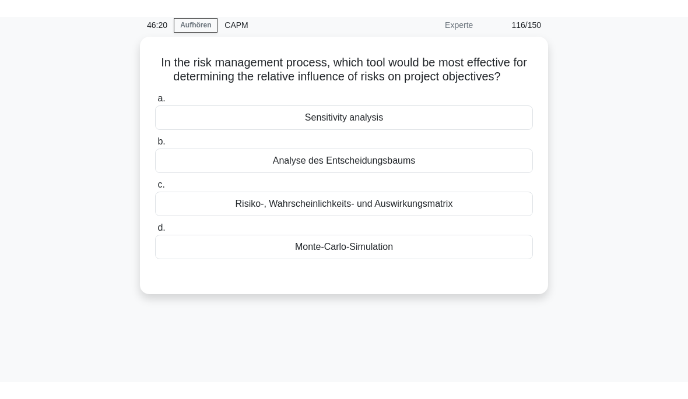
scroll to position [39, 0]
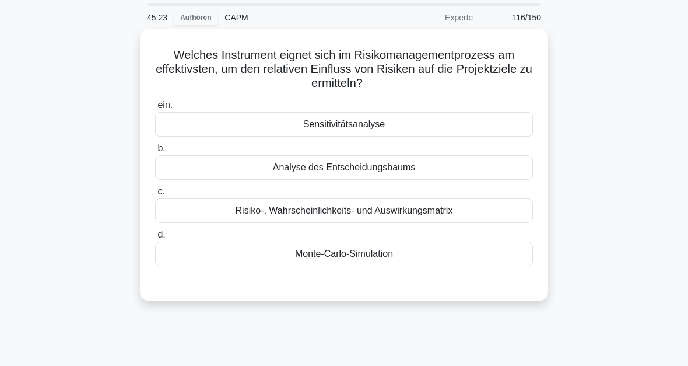
click at [433, 211] on div "Risiko-, Wahrscheinlichkeits- und Auswirkungsmatrix" at bounding box center [344, 210] width 378 height 24
click at [155, 195] on input "c. Risiko-, Wahrscheinlichkeits- und Auswirkungsmatrix" at bounding box center [155, 192] width 0 height 8
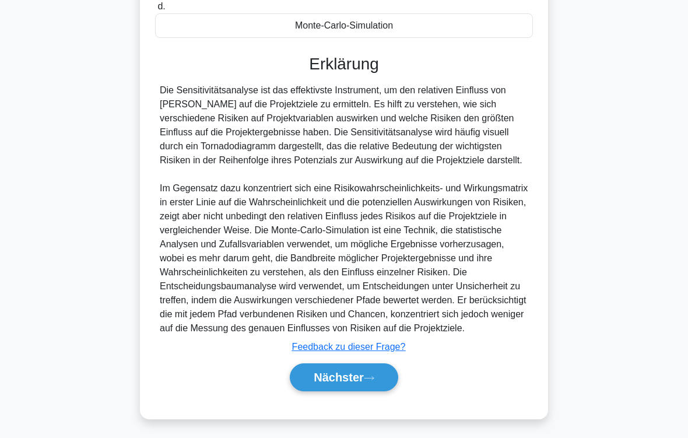
scroll to position [310, 0]
click at [362, 365] on font "Nächster" at bounding box center [339, 377] width 50 height 13
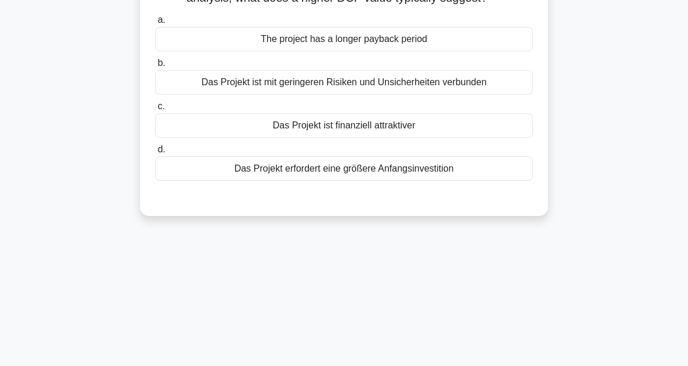
scroll to position [65, 0]
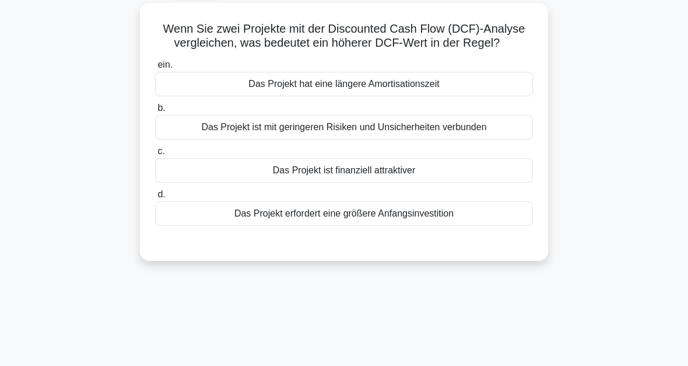
click at [355, 96] on div "Das Projekt hat eine längere Amortisationszeit" at bounding box center [344, 84] width 378 height 24
click at [155, 69] on input "ein. Das Projekt hat eine längere Amortisationszeit" at bounding box center [155, 65] width 0 height 8
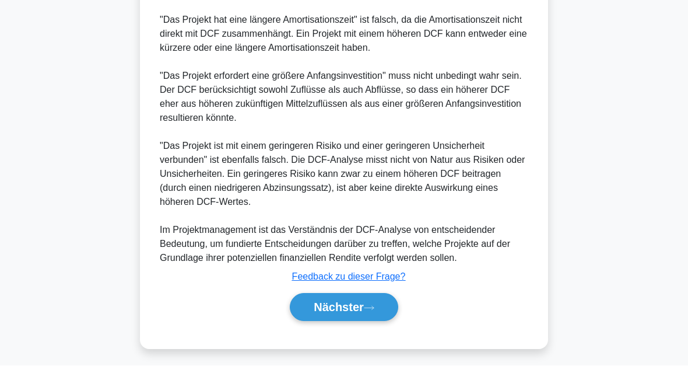
scroll to position [607, 0]
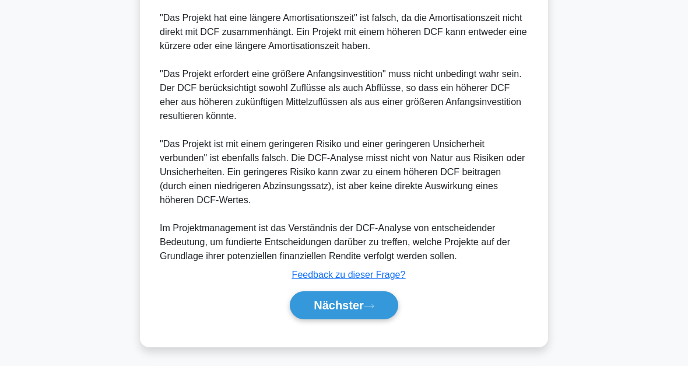
click at [370, 303] on icon at bounding box center [369, 306] width 10 height 6
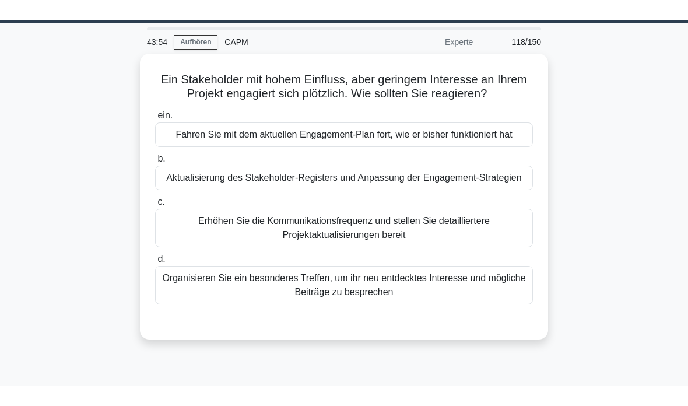
scroll to position [35, 0]
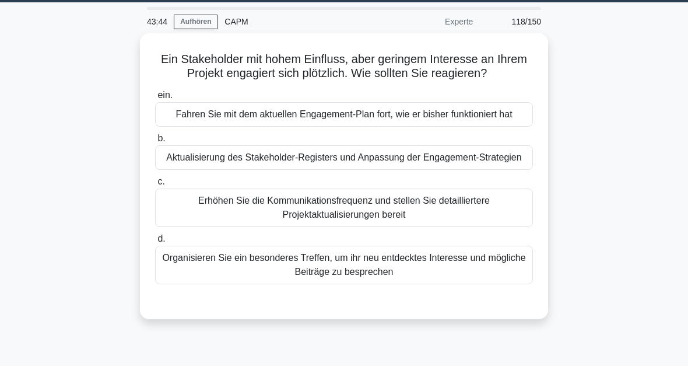
click at [359, 170] on div "Aktualisierung des Stakeholder-Registers und Anpassung der Engagement-Strategien" at bounding box center [344, 157] width 378 height 24
click at [155, 142] on input "b. Aktualisierung des Stakeholder-Registers und Anpassung der Engagement-Strate…" at bounding box center [155, 139] width 0 height 8
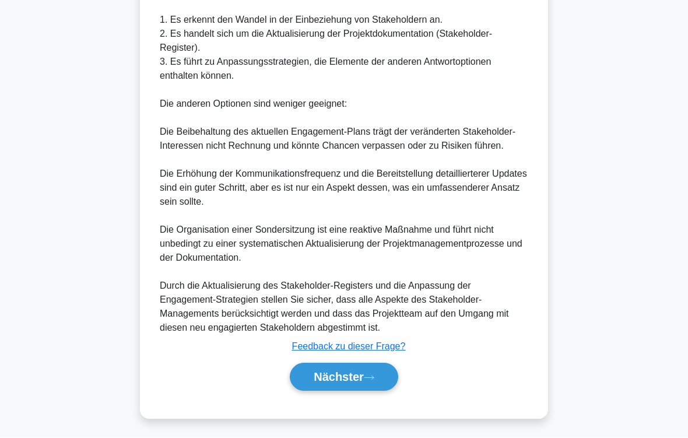
scroll to position [511, 0]
click at [368, 365] on icon at bounding box center [369, 378] width 10 height 6
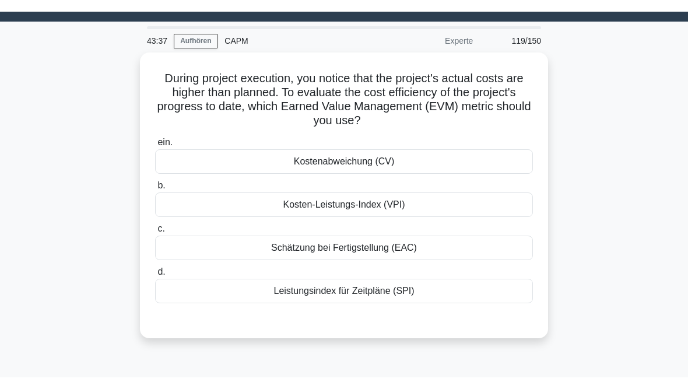
scroll to position [0, 0]
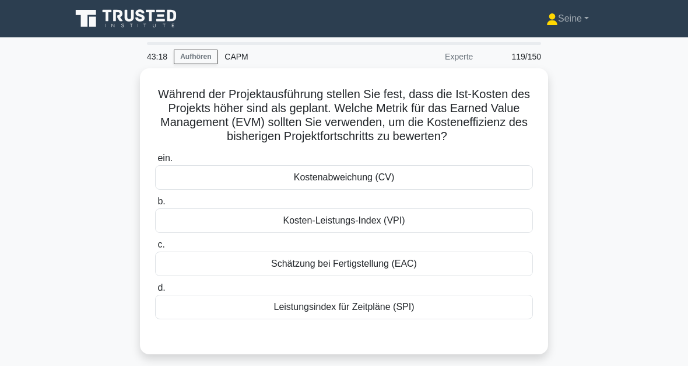
click at [373, 233] on div "Kosten-Leistungs-Index (VPI)" at bounding box center [344, 220] width 378 height 24
click at [155, 205] on input "b. Kosten-Leistungs-Index (VPI)" at bounding box center [155, 202] width 0 height 8
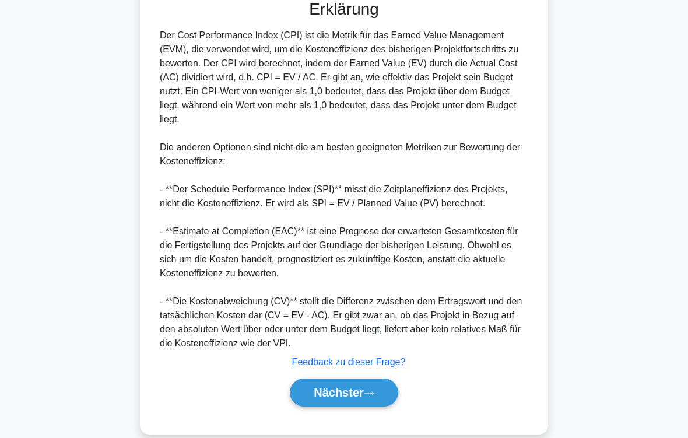
scroll to position [393, 0]
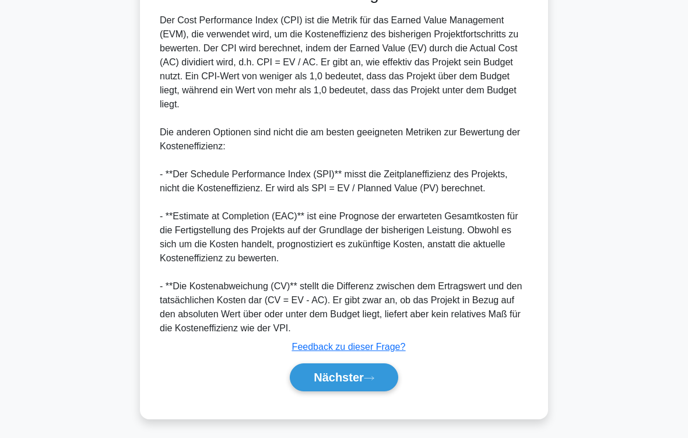
click at [374, 365] on icon at bounding box center [369, 378] width 10 height 6
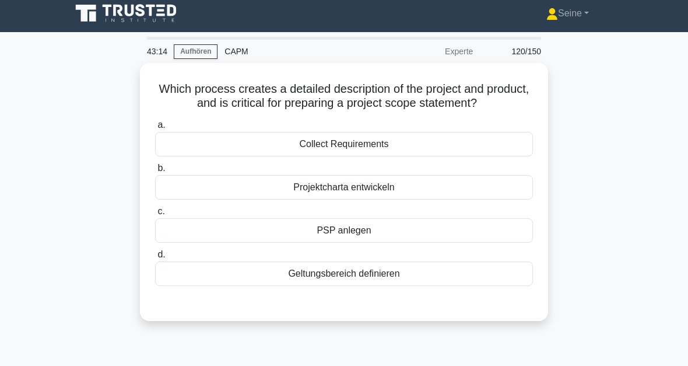
scroll to position [0, 0]
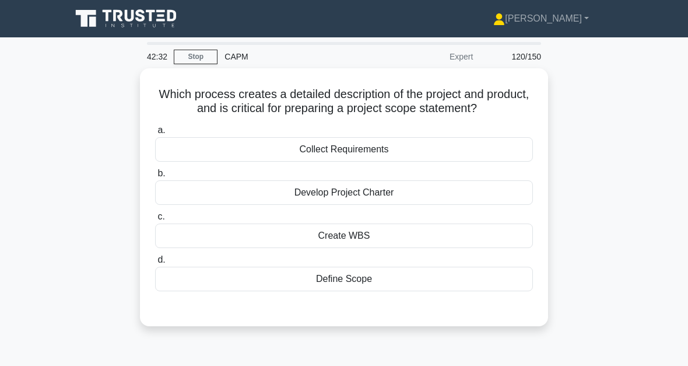
click at [377, 291] on div "Define Scope" at bounding box center [344, 279] width 378 height 24
click at [155, 264] on input "d. Define Scope" at bounding box center [155, 260] width 0 height 8
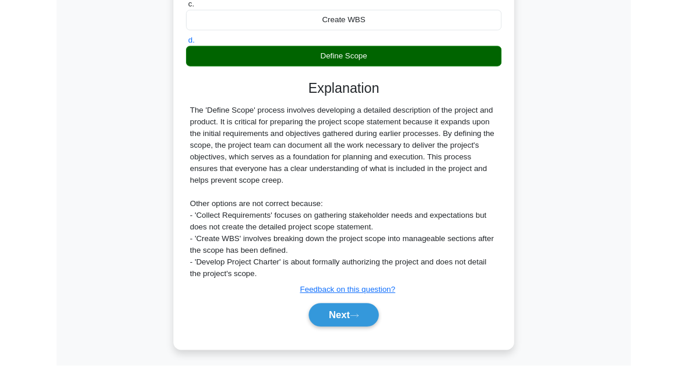
scroll to position [311, 0]
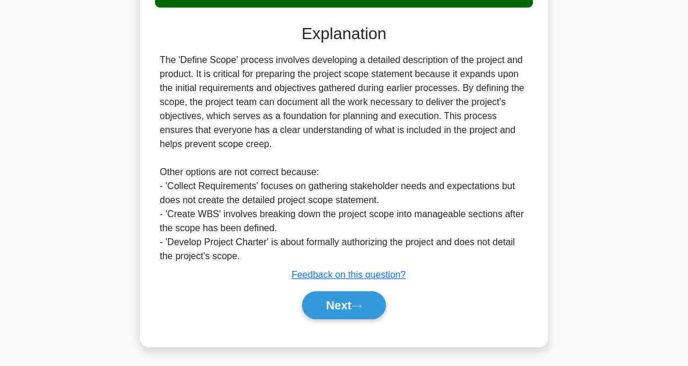
click at [356, 307] on button "Next" at bounding box center [343, 305] width 83 height 28
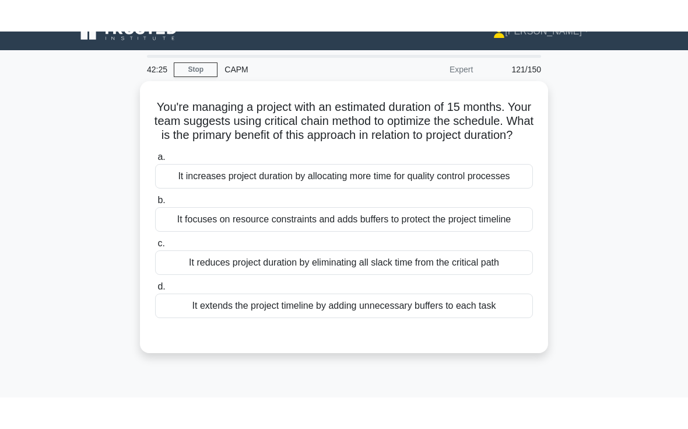
scroll to position [0, 0]
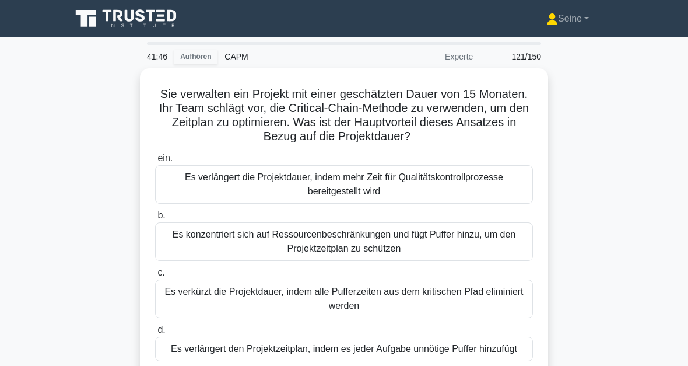
click at [378, 247] on div "Es konzentriert sich auf Ressourcenbeschränkungen und fügt Puffer hinzu, um den…" at bounding box center [344, 241] width 378 height 38
click at [155, 219] on input "b. Es konzentriert sich auf Ressourcenbeschränkungen und fügt Puffer hinzu, um …" at bounding box center [155, 216] width 0 height 8
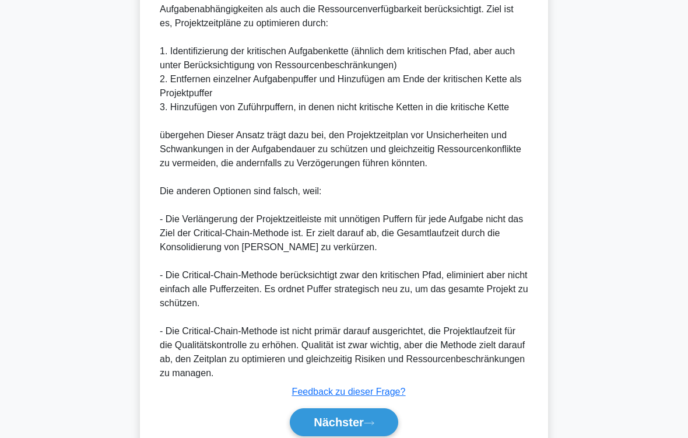
scroll to position [561, 0]
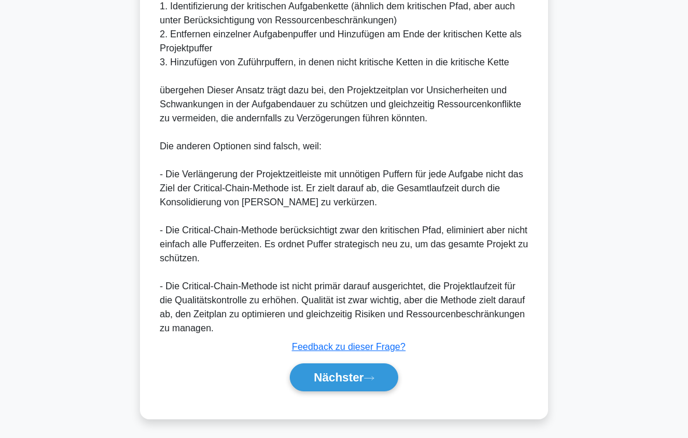
click at [376, 365] on button "Nächster" at bounding box center [344, 377] width 108 height 28
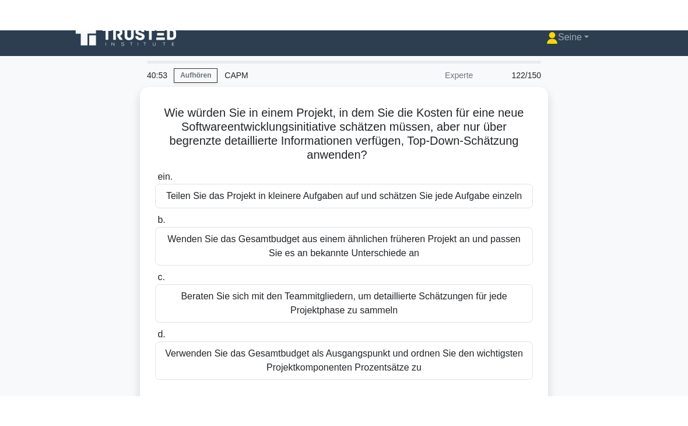
scroll to position [12, 0]
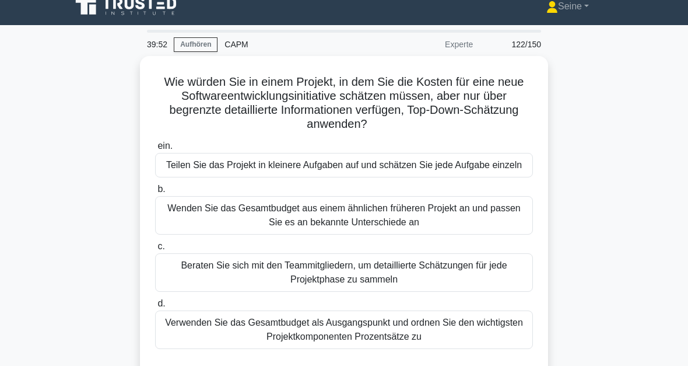
click at [384, 223] on div "Wenden Sie das Gesamtbudget aus einem ähnlichen früheren Projekt an und passen …" at bounding box center [344, 215] width 378 height 38
click at [155, 193] on input "b. Wenden Sie das Gesamtbudget aus einem ähnlichen früheren Projekt an und pass…" at bounding box center [155, 189] width 0 height 8
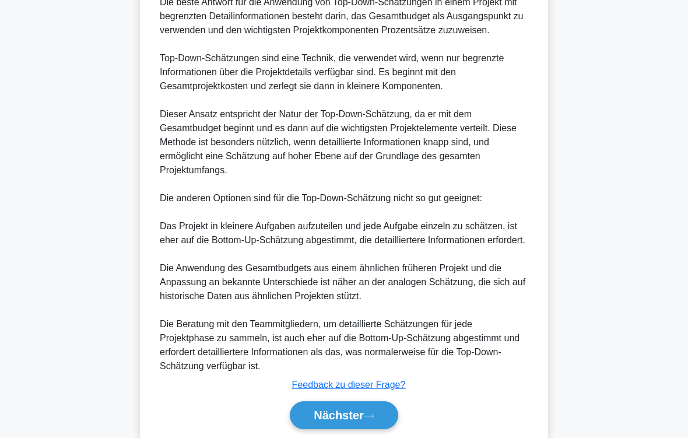
scroll to position [506, 0]
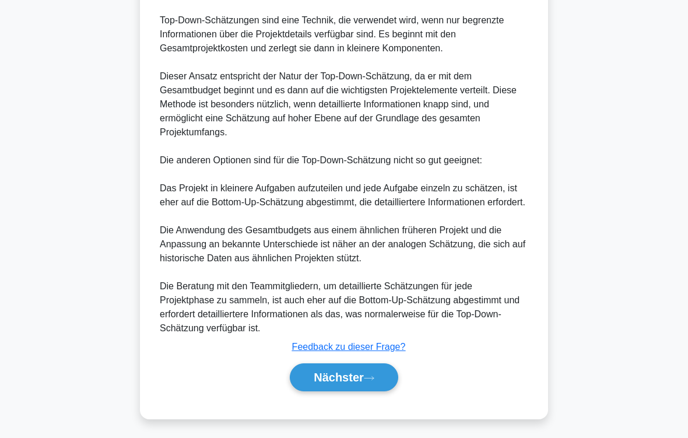
click at [346, 365] on font "Nächster" at bounding box center [339, 377] width 50 height 13
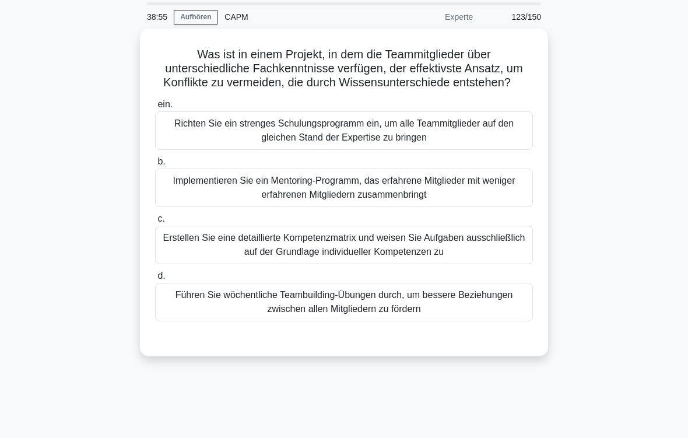
scroll to position [40, 0]
click at [375, 204] on div "Implementieren Sie ein Mentoring-Programm, das erfahrene Mitglieder mit weniger…" at bounding box center [344, 188] width 378 height 38
click at [155, 166] on input "b. Implementieren Sie ein Mentoring-Programm, das erfahrene Mitglieder mit weni…" at bounding box center [155, 162] width 0 height 8
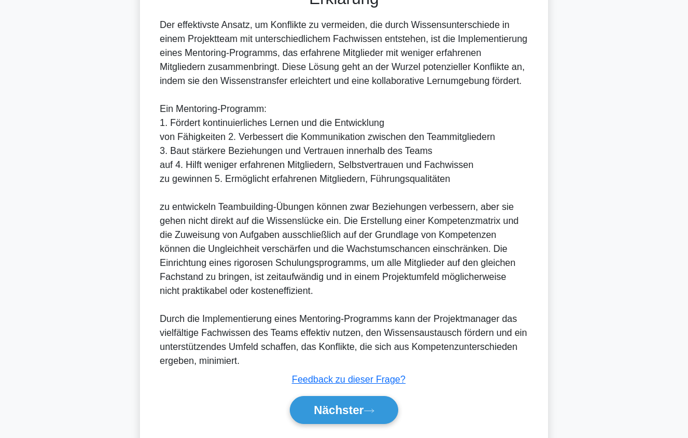
scroll to position [477, 0]
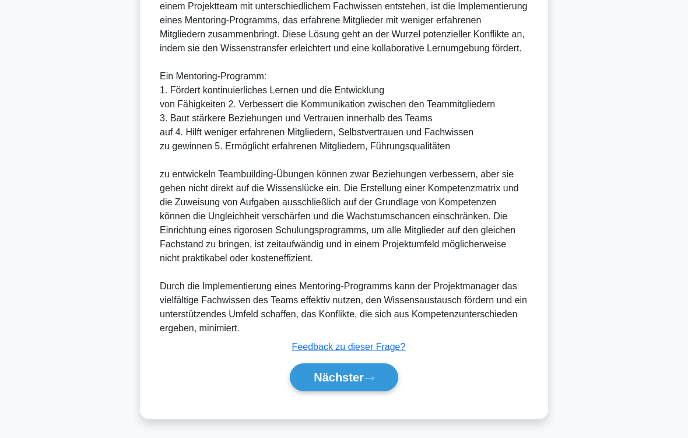
click at [360, 365] on font "Nächster" at bounding box center [339, 377] width 50 height 13
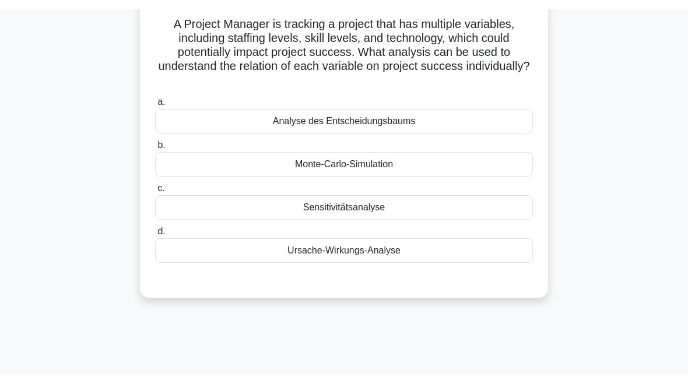
scroll to position [41, 0]
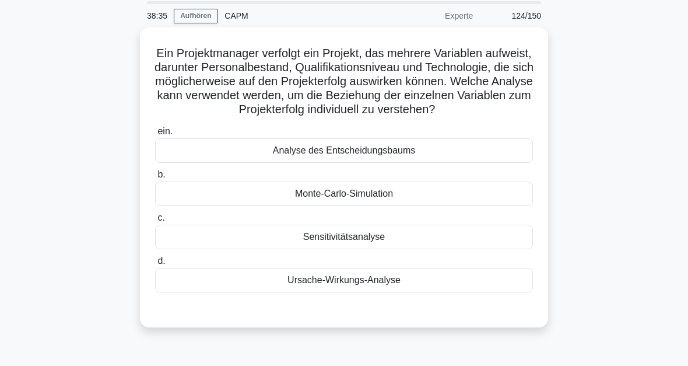
click at [401, 206] on div "Monte-Carlo-Simulation" at bounding box center [344, 193] width 378 height 24
click at [155, 178] on input "b. Monte-Carlo-Simulation" at bounding box center [155, 175] width 0 height 8
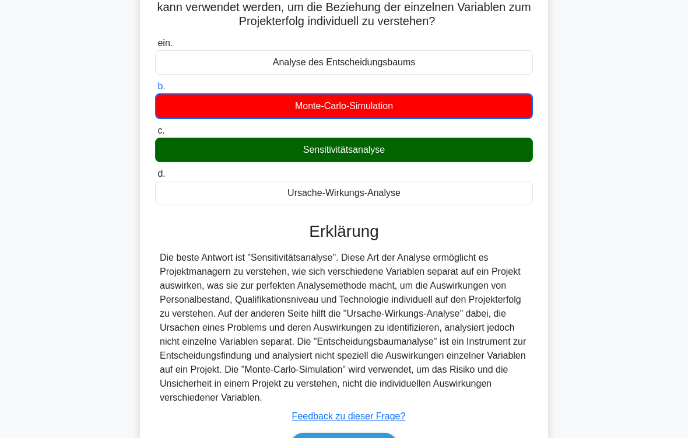
scroll to position [226, 0]
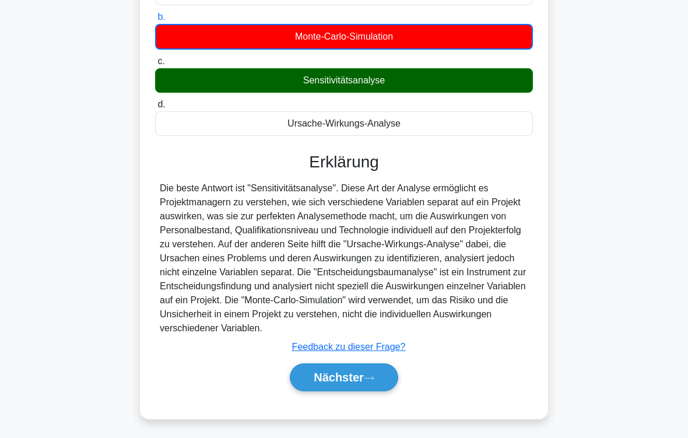
click at [357, 365] on font "Nächster" at bounding box center [339, 377] width 50 height 13
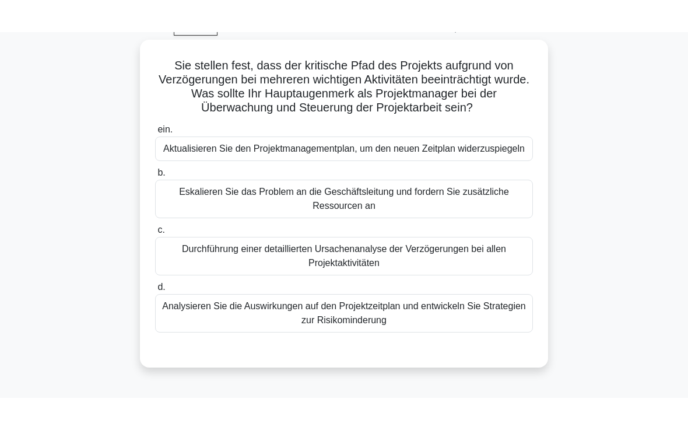
scroll to position [61, 0]
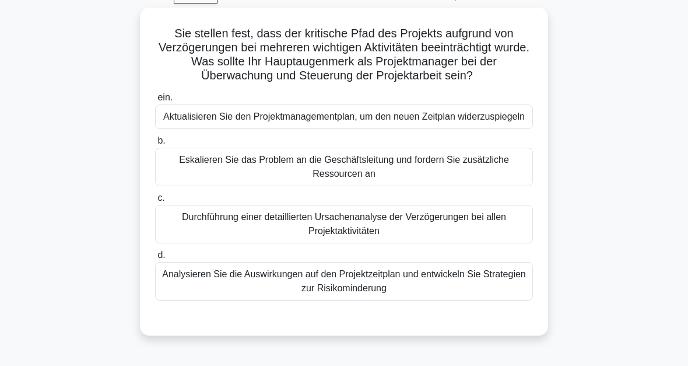
click at [363, 300] on div "Analysieren Sie die Auswirkungen auf den Projektzeitplan und entwickeln Sie Str…" at bounding box center [344, 281] width 378 height 38
click at [155, 259] on input "d. Analysieren Sie die Auswirkungen auf den Projektzeitplan und entwickeln Sie …" at bounding box center [155, 255] width 0 height 8
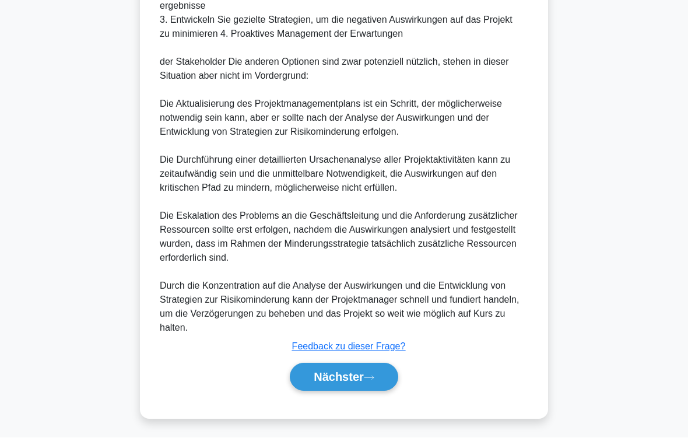
scroll to position [645, 0]
click at [373, 365] on icon at bounding box center [369, 378] width 10 height 6
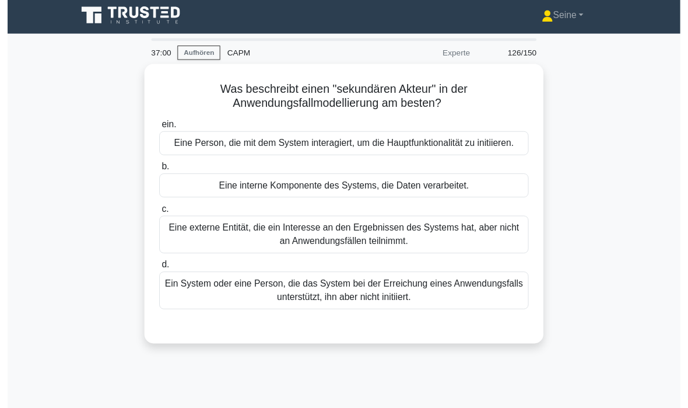
scroll to position [2, 0]
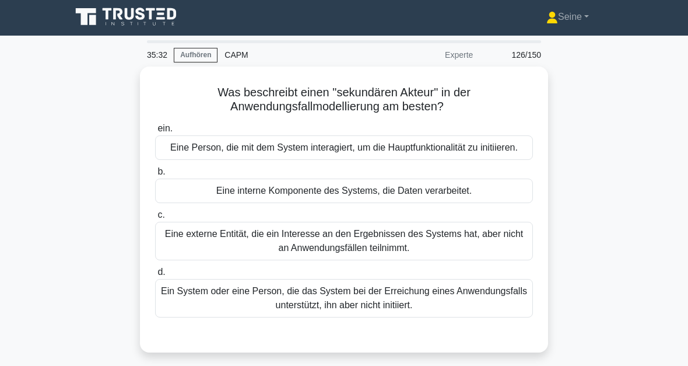
click at [366, 314] on div "Ein System oder eine Person, die das System bei der Erreichung eines Anwendungs…" at bounding box center [344, 298] width 378 height 38
click at [155, 276] on input "d. Ein System oder eine Person, die das System bei der Erreichung eines Anwendu…" at bounding box center [155, 272] width 0 height 8
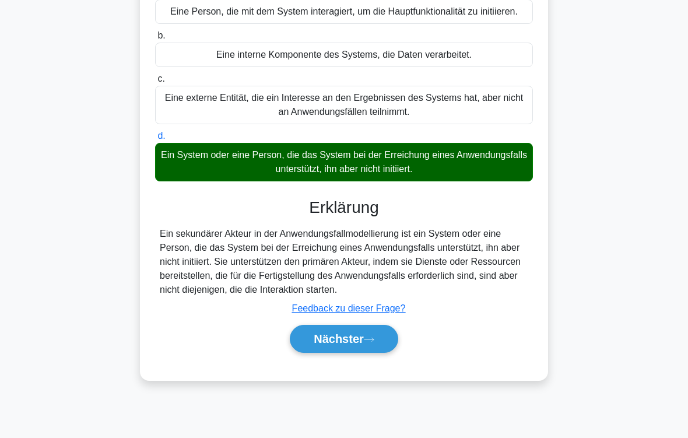
scroll to position [192, 0]
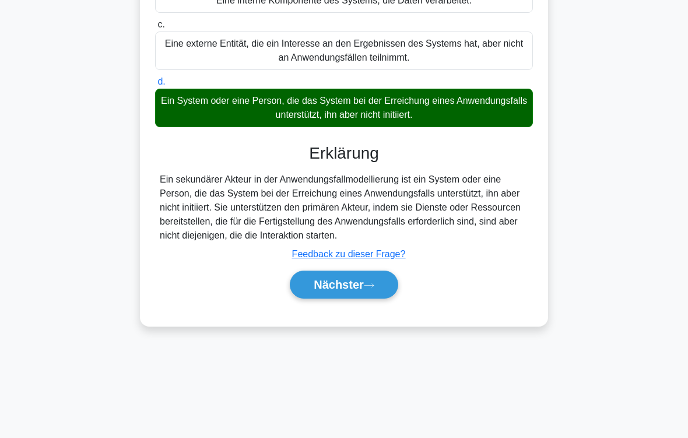
click at [356, 291] on font "Nächster" at bounding box center [339, 284] width 50 height 13
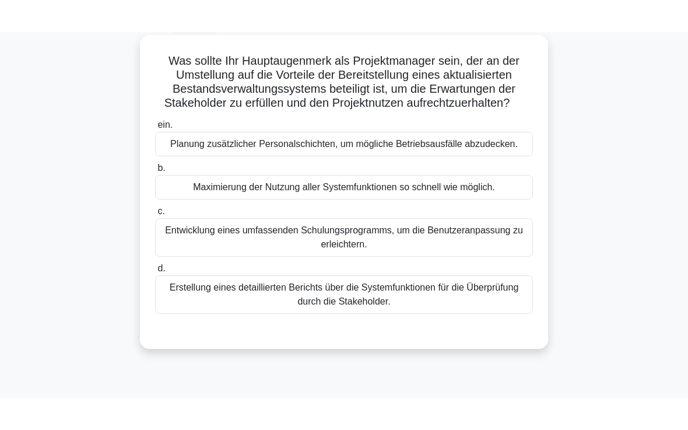
scroll to position [65, 0]
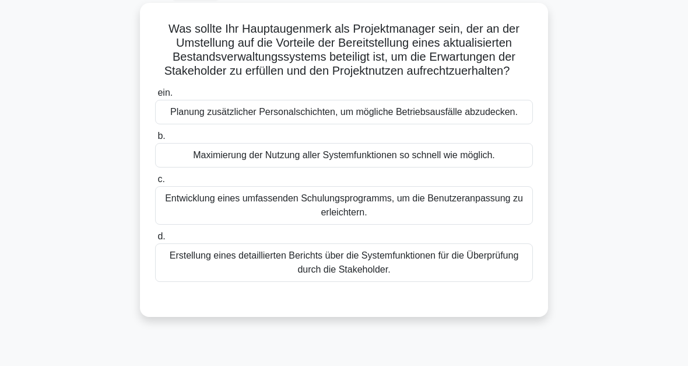
click at [366, 282] on div "Erstellung eines detaillierten Berichts über die Systemfunktionen für die Überp…" at bounding box center [344, 262] width 378 height 38
click at [155, 240] on input "d. Erstellung eines detaillierten Berichts über die Systemfunktionen für die Üb…" at bounding box center [155, 237] width 0 height 8
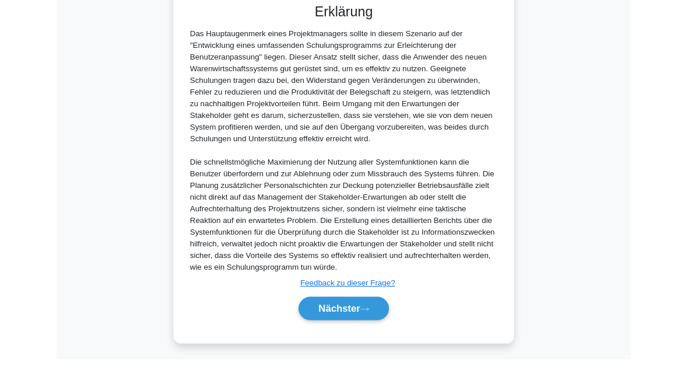
scroll to position [495, 0]
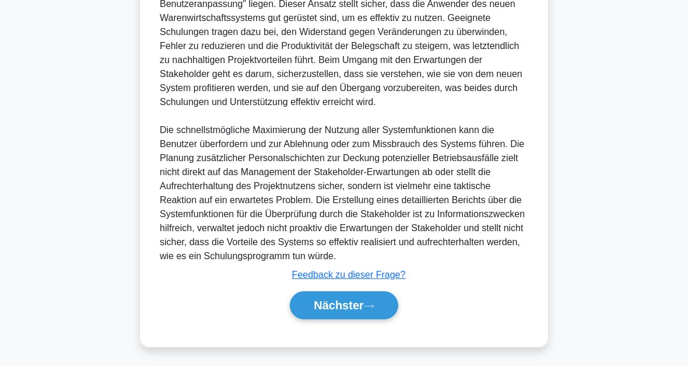
click at [350, 306] on font "Nächster" at bounding box center [339, 305] width 50 height 13
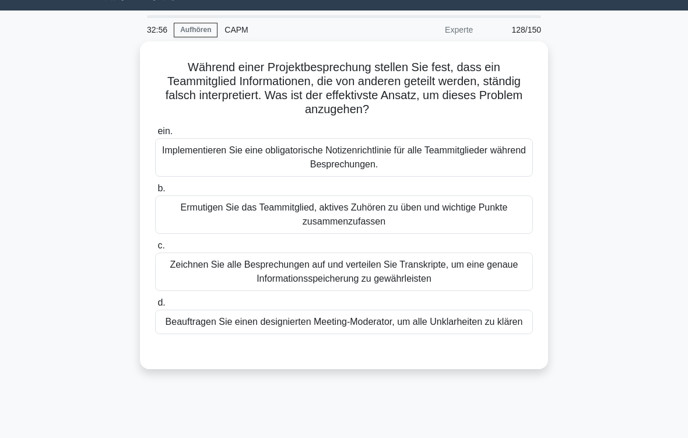
scroll to position [29, 0]
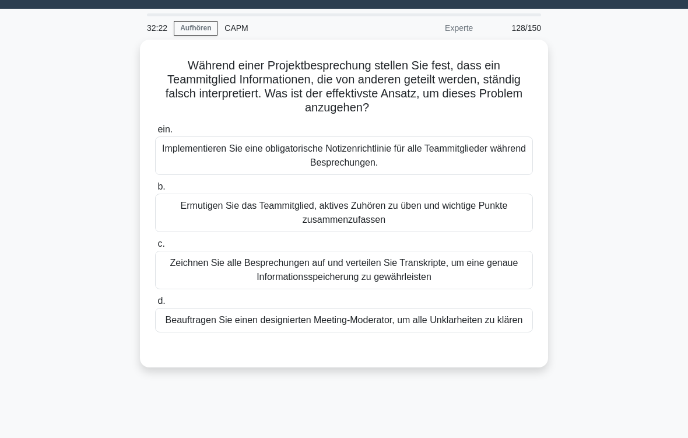
click at [362, 213] on div "Ermutigen Sie das Teammitglied, aktives Zuhören zu üben und wichtige Punkte zus…" at bounding box center [344, 213] width 378 height 38
click at [155, 191] on input "b. Ermutigen Sie das Teammitglied, aktives Zuhören zu üben und wichtige Punkte …" at bounding box center [155, 187] width 0 height 8
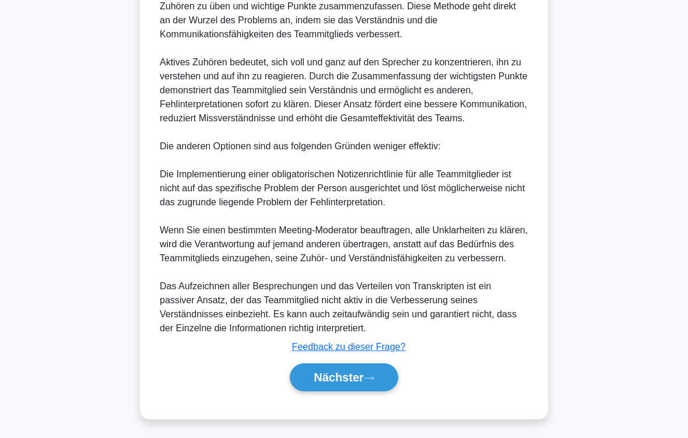
scroll to position [505, 0]
click at [368, 365] on icon at bounding box center [368, 377] width 9 height 3
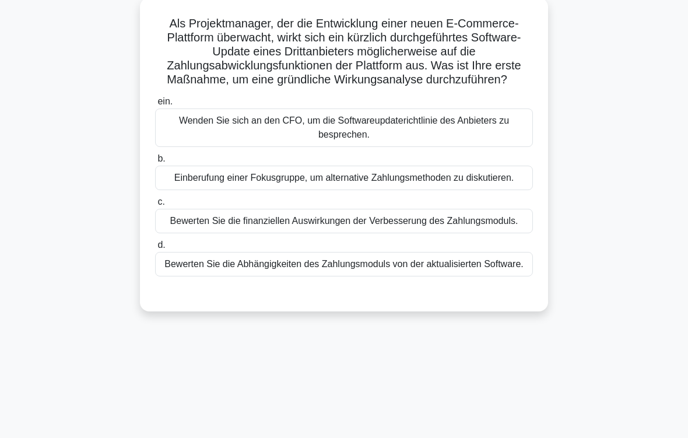
scroll to position [71, 0]
click at [350, 276] on div "Bewerten Sie die Abhängigkeiten des Zahlungsmoduls von der aktualisierten Softw…" at bounding box center [344, 264] width 378 height 24
click at [155, 249] on input "d. Bewerten Sie die Abhängigkeiten des Zahlungsmoduls von der aktualisierten So…" at bounding box center [155, 245] width 0 height 8
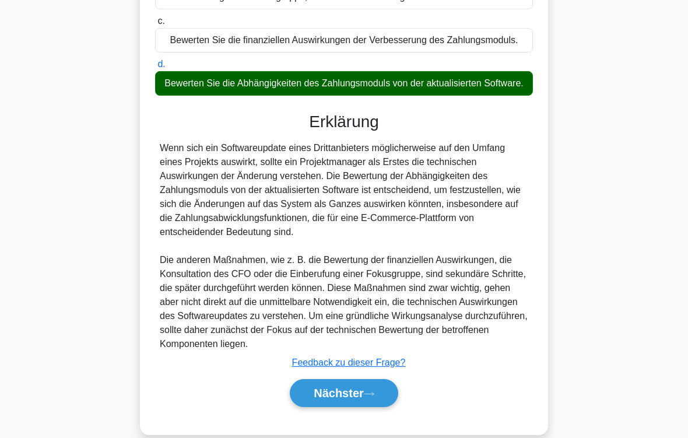
scroll to position [351, 0]
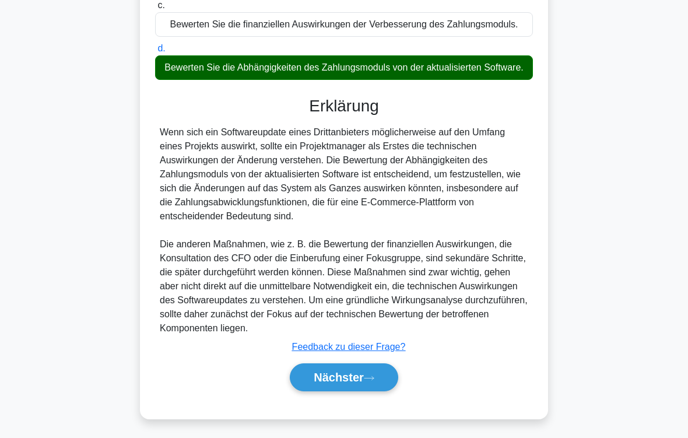
click at [356, 365] on font "Nächster" at bounding box center [339, 377] width 50 height 13
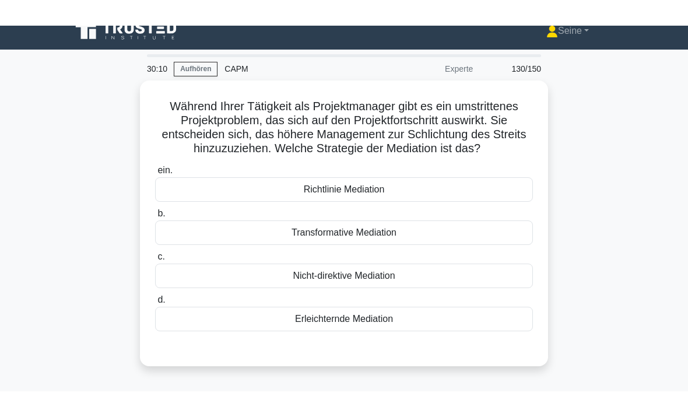
scroll to position [14, 0]
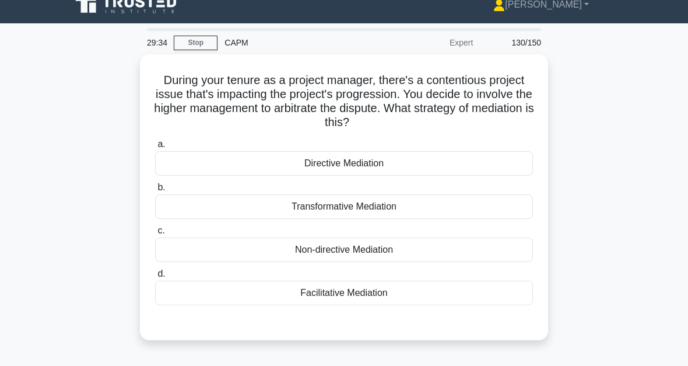
click at [374, 207] on div "Transformative Mediation" at bounding box center [344, 206] width 378 height 24
click at [155, 191] on input "b. Transformative Mediation" at bounding box center [155, 188] width 0 height 8
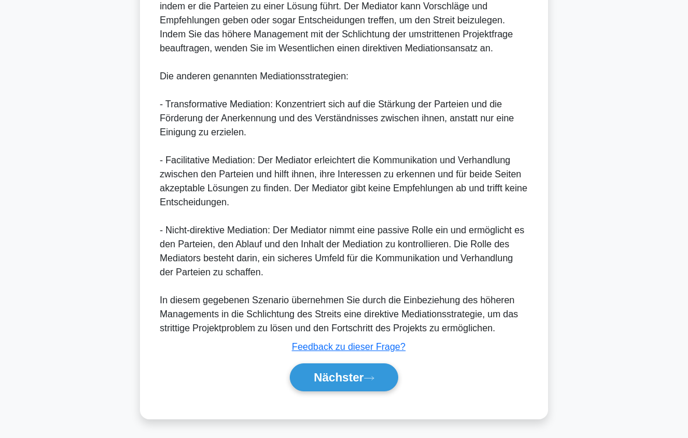
scroll to position [450, 0]
click at [356, 365] on font "Nächster" at bounding box center [339, 377] width 50 height 13
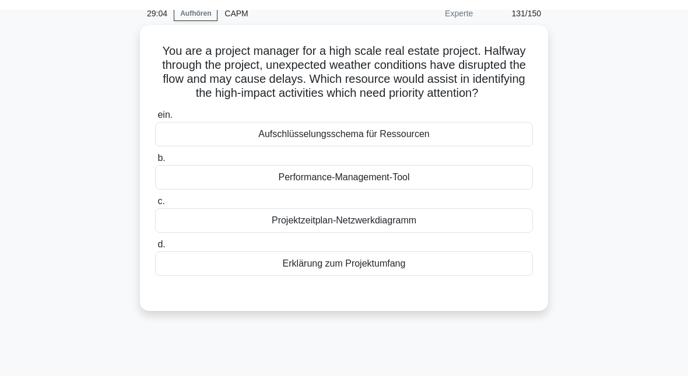
scroll to position [0, 0]
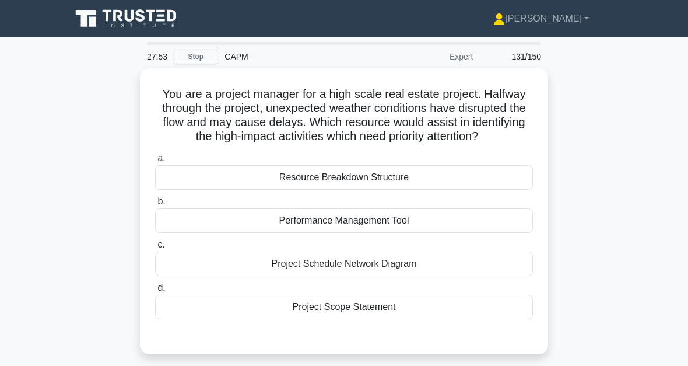
click at [417, 276] on div "Project Schedule Network Diagram" at bounding box center [344, 263] width 378 height 24
click at [155, 248] on input "c. Project Schedule Network Diagram" at bounding box center [155, 245] width 0 height 8
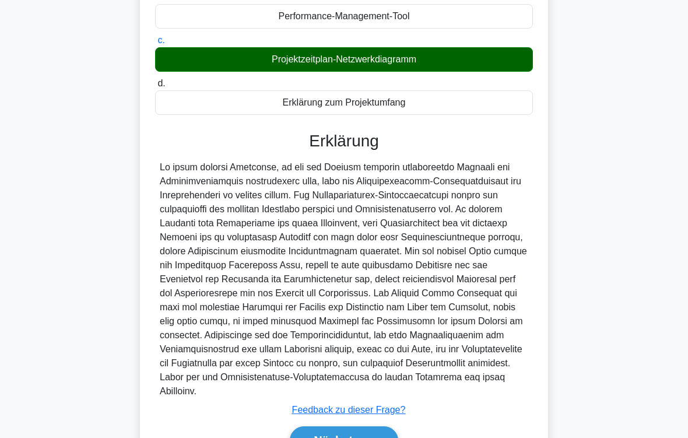
scroll to position [323, 0]
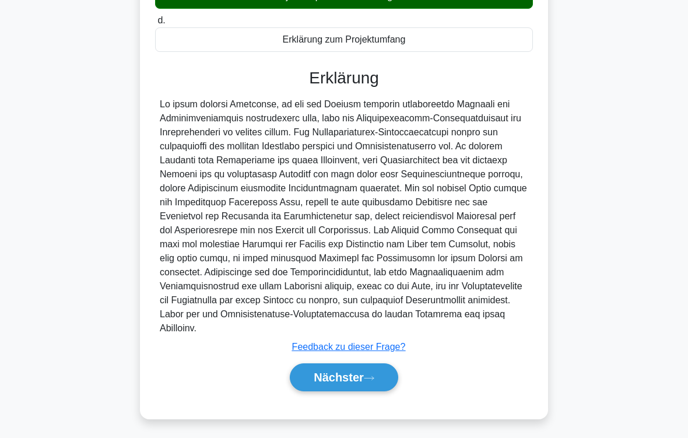
click at [371, 365] on button "Nächster" at bounding box center [344, 377] width 108 height 28
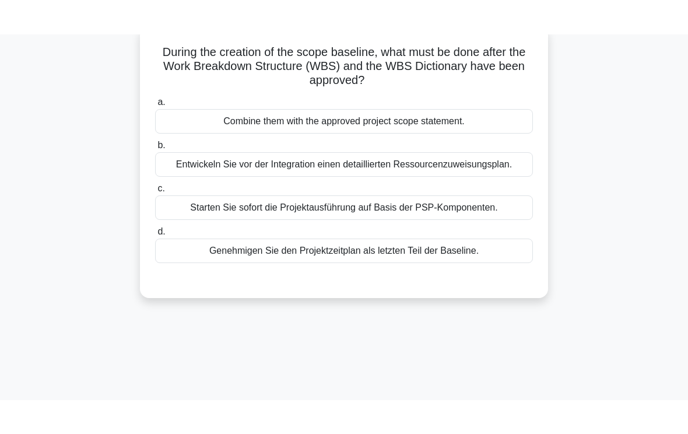
scroll to position [3, 0]
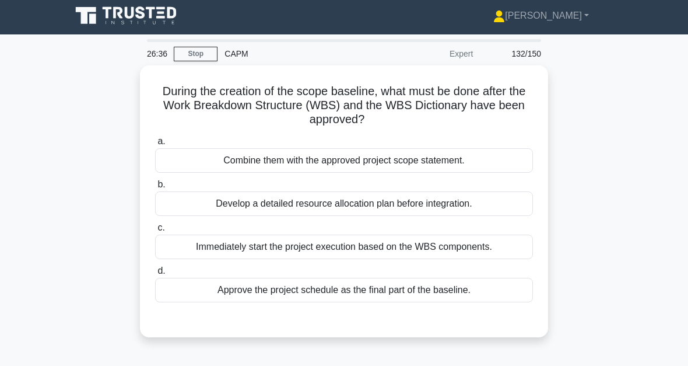
click at [381, 209] on div "Develop a detailed resource allocation plan before integration." at bounding box center [344, 203] width 378 height 24
click at [155, 188] on input "b. Develop a detailed resource allocation plan before integration." at bounding box center [155, 185] width 0 height 8
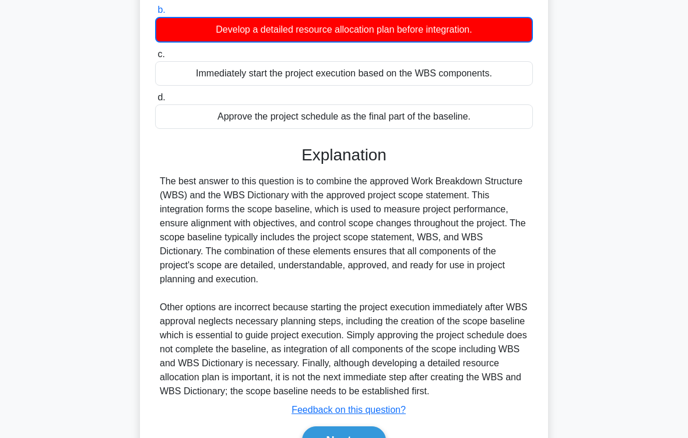
scroll to position [282, 0]
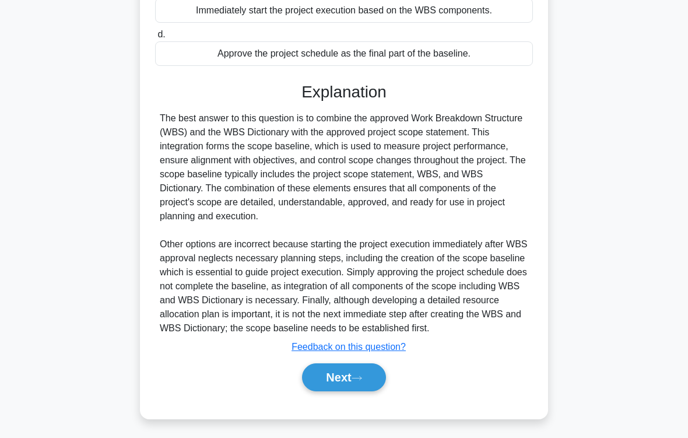
click at [361, 365] on icon at bounding box center [357, 378] width 10 height 6
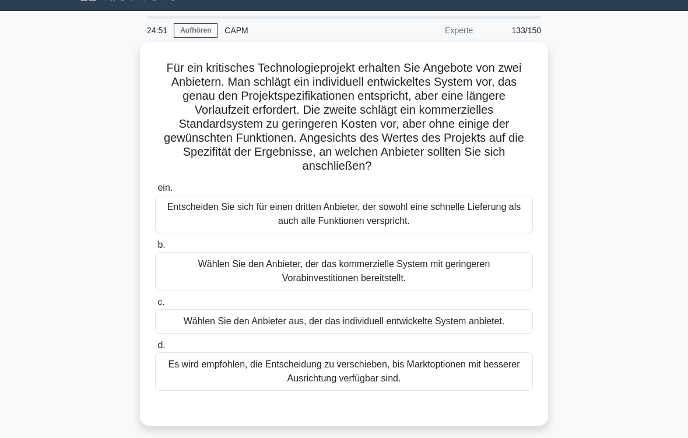
scroll to position [26, 0]
click at [459, 324] on div "Wählen Sie den Anbieter aus, der das individuell entwickelte System anbietet." at bounding box center [344, 321] width 378 height 24
click at [155, 306] on input "c. Wählen Sie den Anbieter aus, der das individuell entwickelte System anbietet." at bounding box center [155, 303] width 0 height 8
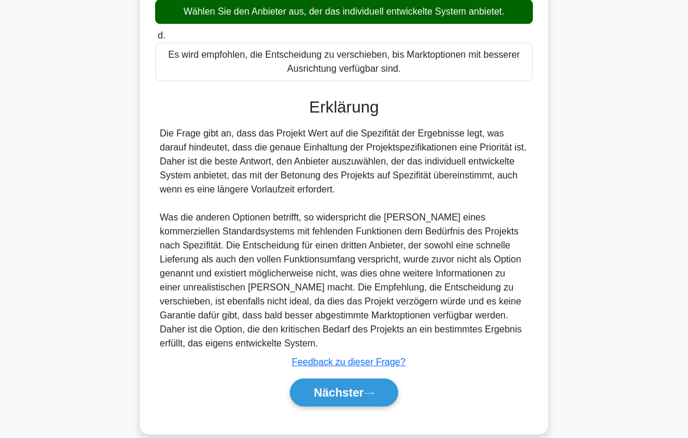
scroll to position [379, 0]
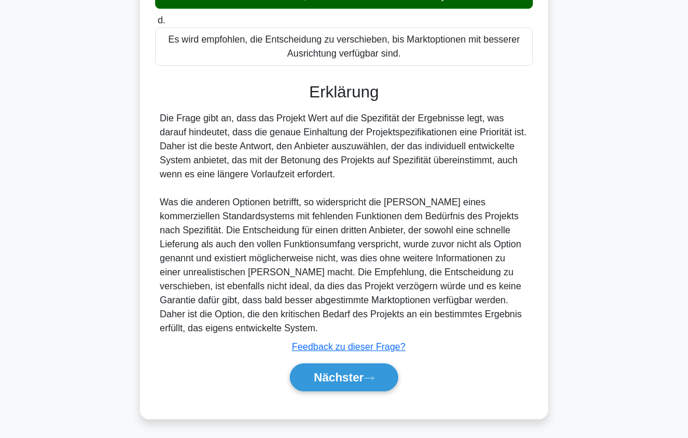
click at [369, 365] on icon at bounding box center [368, 377] width 9 height 3
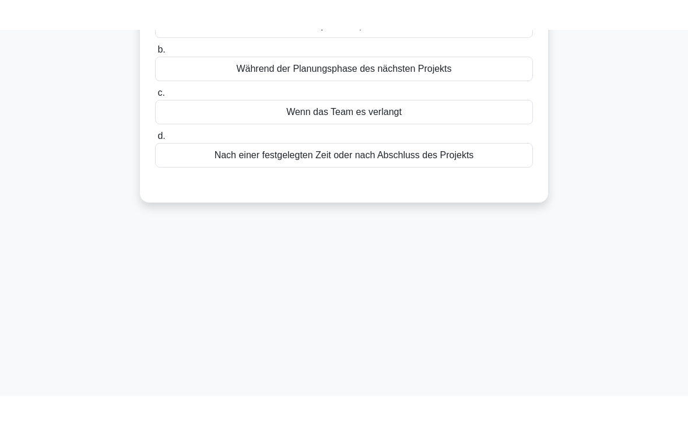
scroll to position [10, 0]
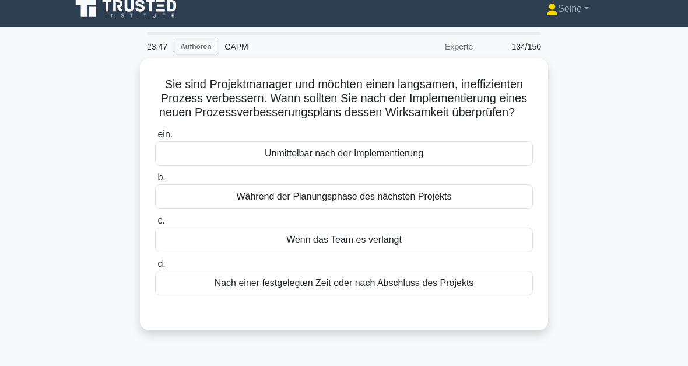
click at [386, 166] on div "Unmittelbar nach der Implementierung" at bounding box center [344, 153] width 378 height 24
click at [155, 138] on input "ein. Unmittelbar nach der Implementierung" at bounding box center [155, 135] width 0 height 8
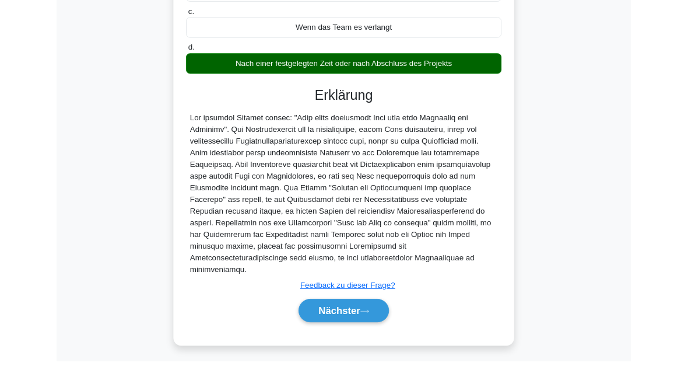
scroll to position [313, 0]
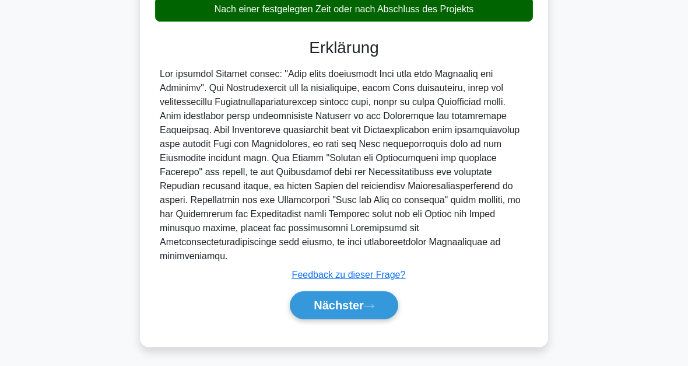
click at [374, 306] on icon at bounding box center [368, 305] width 9 height 3
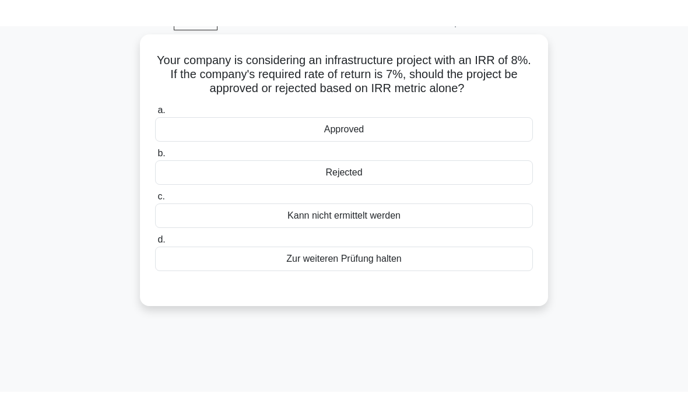
scroll to position [0, 0]
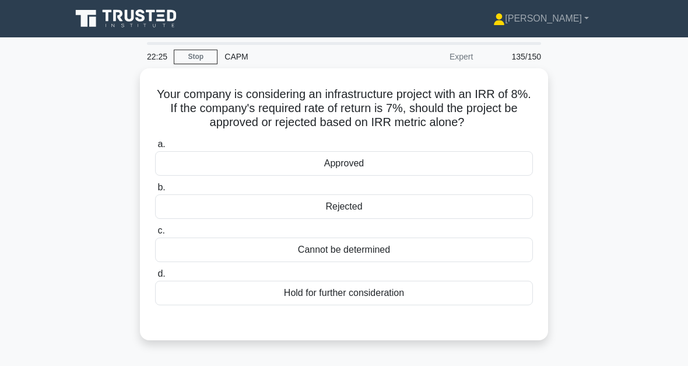
click at [366, 176] on div "Approved" at bounding box center [344, 163] width 378 height 24
click at [155, 148] on input "a. Approved" at bounding box center [155, 145] width 0 height 8
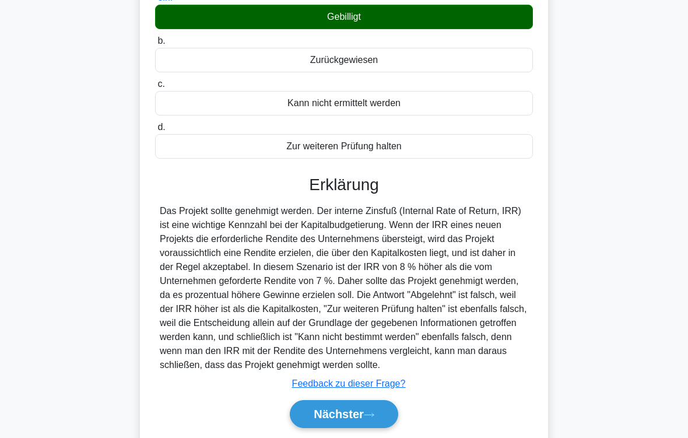
scroll to position [225, 0]
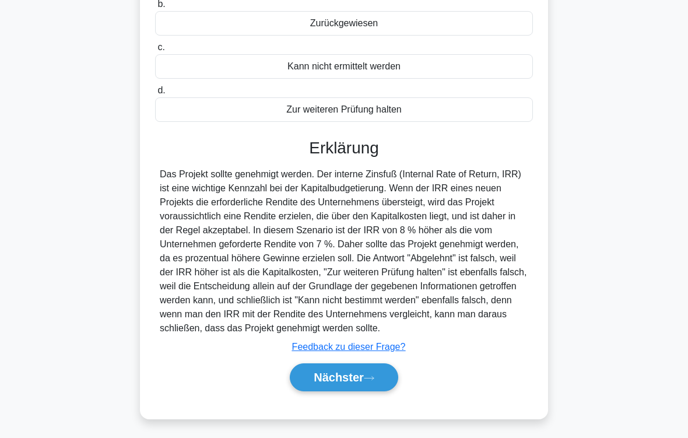
click at [376, 365] on button "Nächster" at bounding box center [344, 377] width 108 height 28
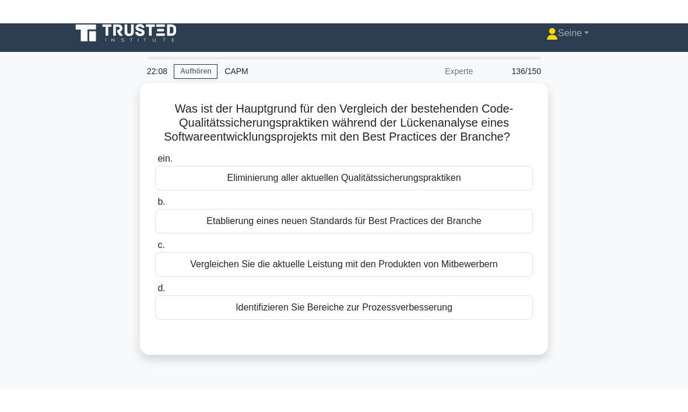
scroll to position [9, 0]
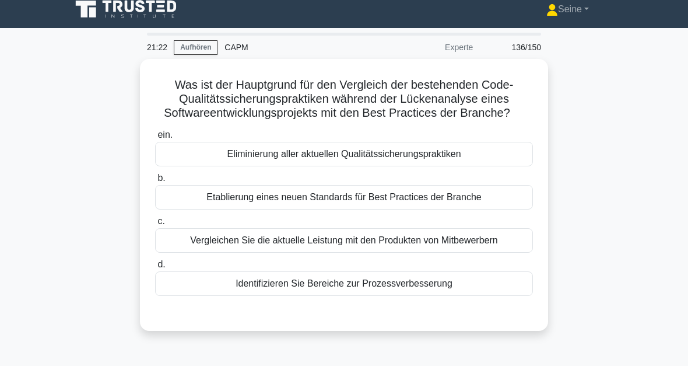
click at [380, 209] on div "Etablierung eines neuen Standards für Best Practices der Branche" at bounding box center [344, 197] width 378 height 24
click at [155, 182] on input "b. Etablierung eines neuen Standards für Best Practices der Branche" at bounding box center [155, 178] width 0 height 8
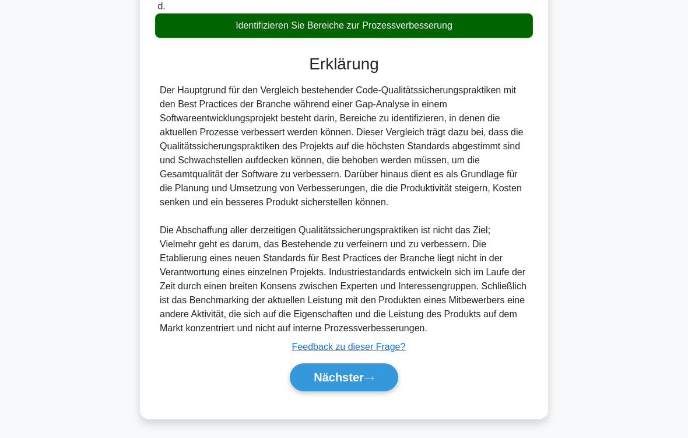
scroll to position [338, 0]
click at [364, 365] on font "Nächster" at bounding box center [339, 377] width 50 height 13
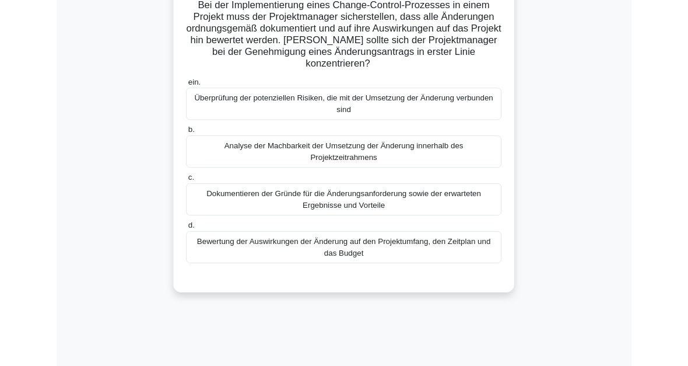
scroll to position [87, 0]
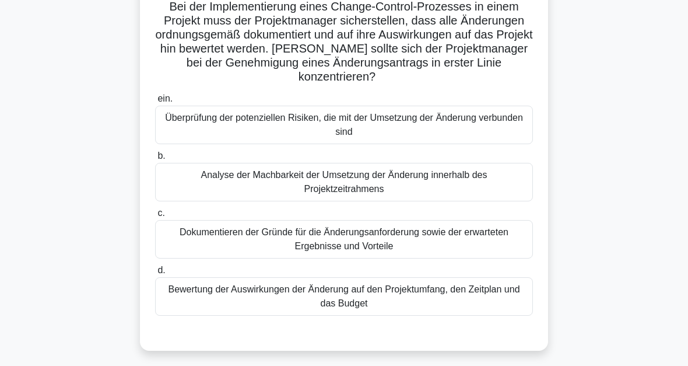
click at [362, 303] on div "Bewertung der Auswirkungen der Änderung auf den Projektumfang, den Zeitplan und…" at bounding box center [344, 296] width 378 height 38
click at [155, 274] on input "d. Bewertung der Auswirkungen der Änderung auf den Projektumfang, den Zeitplan …" at bounding box center [155, 271] width 0 height 8
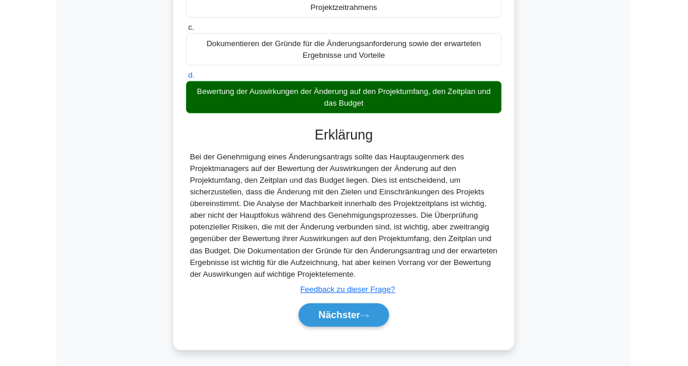
scroll to position [353, 0]
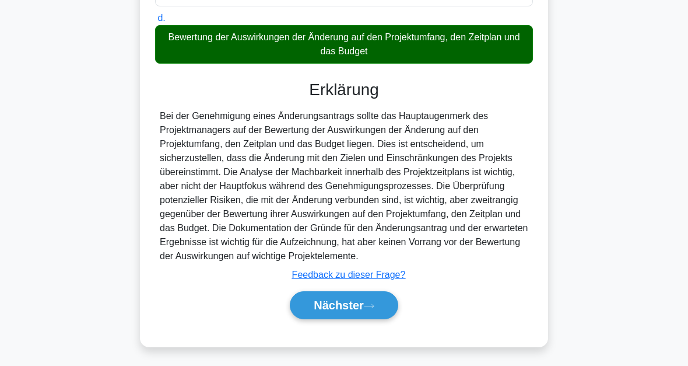
click at [374, 303] on icon at bounding box center [369, 306] width 10 height 6
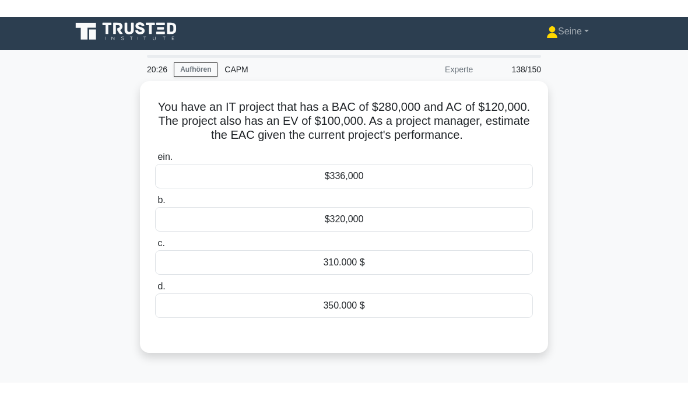
scroll to position [4, 0]
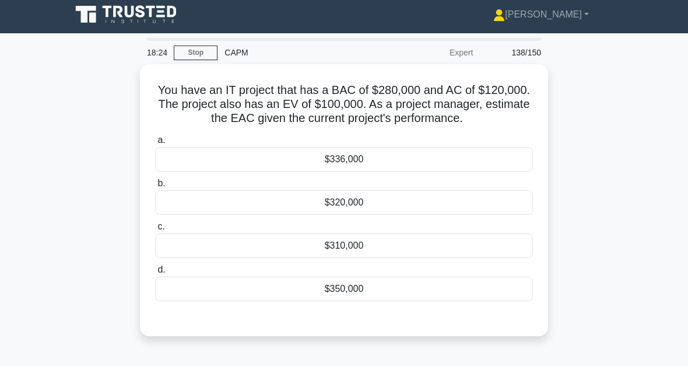
click at [366, 171] on div "$336,000" at bounding box center [344, 159] width 378 height 24
click at [155, 144] on input "a. $336,000" at bounding box center [155, 140] width 0 height 8
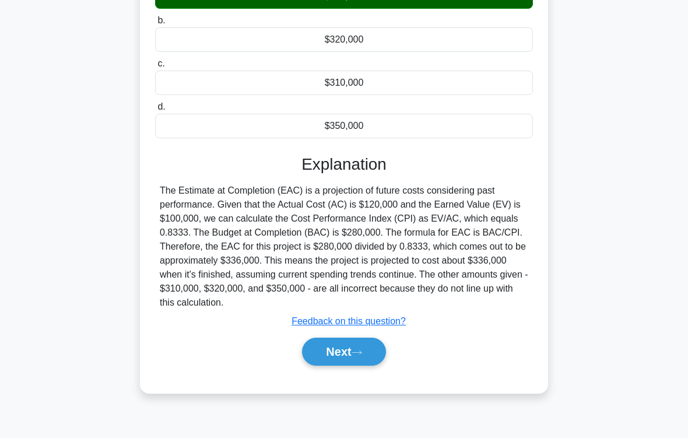
scroll to position [192, 0]
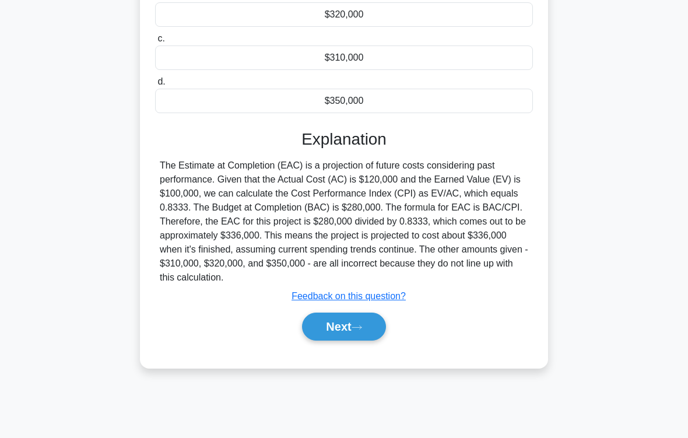
click at [356, 341] on button "Next" at bounding box center [343, 327] width 83 height 28
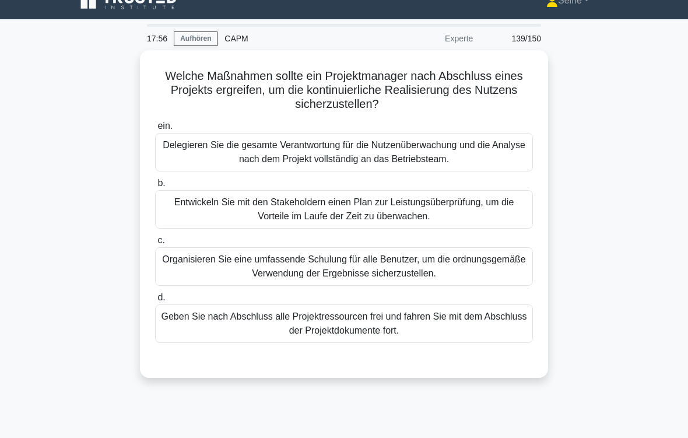
scroll to position [18, 0]
click at [373, 214] on div "Entwickeln Sie mit den Stakeholdern einen Plan zur Leistungsüberprüfung, um die…" at bounding box center [344, 209] width 378 height 38
click at [155, 187] on input "b. Entwickeln Sie mit den Stakeholdern einen Plan zur Leistungsüberprüfung, um …" at bounding box center [155, 184] width 0 height 8
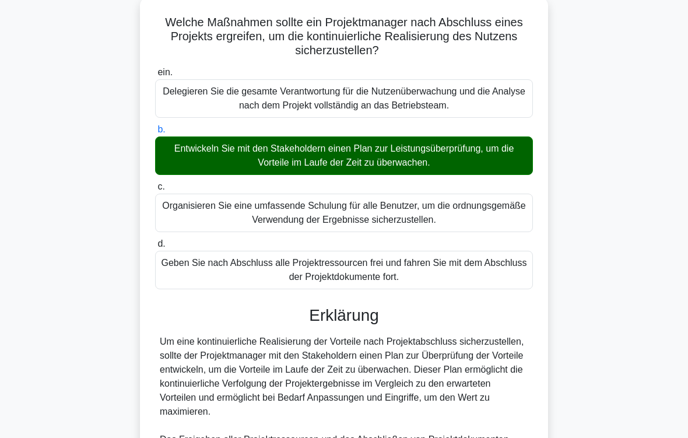
scroll to position [267, 0]
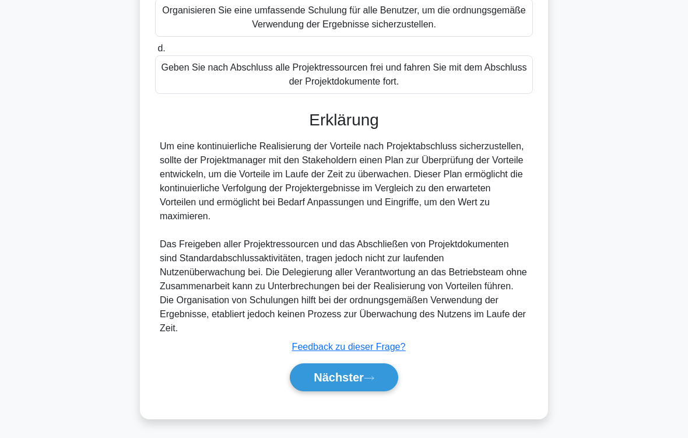
click at [356, 365] on font "Nächster" at bounding box center [339, 377] width 50 height 13
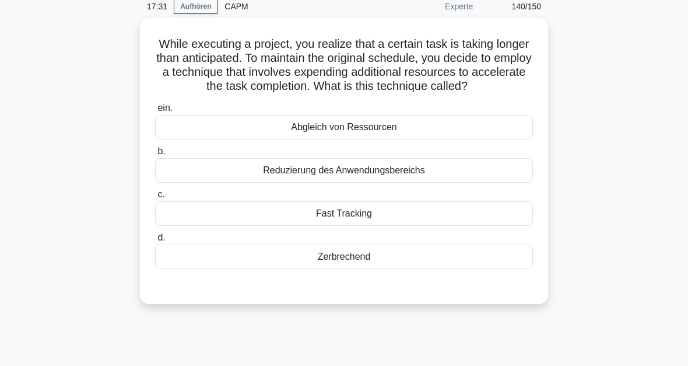
scroll to position [50, 0]
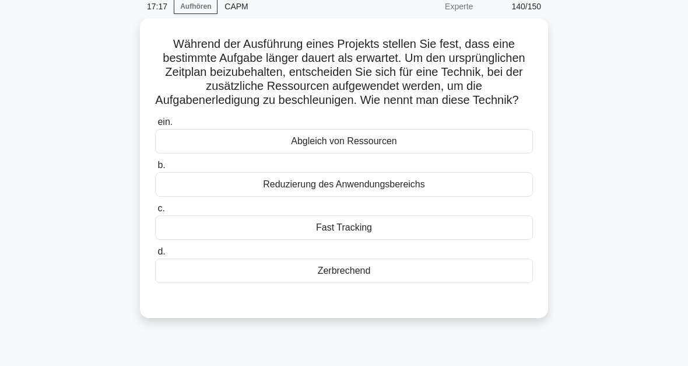
click at [369, 283] on div "Zerbrechend" at bounding box center [344, 270] width 378 height 24
click at [155, 255] on input "d. Zerbrechend" at bounding box center [155, 252] width 0 height 8
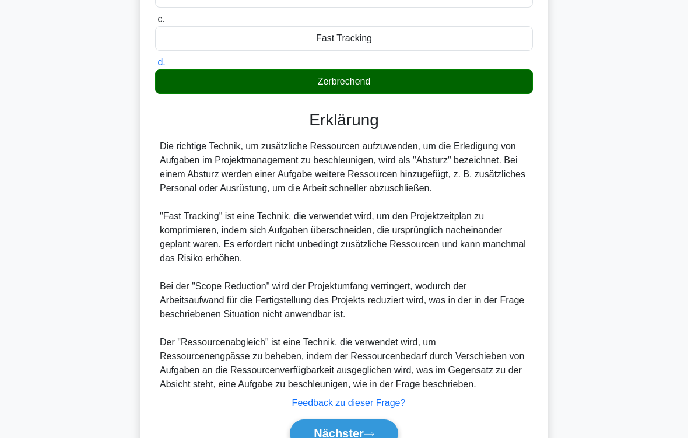
scroll to position [337, 0]
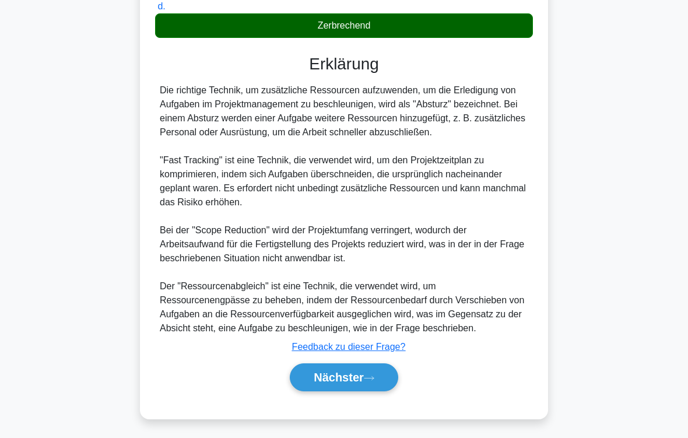
click at [373, 365] on icon at bounding box center [369, 378] width 10 height 6
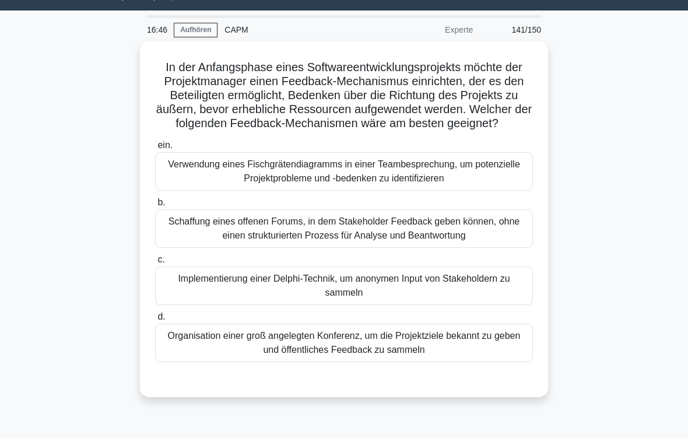
scroll to position [27, 0]
click at [394, 246] on div "Schaffung eines offenen Forums, in dem Stakeholder Feedback geben können, ohne …" at bounding box center [344, 228] width 378 height 38
click at [155, 206] on input "b. Schaffung eines offenen Forums, in dem Stakeholder Feedback geben können, oh…" at bounding box center [155, 203] width 0 height 8
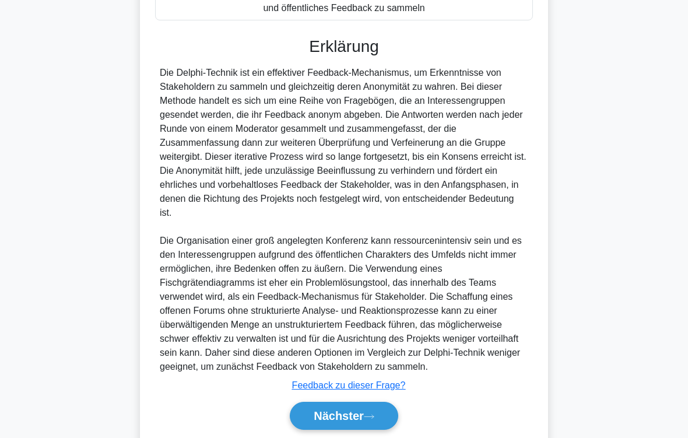
scroll to position [450, 0]
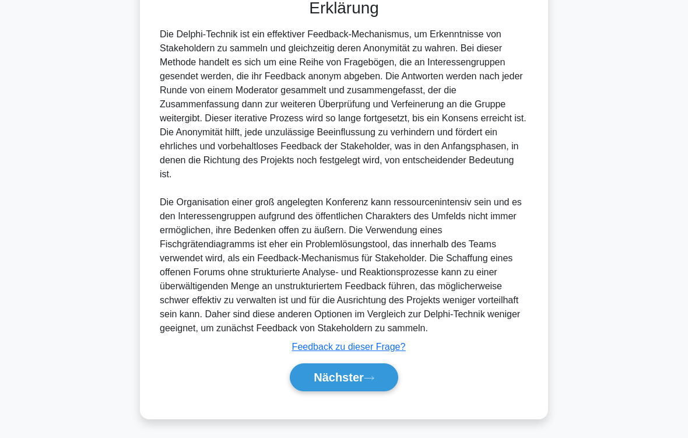
click at [387, 365] on button "Nächster" at bounding box center [344, 377] width 108 height 28
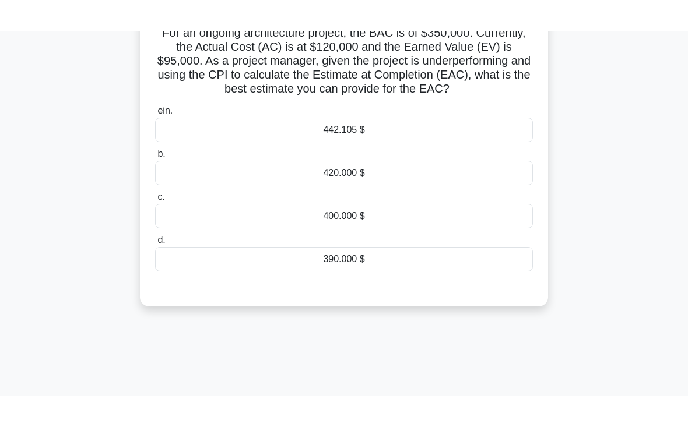
scroll to position [65, 0]
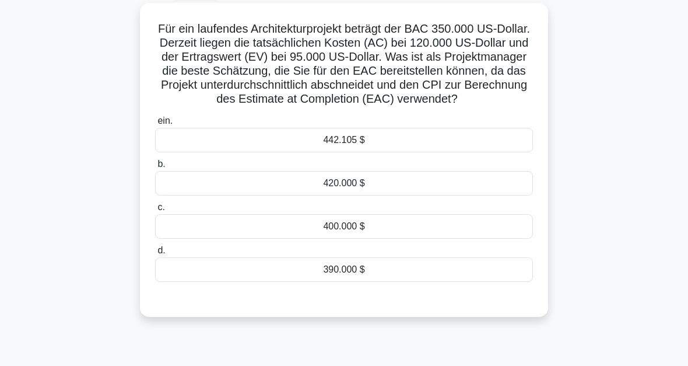
click at [356, 152] on div "442.105 $" at bounding box center [344, 140] width 378 height 24
click at [155, 125] on input "ein. 442.105 $" at bounding box center [155, 121] width 0 height 8
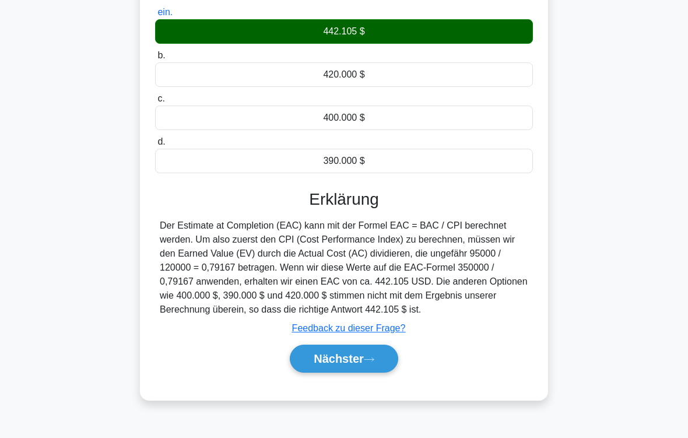
scroll to position [192, 0]
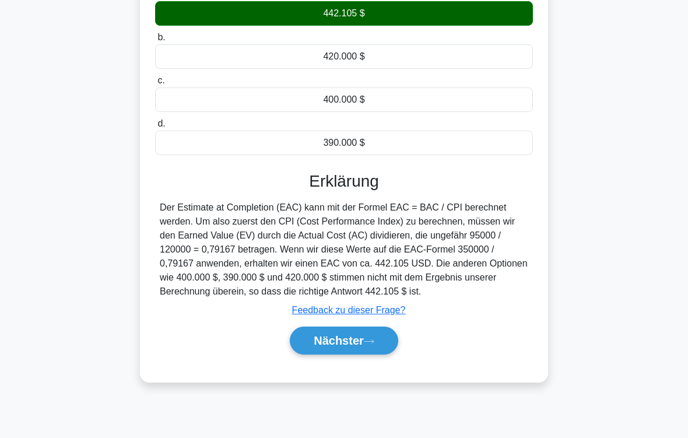
click at [356, 347] on font "Nächster" at bounding box center [339, 340] width 50 height 13
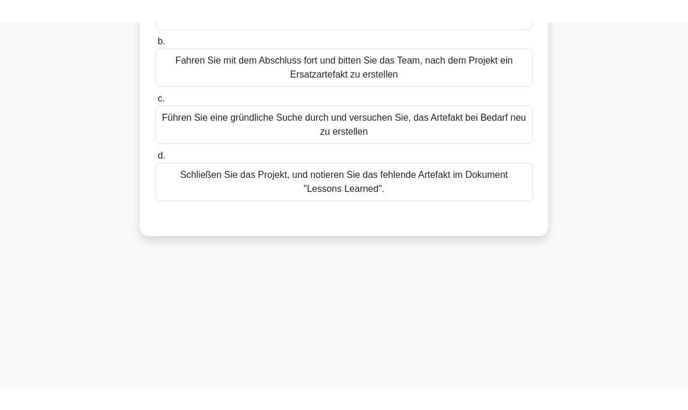
scroll to position [30, 0]
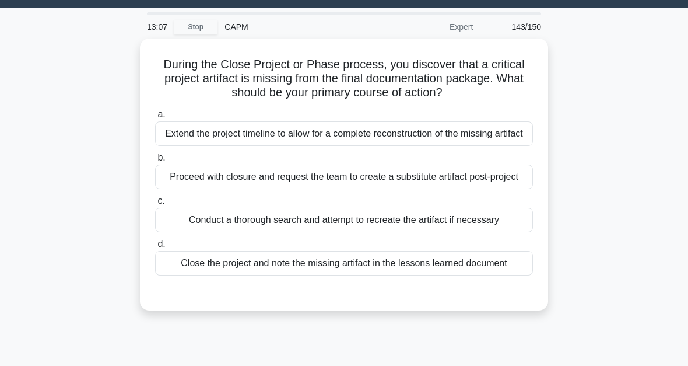
click at [391, 232] on div "Conduct a thorough search and attempt to recreate the artifact if necessary" at bounding box center [344, 220] width 378 height 24
click at [155, 205] on input "c. Conduct a thorough search and attempt to recreate the artifact if necessary" at bounding box center [155, 201] width 0 height 8
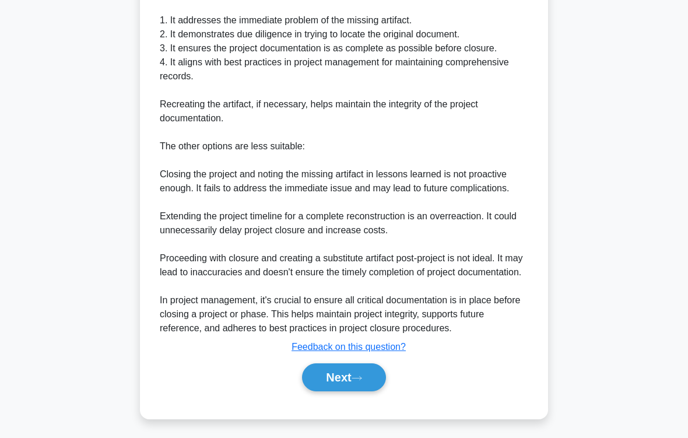
scroll to position [491, 0]
click at [362, 365] on button "Next" at bounding box center [343, 377] width 83 height 28
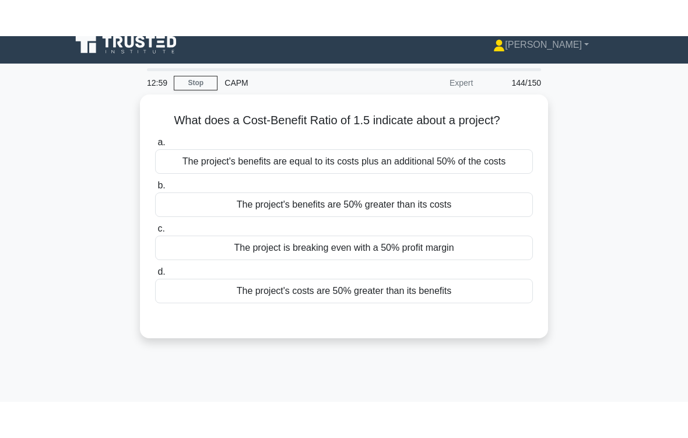
scroll to position [0, 0]
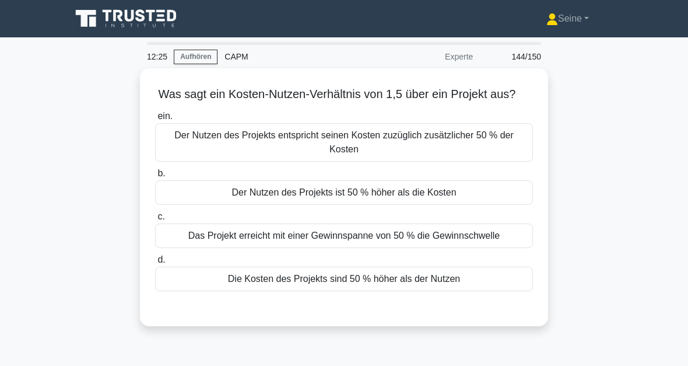
click at [380, 289] on div "Die Kosten des Projekts sind 50 % höher als der Nutzen" at bounding box center [344, 279] width 378 height 24
click at [155, 264] on input "d. Die Kosten des Projekts sind 50 % höher als der Nutzen" at bounding box center [155, 260] width 0 height 8
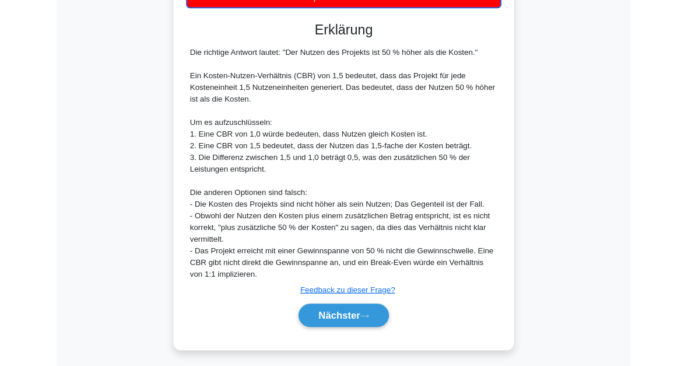
scroll to position [411, 0]
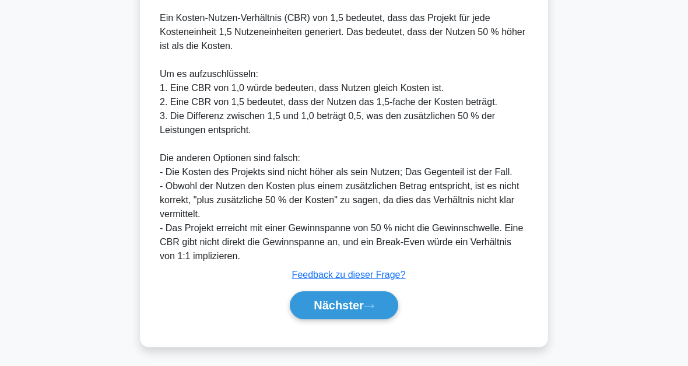
click at [366, 303] on icon at bounding box center [369, 306] width 10 height 6
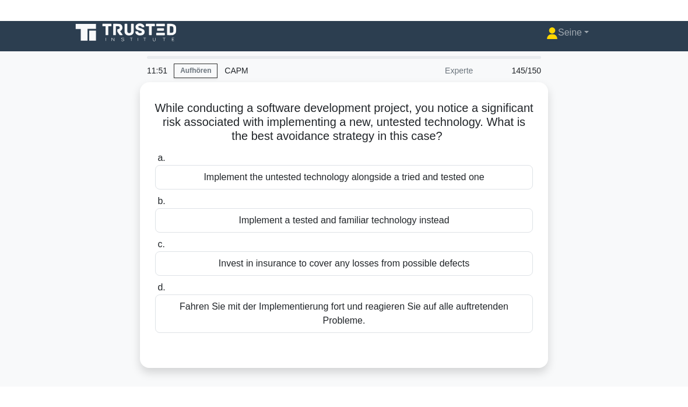
scroll to position [0, 0]
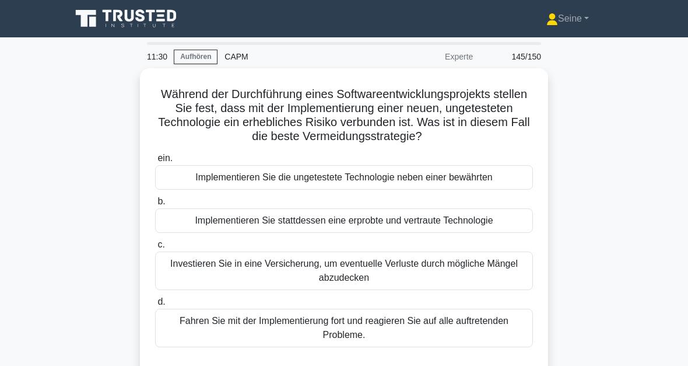
click at [422, 217] on div "Implementieren Sie stattdessen eine erprobte und vertraute Technologie" at bounding box center [344, 220] width 378 height 24
click at [155, 205] on input "b. Implementieren Sie stattdessen eine erprobte und vertraute Technologie" at bounding box center [155, 202] width 0 height 8
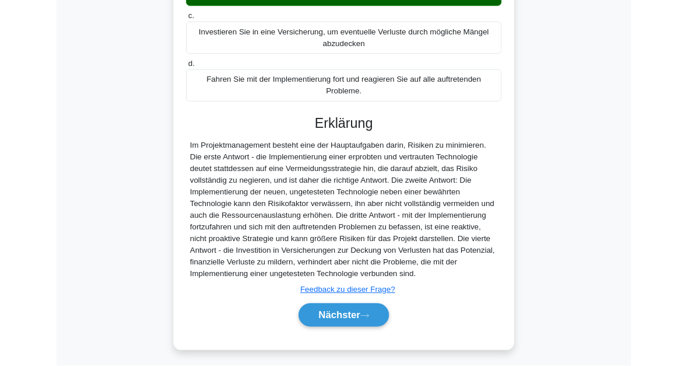
scroll to position [325, 0]
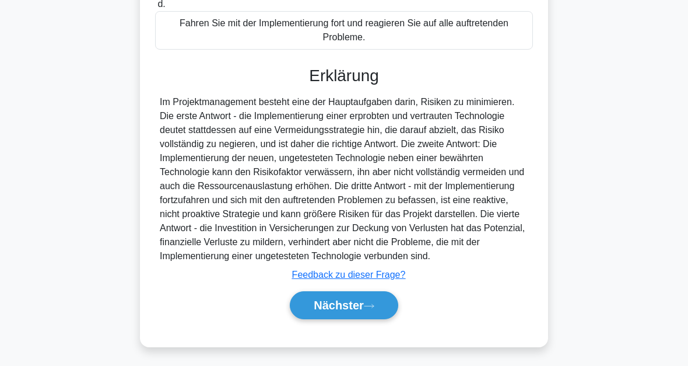
click at [362, 305] on font "Nächster" at bounding box center [339, 305] width 50 height 13
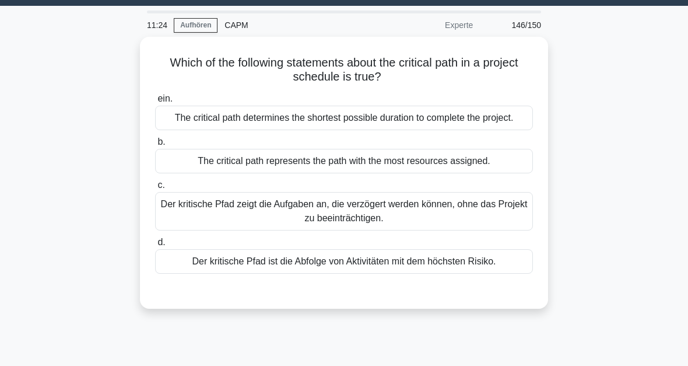
scroll to position [0, 0]
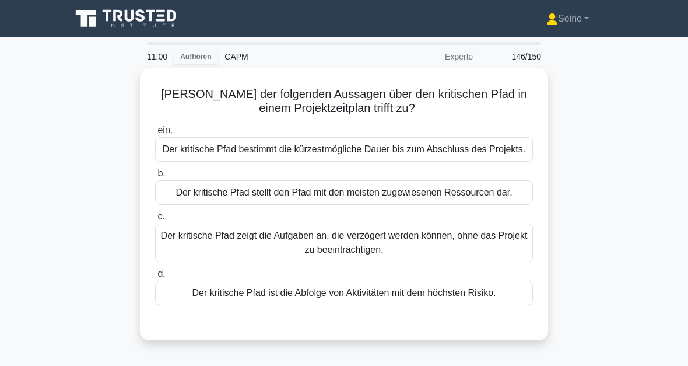
click at [358, 157] on div "Der kritische Pfad bestimmt die kürzestmögliche Dauer bis zum Abschluss des Pro…" at bounding box center [344, 149] width 378 height 24
click at [155, 134] on input "ein. Der kritische Pfad bestimmt die kürzestmögliche Dauer bis zum Abschluss de…" at bounding box center [155, 131] width 0 height 8
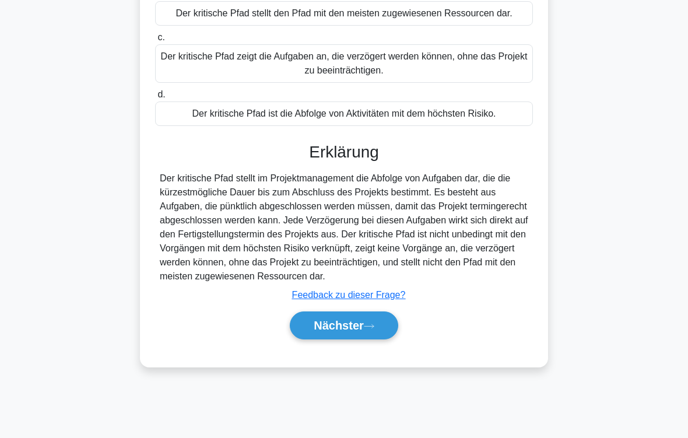
scroll to position [192, 0]
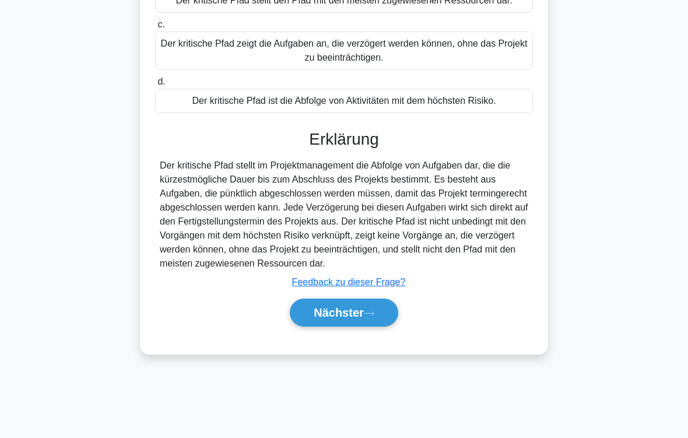
click at [370, 315] on icon at bounding box center [368, 312] width 9 height 3
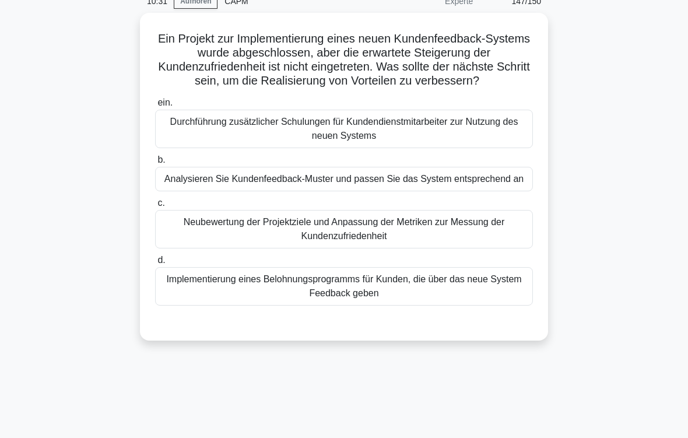
scroll to position [55, 0]
click at [370, 192] on div "Analysieren Sie Kundenfeedback-Muster und passen Sie das System entsprechend an" at bounding box center [344, 179] width 378 height 24
click at [155, 164] on input "b. Analysieren Sie Kundenfeedback-Muster und passen Sie das System entsprechend…" at bounding box center [155, 161] width 0 height 8
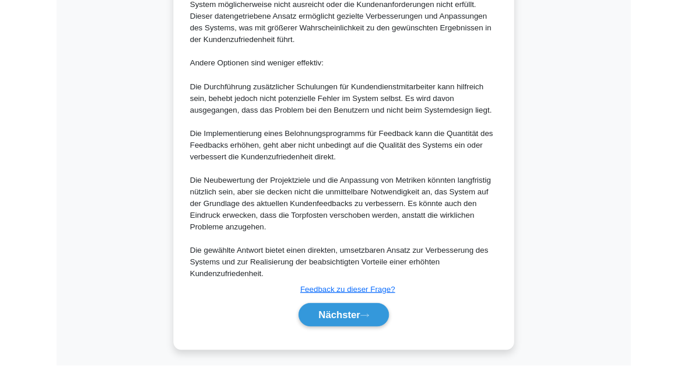
scroll to position [591, 0]
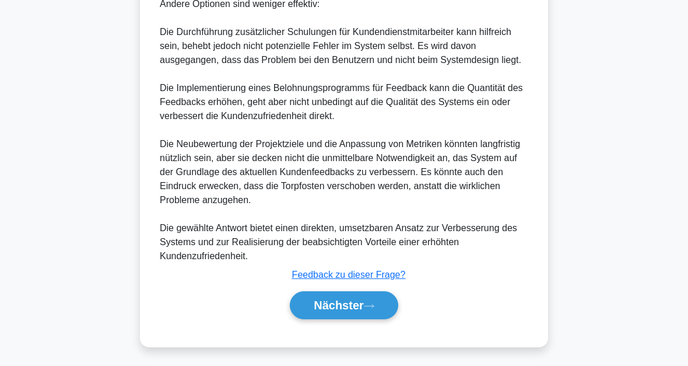
click at [367, 303] on icon at bounding box center [369, 306] width 10 height 6
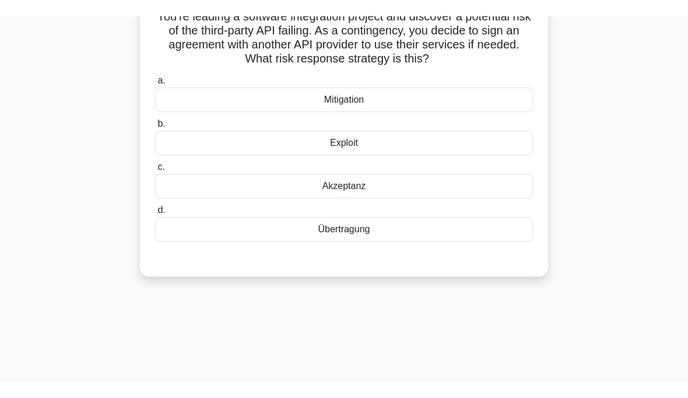
scroll to position [45, 0]
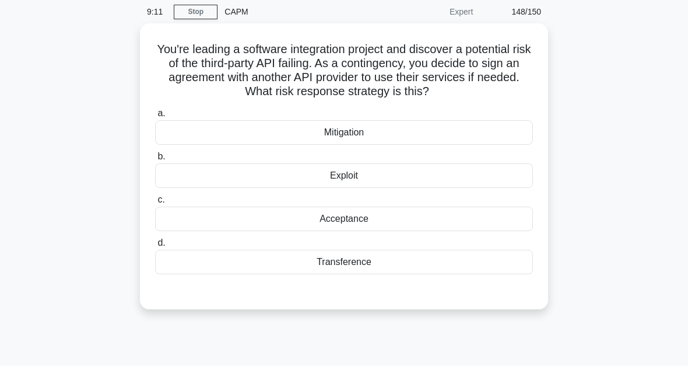
click at [356, 145] on div "Mitigation" at bounding box center [344, 132] width 378 height 24
click at [155, 117] on input "a. Mitigation" at bounding box center [155, 114] width 0 height 8
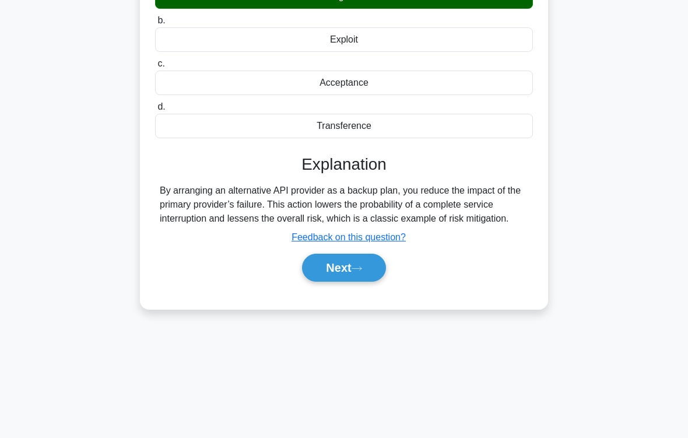
scroll to position [192, 0]
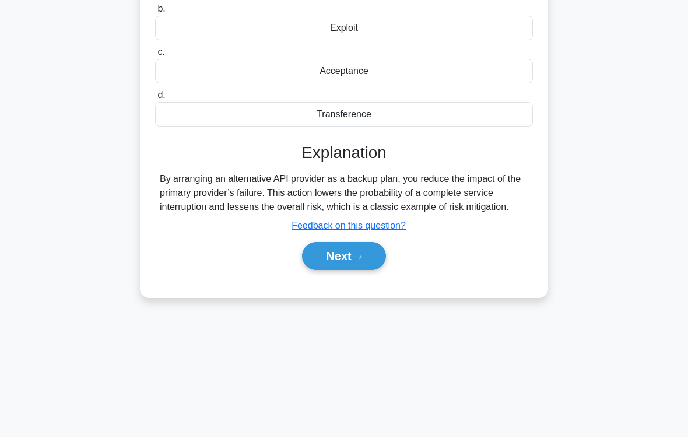
click at [361, 261] on icon at bounding box center [357, 257] width 10 height 6
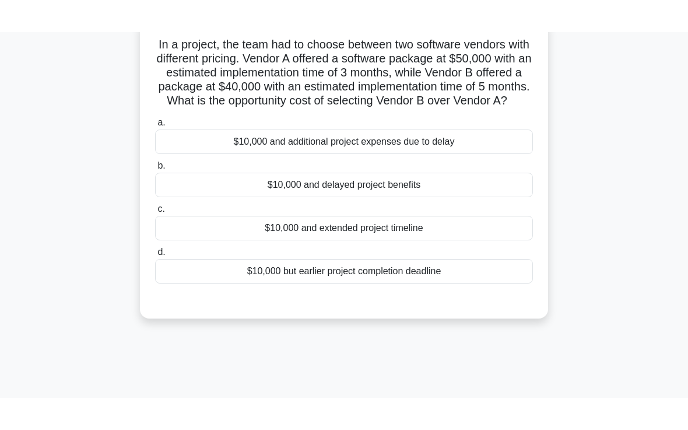
scroll to position [31, 0]
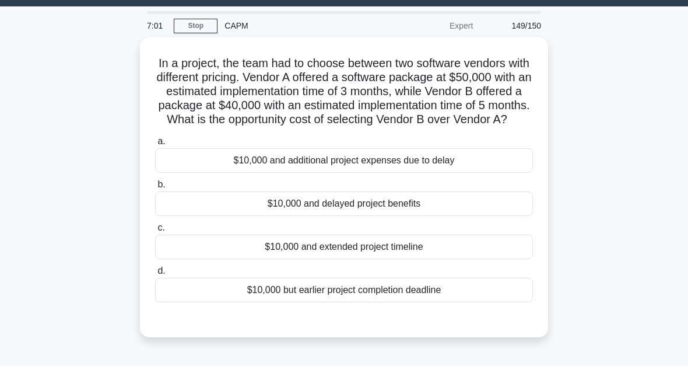
click at [395, 216] on div "$10,000 and delayed project benefits" at bounding box center [344, 203] width 378 height 24
click at [155, 188] on input "b. $10,000 and delayed project benefits" at bounding box center [155, 185] width 0 height 8
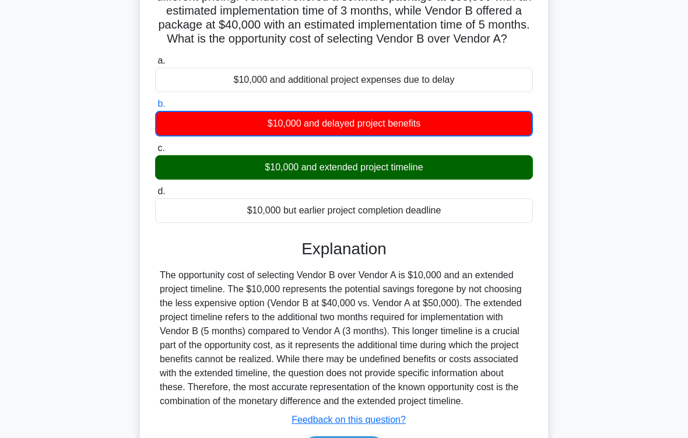
scroll to position [226, 0]
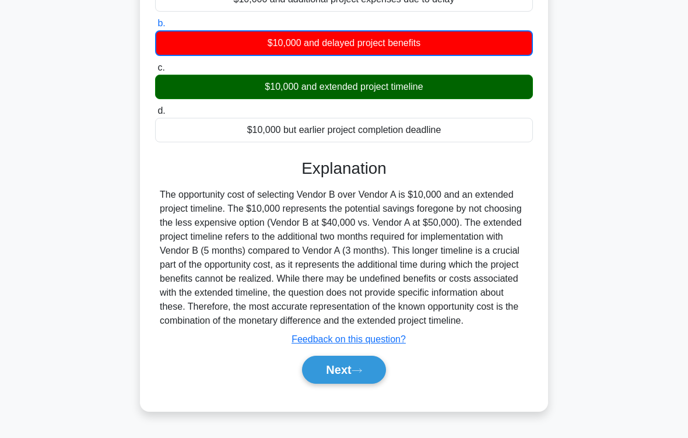
click at [365, 365] on button "Next" at bounding box center [343, 370] width 83 height 28
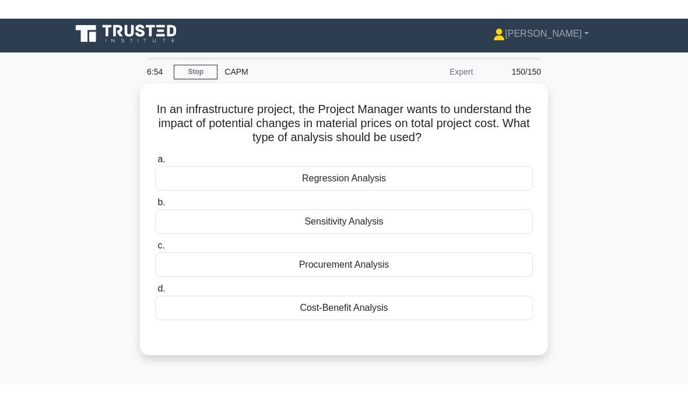
scroll to position [0, 0]
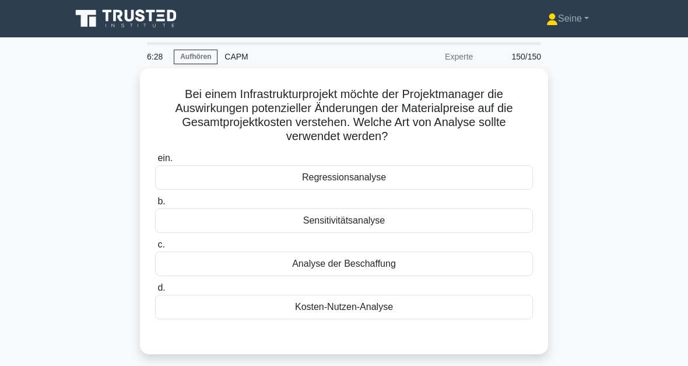
click at [376, 220] on div "Sensitivitätsanalyse" at bounding box center [344, 220] width 378 height 24
click at [155, 205] on input "b. Sensitivitätsanalyse" at bounding box center [155, 202] width 0 height 8
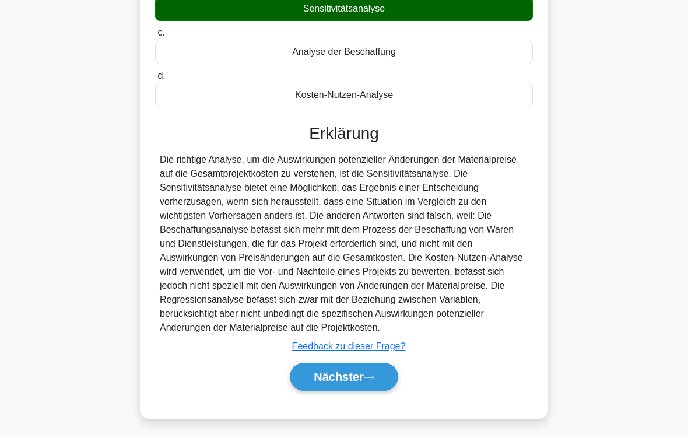
scroll to position [239, 0]
click at [349, 365] on font "Nächster" at bounding box center [339, 377] width 50 height 13
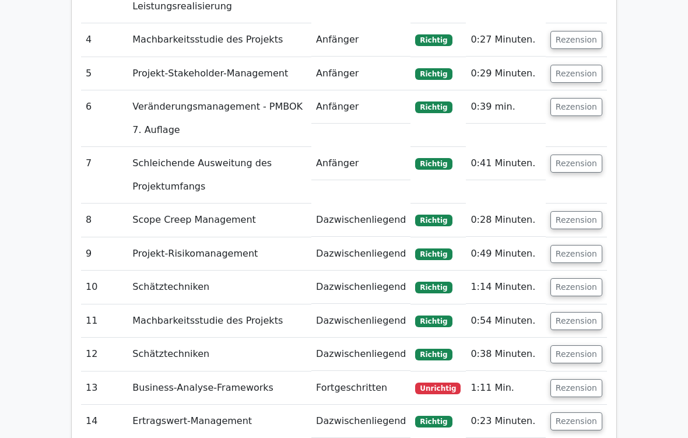
scroll to position [2301, 0]
click at [591, 365] on button "Rezension" at bounding box center [577, 388] width 52 height 18
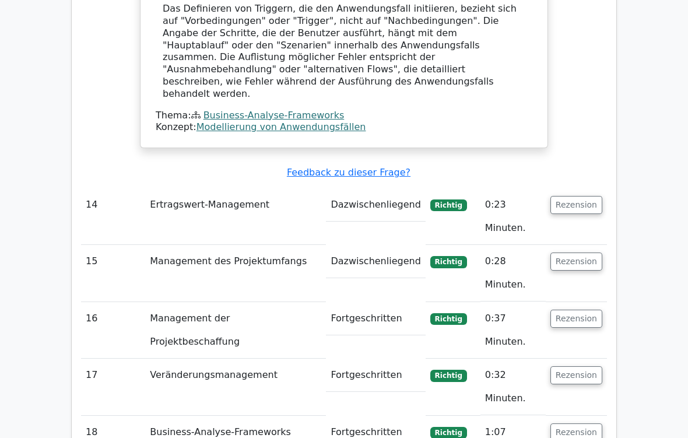
scroll to position [3031, 0]
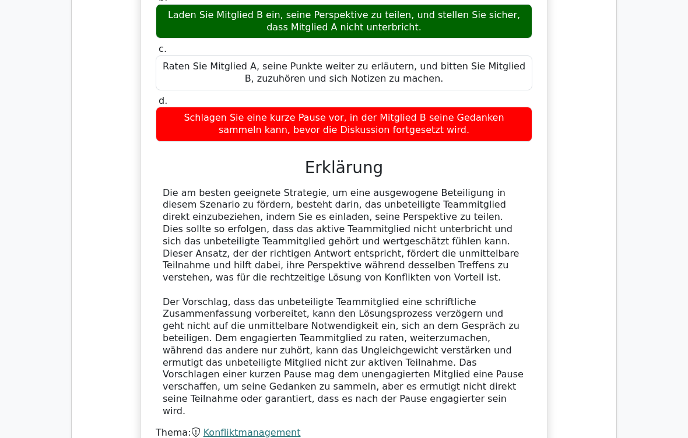
scroll to position [3519, 0]
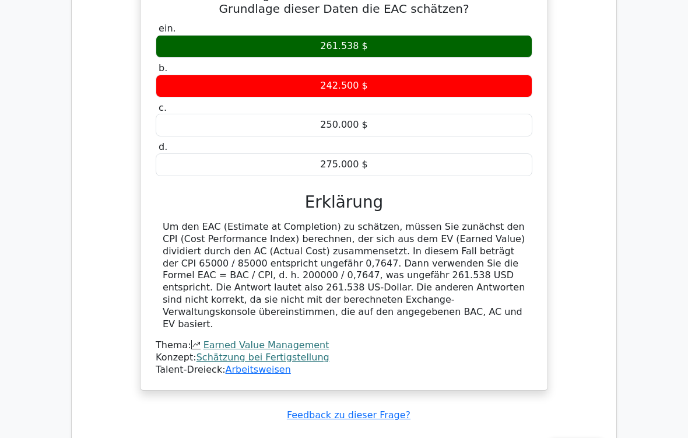
scroll to position [4176, 0]
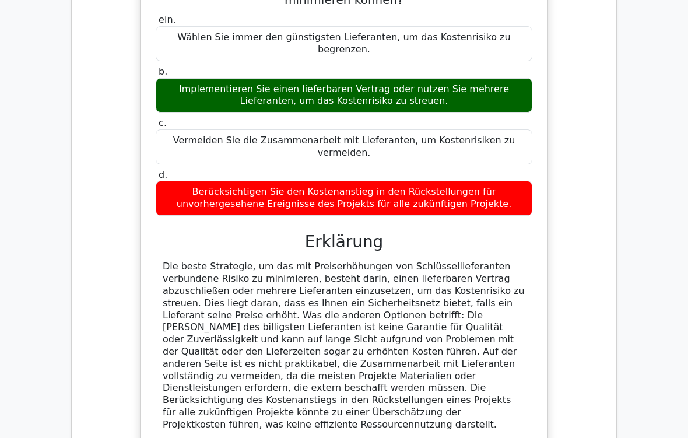
scroll to position [4753, 0]
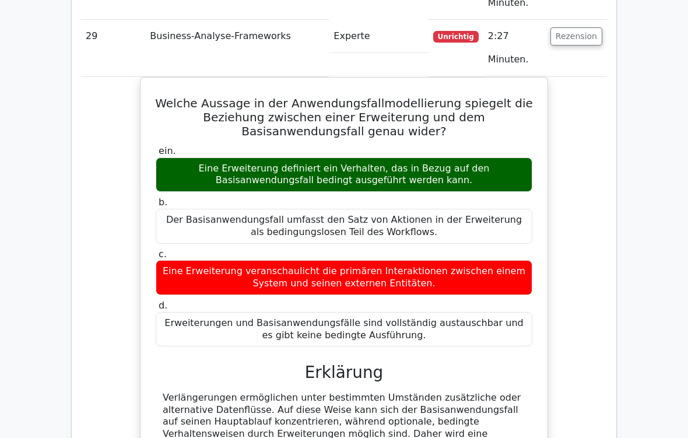
scroll to position [5226, 0]
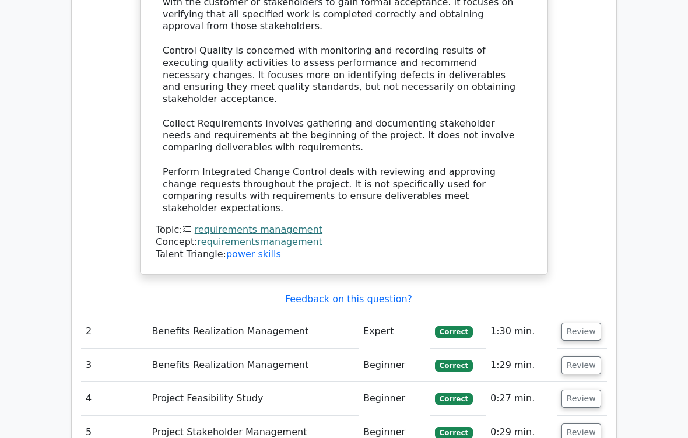
scroll to position [1797, 0]
click at [580, 323] on button "Review" at bounding box center [582, 332] width 40 height 18
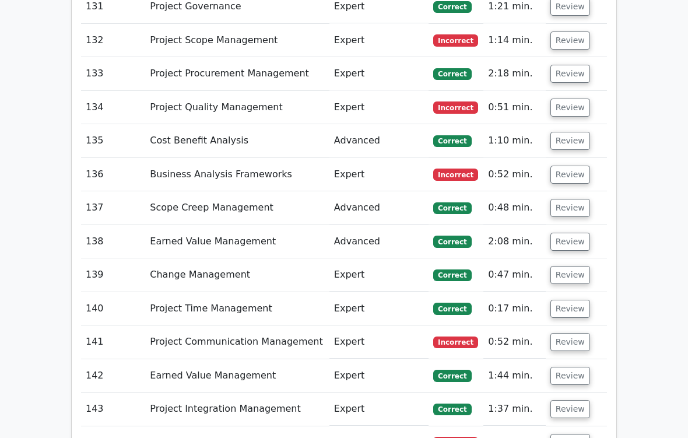
scroll to position [11160, 0]
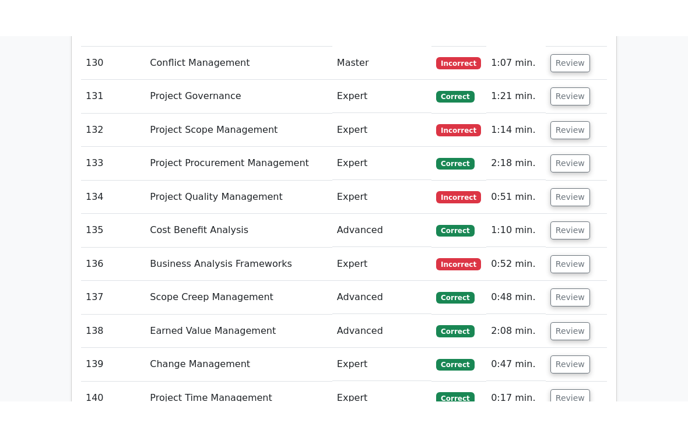
scroll to position [11026, 0]
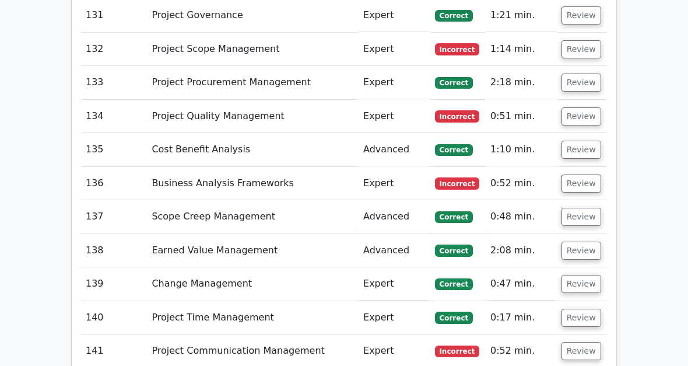
scroll to position [10337, 0]
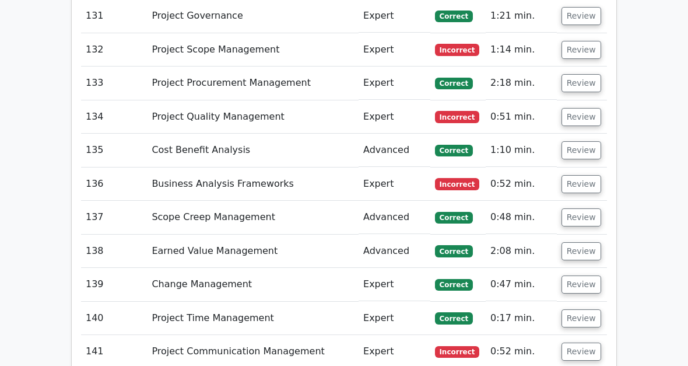
click at [582, 342] on button "Review" at bounding box center [582, 351] width 40 height 18
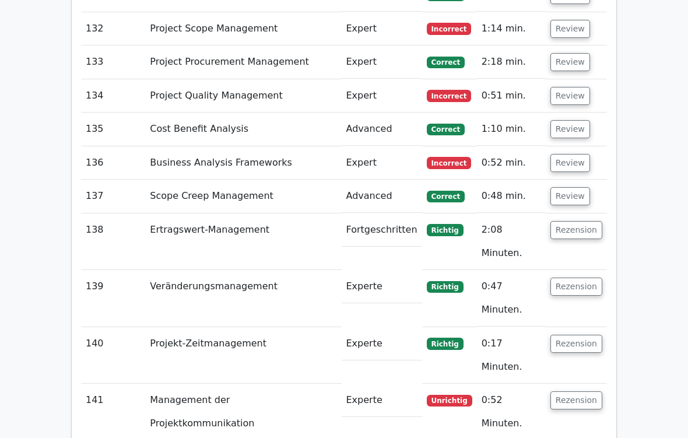
scroll to position [10479, 0]
